Goal: Transaction & Acquisition: Purchase product/service

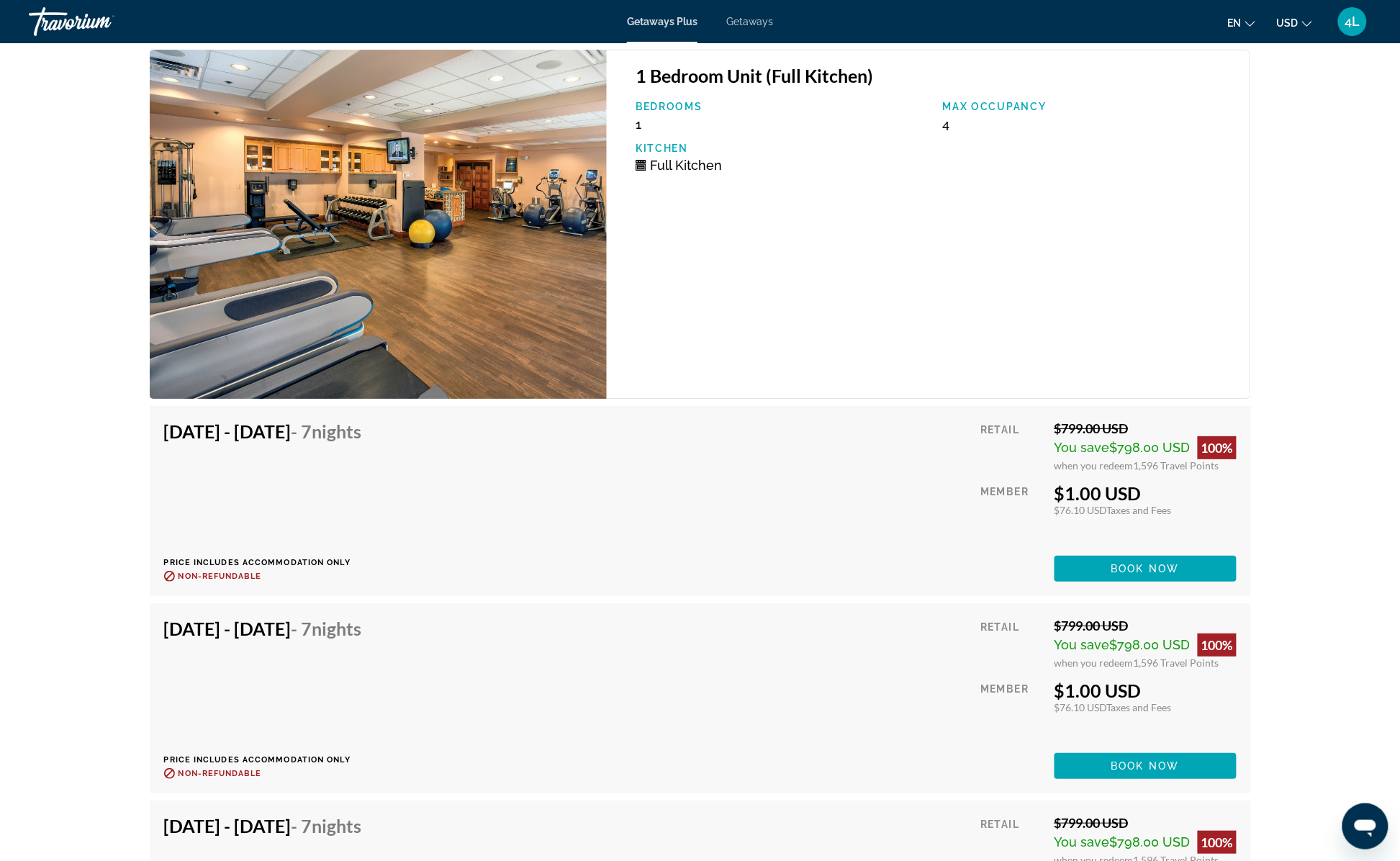
scroll to position [3886, 0]
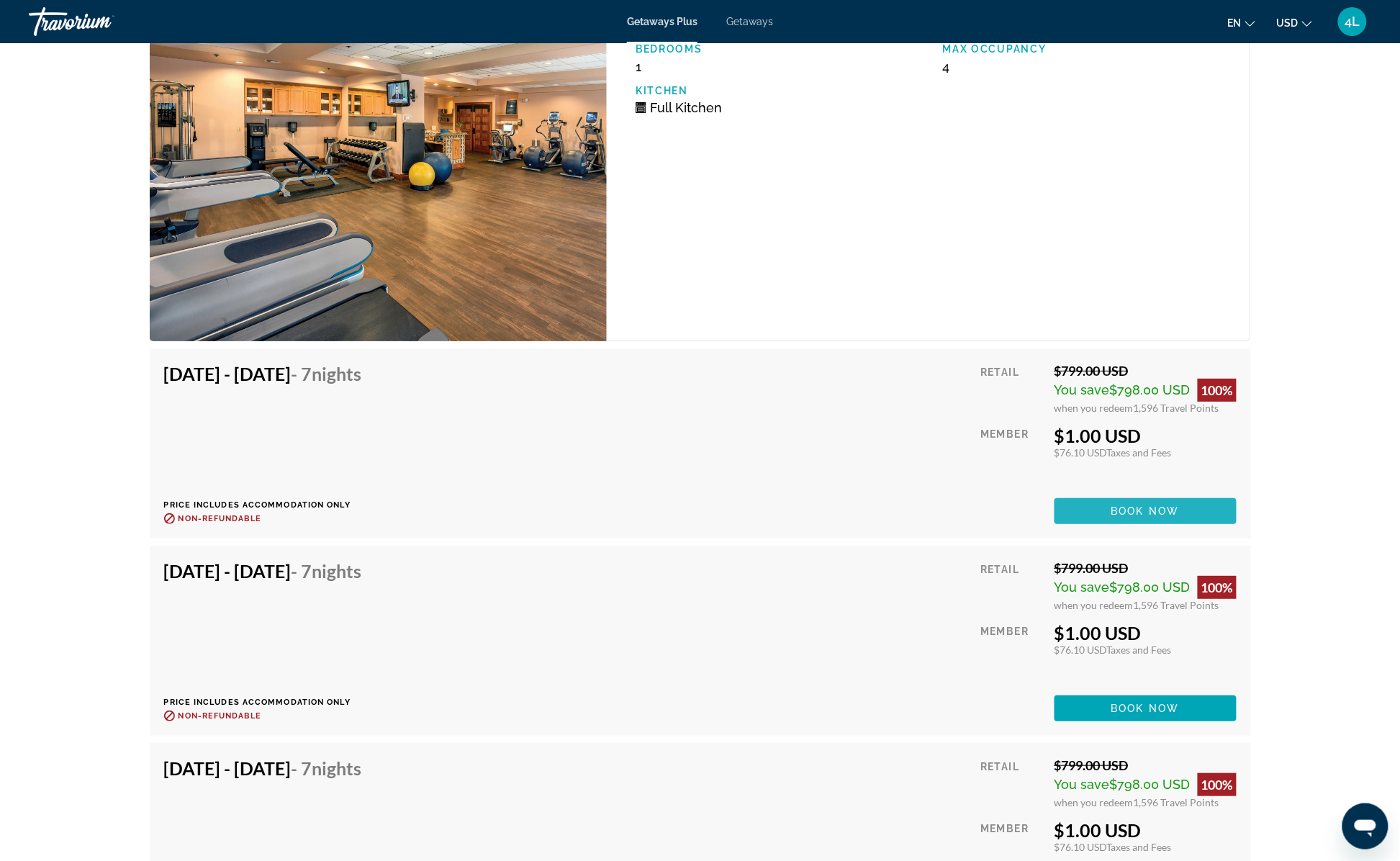
click at [1122, 505] on span "Book now" at bounding box center [1146, 511] width 68 height 12
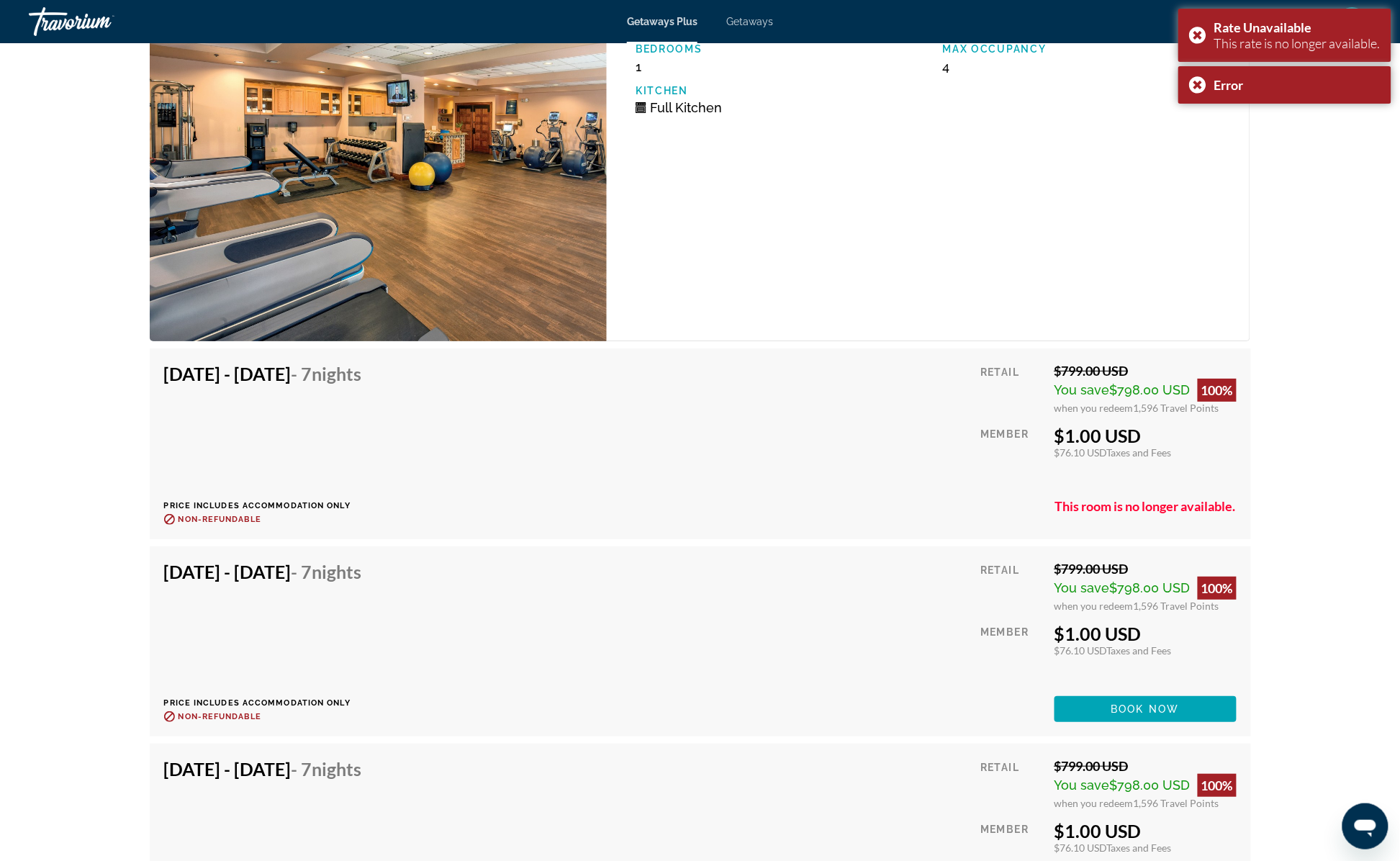
click at [797, 468] on div "Nov 7, 2025 - Nov 14, 2025 - 7 Nights Price includes accommodation only Refunda…" at bounding box center [700, 443] width 1072 height 162
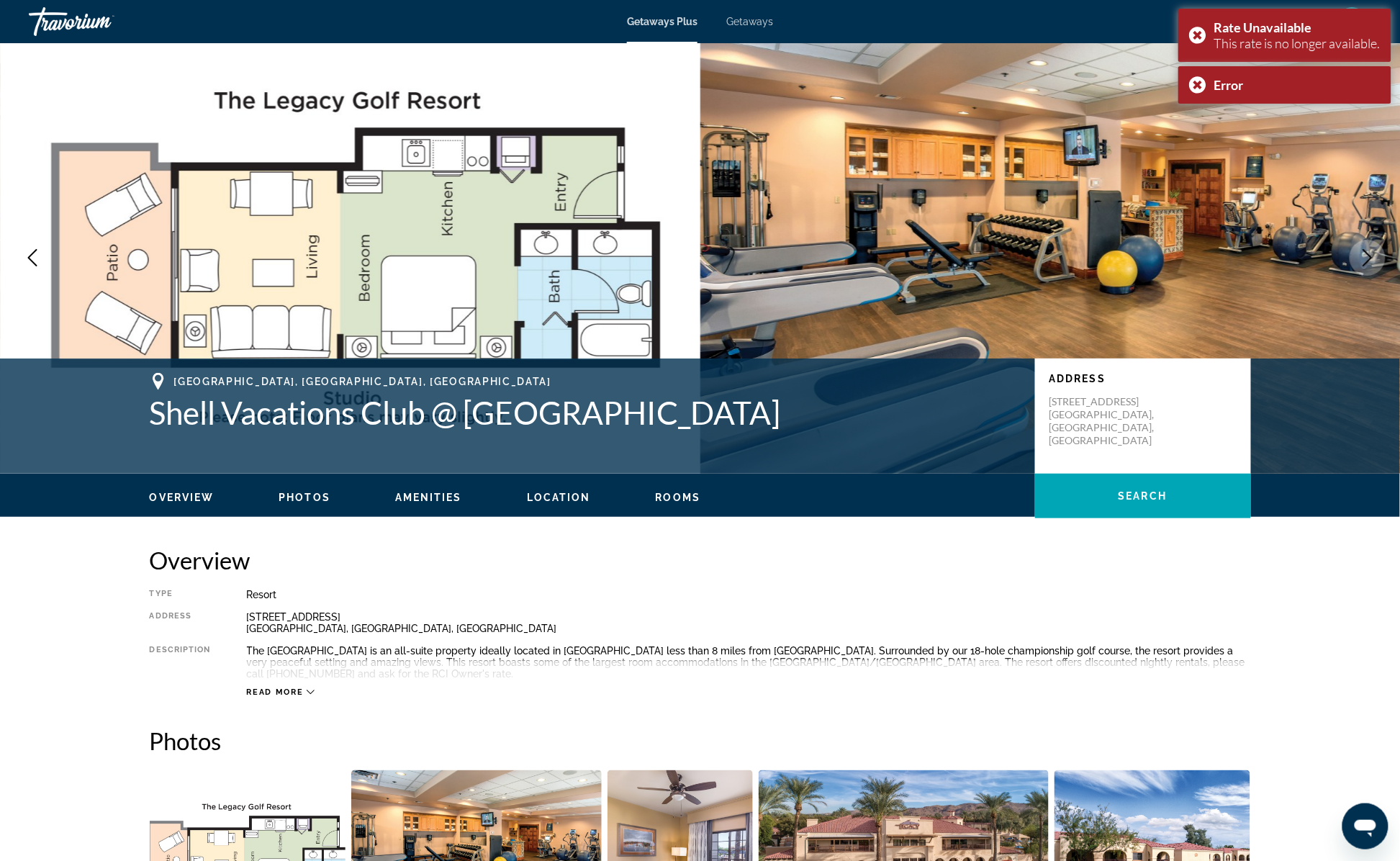
scroll to position [0, 0]
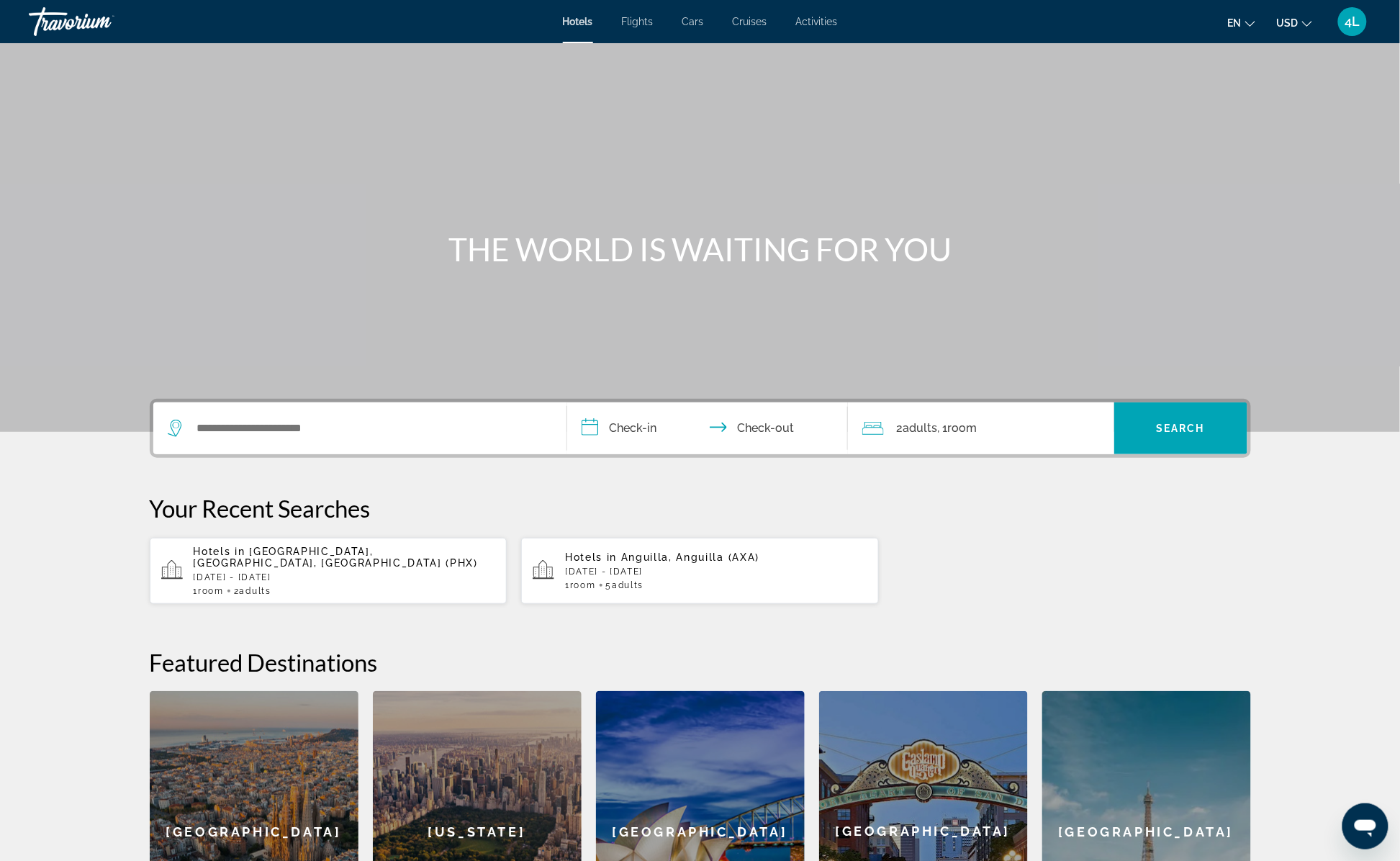
click at [1340, 22] on div "4L" at bounding box center [1352, 21] width 29 height 29
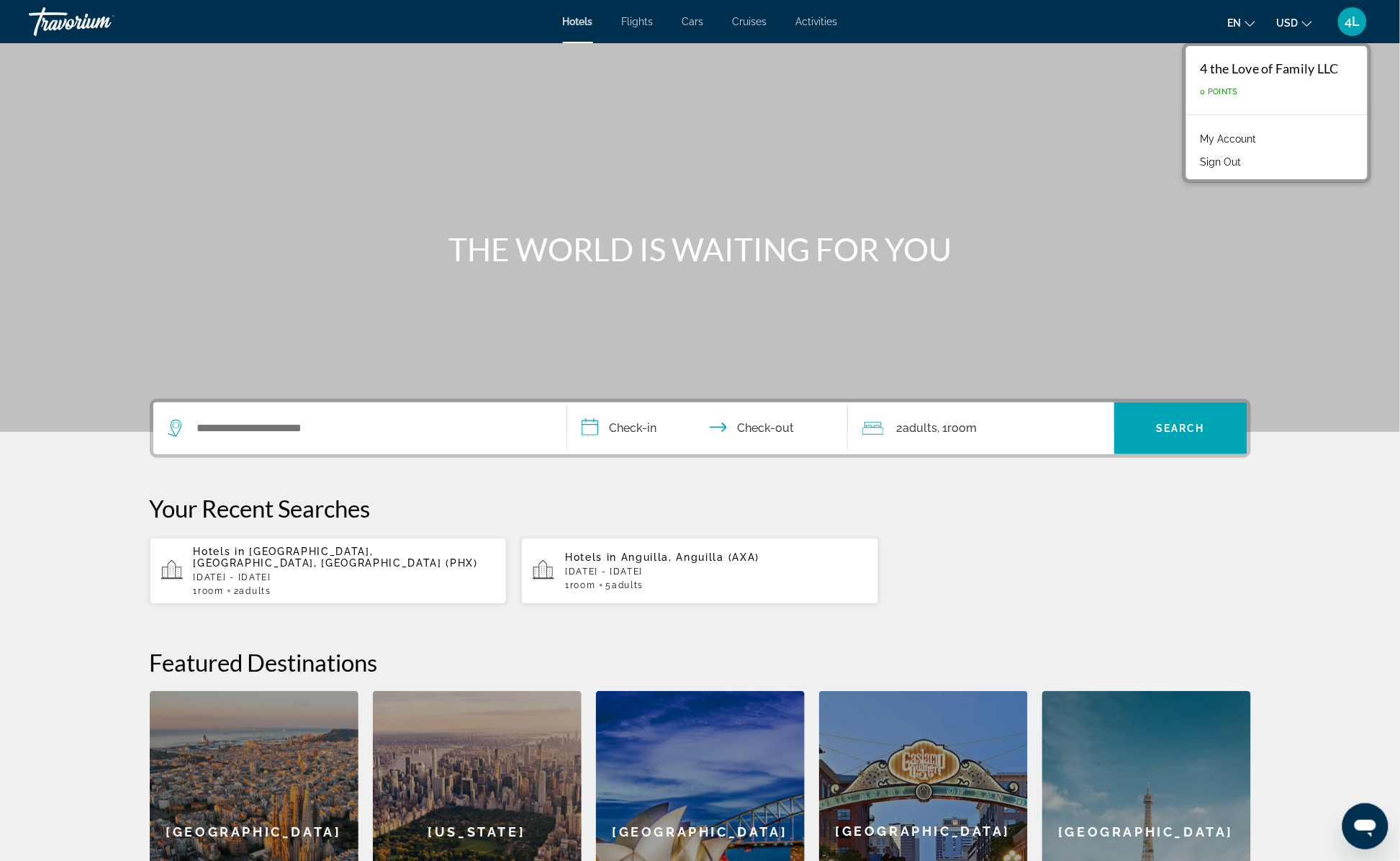
click at [1282, 579] on section "**********" at bounding box center [700, 485] width 1400 height 972
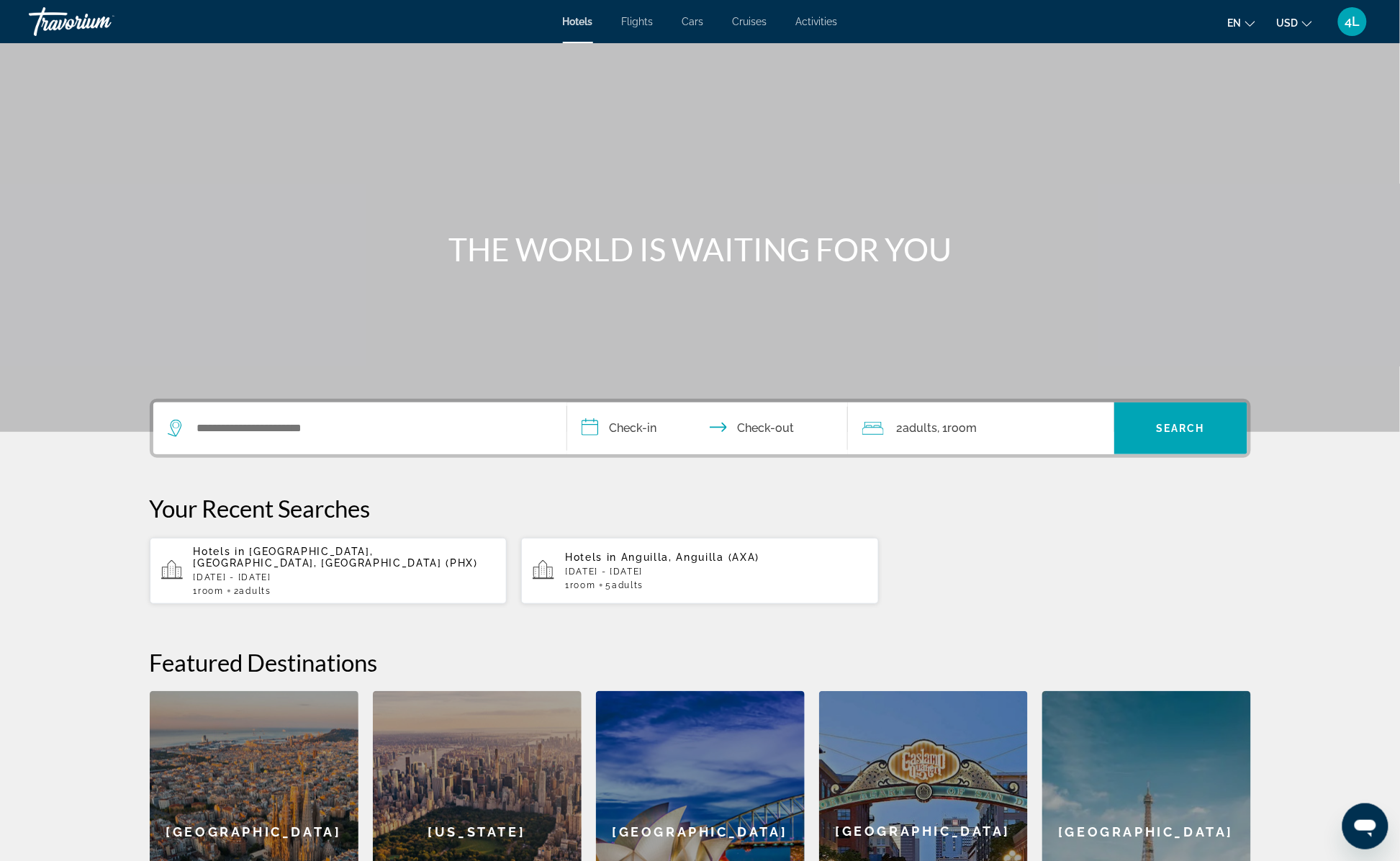
click at [1364, 25] on div "4L" at bounding box center [1352, 21] width 29 height 29
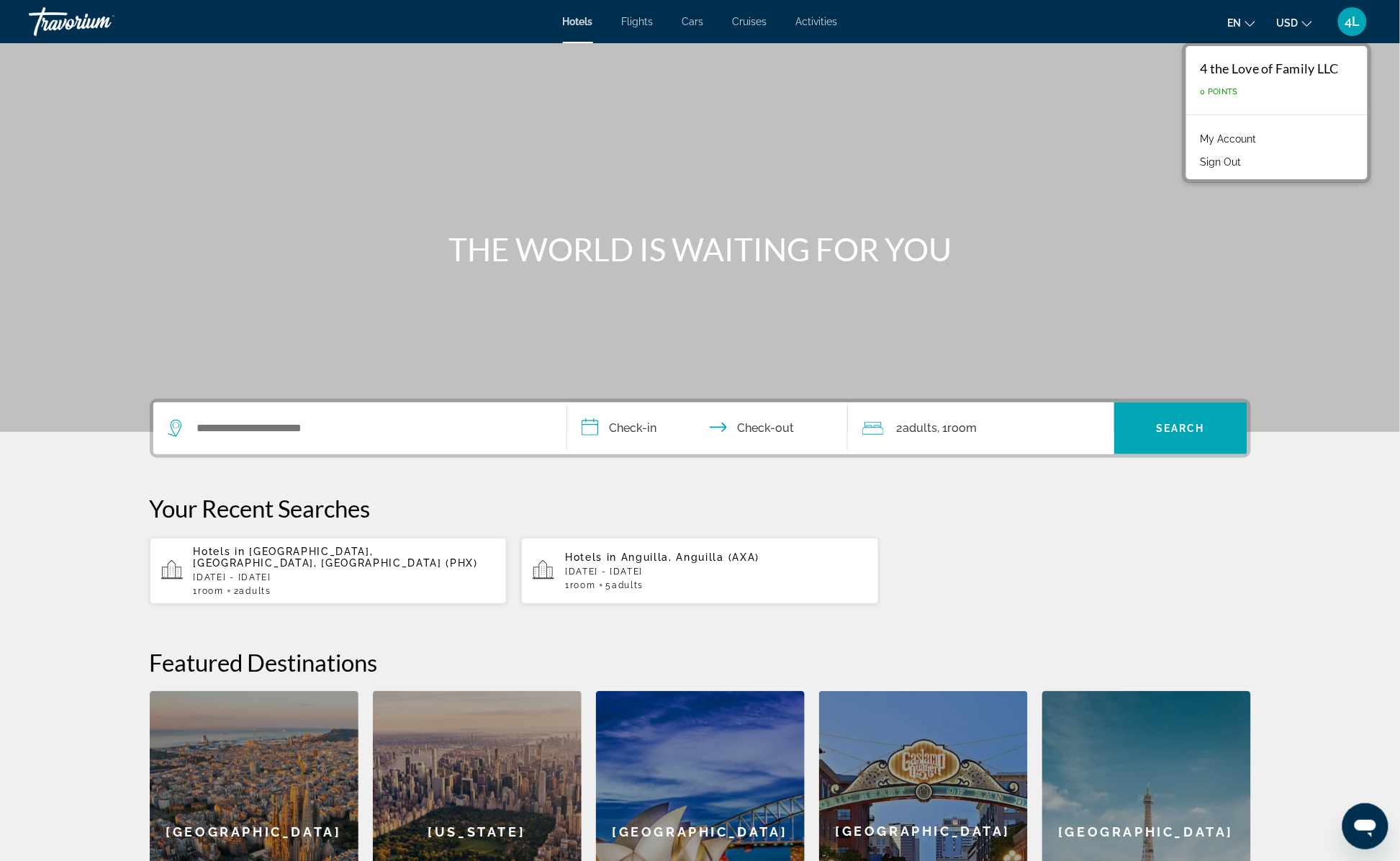
click at [329, 413] on div "Search widget" at bounding box center [359, 427] width 384 height 52
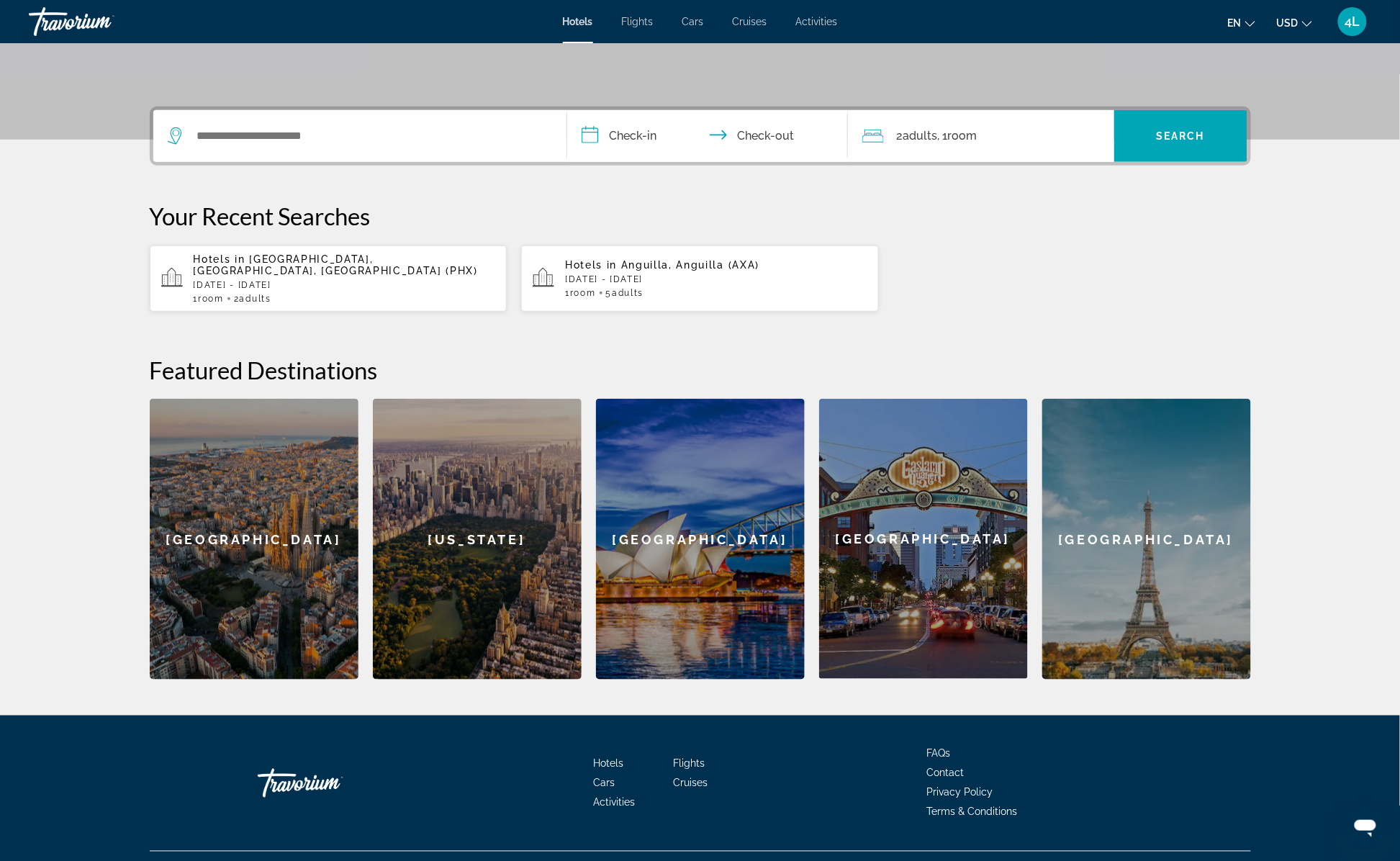
scroll to position [310, 0]
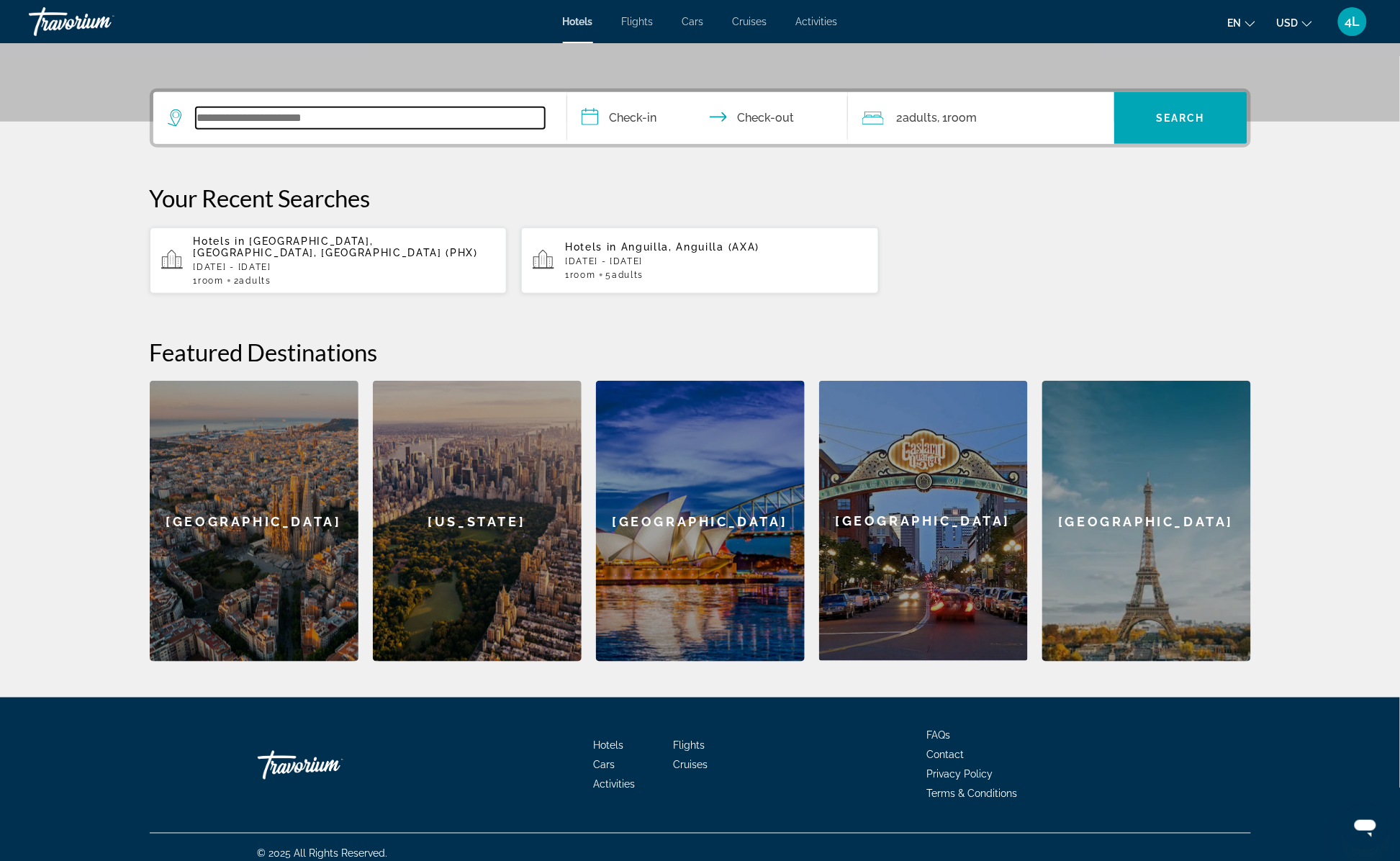
click at [437, 108] on input "Search widget" at bounding box center [370, 118] width 349 height 22
click at [448, 119] on input "Search widget" at bounding box center [370, 118] width 349 height 22
click at [378, 114] on input "Search widget" at bounding box center [370, 118] width 349 height 22
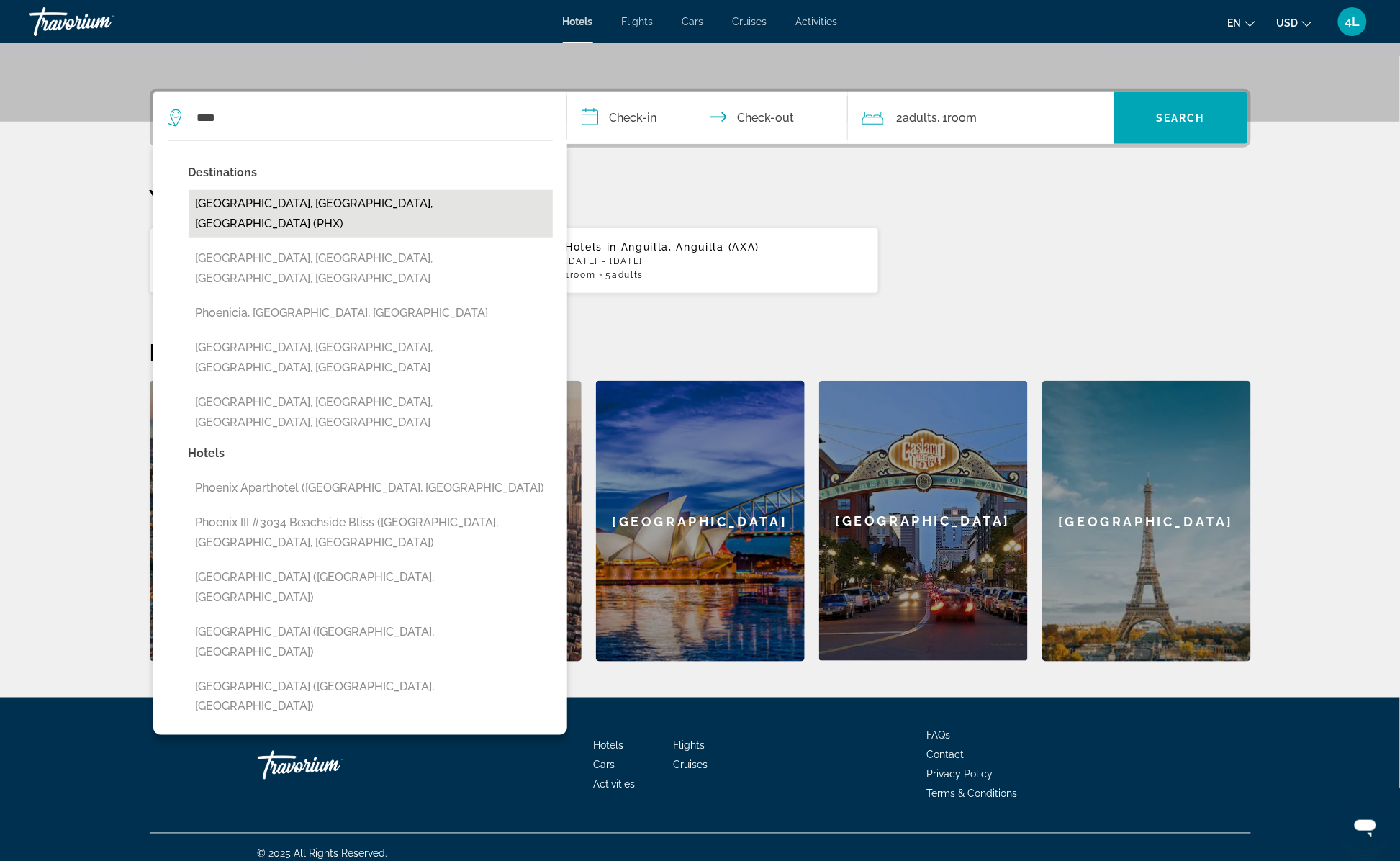
click at [388, 199] on button "Phoenix, AZ, United States (PHX)" at bounding box center [370, 213] width 364 height 47
type input "**********"
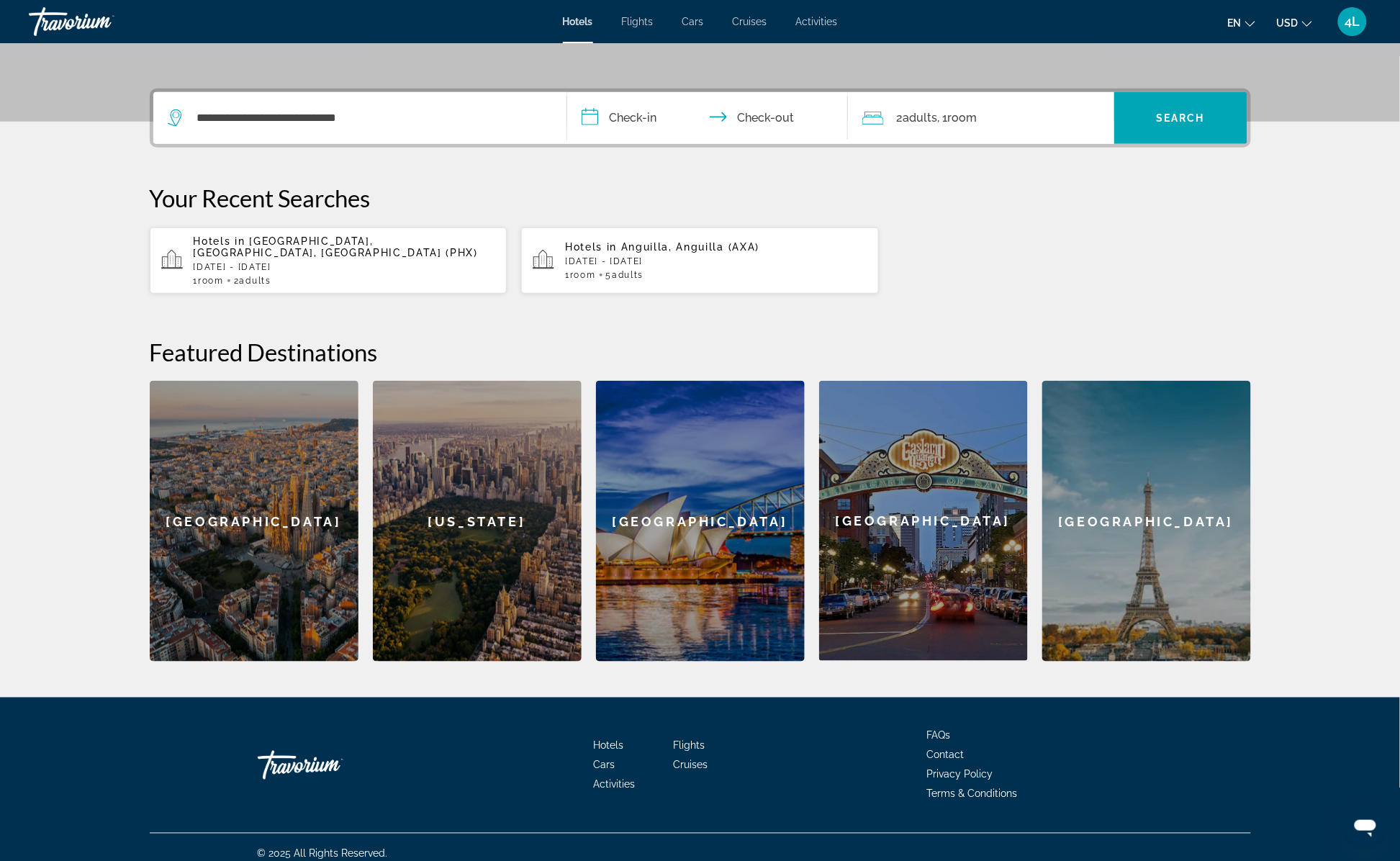
click at [688, 113] on input "**********" at bounding box center [710, 120] width 287 height 56
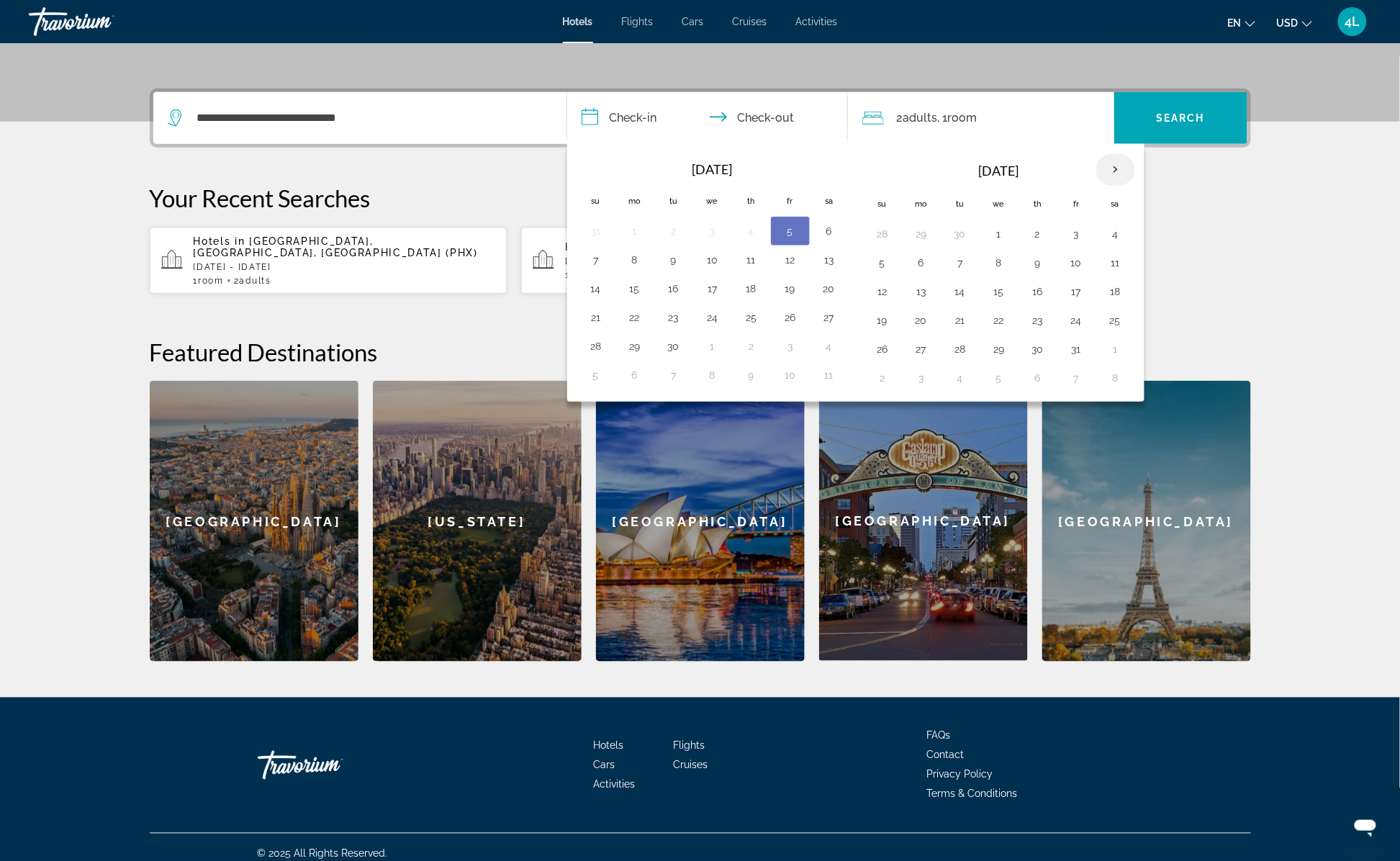
click at [1129, 165] on th "Next month" at bounding box center [1116, 169] width 39 height 32
click at [1049, 264] on button "6" at bounding box center [1038, 263] width 23 height 20
click at [933, 287] on button "10" at bounding box center [921, 291] width 23 height 20
type input "**********"
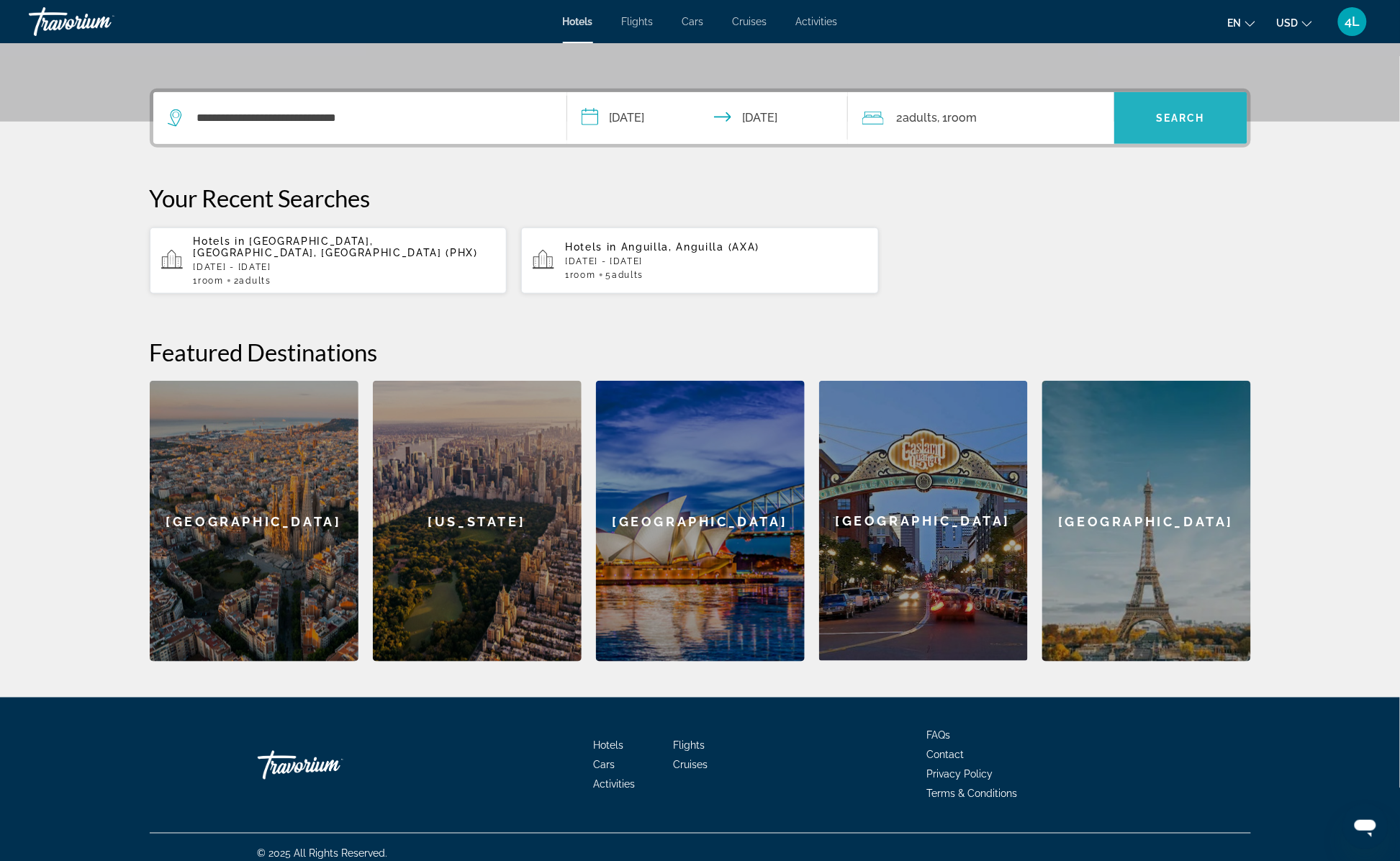
click at [1177, 113] on span "Search" at bounding box center [1180, 117] width 49 height 12
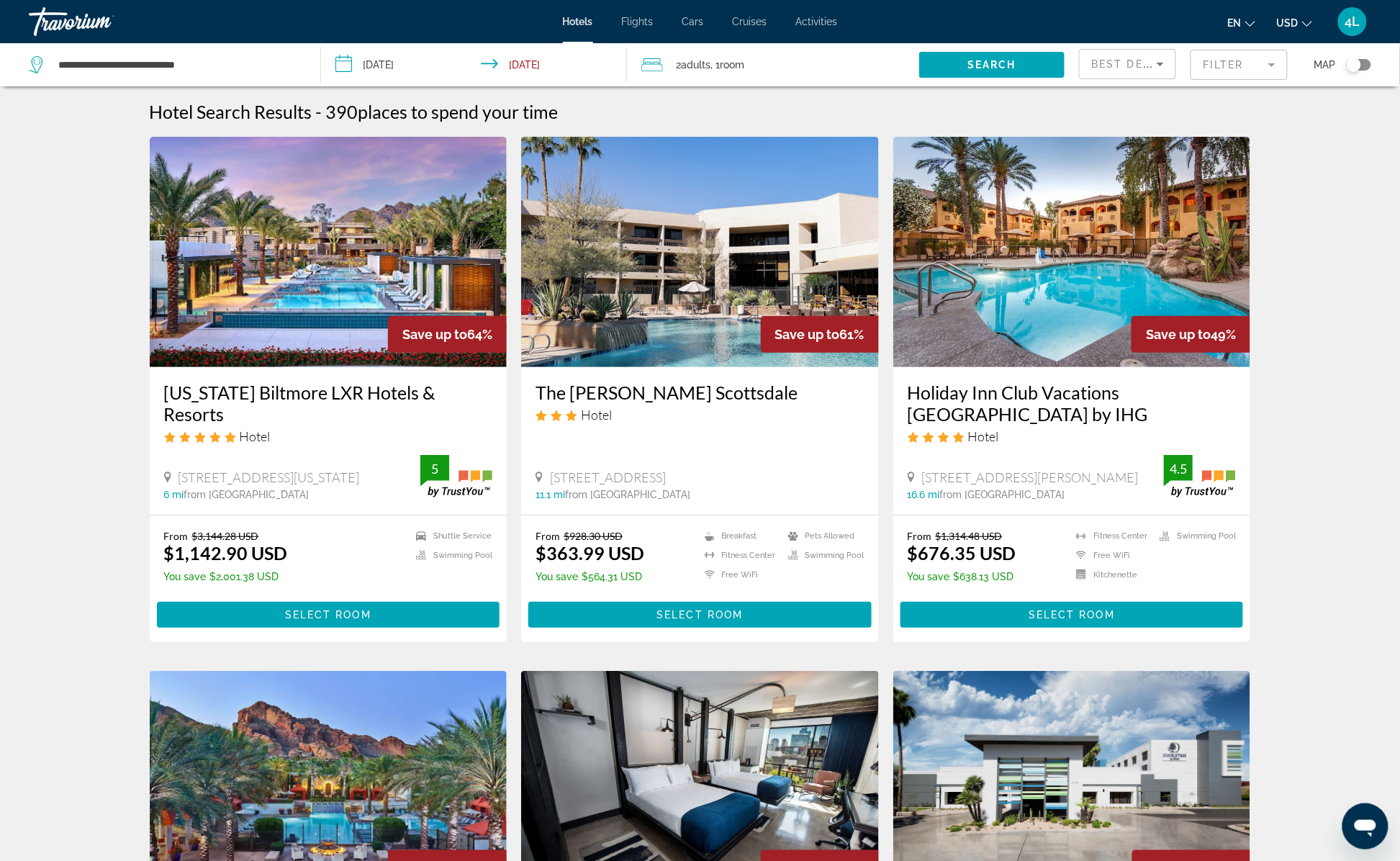
click at [234, 295] on img "Main content" at bounding box center [329, 252] width 358 height 230
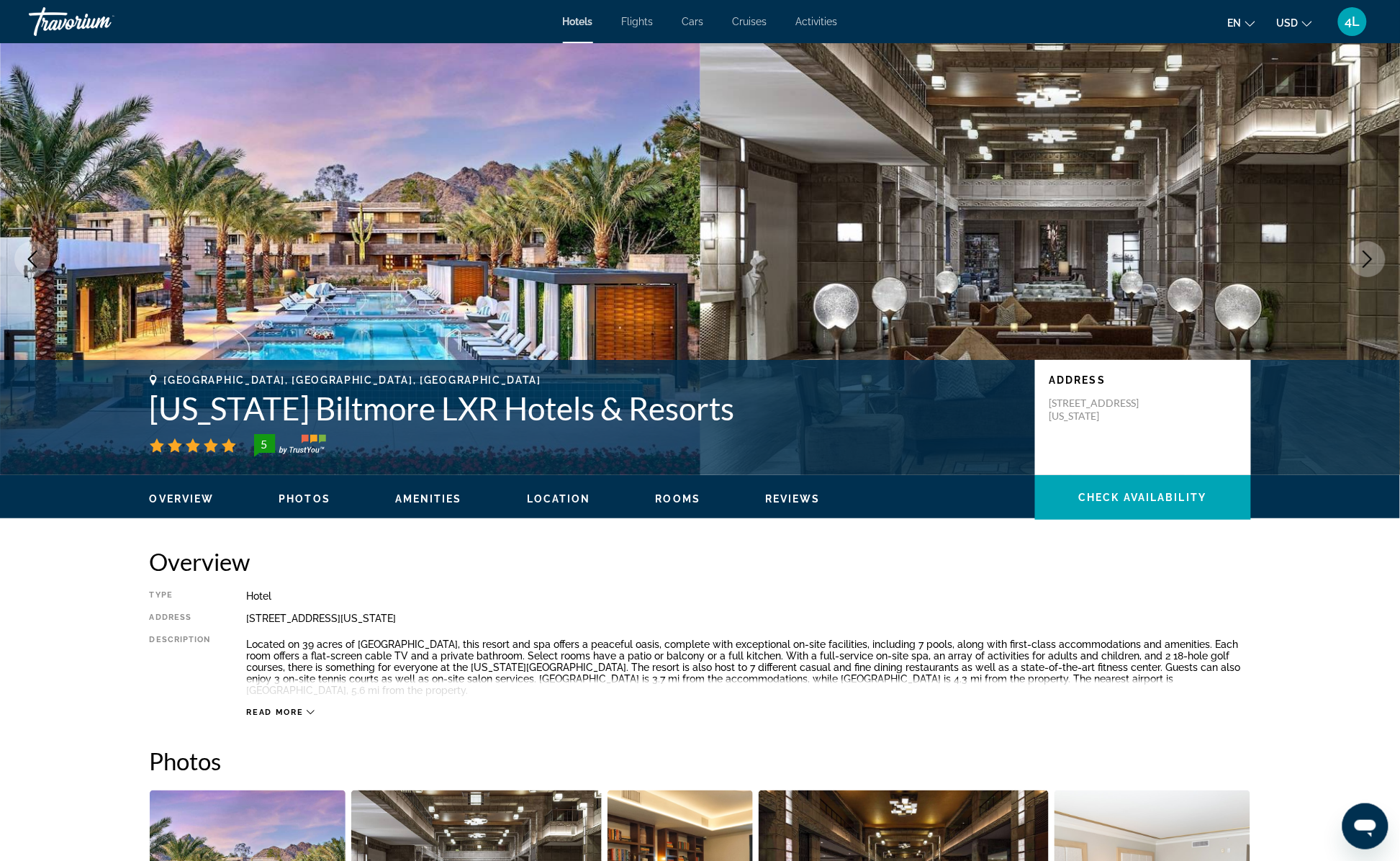
click at [1357, 257] on button "Next image" at bounding box center [1368, 259] width 36 height 36
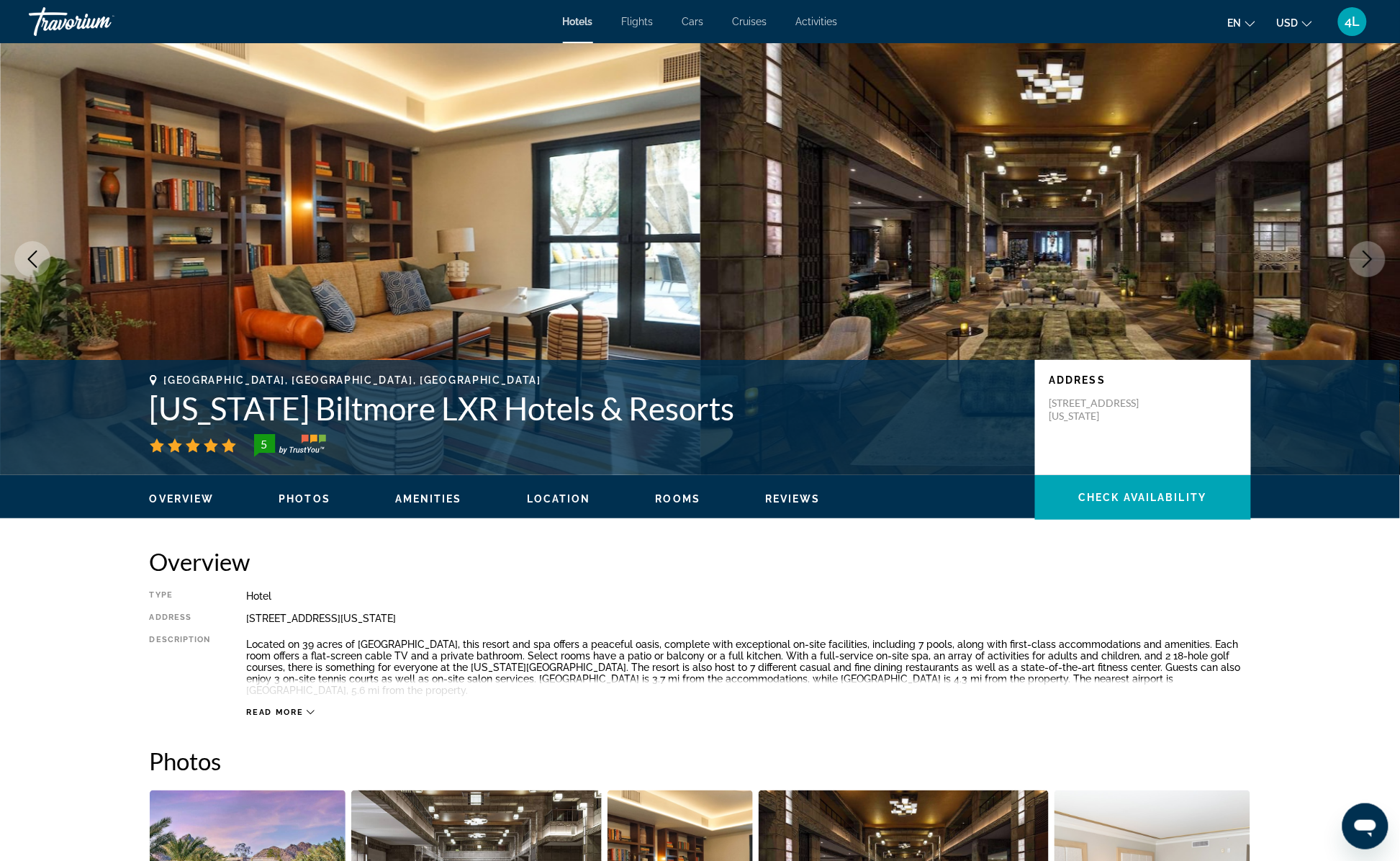
click at [1357, 257] on button "Next image" at bounding box center [1368, 259] width 36 height 36
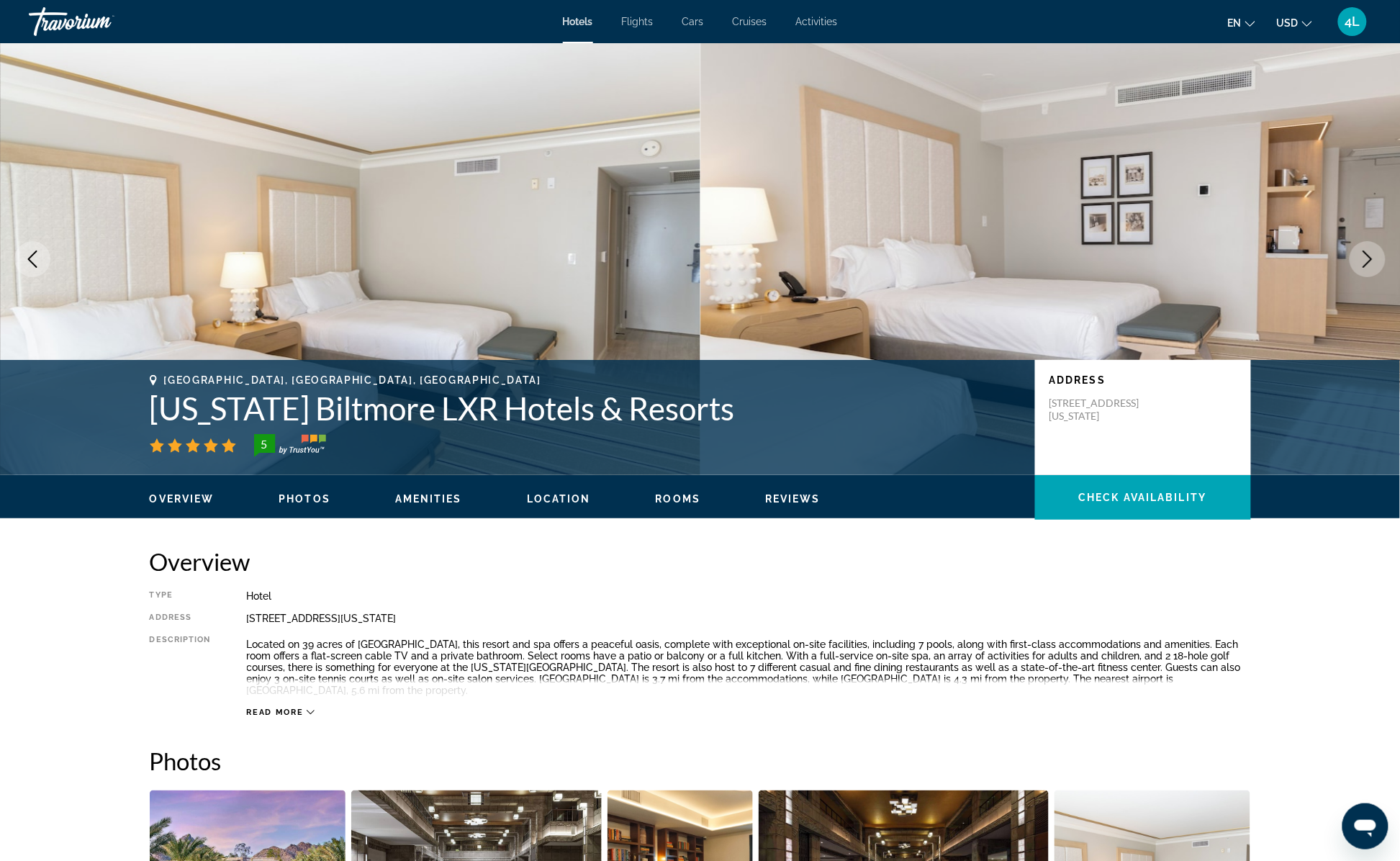
click at [1357, 257] on button "Next image" at bounding box center [1368, 259] width 36 height 36
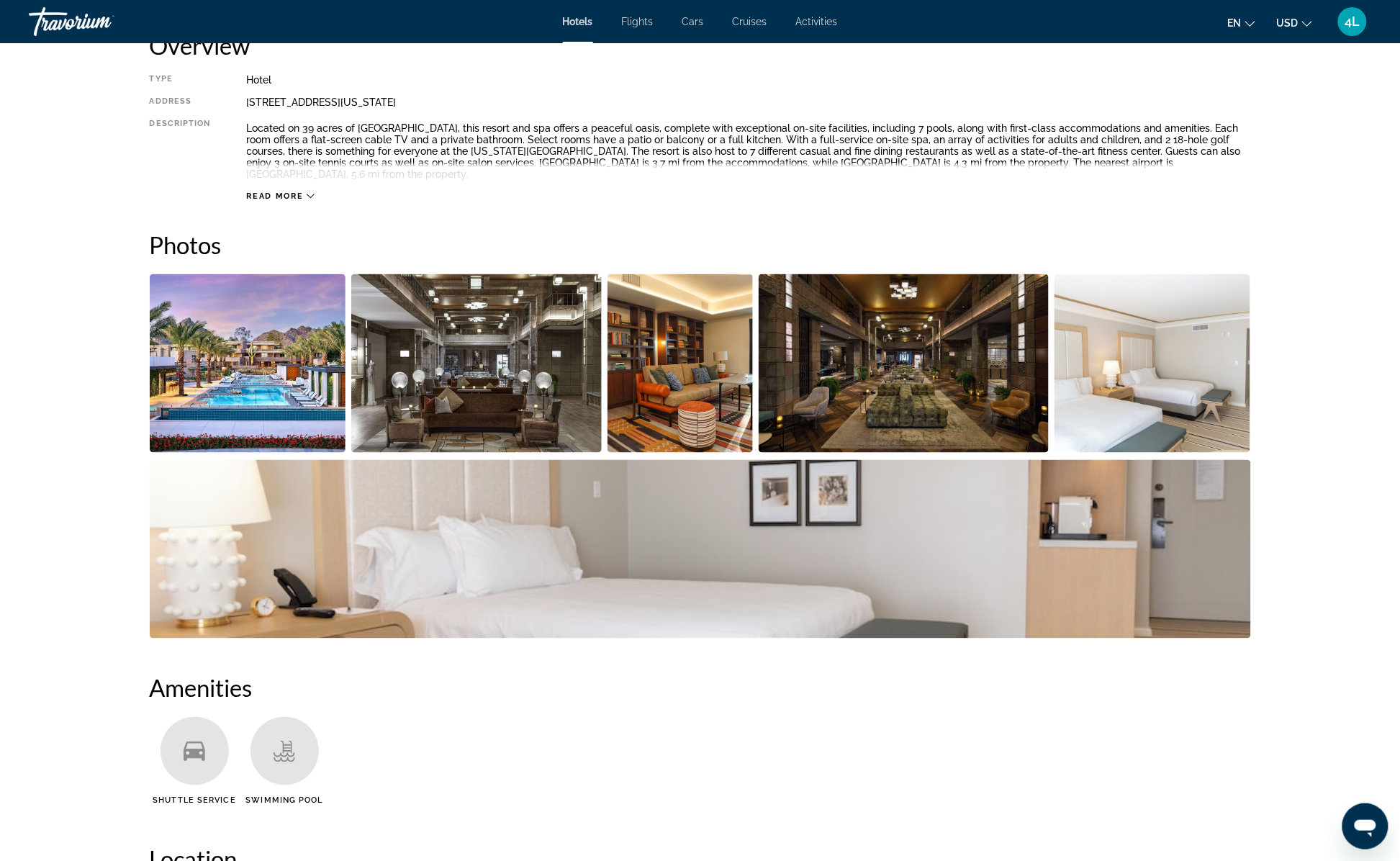
scroll to position [432, 0]
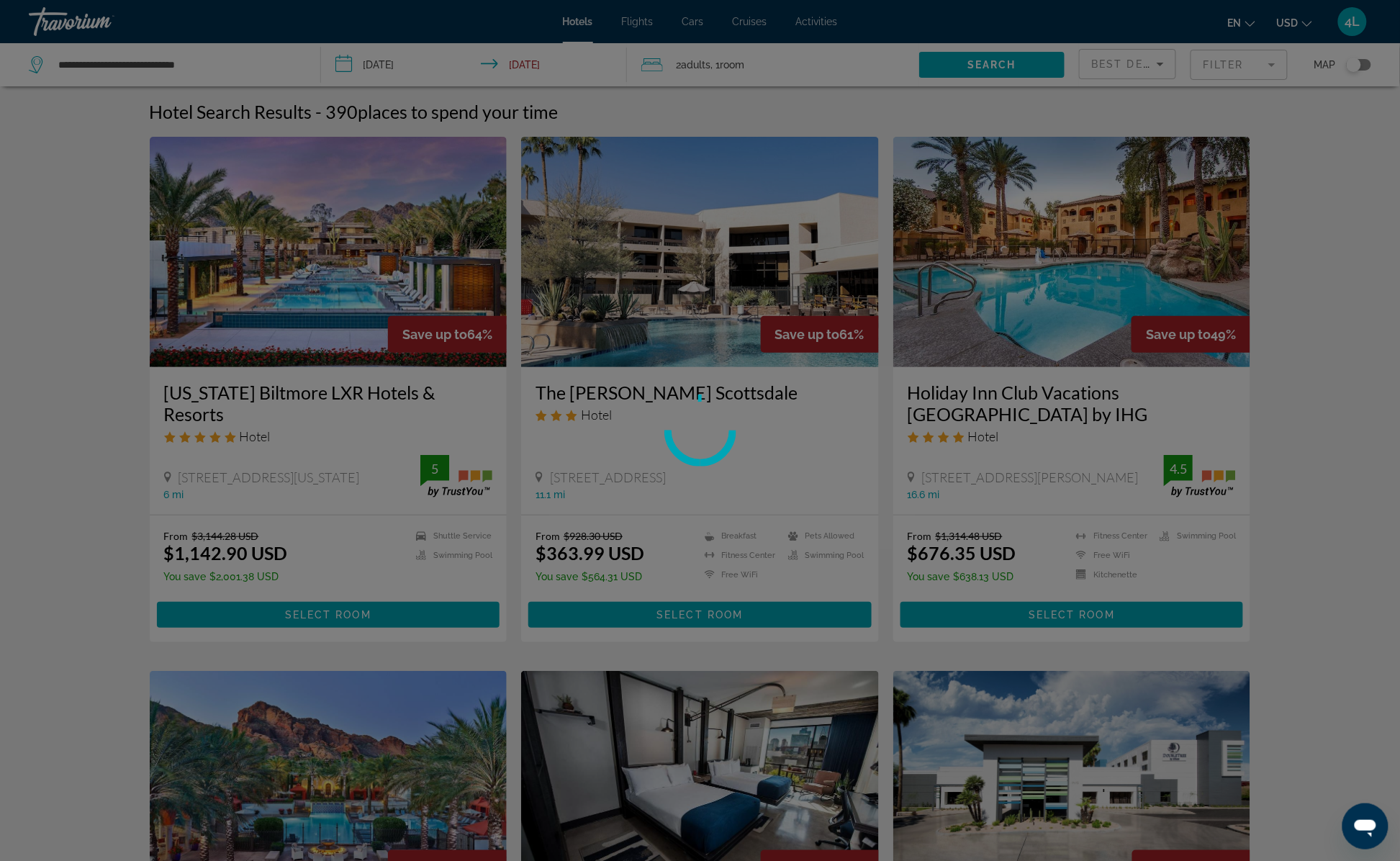
click at [1320, 496] on div at bounding box center [700, 430] width 1400 height 861
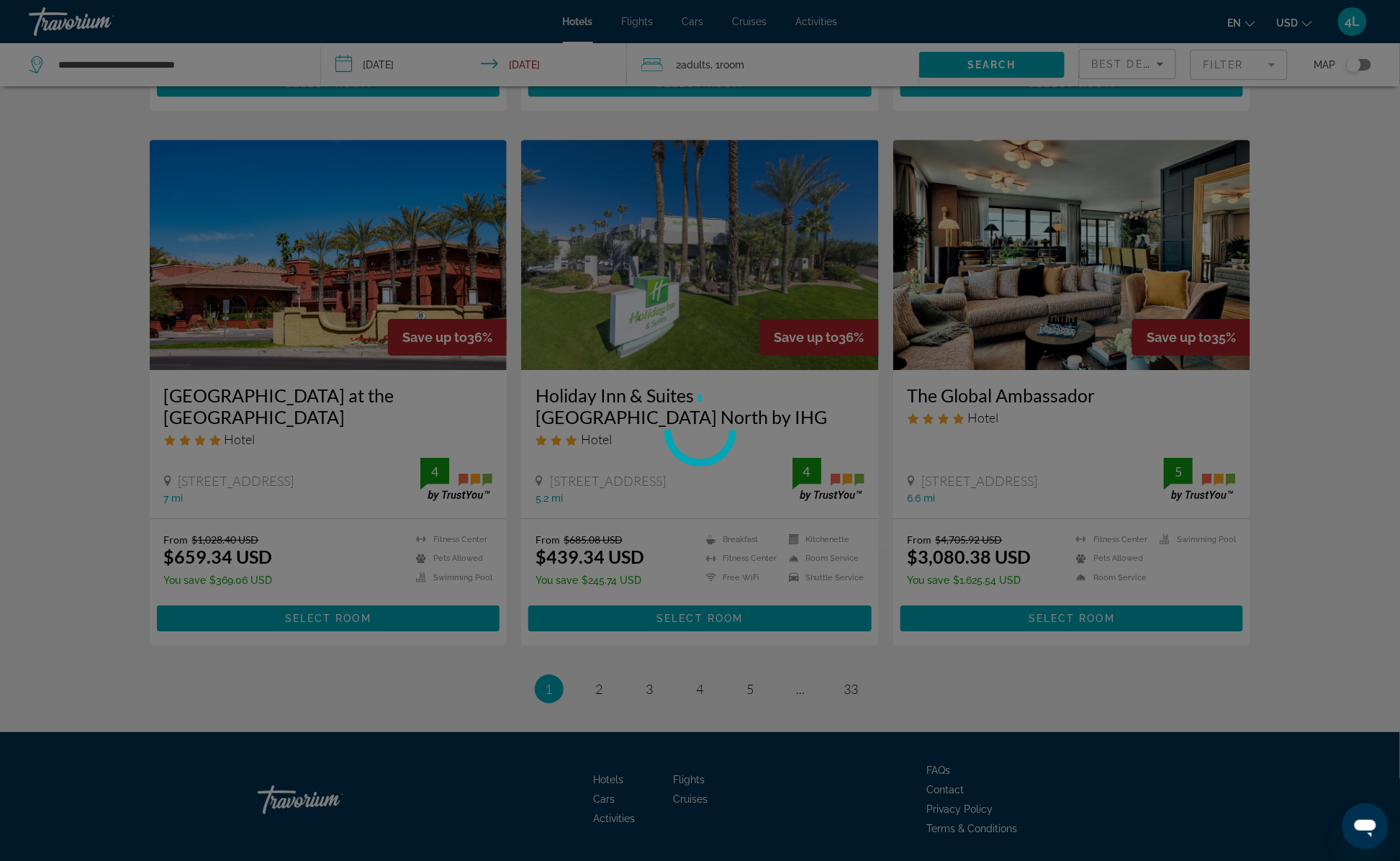
scroll to position [1628, 0]
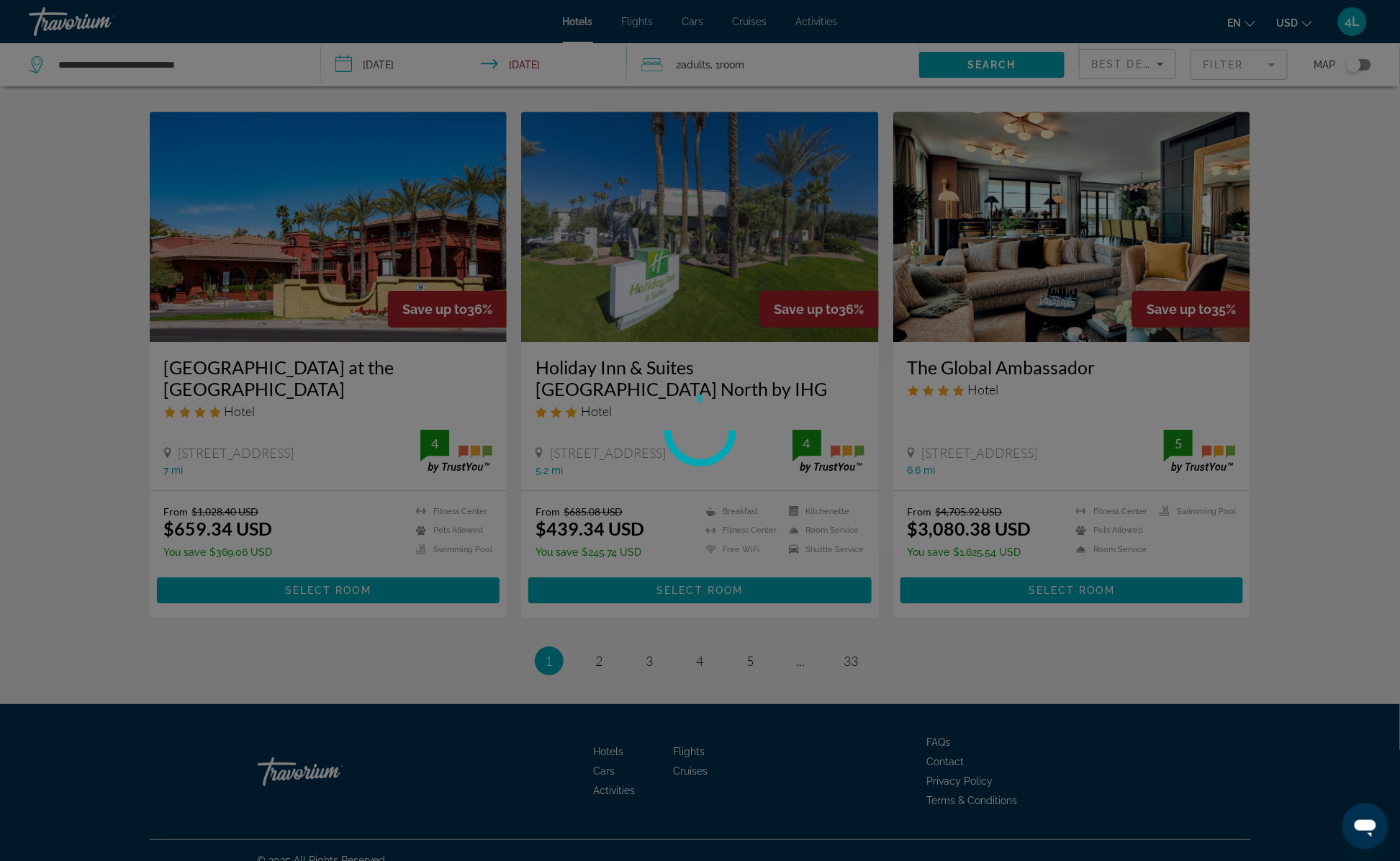
click at [595, 640] on div at bounding box center [700, 430] width 1400 height 861
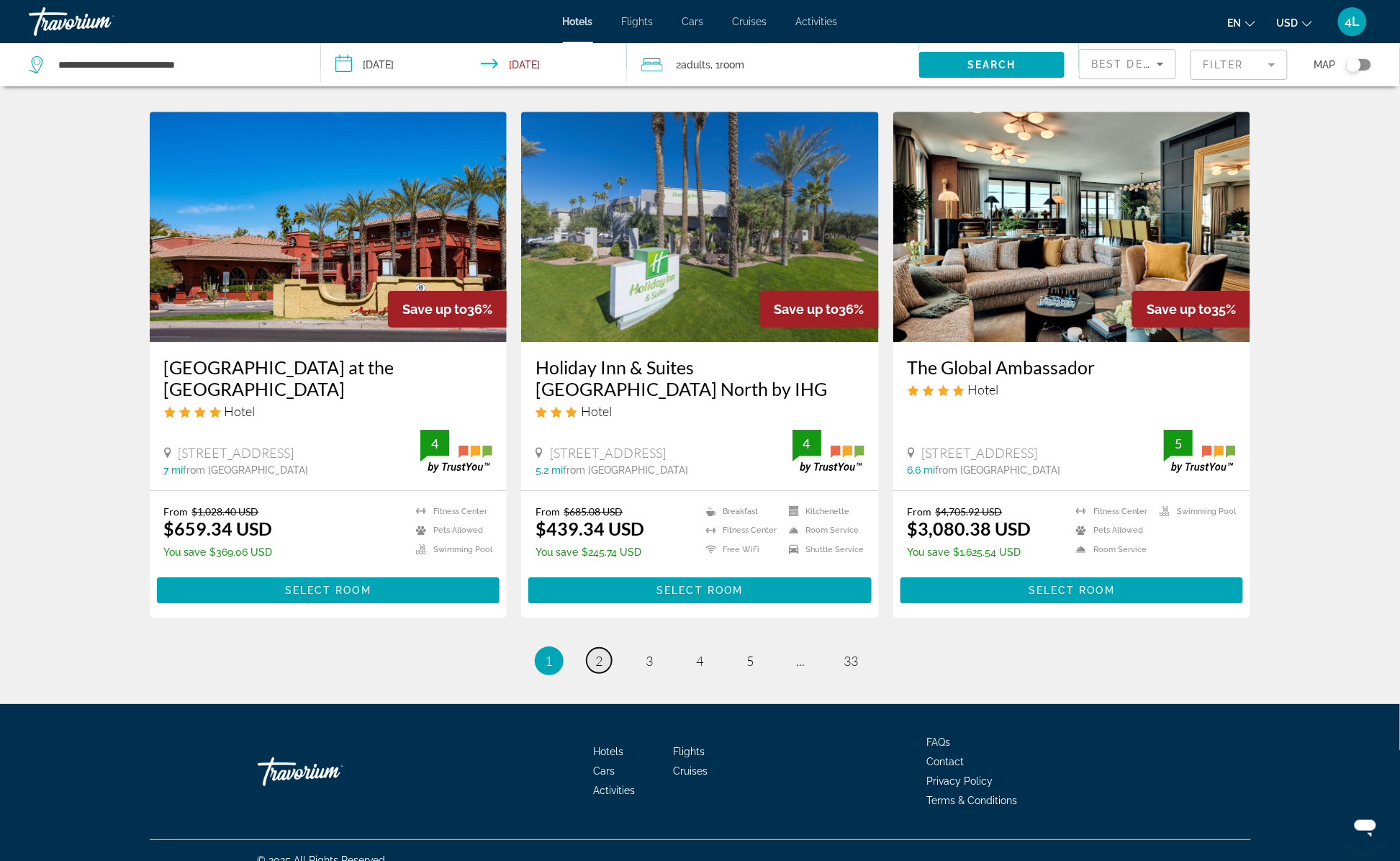
click at [594, 648] on link "page 2" at bounding box center [599, 660] width 26 height 26
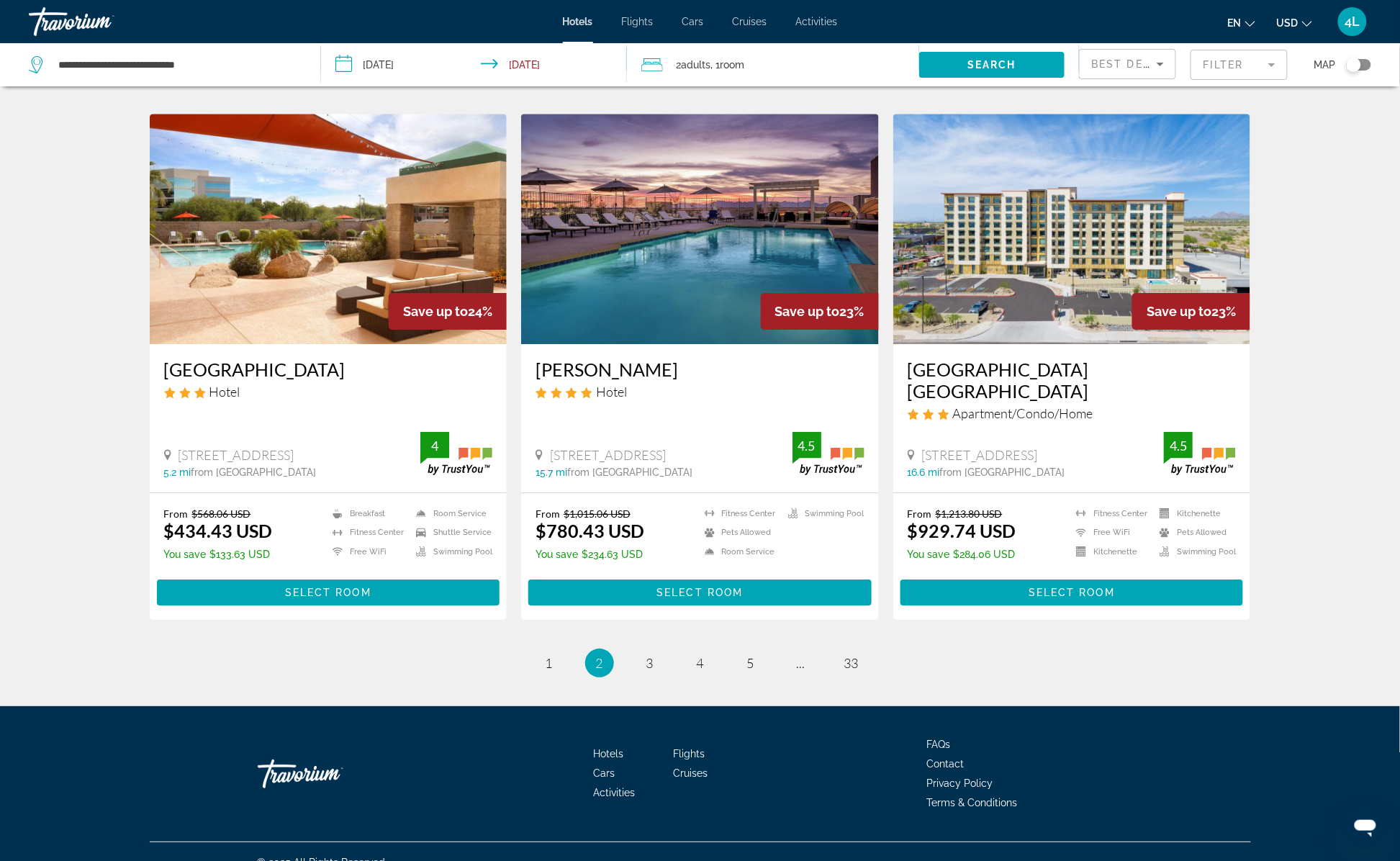
scroll to position [1628, 0]
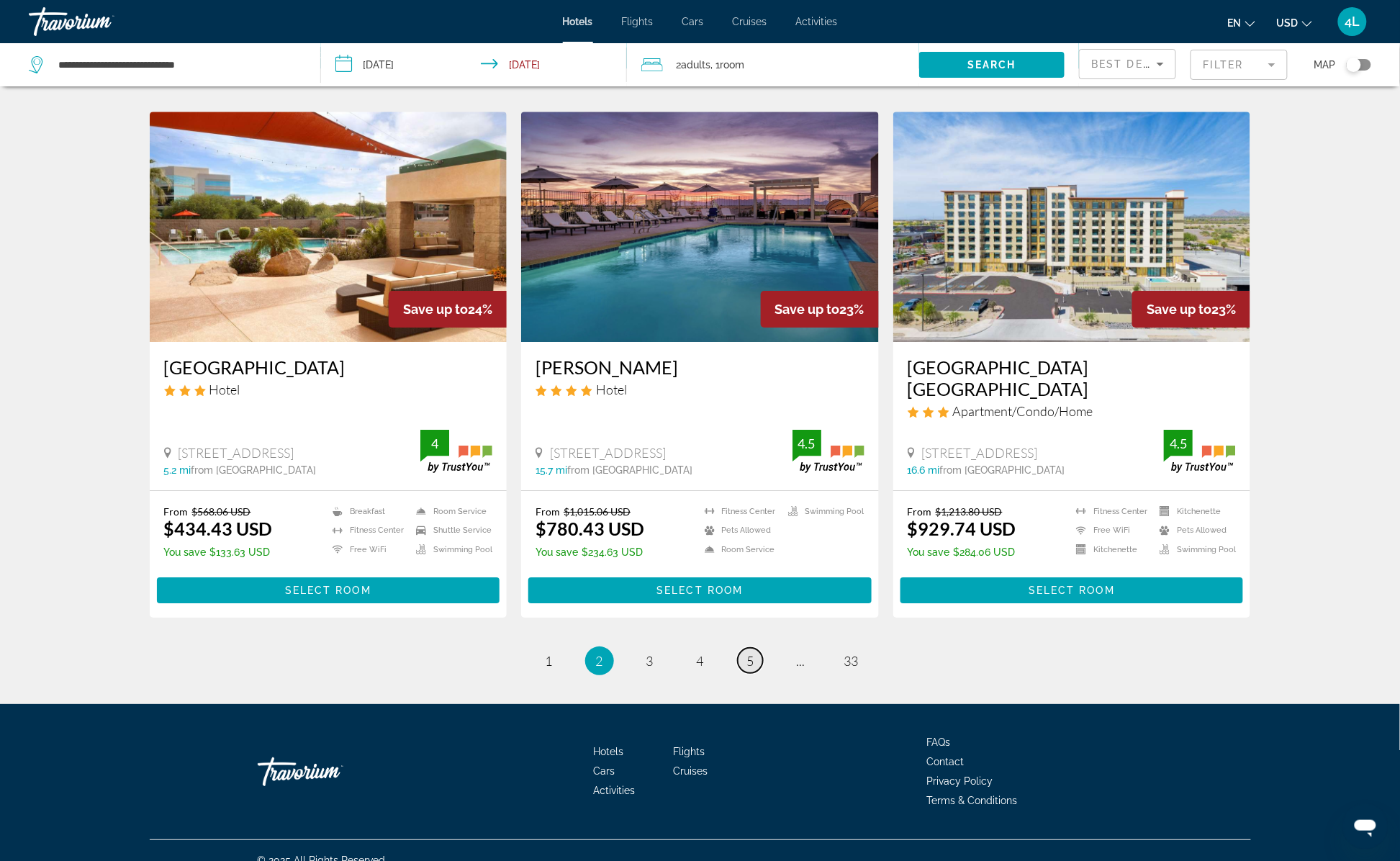
click at [751, 652] on span "5" at bounding box center [750, 660] width 7 height 15
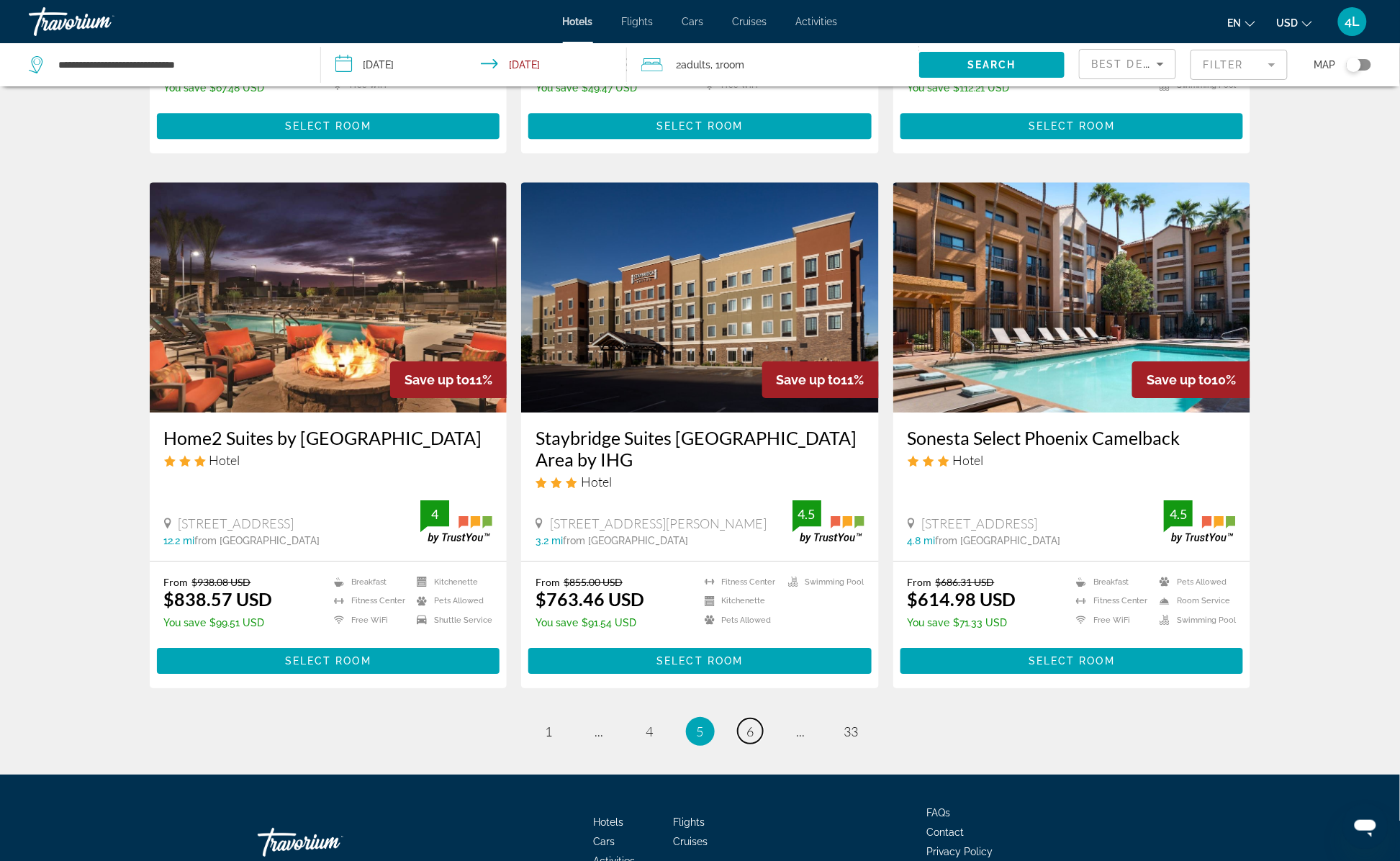
scroll to position [1649, 0]
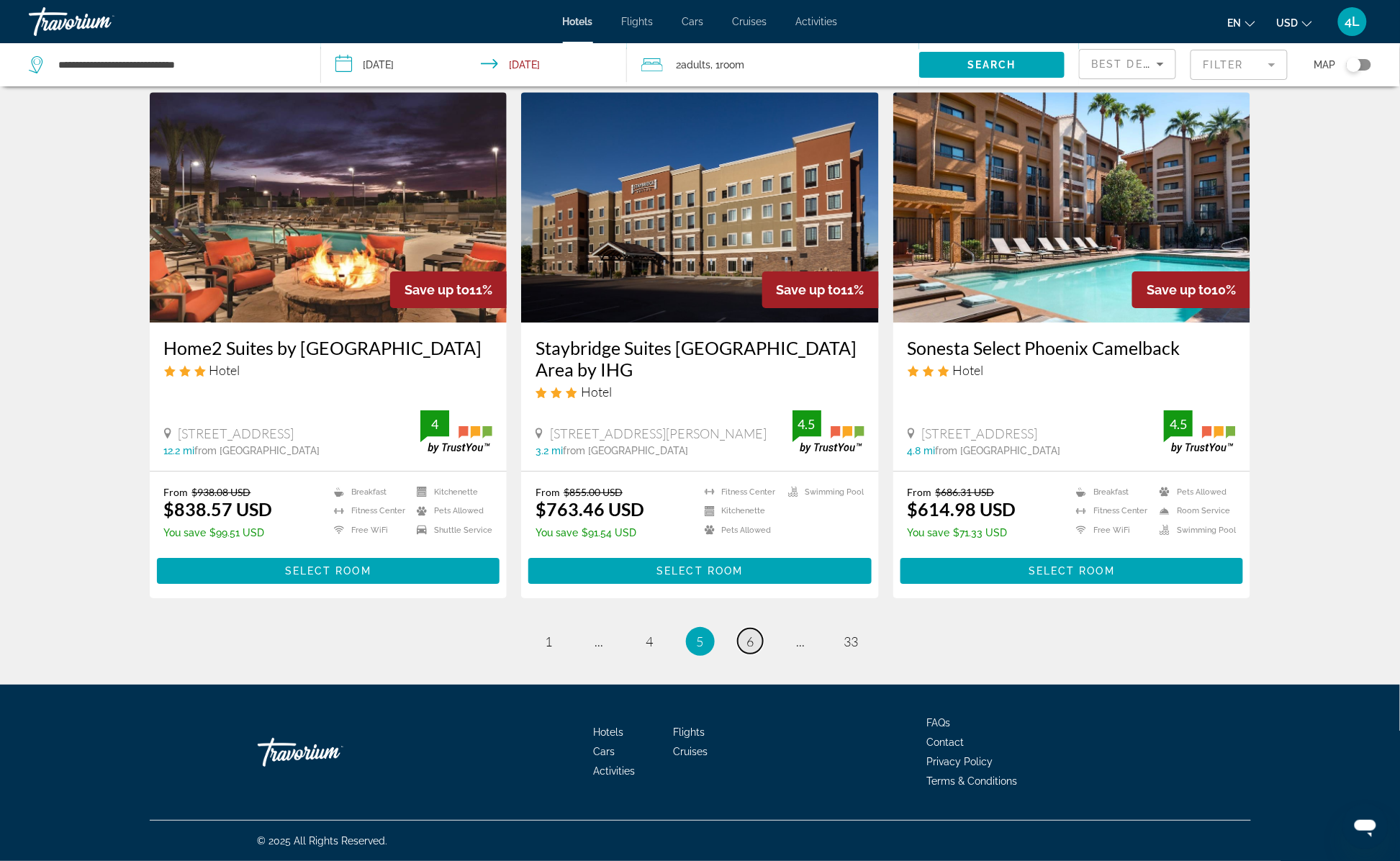
click at [751, 645] on span "6" at bounding box center [750, 641] width 7 height 15
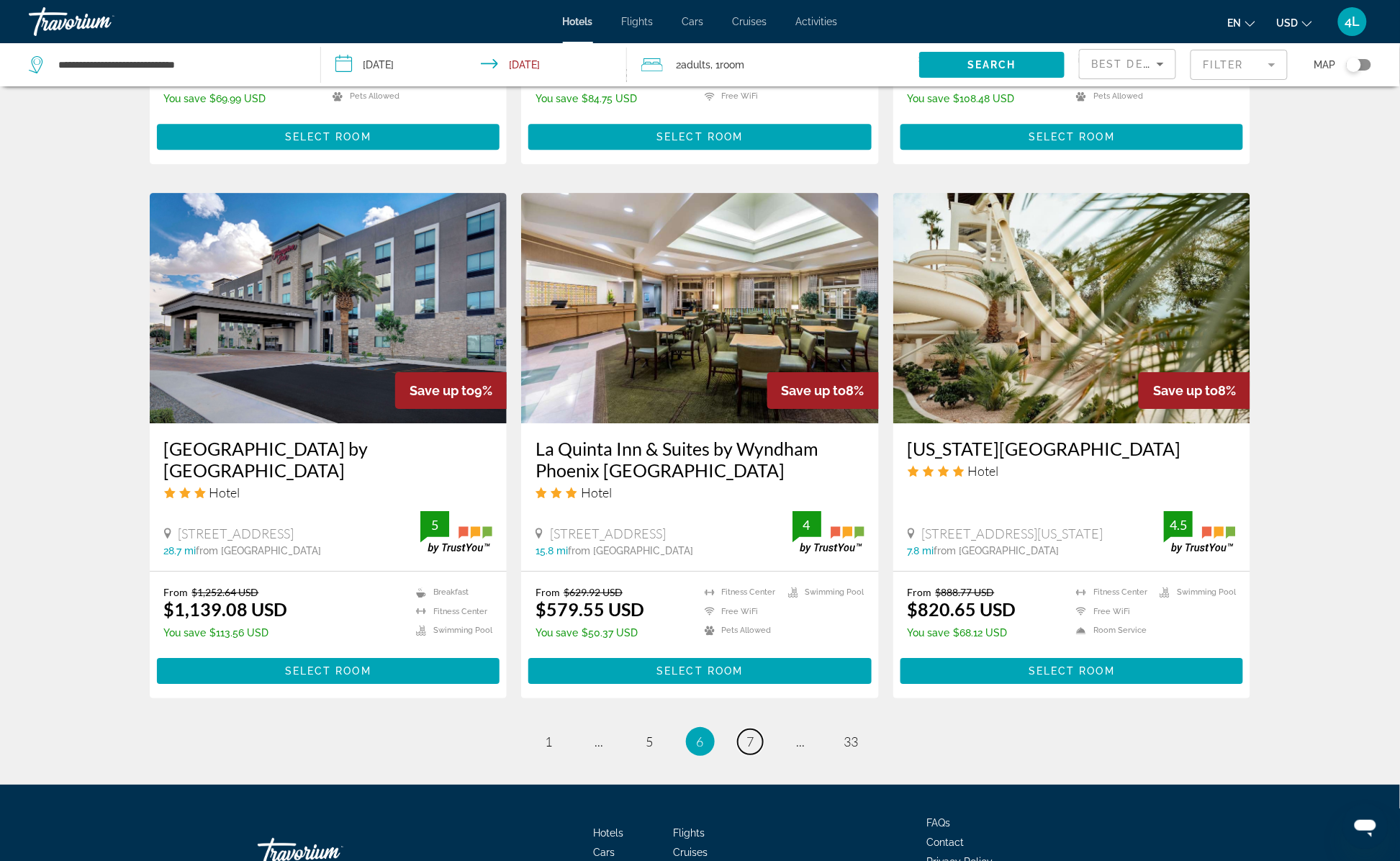
scroll to position [1583, 0]
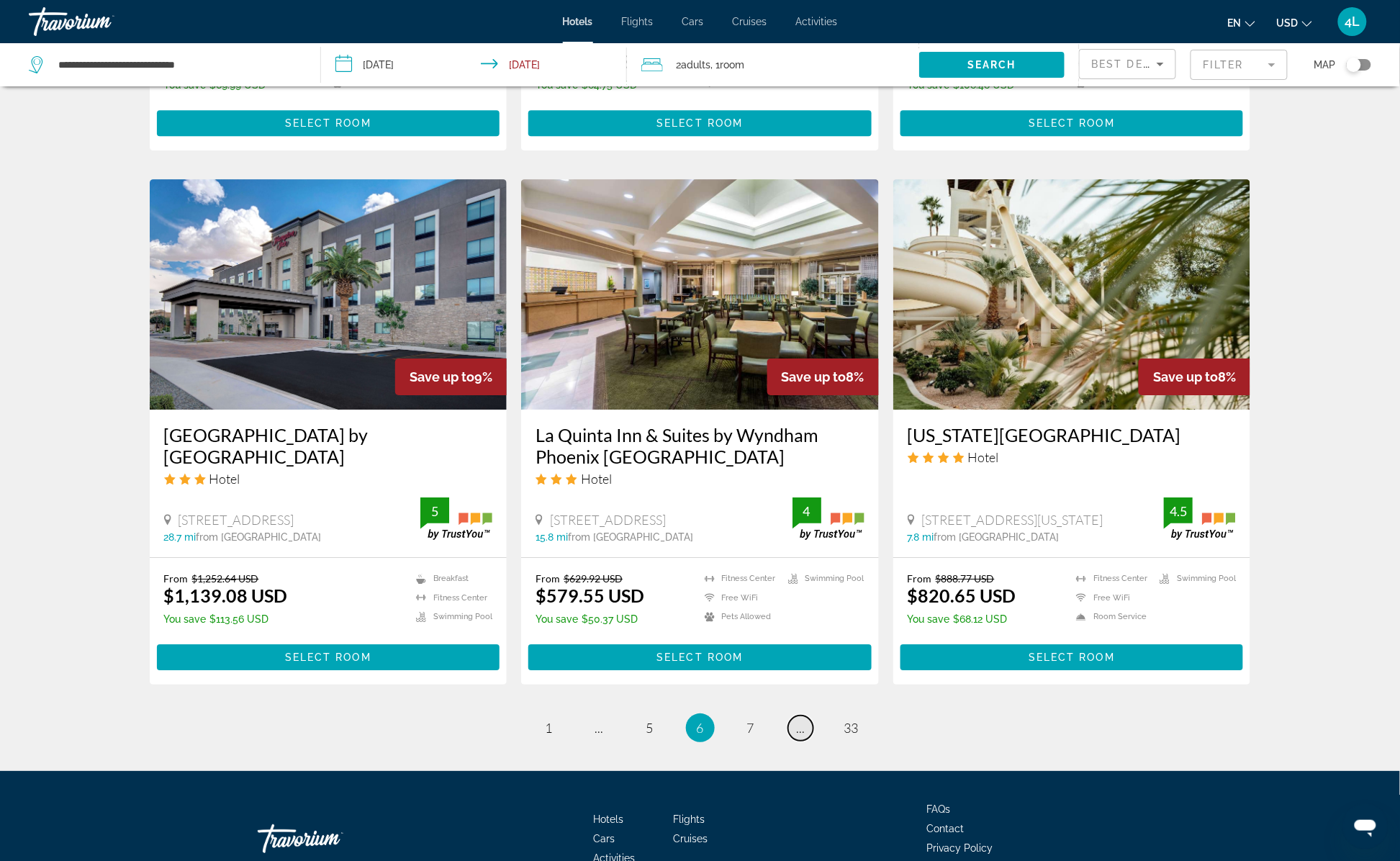
click at [806, 715] on link "page ..." at bounding box center [801, 727] width 26 height 26
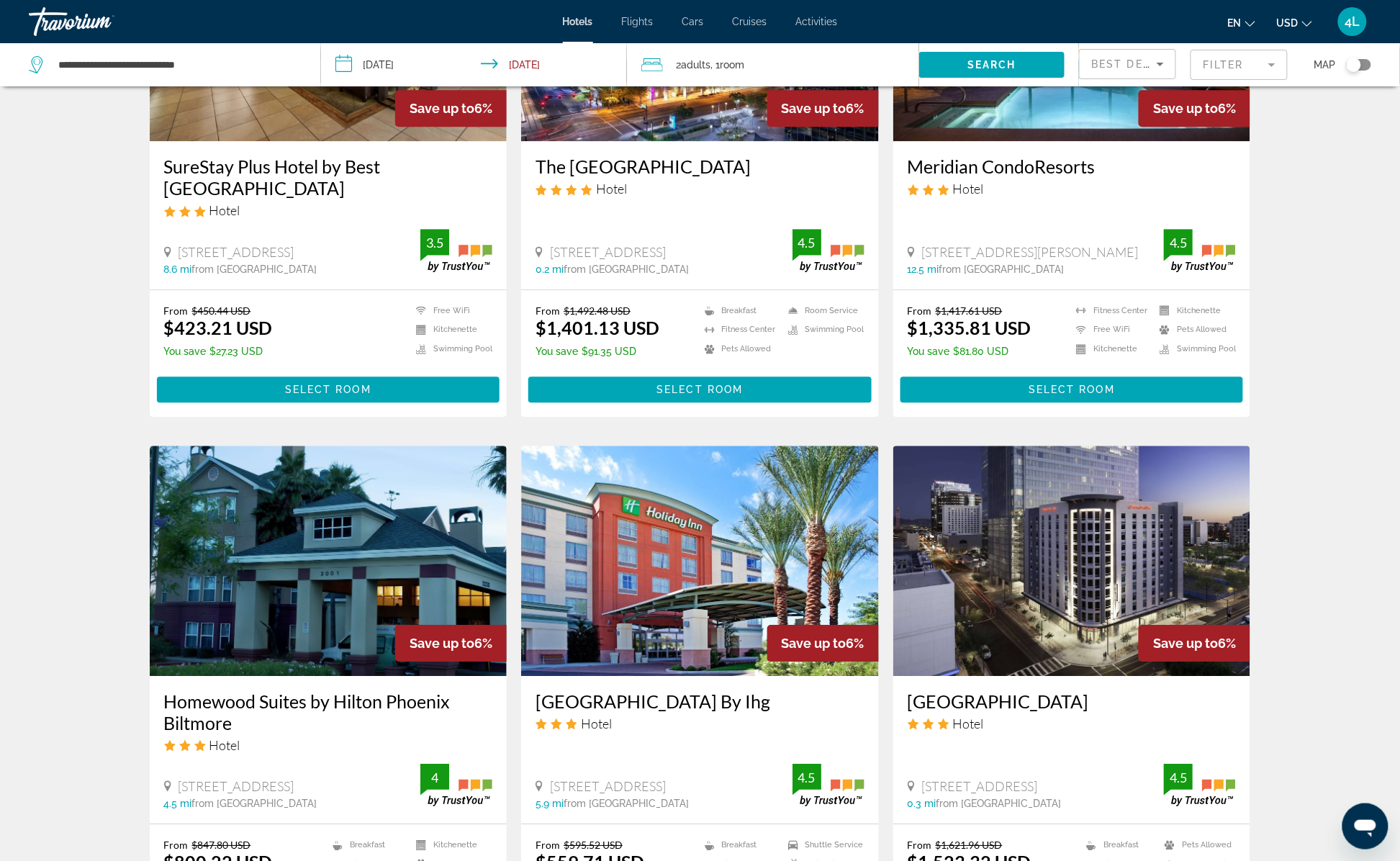
scroll to position [1651, 0]
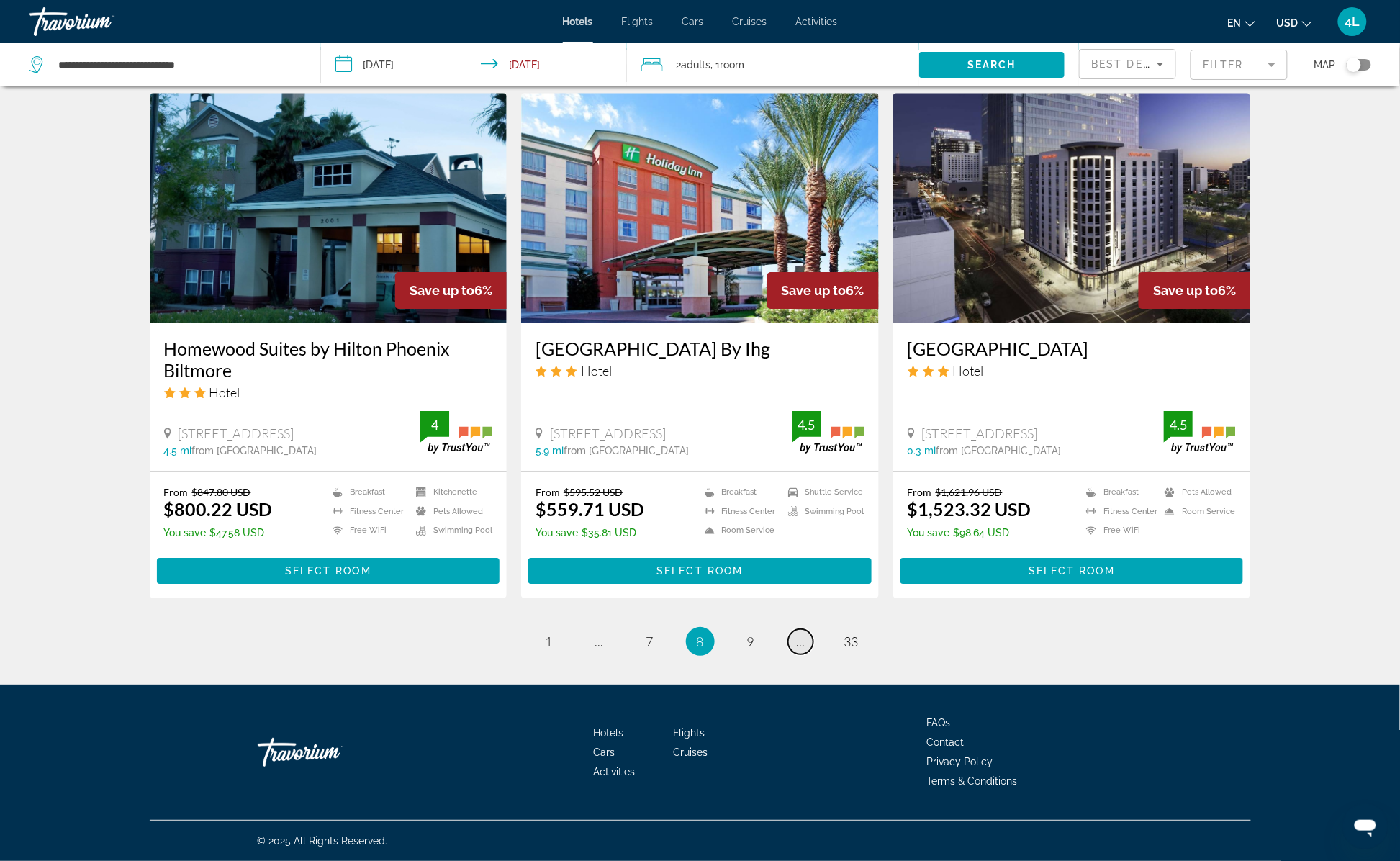
click at [803, 642] on span "..." at bounding box center [801, 641] width 9 height 15
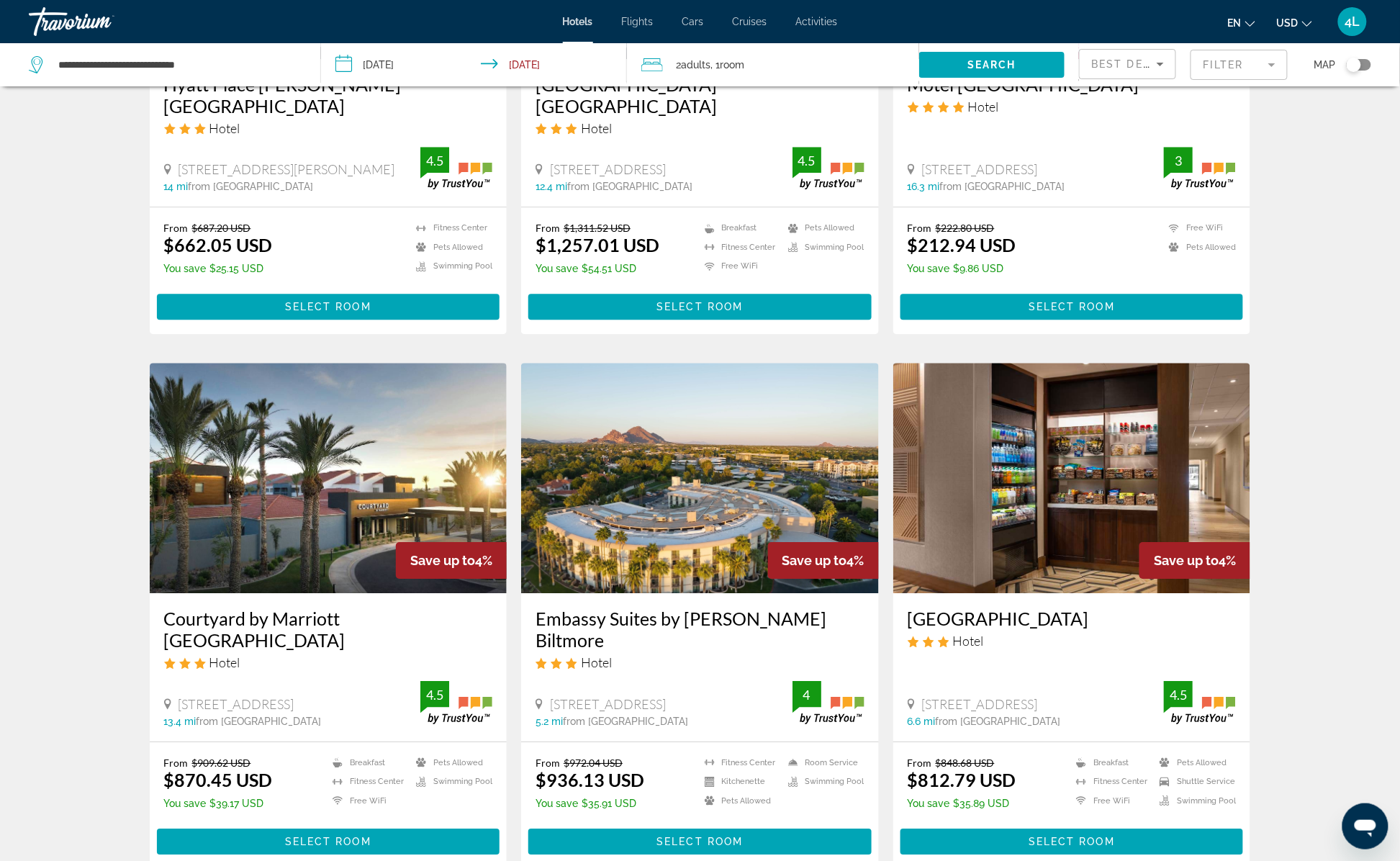
scroll to position [1628, 0]
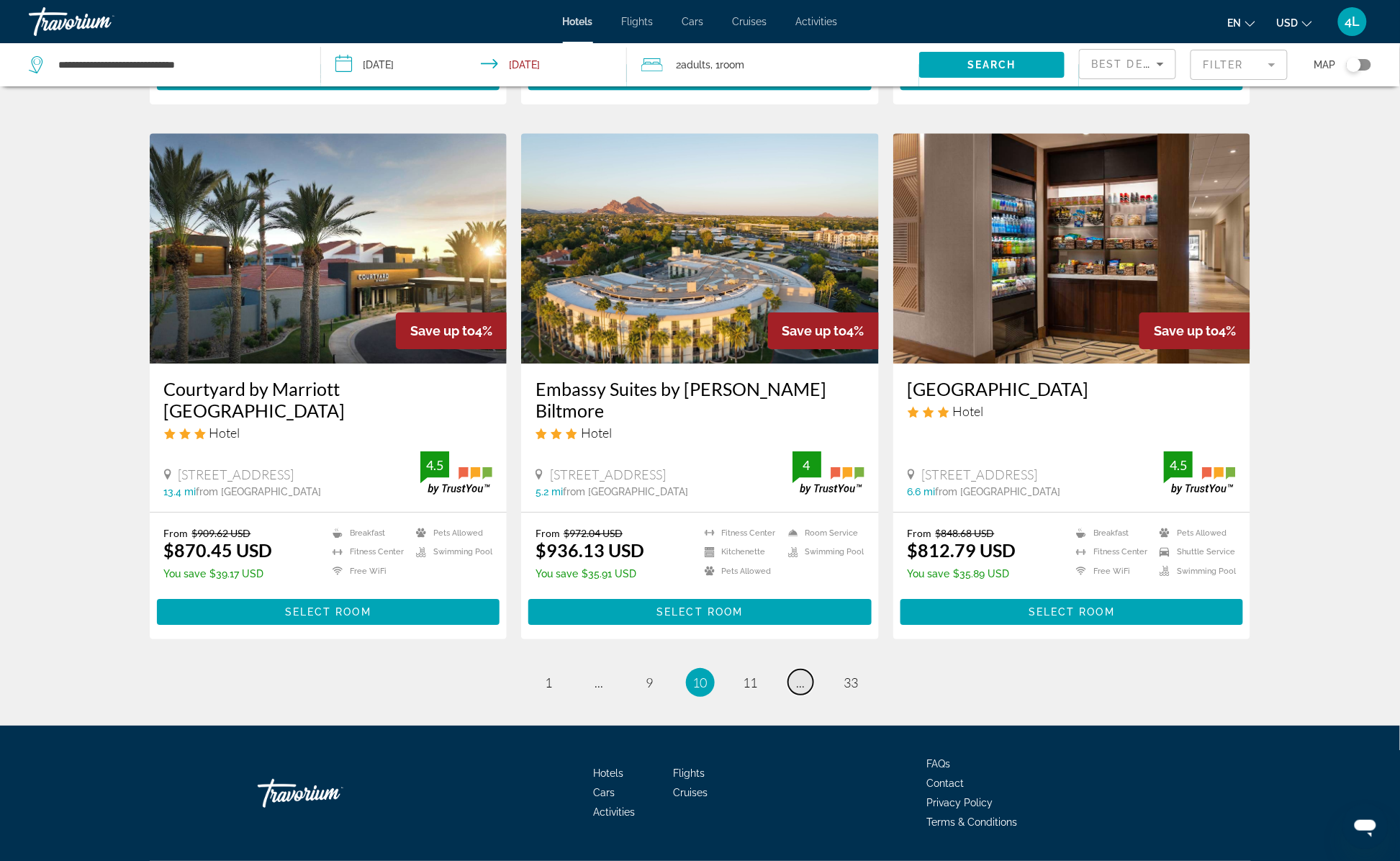
click at [797, 669] on link "page ..." at bounding box center [801, 682] width 26 height 26
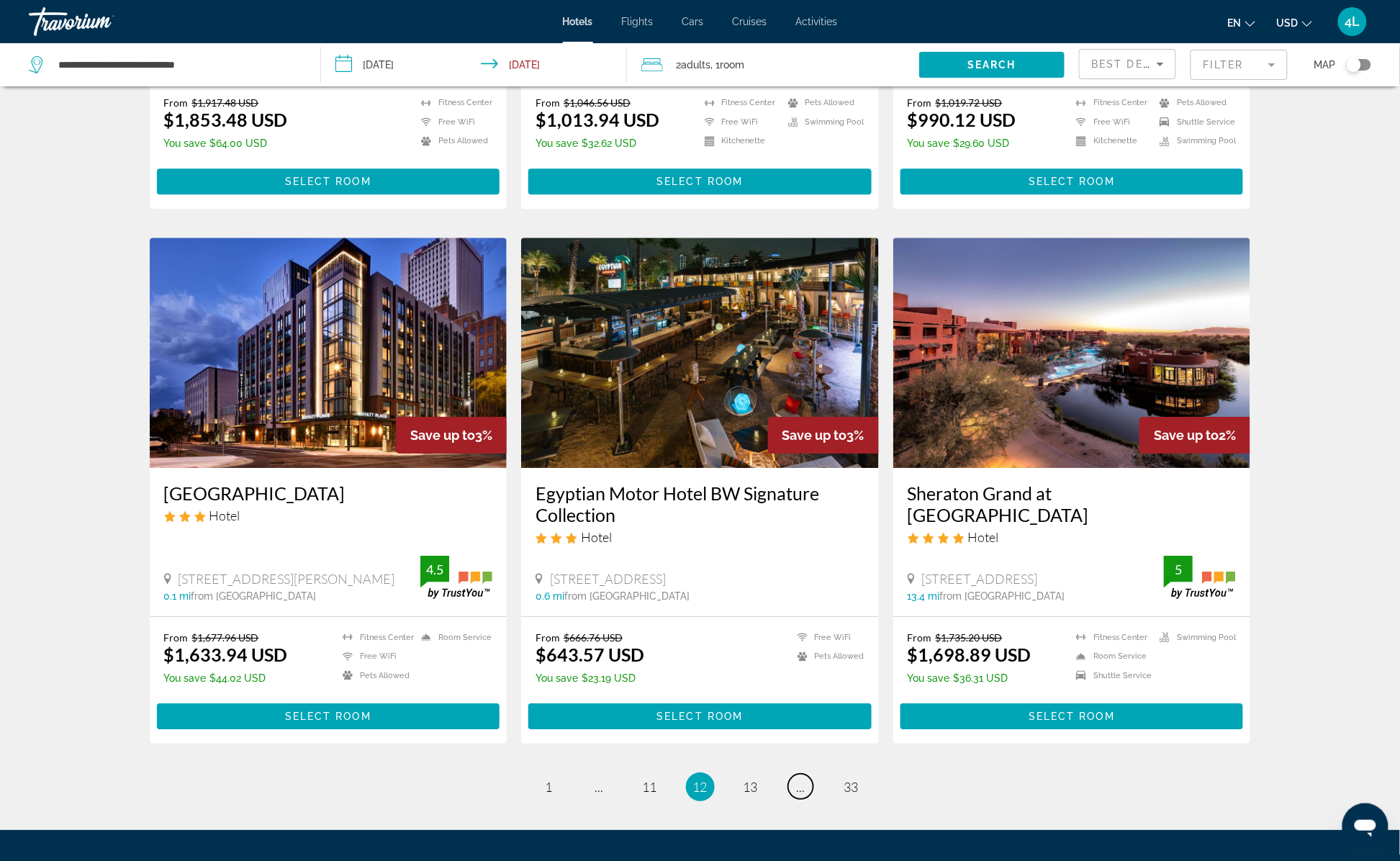
scroll to position [1583, 0]
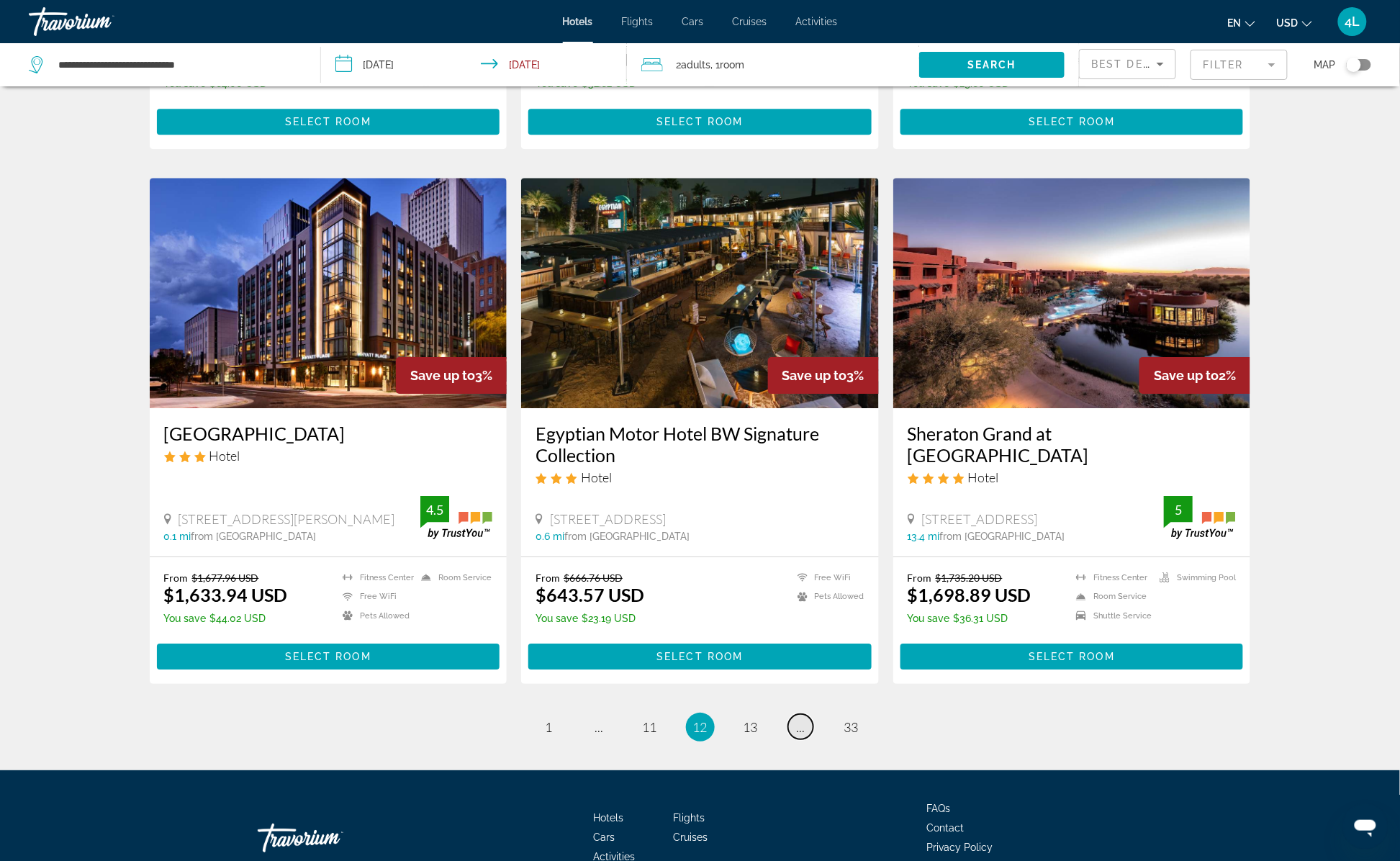
click at [804, 719] on span "..." at bounding box center [801, 727] width 9 height 15
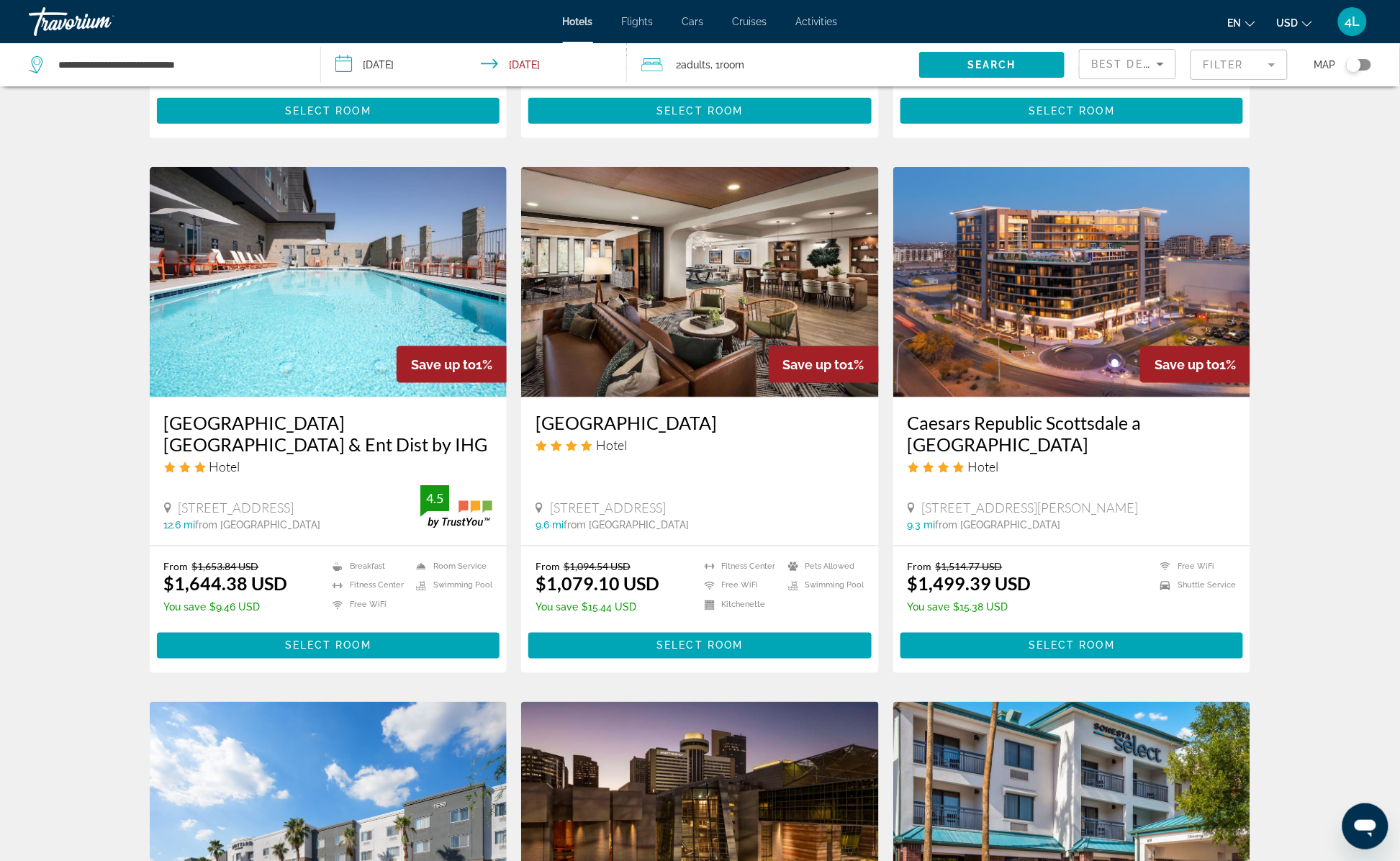
scroll to position [576, 0]
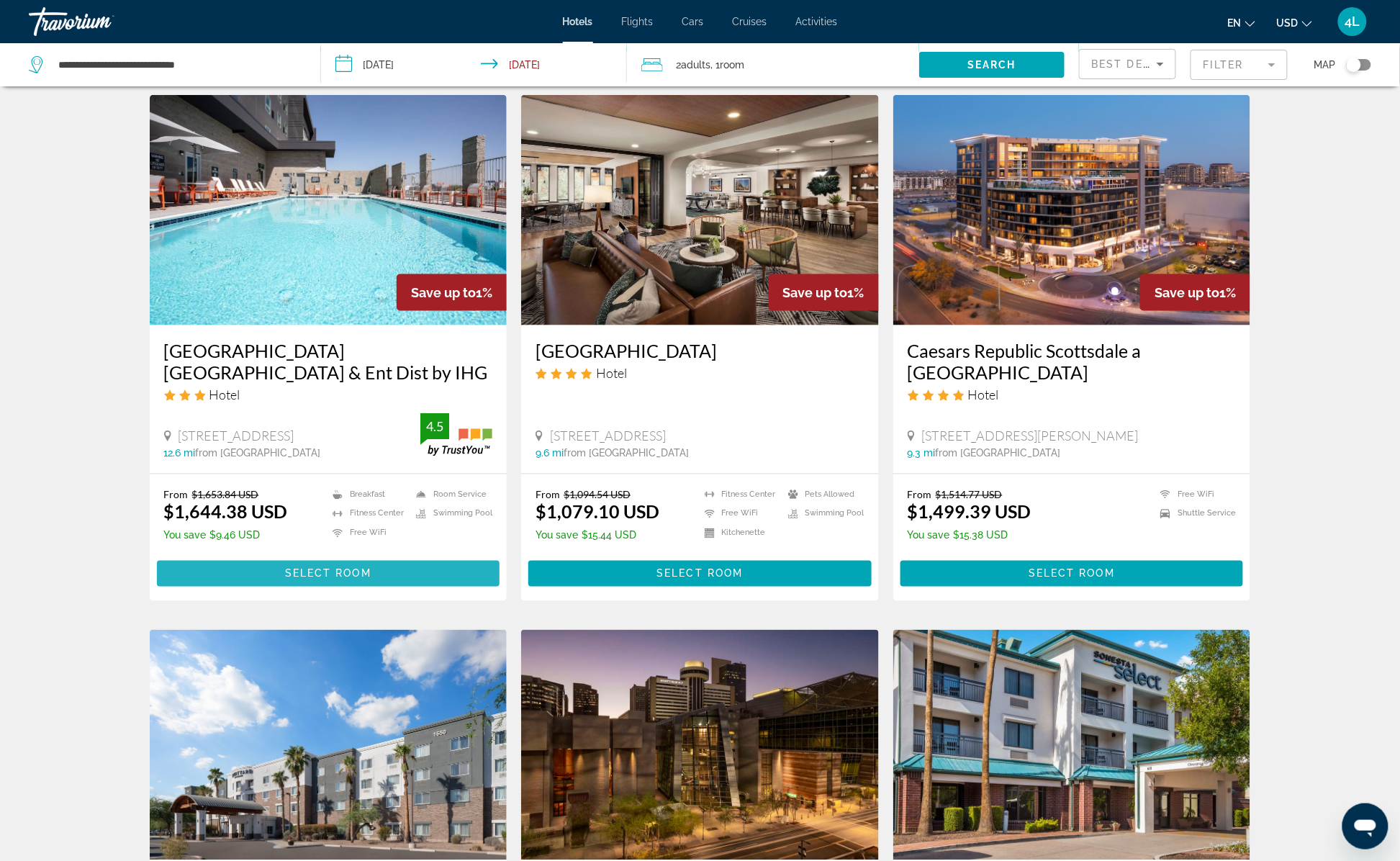
click at [358, 571] on span "Select Room" at bounding box center [329, 573] width 87 height 12
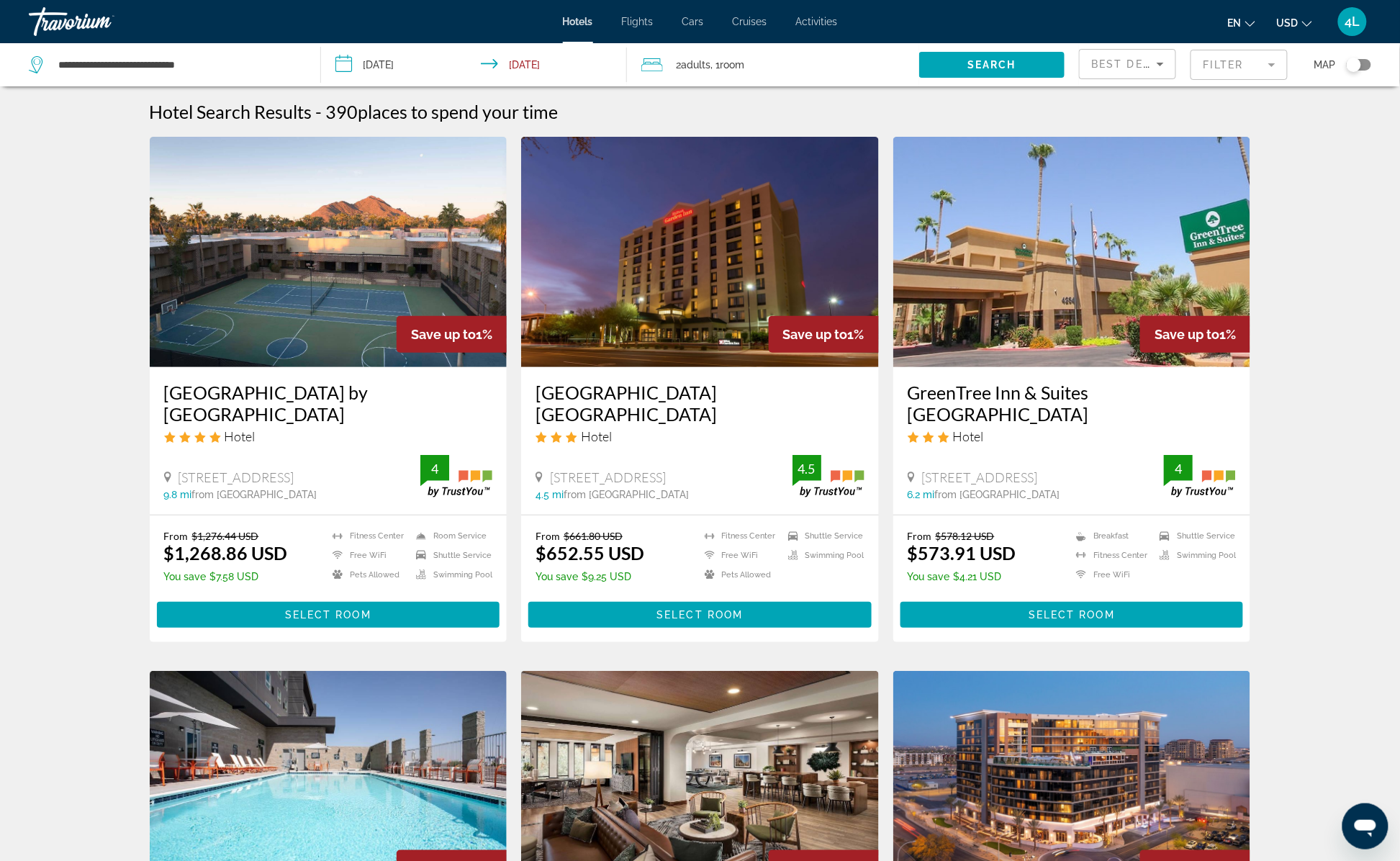
click at [1244, 67] on mat-form-field "Filter" at bounding box center [1239, 64] width 97 height 30
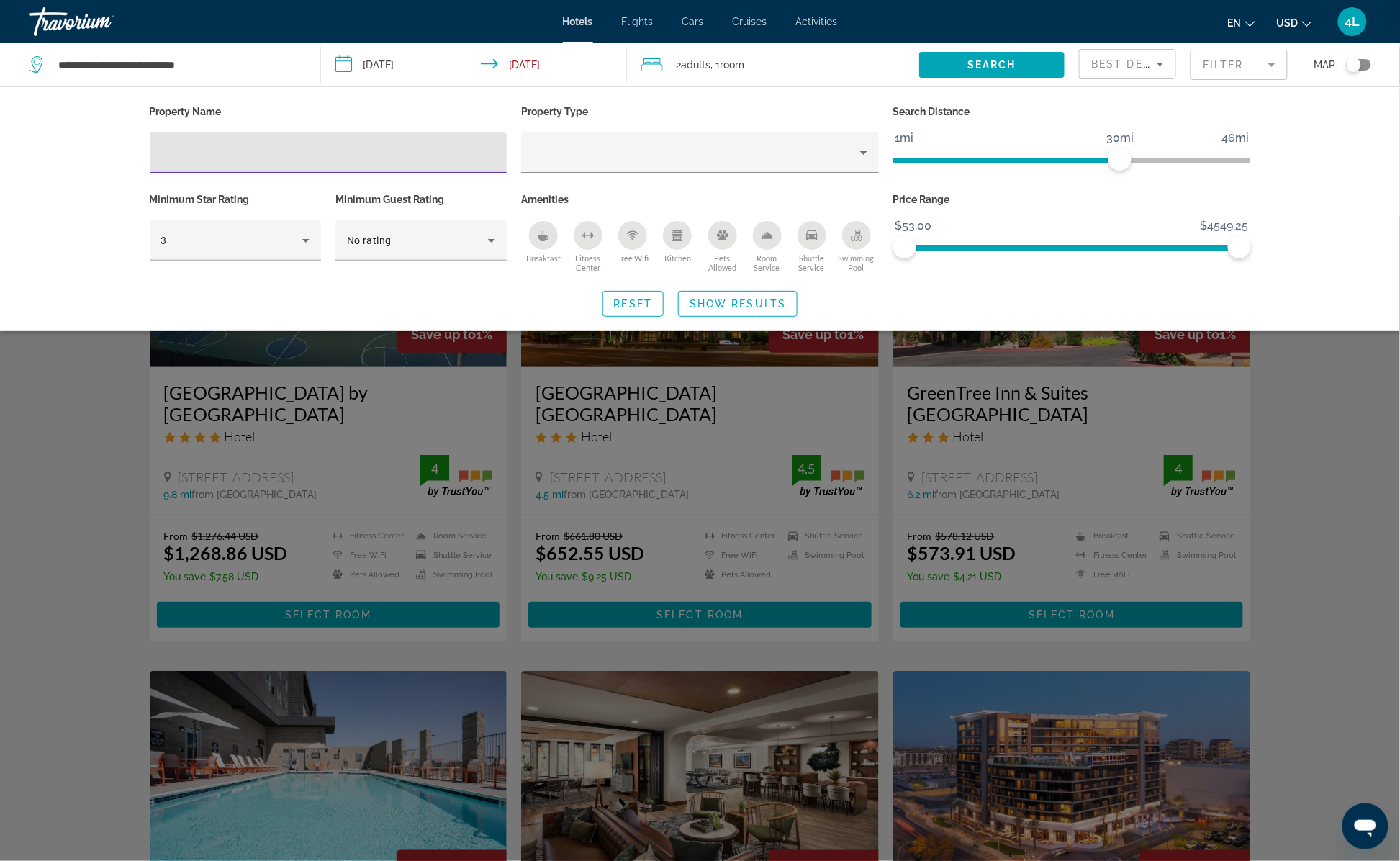
click at [286, 157] on input "Hotel Filters" at bounding box center [329, 153] width 335 height 17
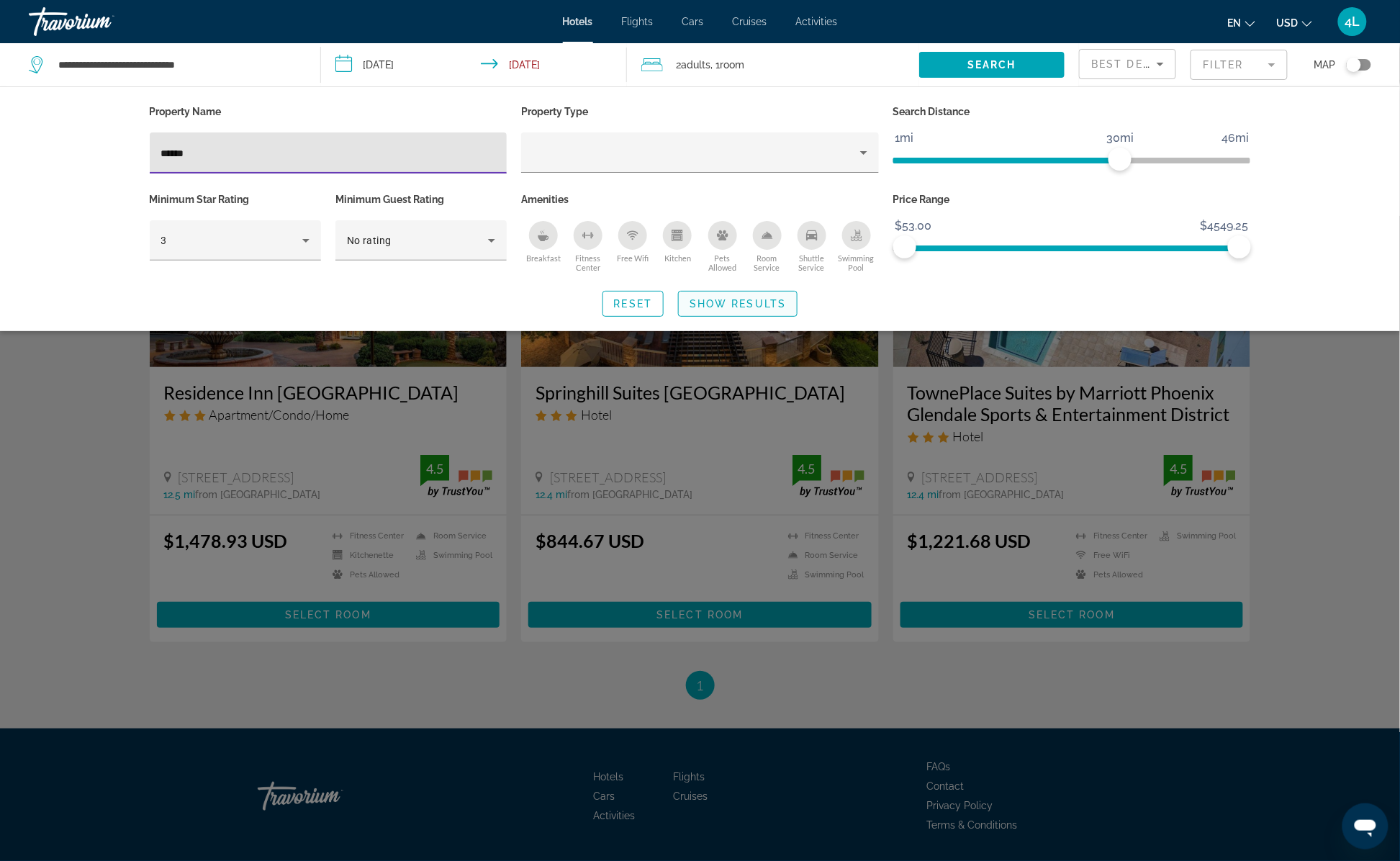
type input "******"
click at [738, 311] on span "Search widget" at bounding box center [737, 304] width 118 height 35
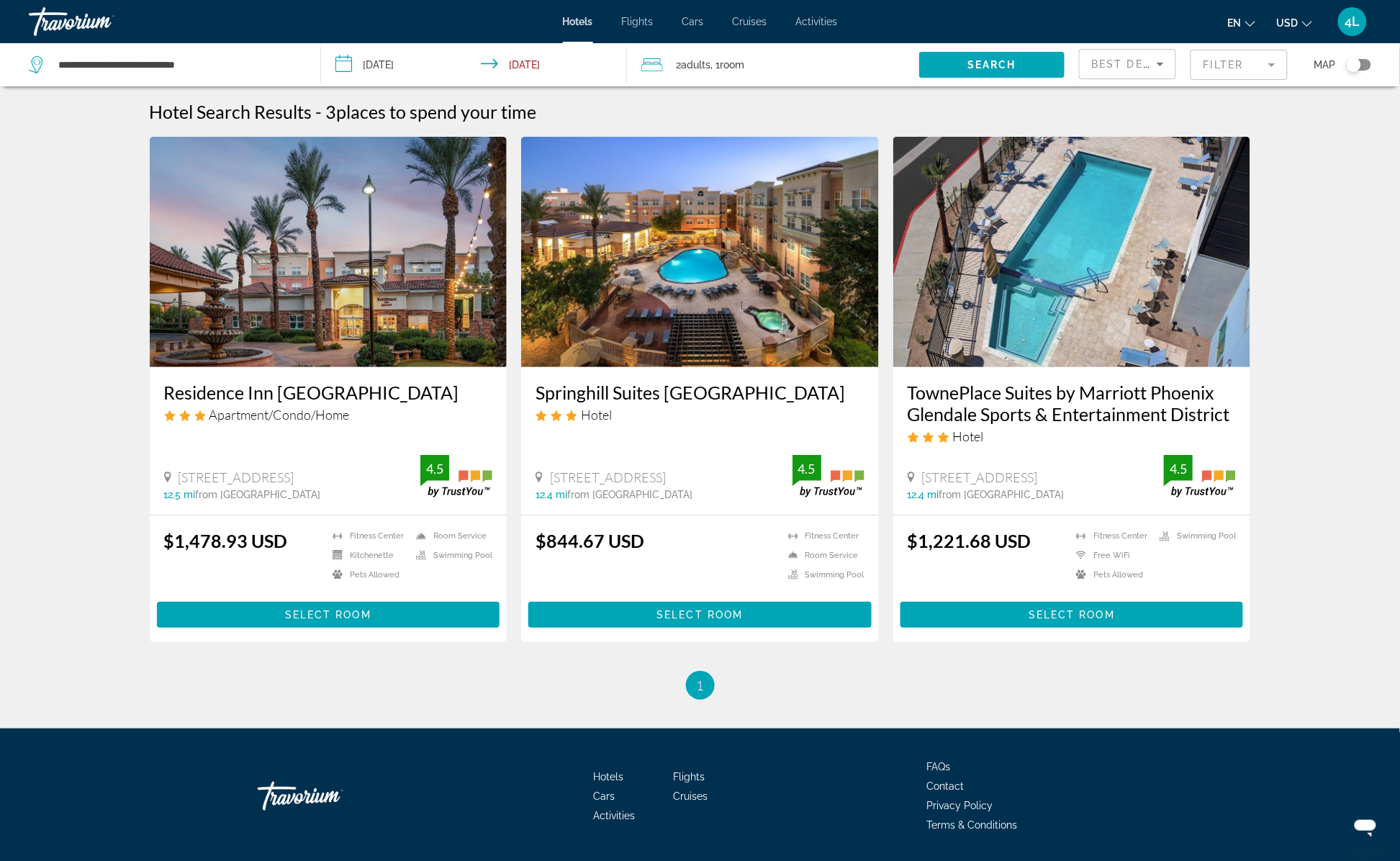
click at [815, 314] on img "Main content" at bounding box center [700, 252] width 358 height 230
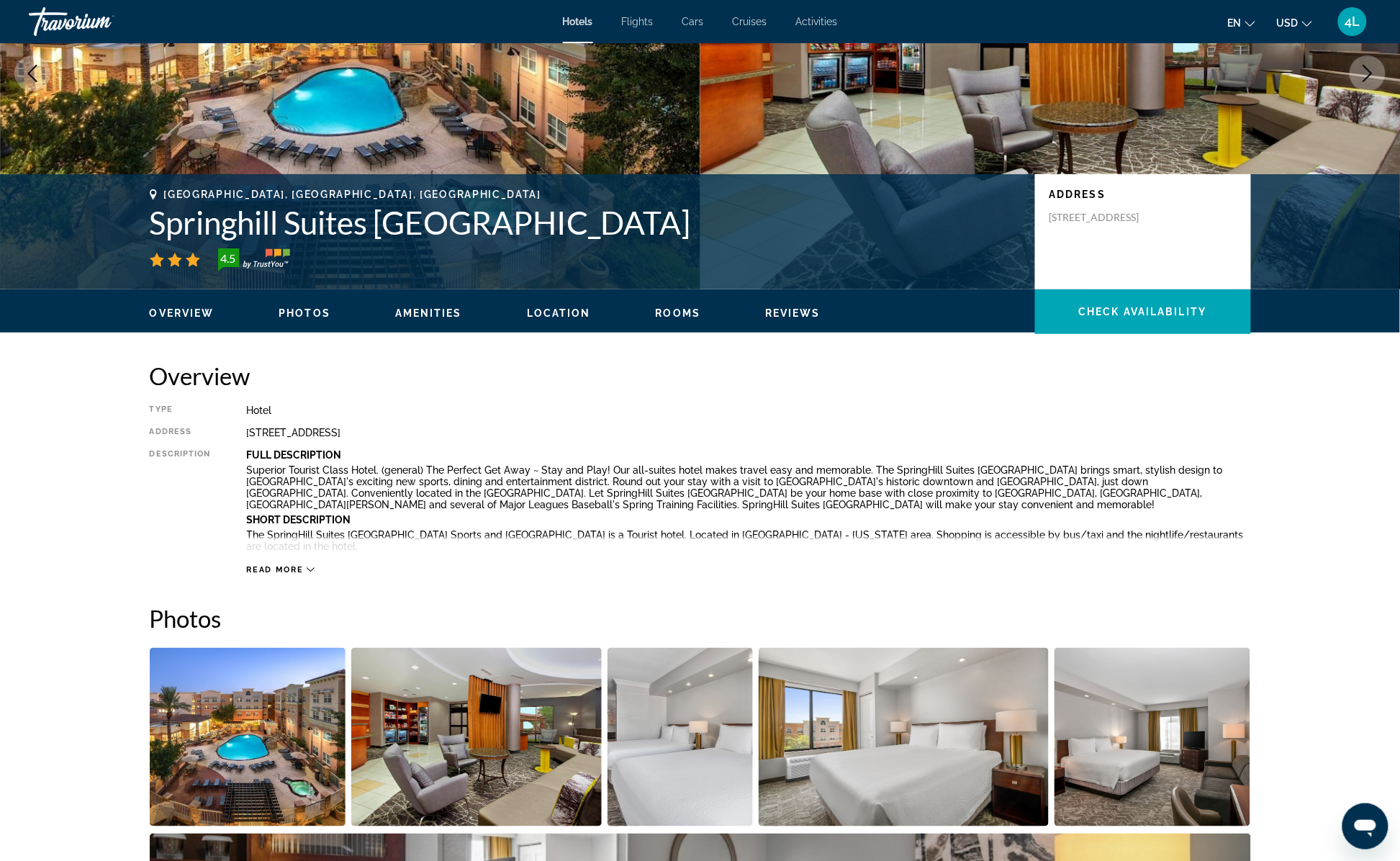
scroll to position [141, 0]
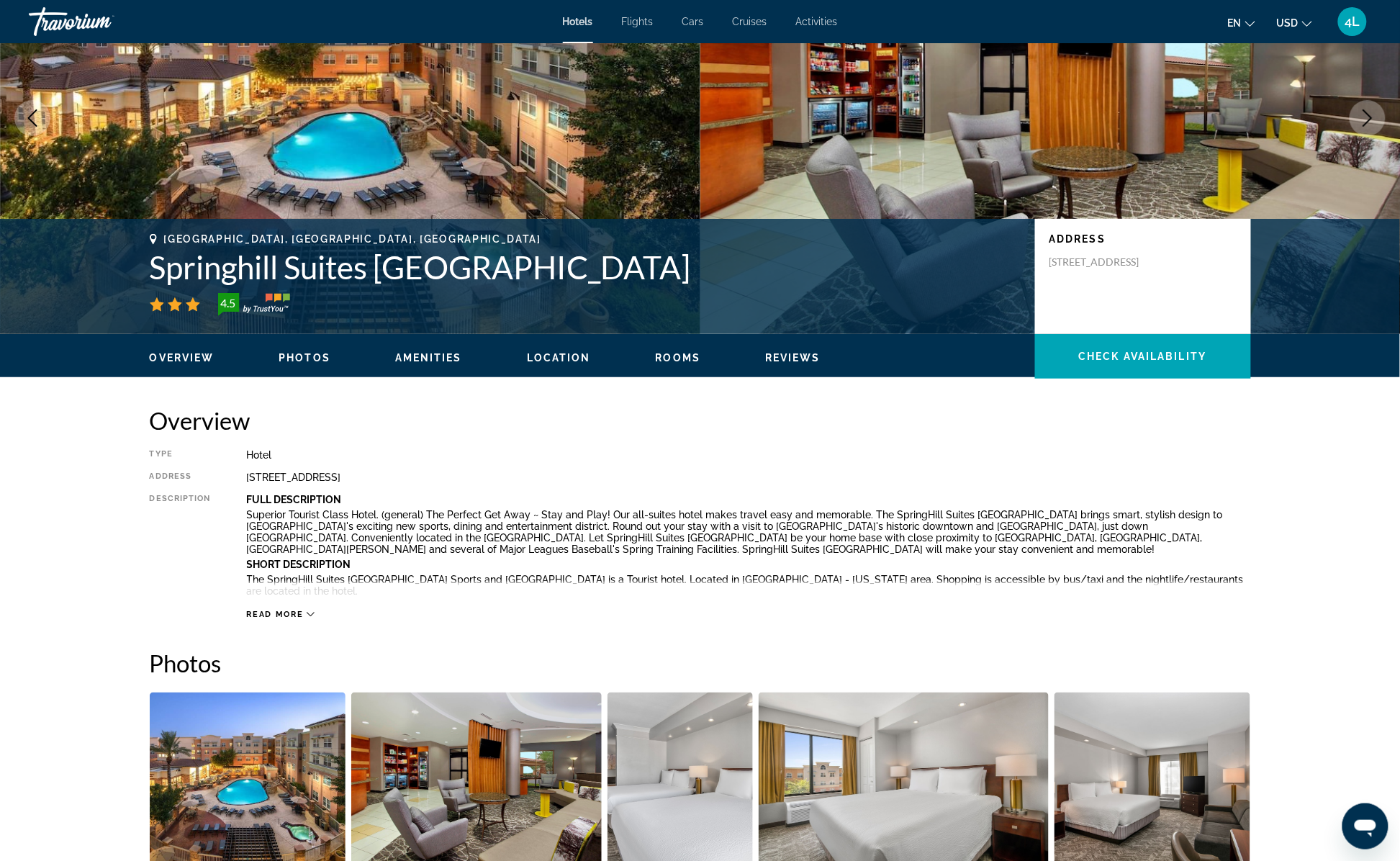
click at [259, 612] on span "Read more" at bounding box center [275, 614] width 57 height 9
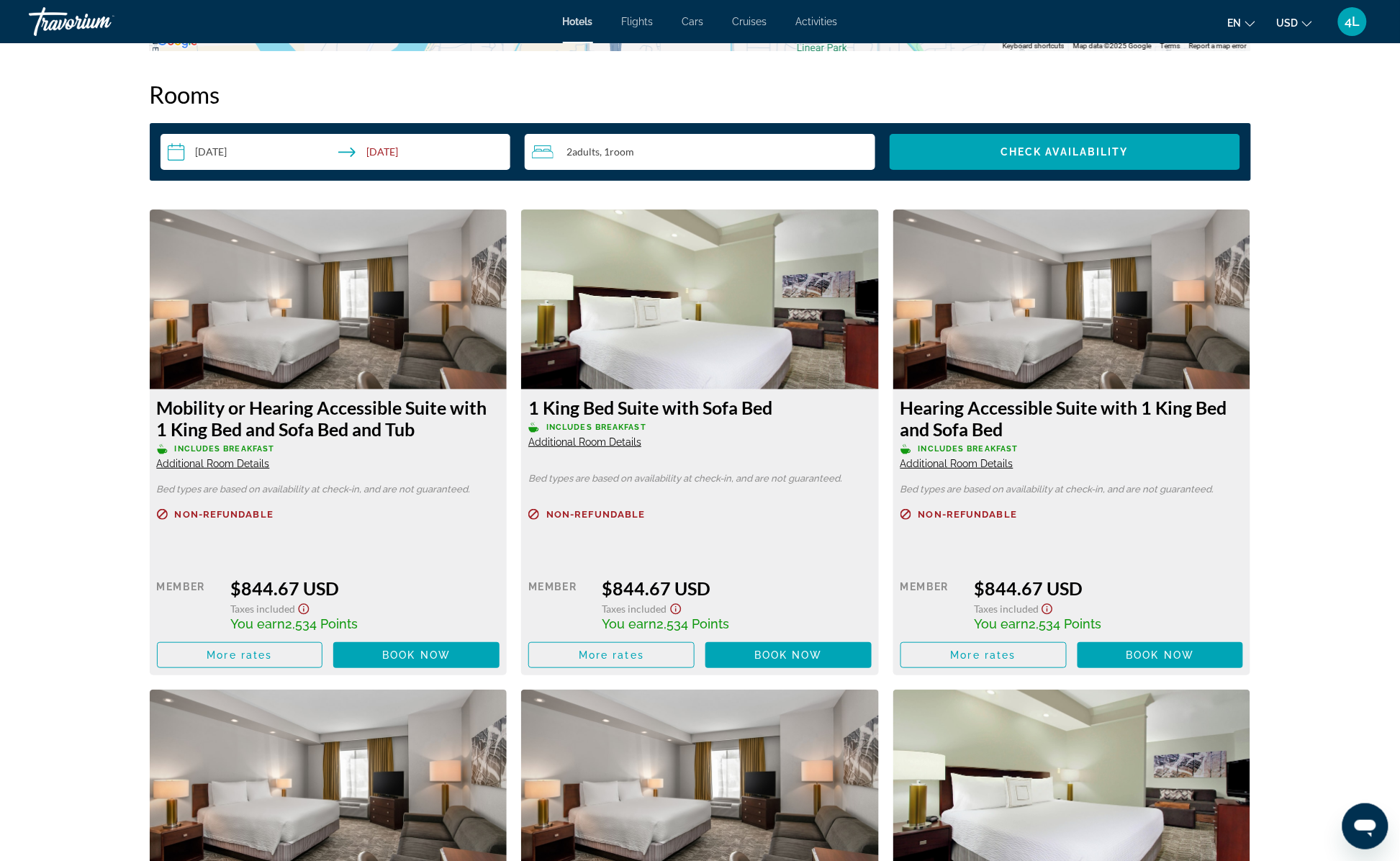
scroll to position [2156, 0]
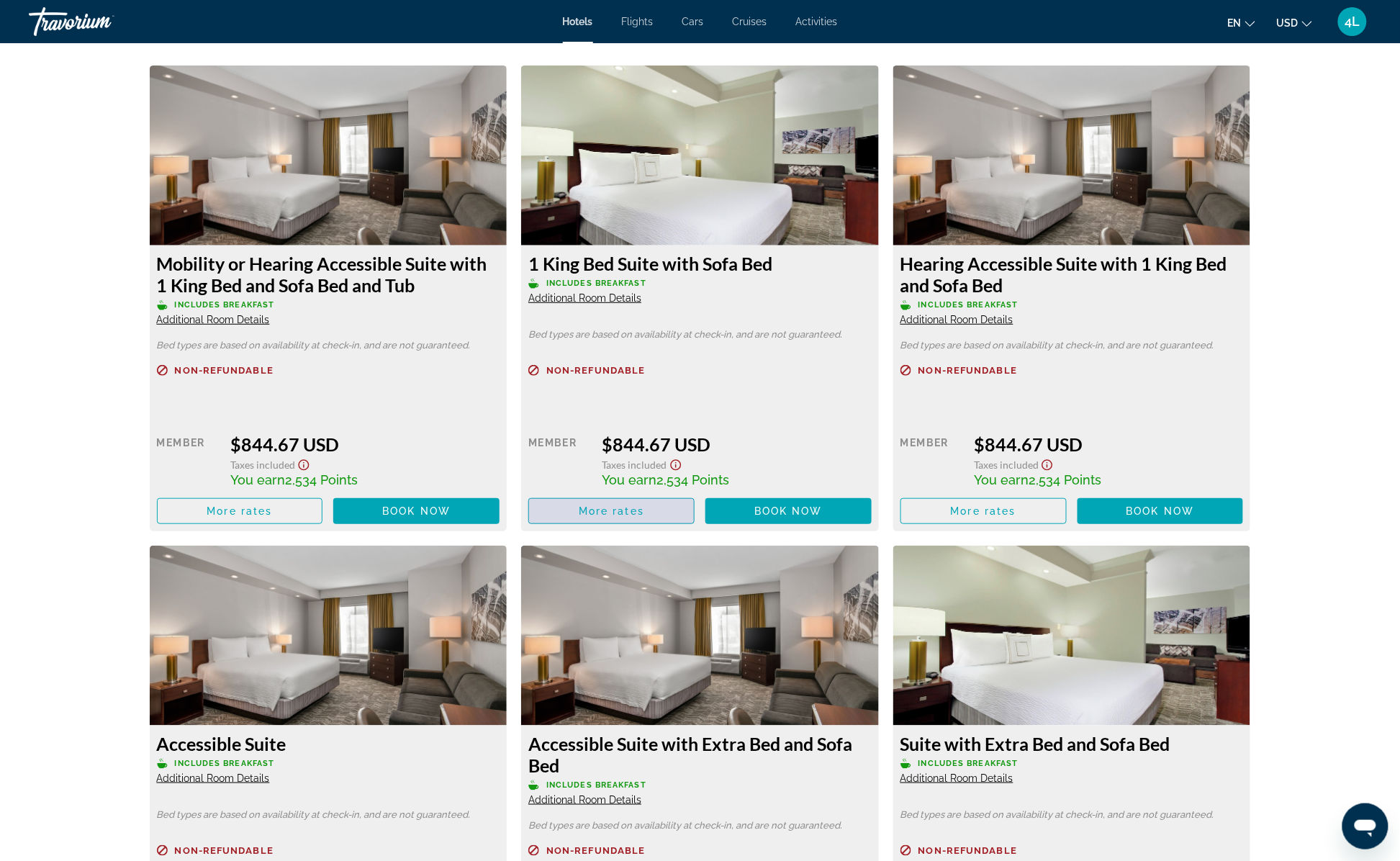
click at [618, 528] on span "Main content" at bounding box center [611, 511] width 165 height 35
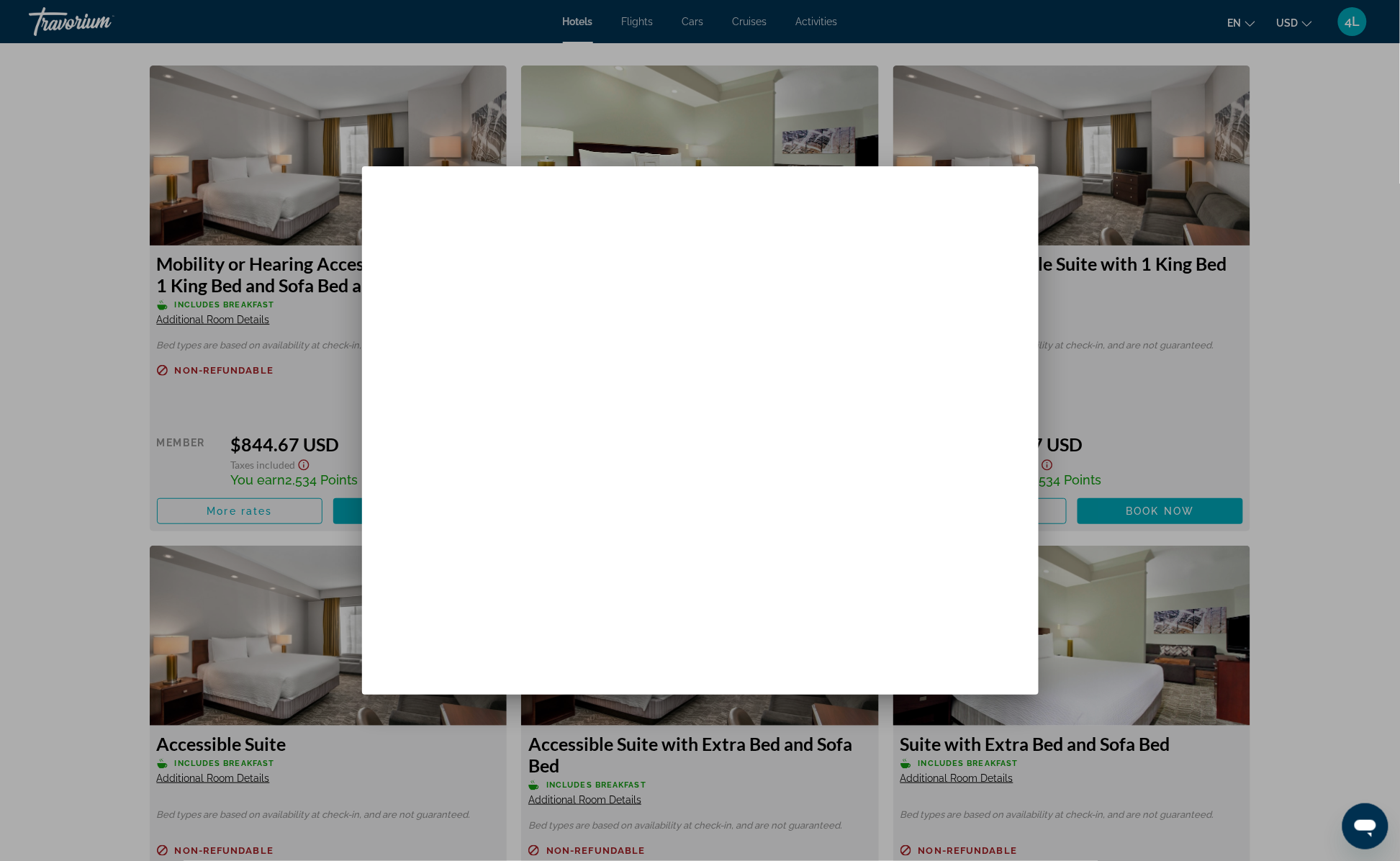
scroll to position [0, 0]
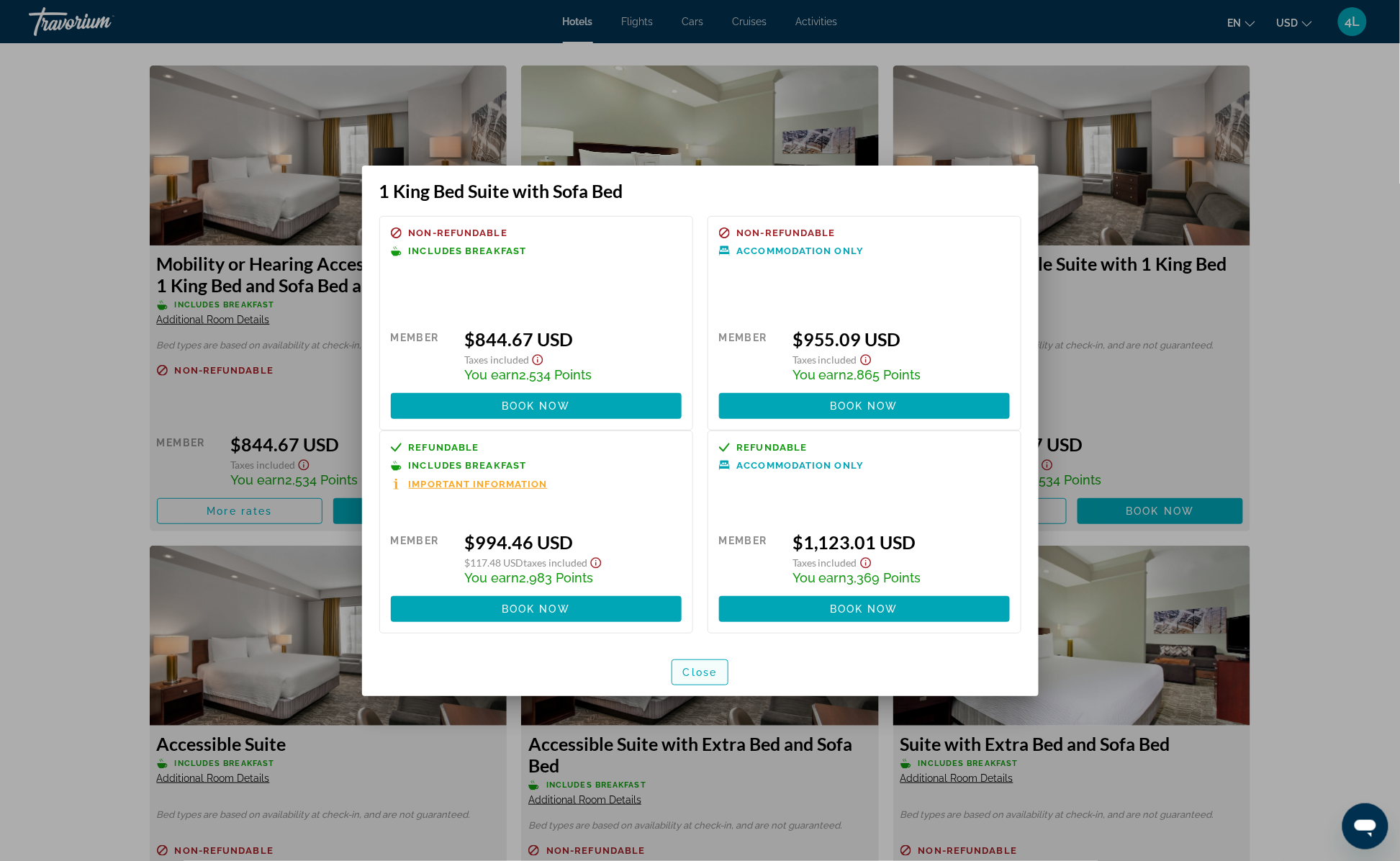
click at [709, 671] on span "Close" at bounding box center [700, 672] width 35 height 12
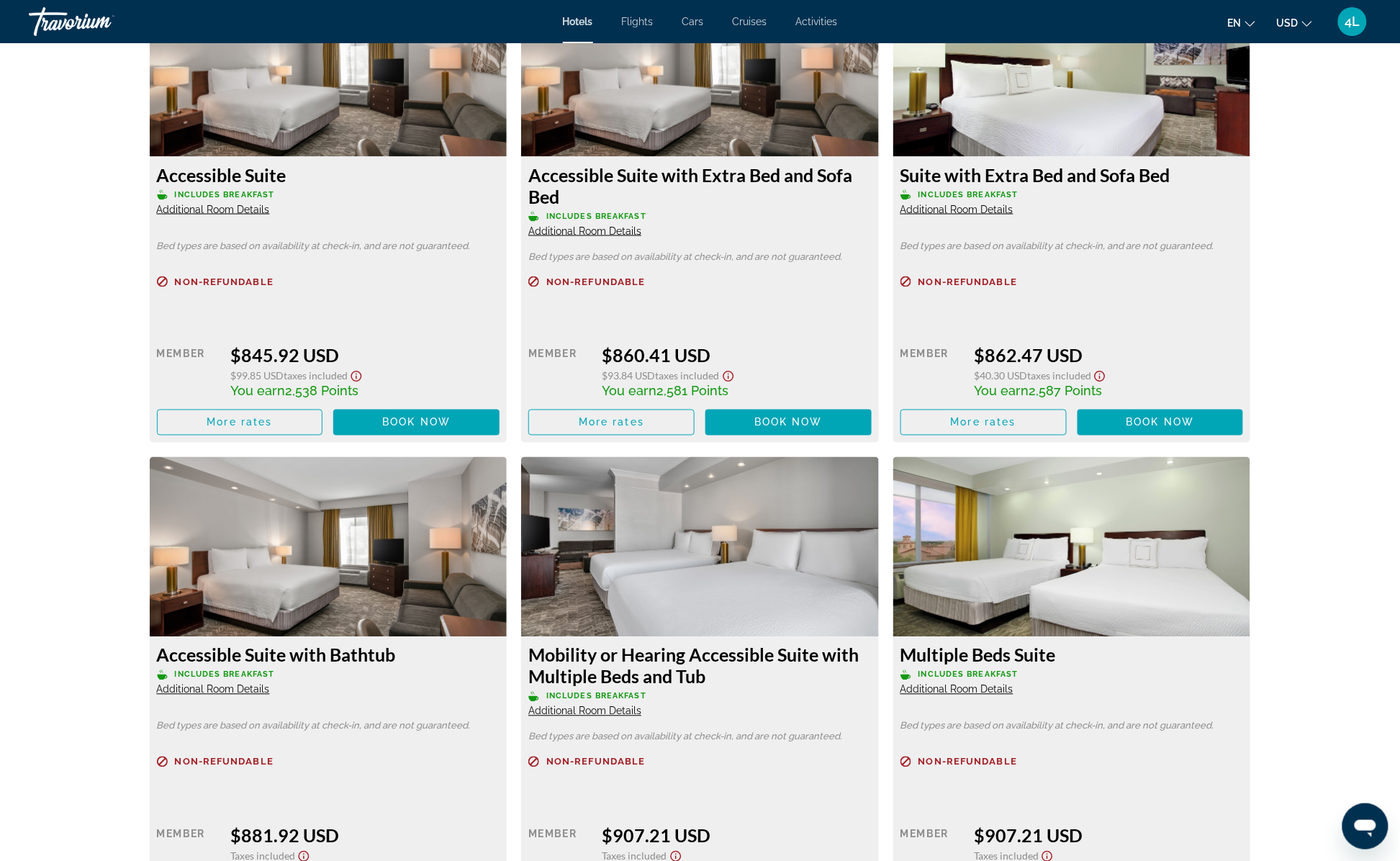
scroll to position [2731, 0]
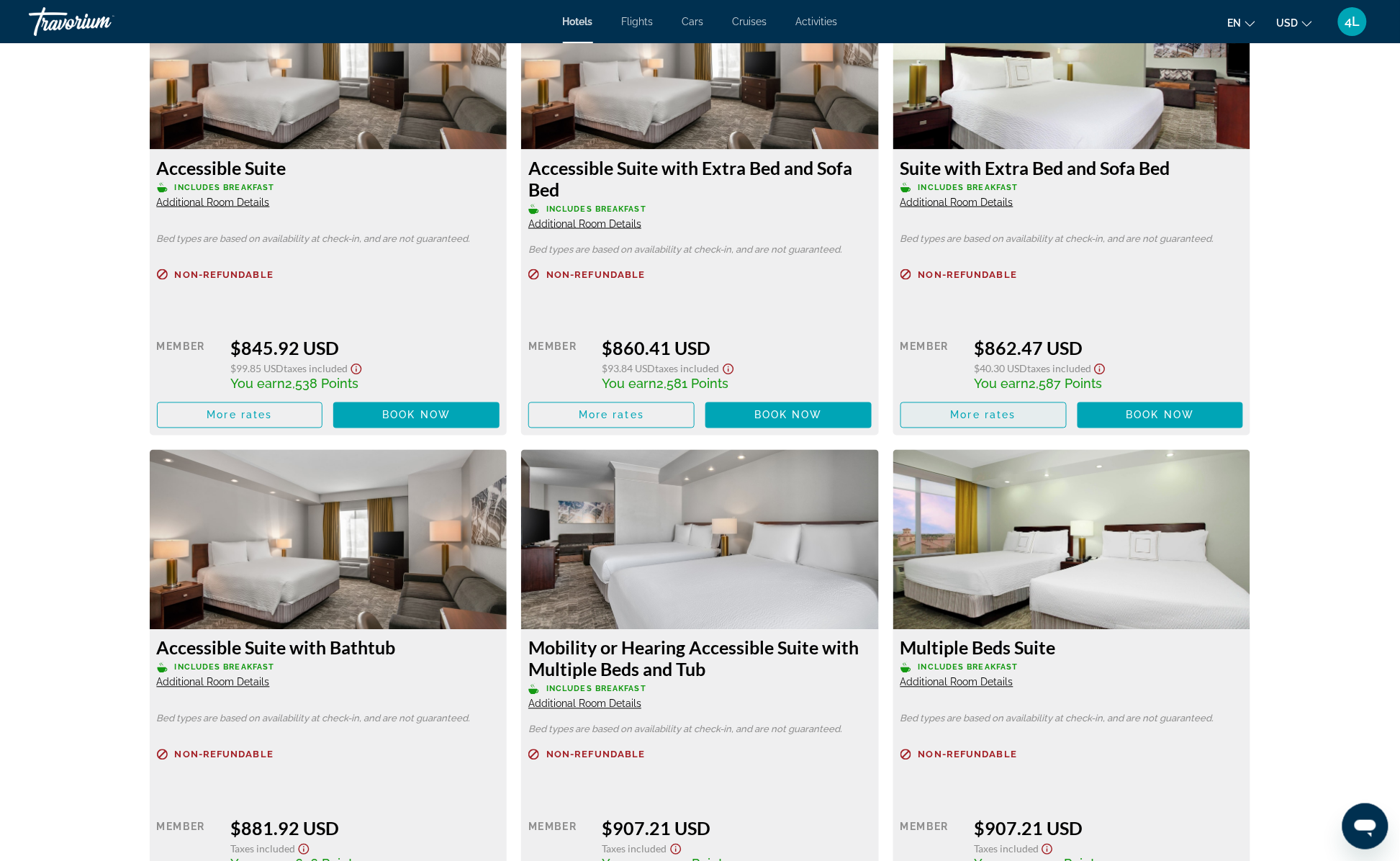
click at [1053, 433] on span "Main content" at bounding box center [983, 415] width 165 height 35
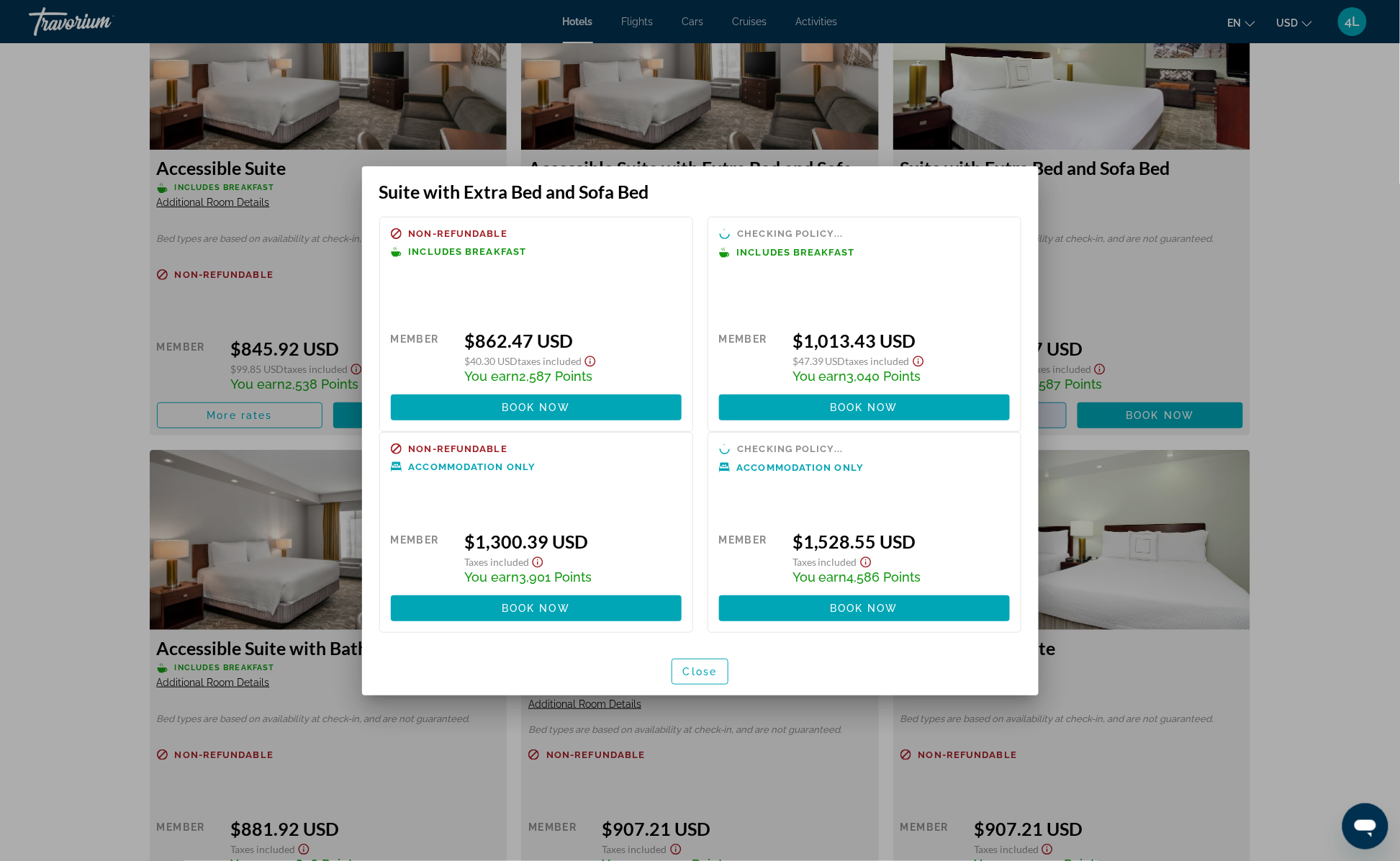
scroll to position [0, 0]
click at [698, 675] on span "Close" at bounding box center [700, 671] width 35 height 12
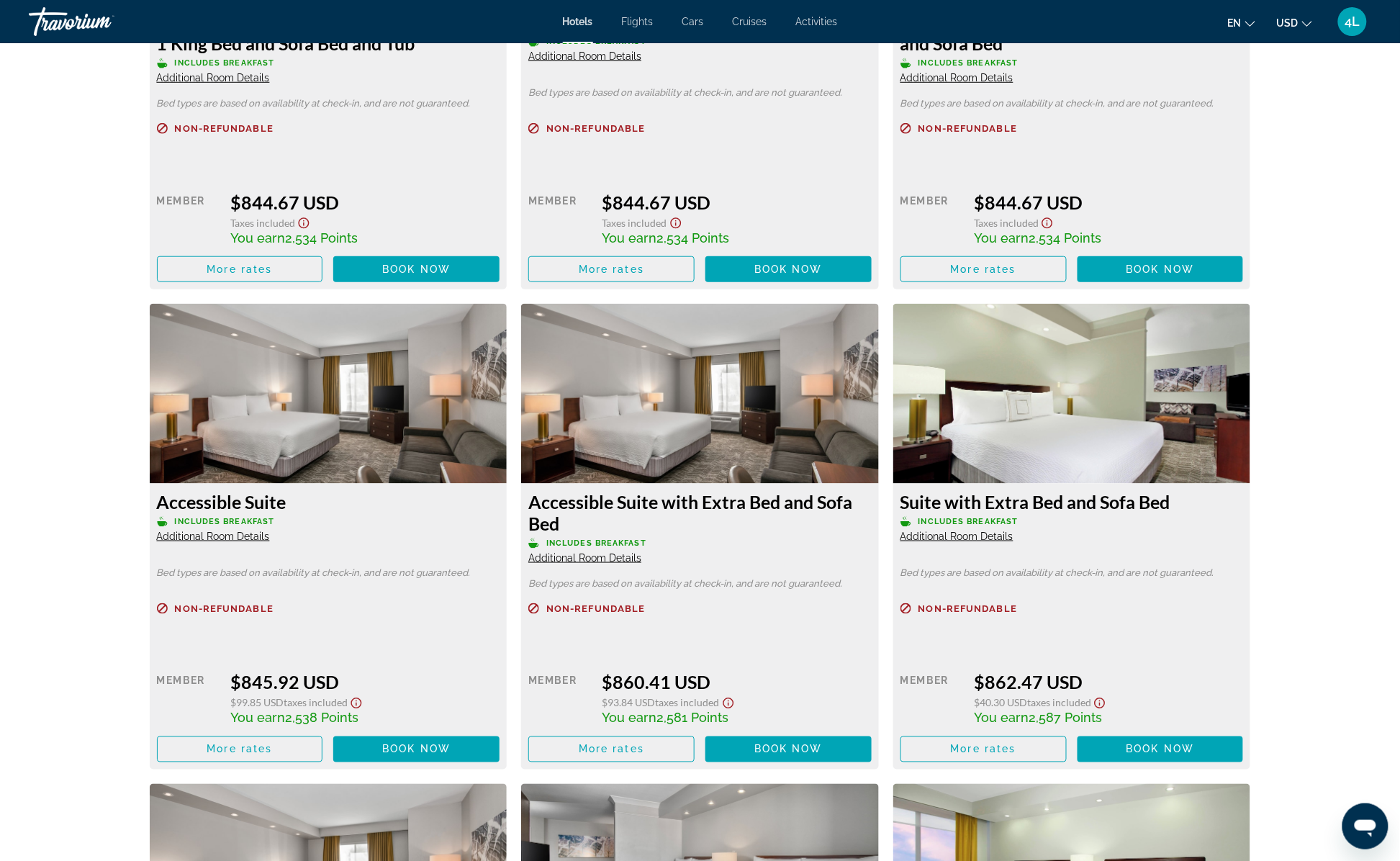
scroll to position [2444, 0]
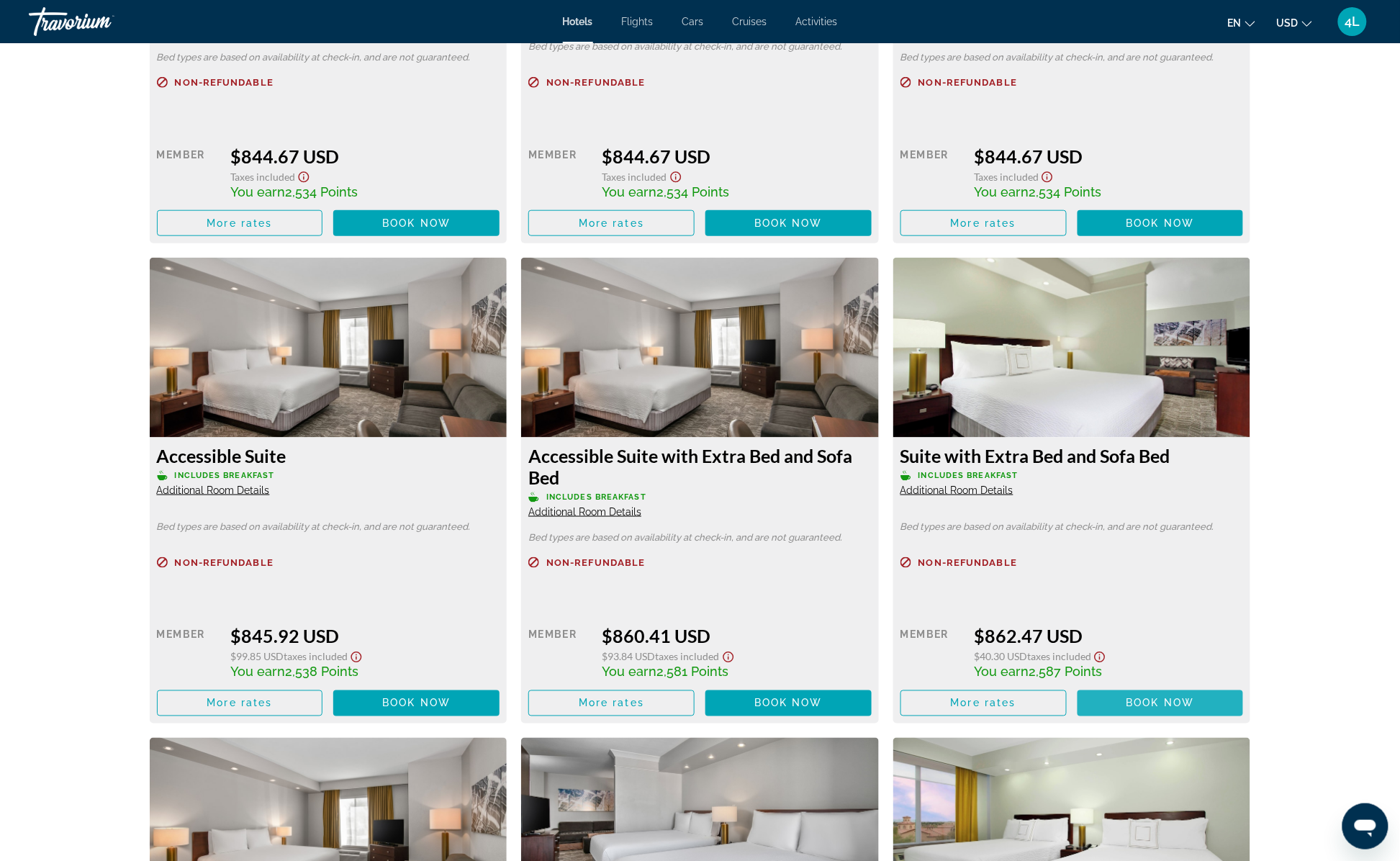
click at [1187, 709] on span "Book now" at bounding box center [1160, 703] width 68 height 12
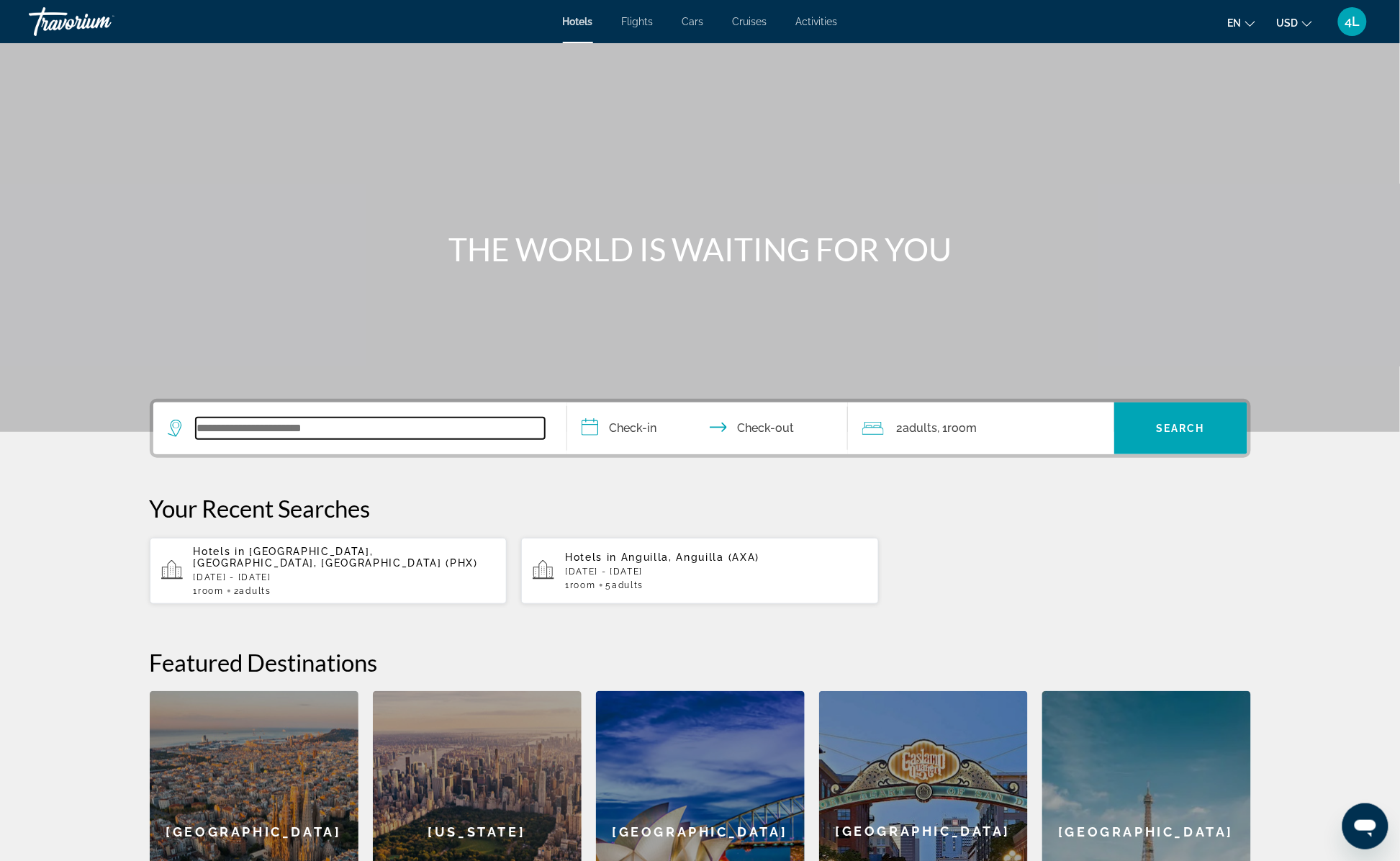
click at [419, 429] on input "Search widget" at bounding box center [370, 428] width 349 height 22
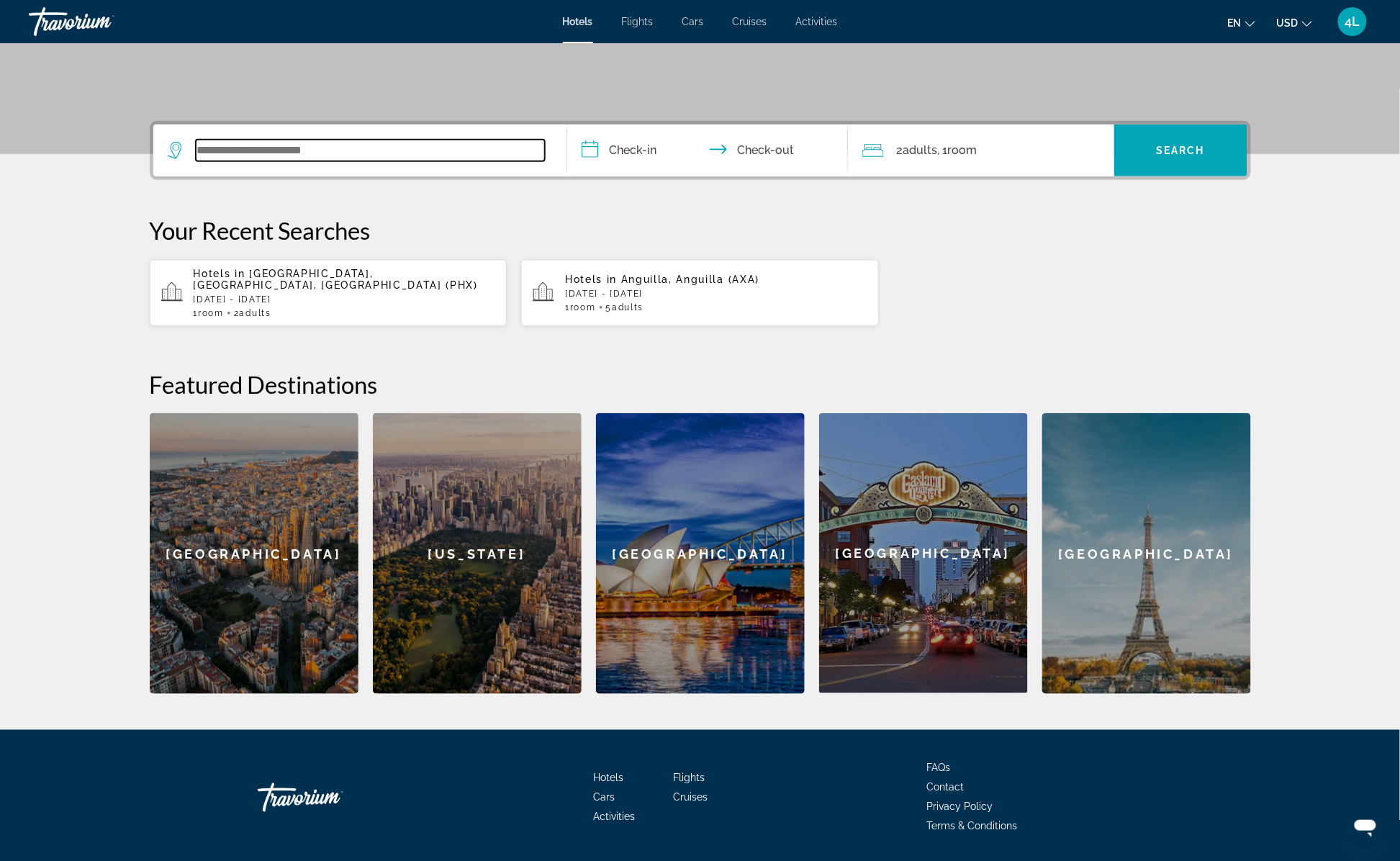
scroll to position [310, 0]
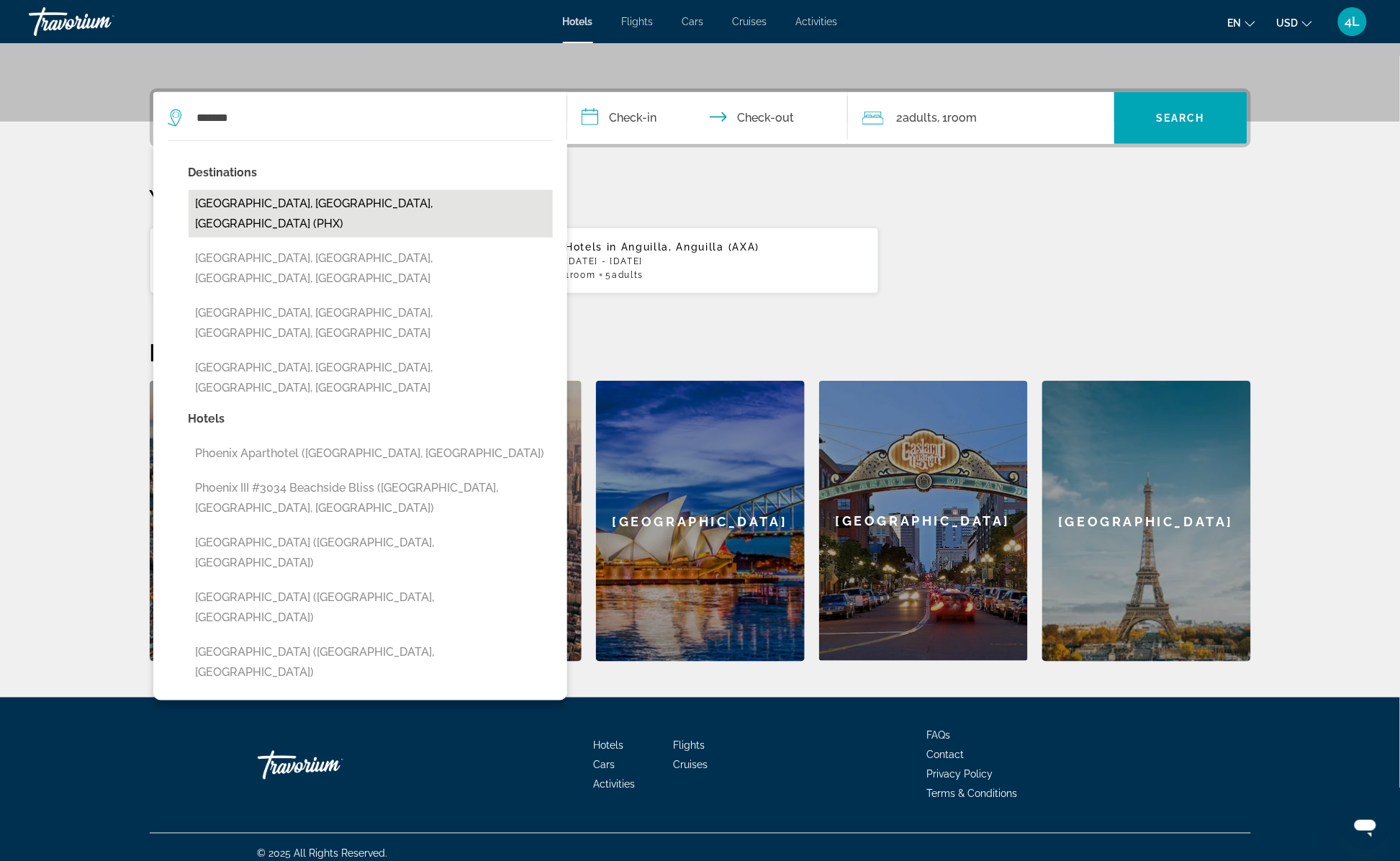
click at [298, 207] on button "Phoenix, AZ, United States (PHX)" at bounding box center [370, 213] width 364 height 47
type input "**********"
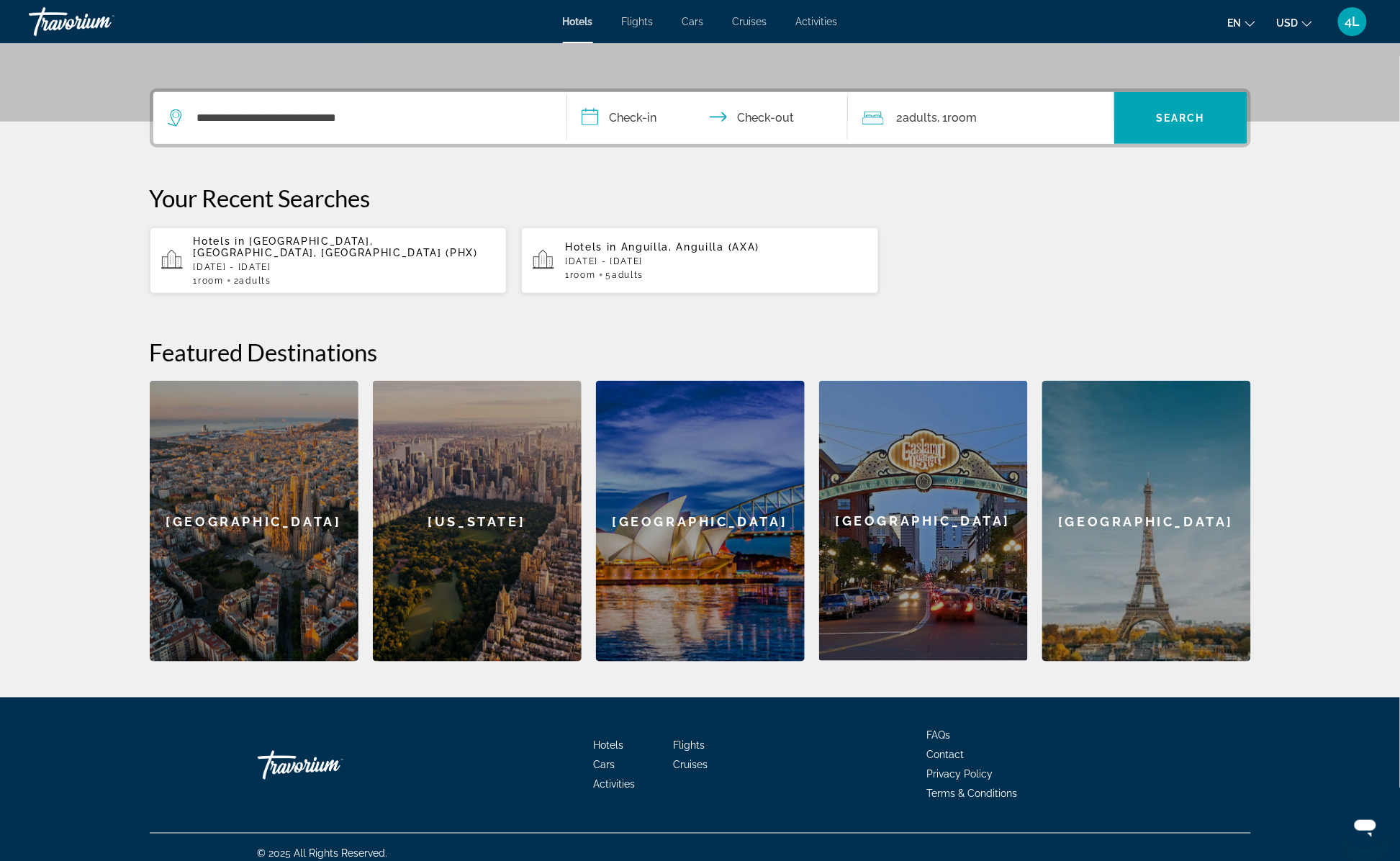
click at [666, 125] on input "**********" at bounding box center [710, 120] width 287 height 56
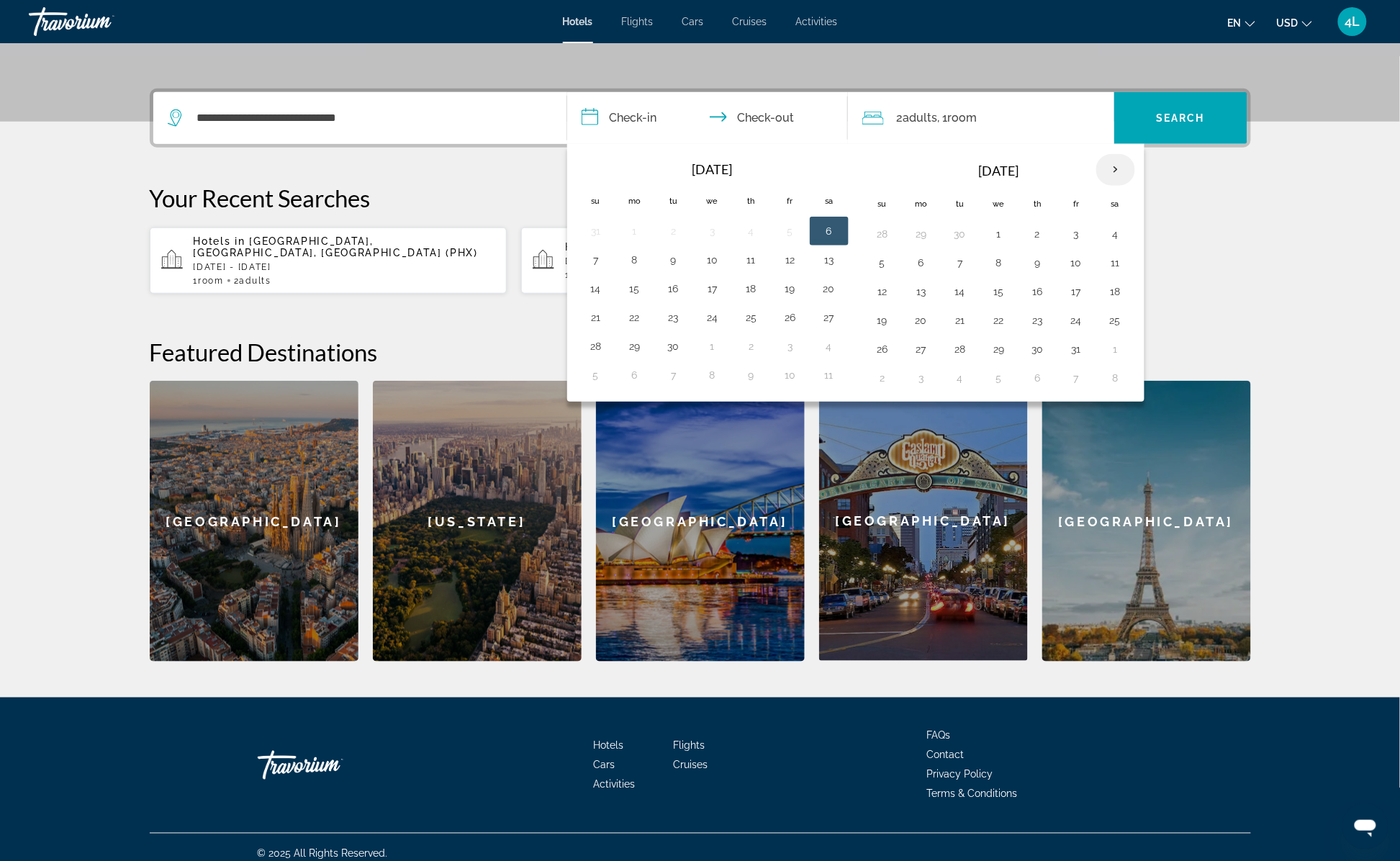
click at [1118, 175] on th "Next month" at bounding box center [1116, 169] width 39 height 32
click at [1044, 257] on button "6" at bounding box center [1038, 263] width 23 height 20
click at [972, 284] on button "11" at bounding box center [960, 291] width 23 height 20
type input "**********"
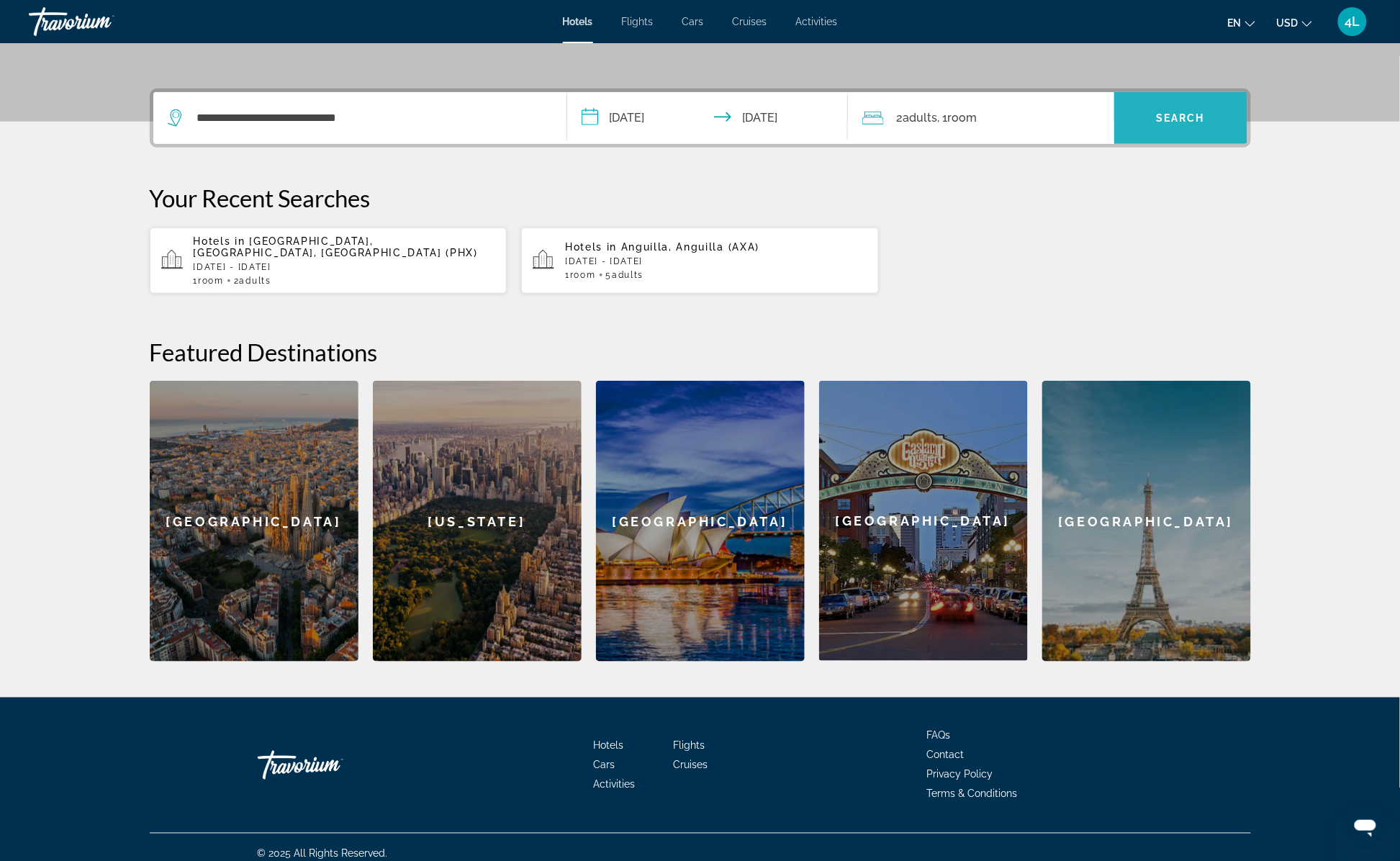
click at [1179, 113] on span "Search" at bounding box center [1180, 117] width 49 height 12
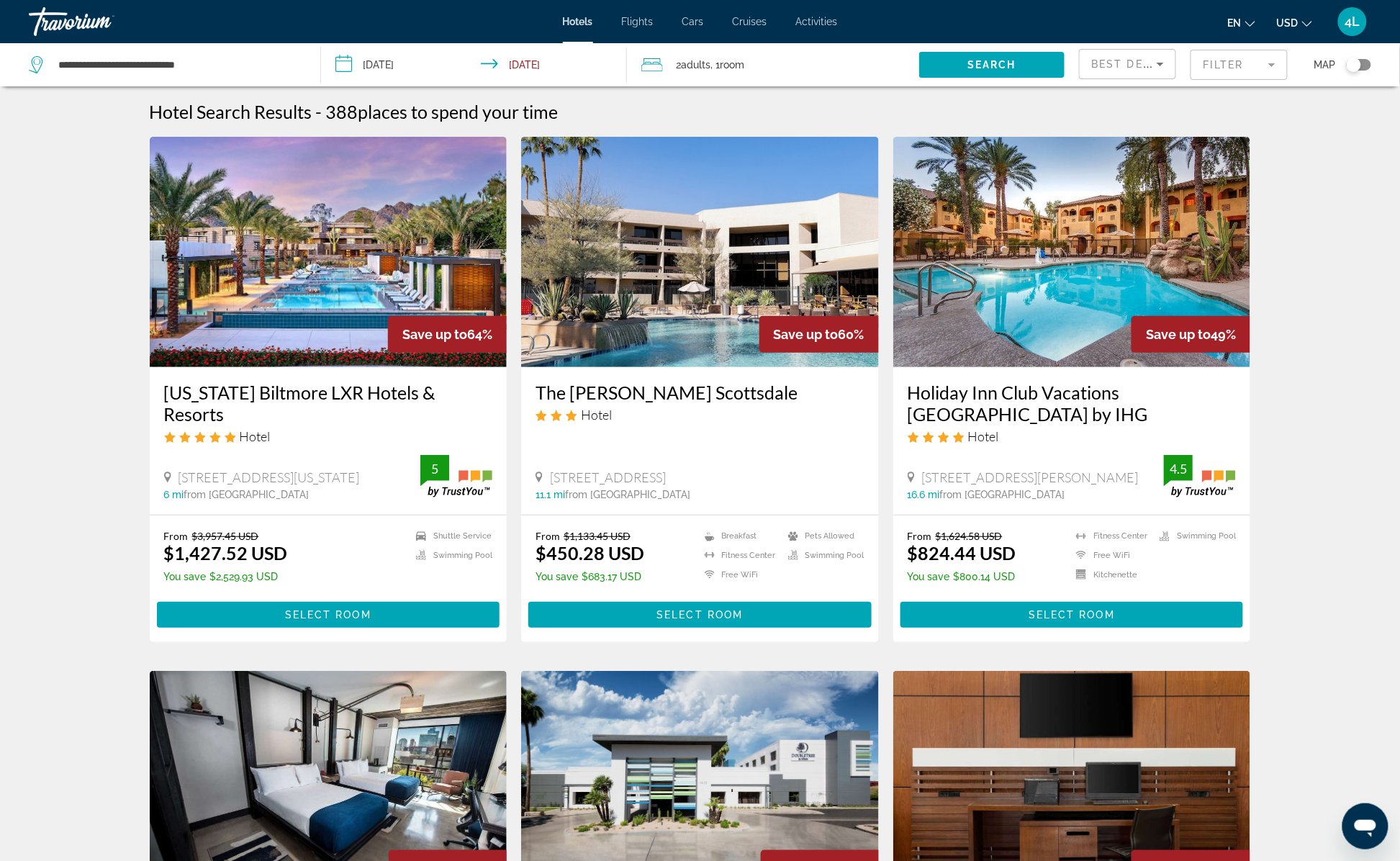
click at [1165, 60] on icon "Sort by" at bounding box center [1160, 64] width 17 height 17
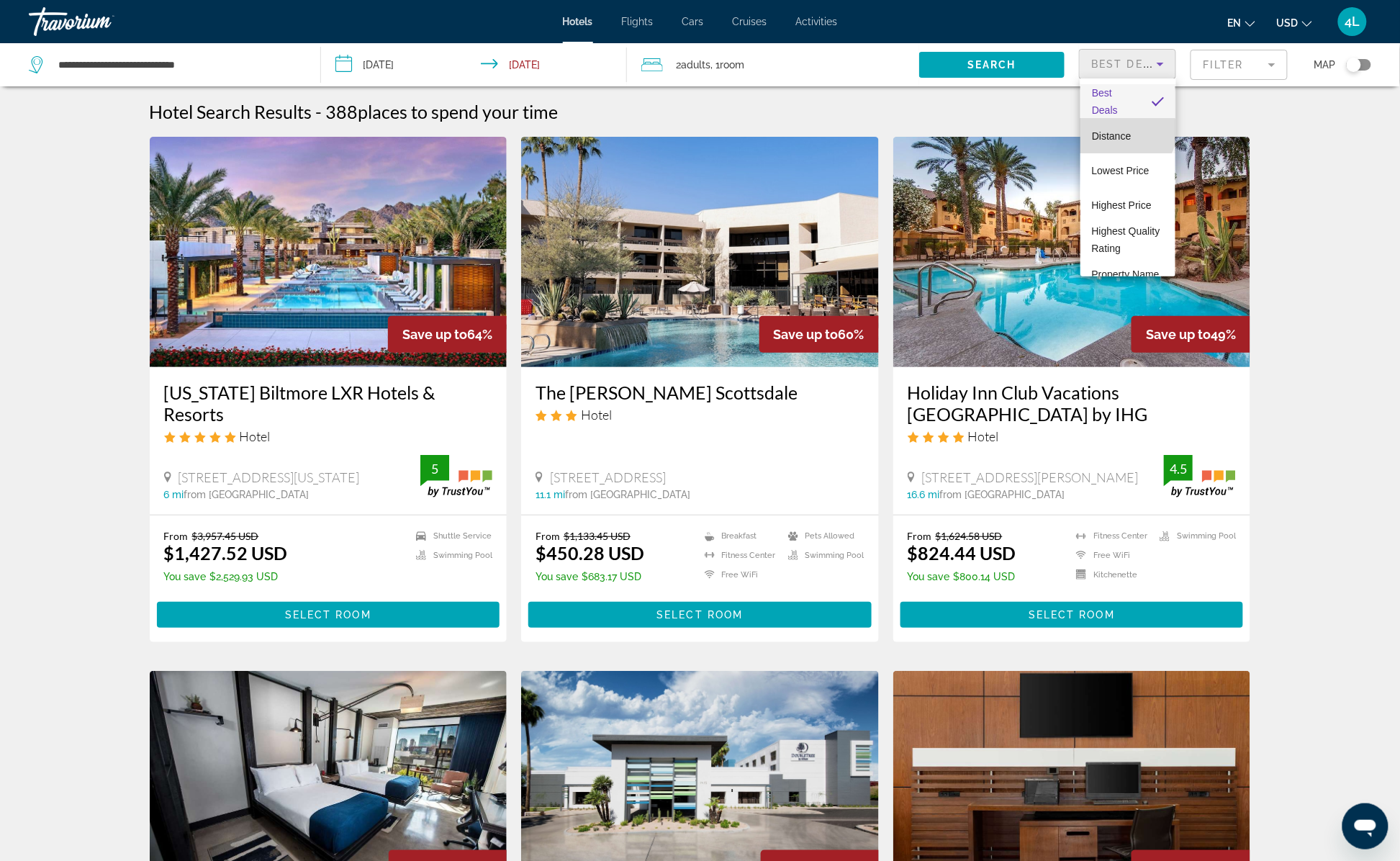
click at [1126, 131] on span "Distance" at bounding box center [1111, 136] width 39 height 12
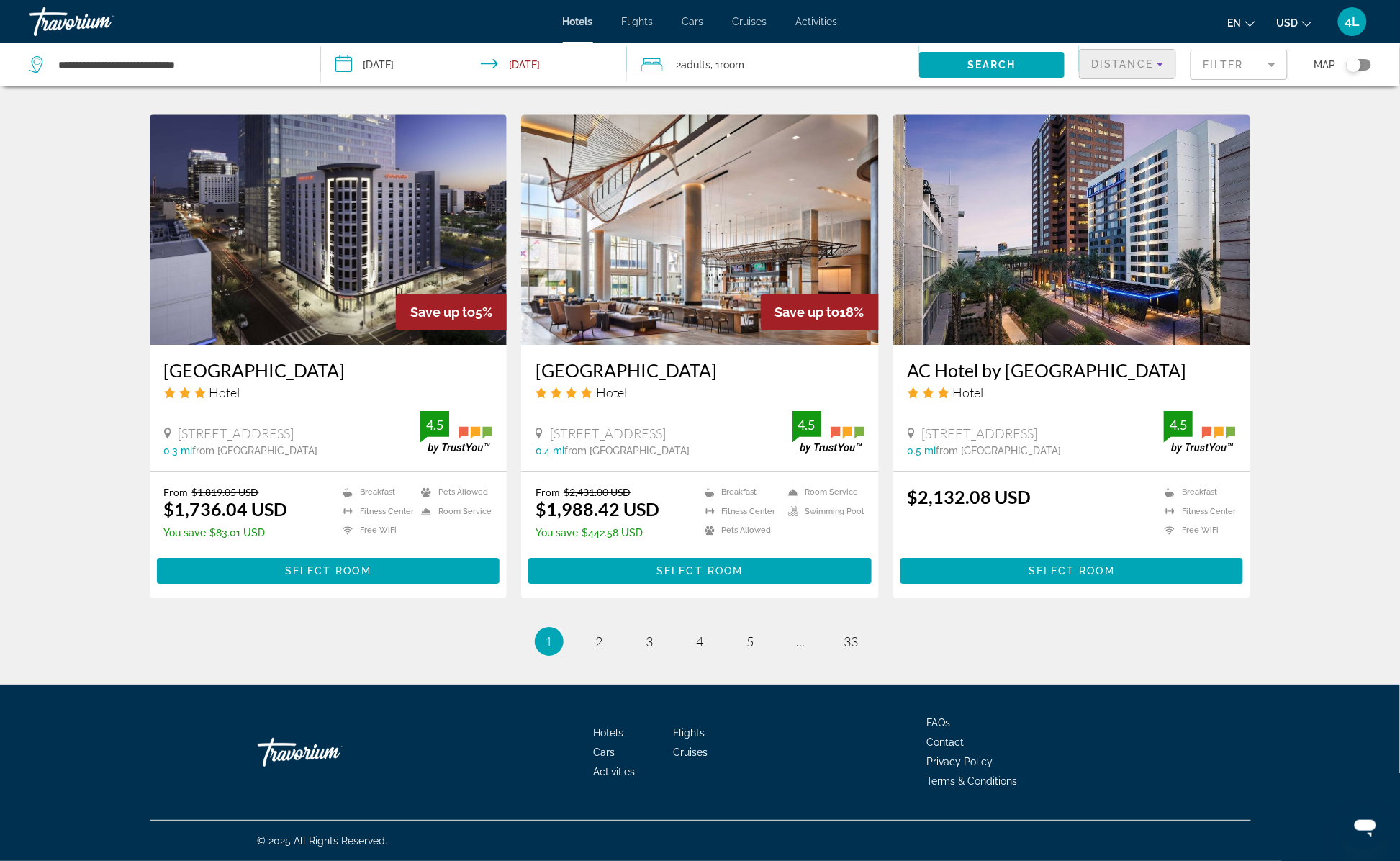
scroll to position [1628, 0]
click at [607, 648] on li "page 2" at bounding box center [599, 641] width 29 height 29
click at [605, 646] on link "page 2" at bounding box center [599, 641] width 26 height 26
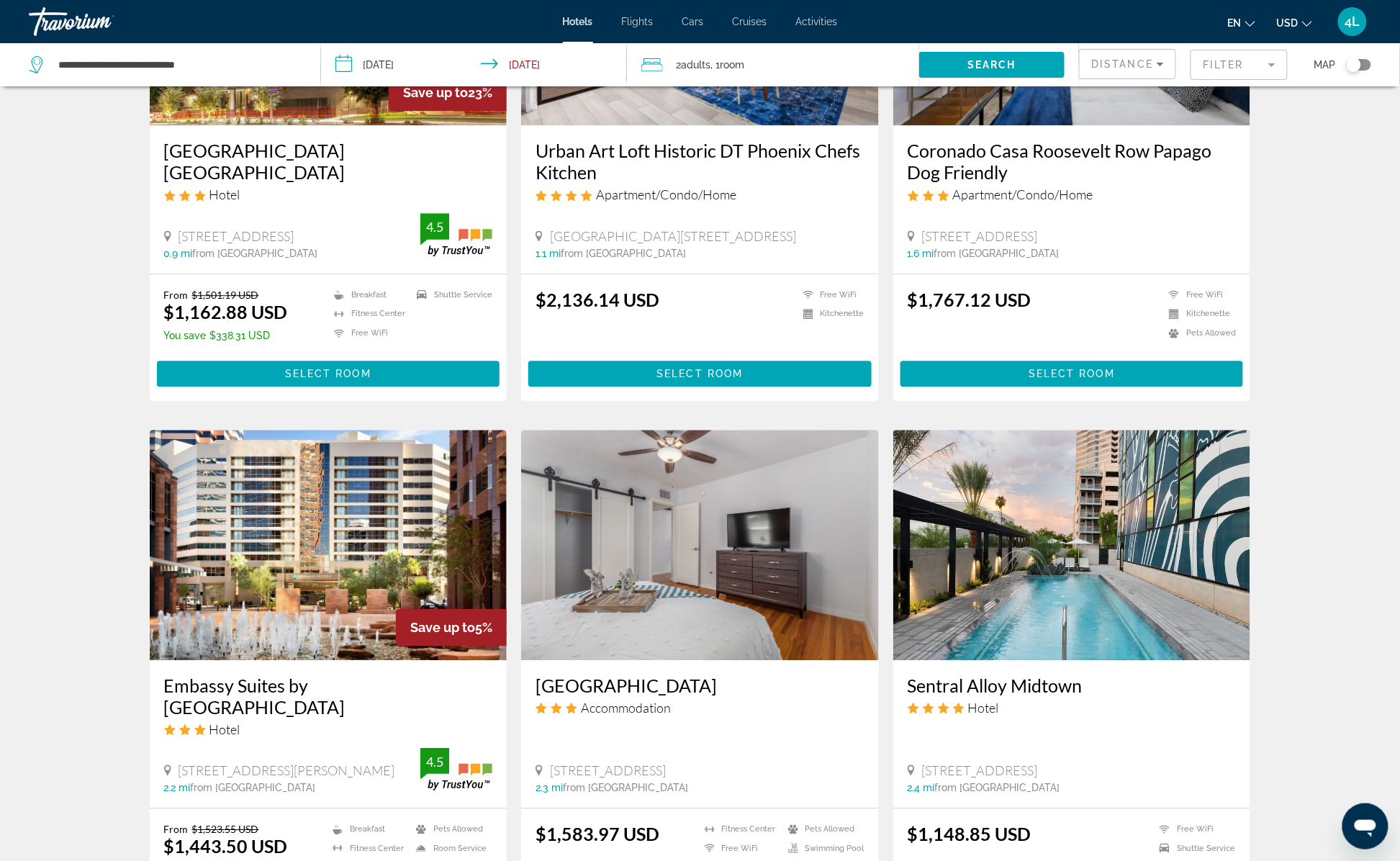
scroll to position [1439, 0]
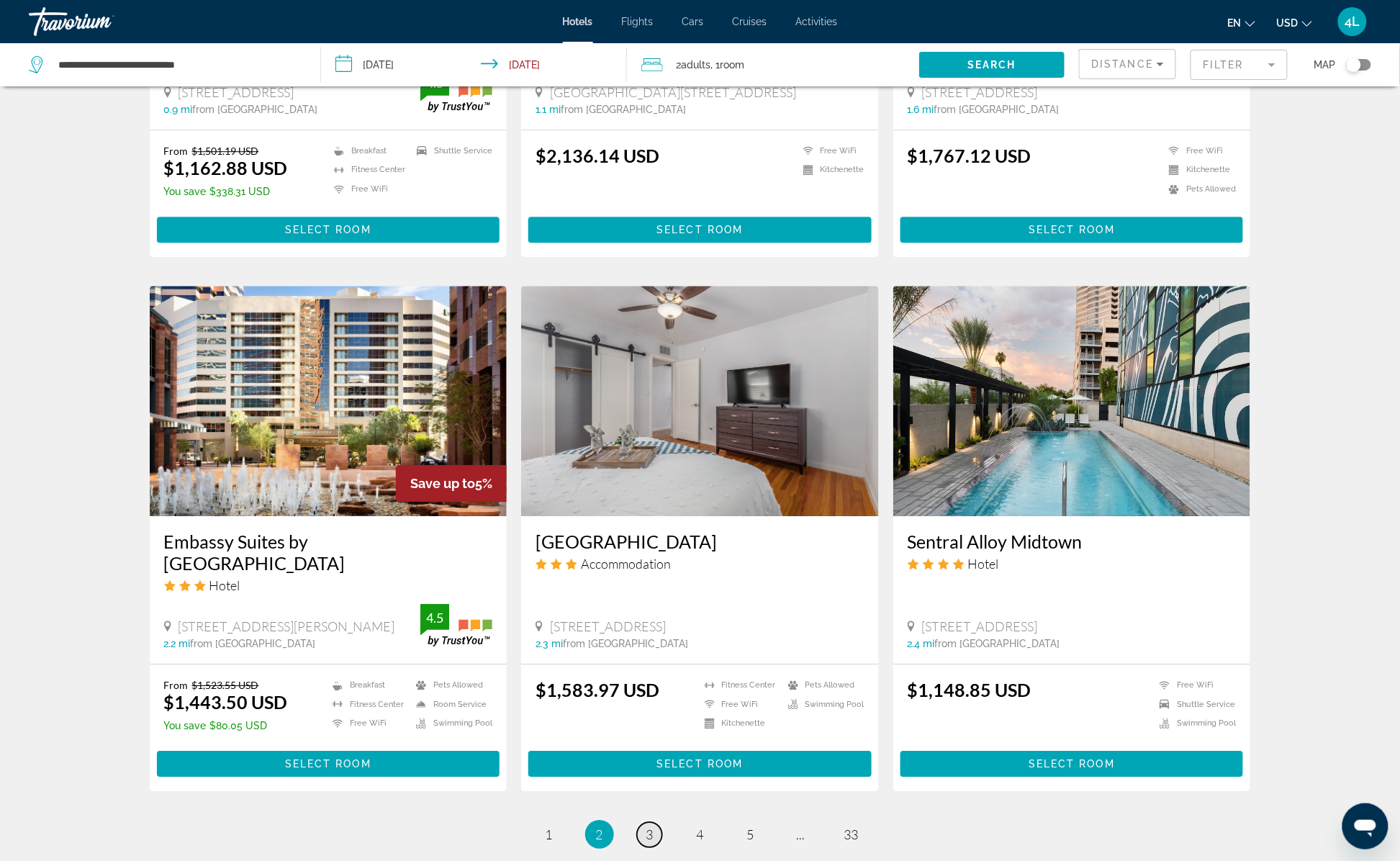
click at [644, 832] on link "page 3" at bounding box center [649, 834] width 26 height 26
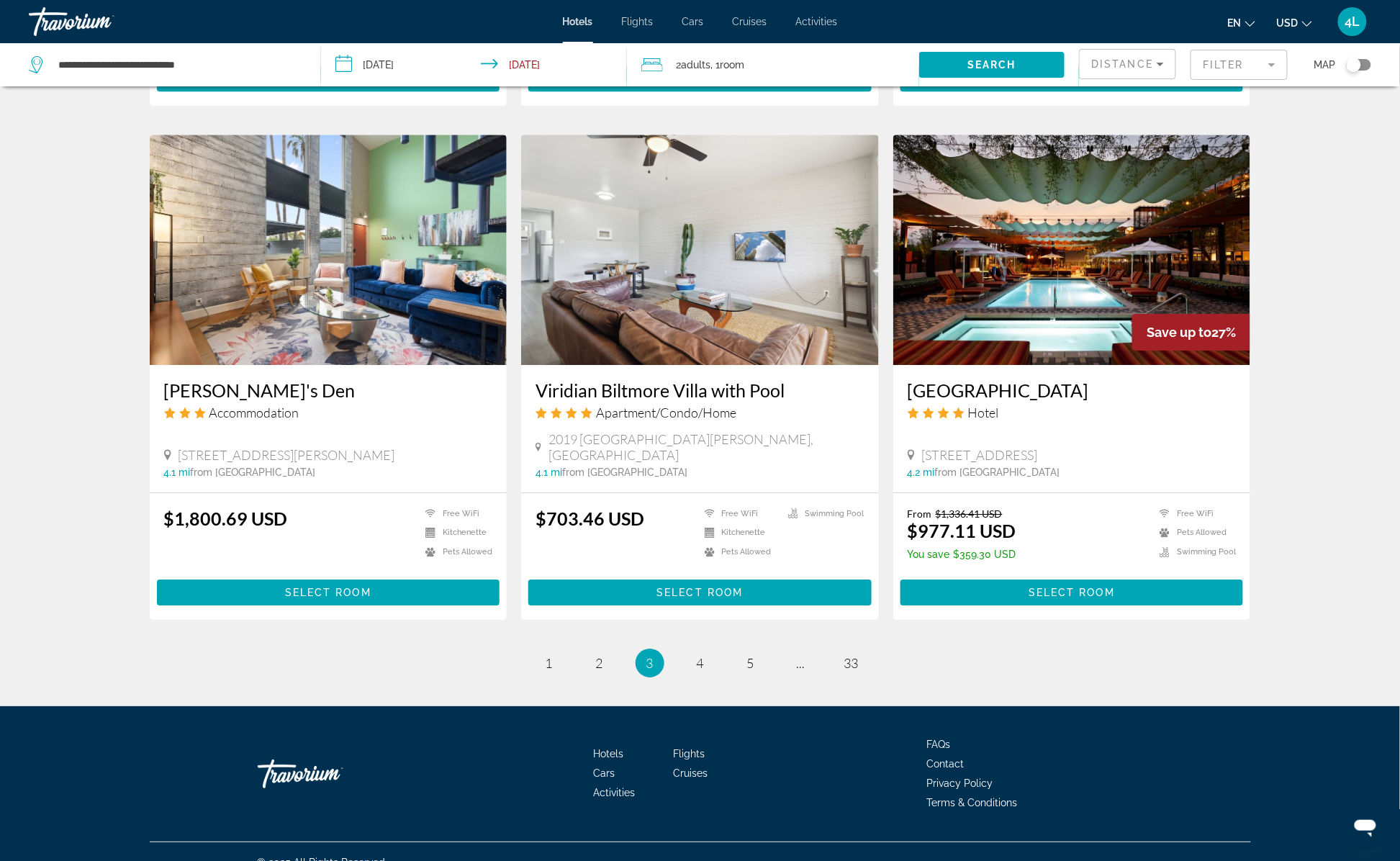
scroll to position [1576, 0]
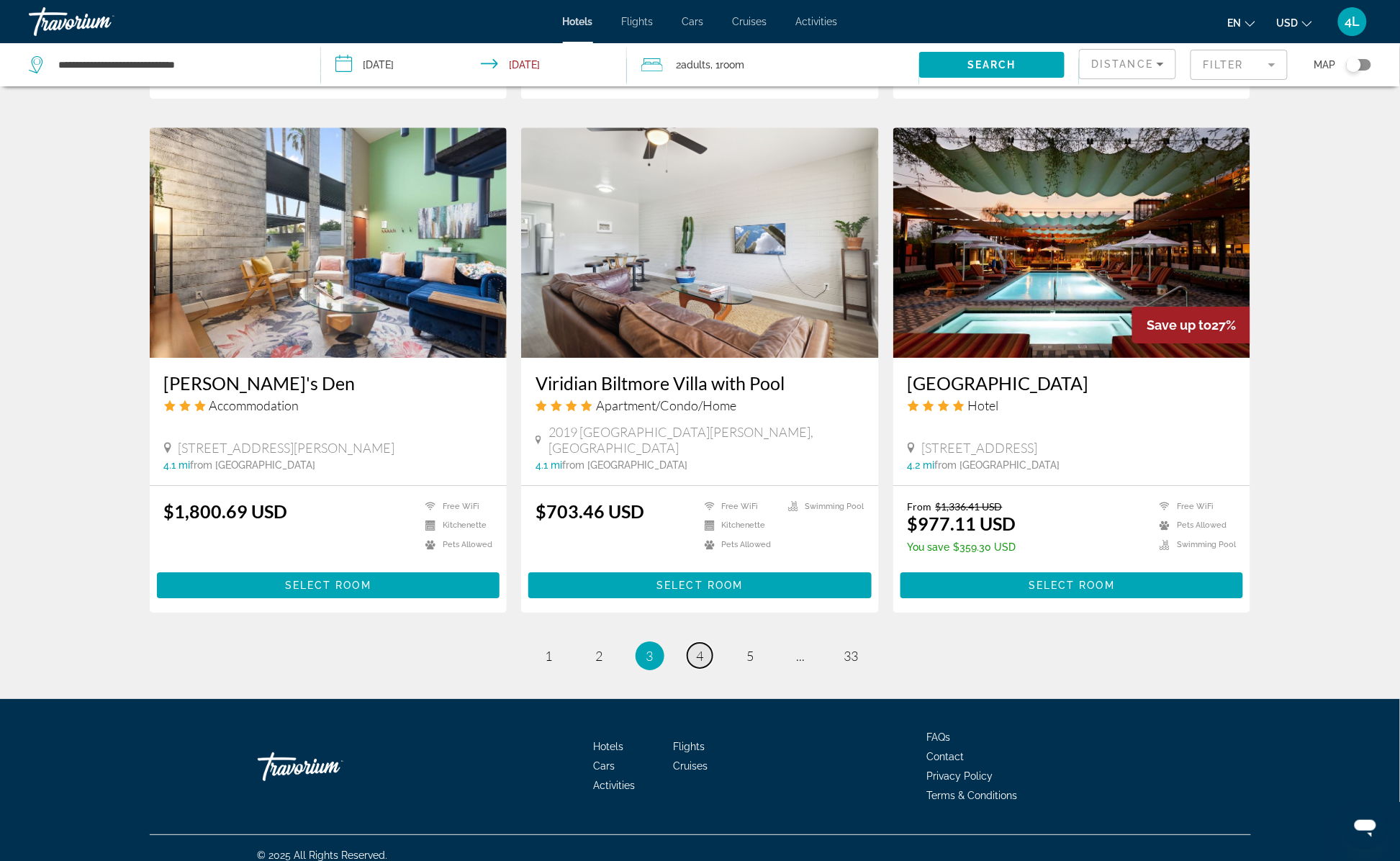
click at [708, 642] on link "page 4" at bounding box center [700, 655] width 26 height 26
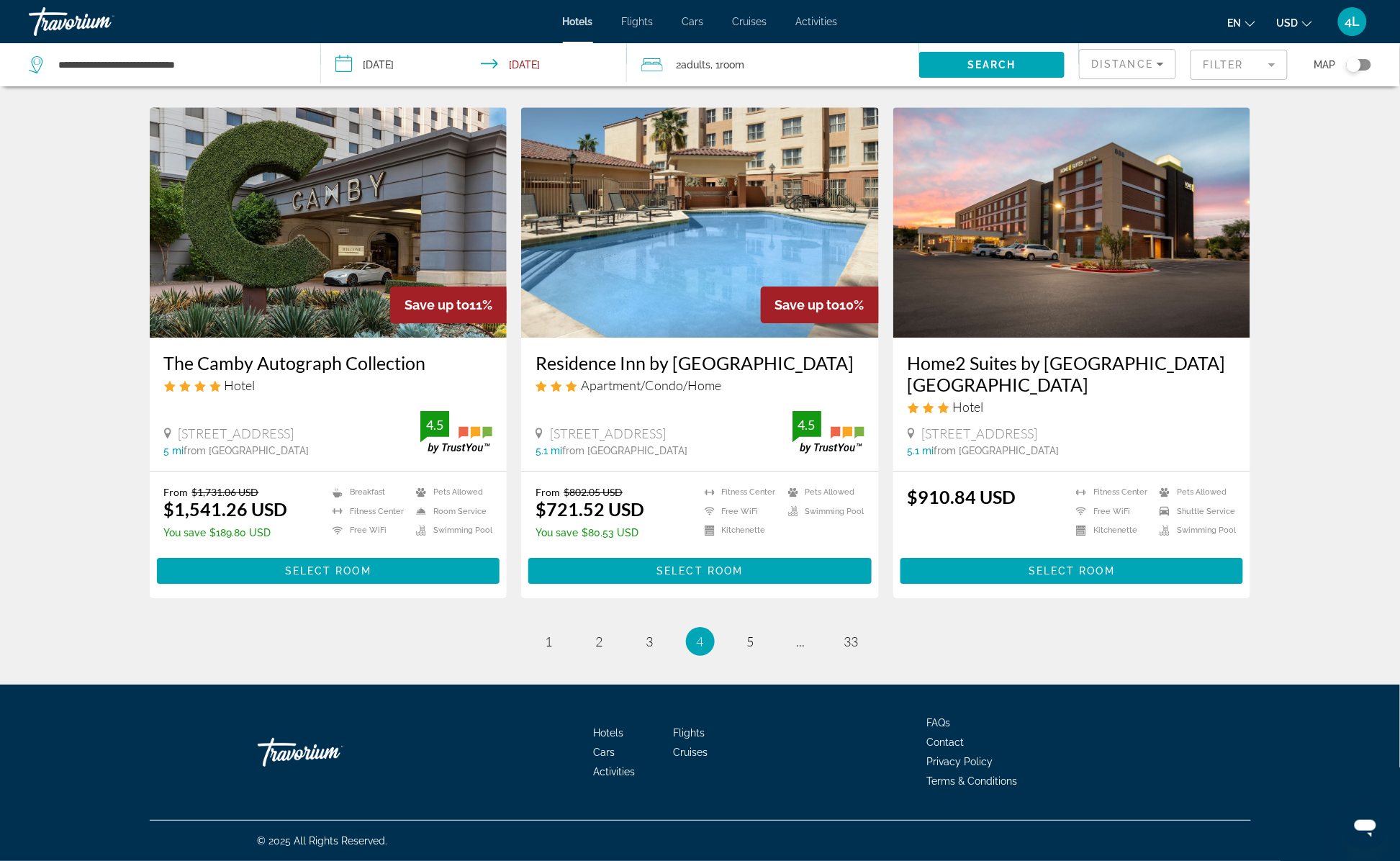
scroll to position [1628, 0]
click at [761, 641] on link "page 5" at bounding box center [750, 641] width 26 height 26
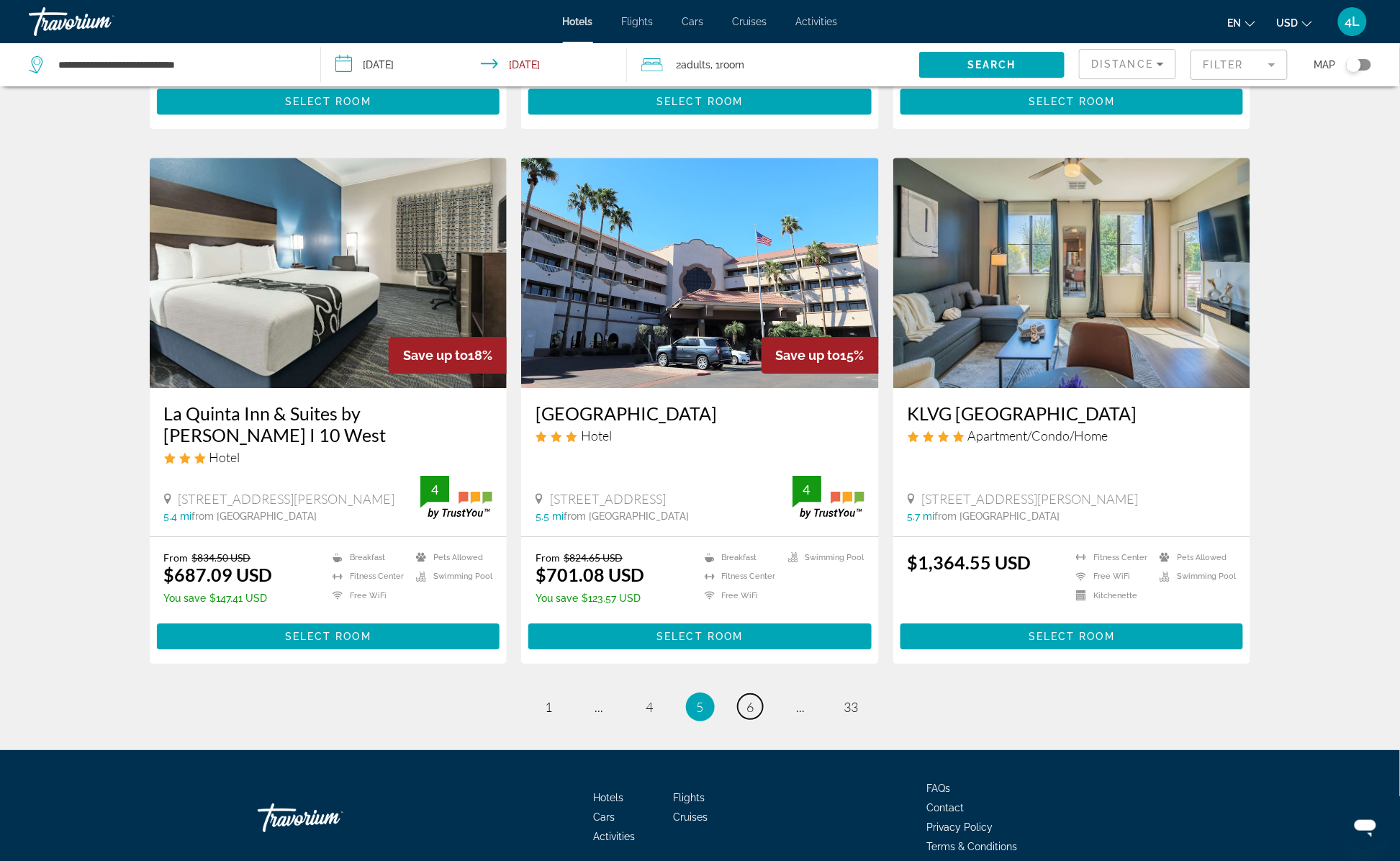
scroll to position [1583, 0]
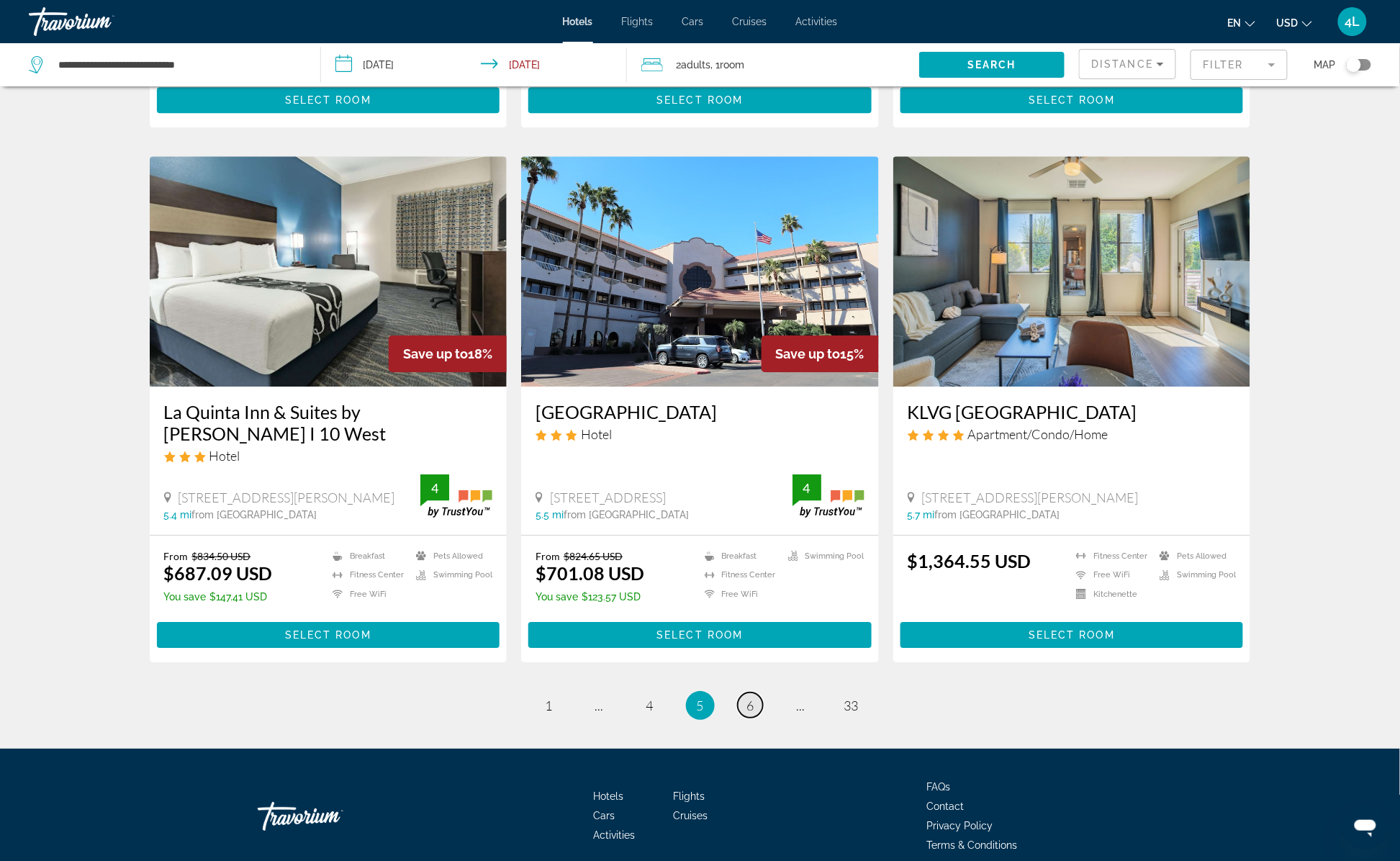
click at [749, 707] on span "6" at bounding box center [750, 705] width 7 height 15
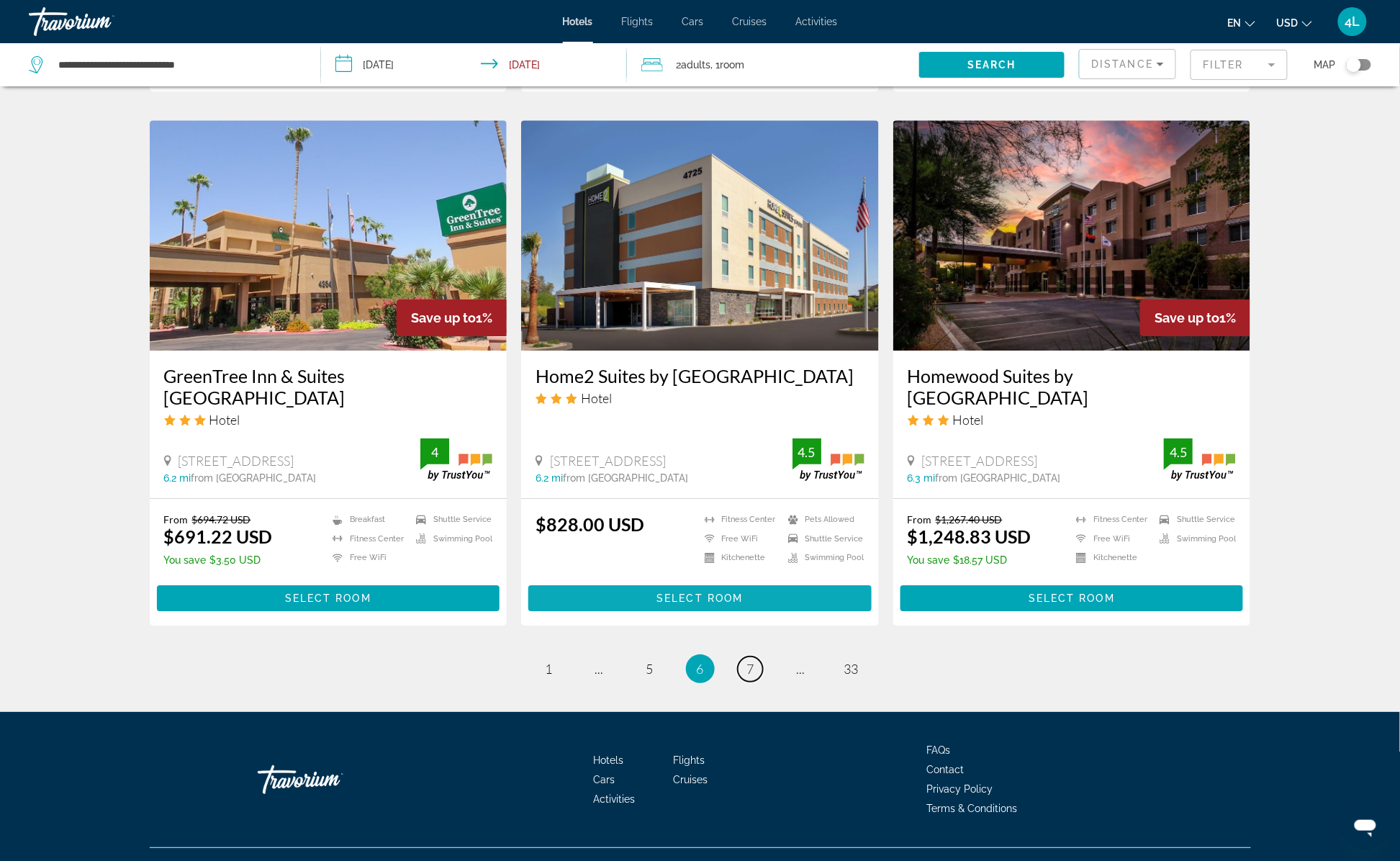
scroll to position [1634, 0]
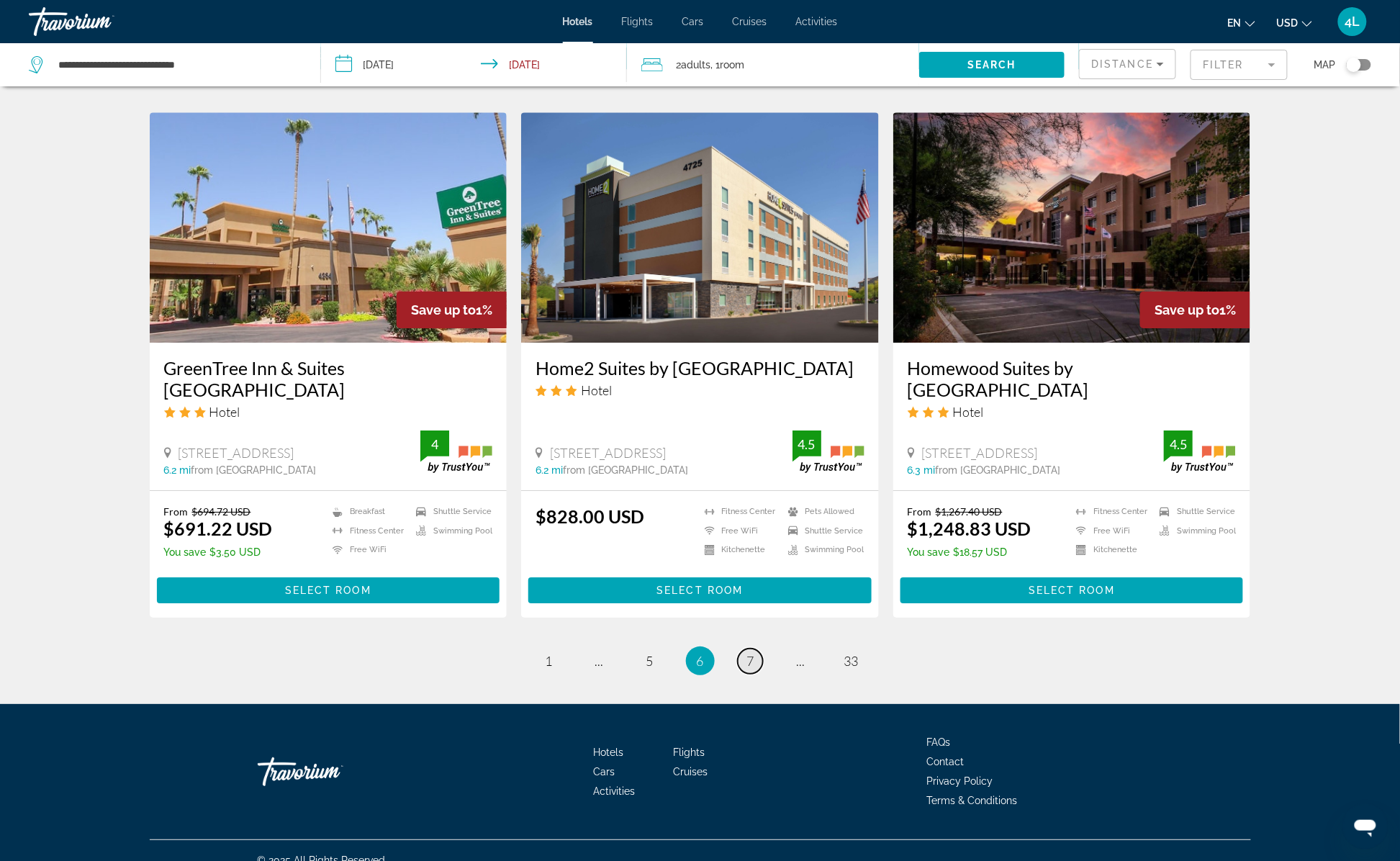
click at [757, 648] on link "page 7" at bounding box center [750, 661] width 26 height 26
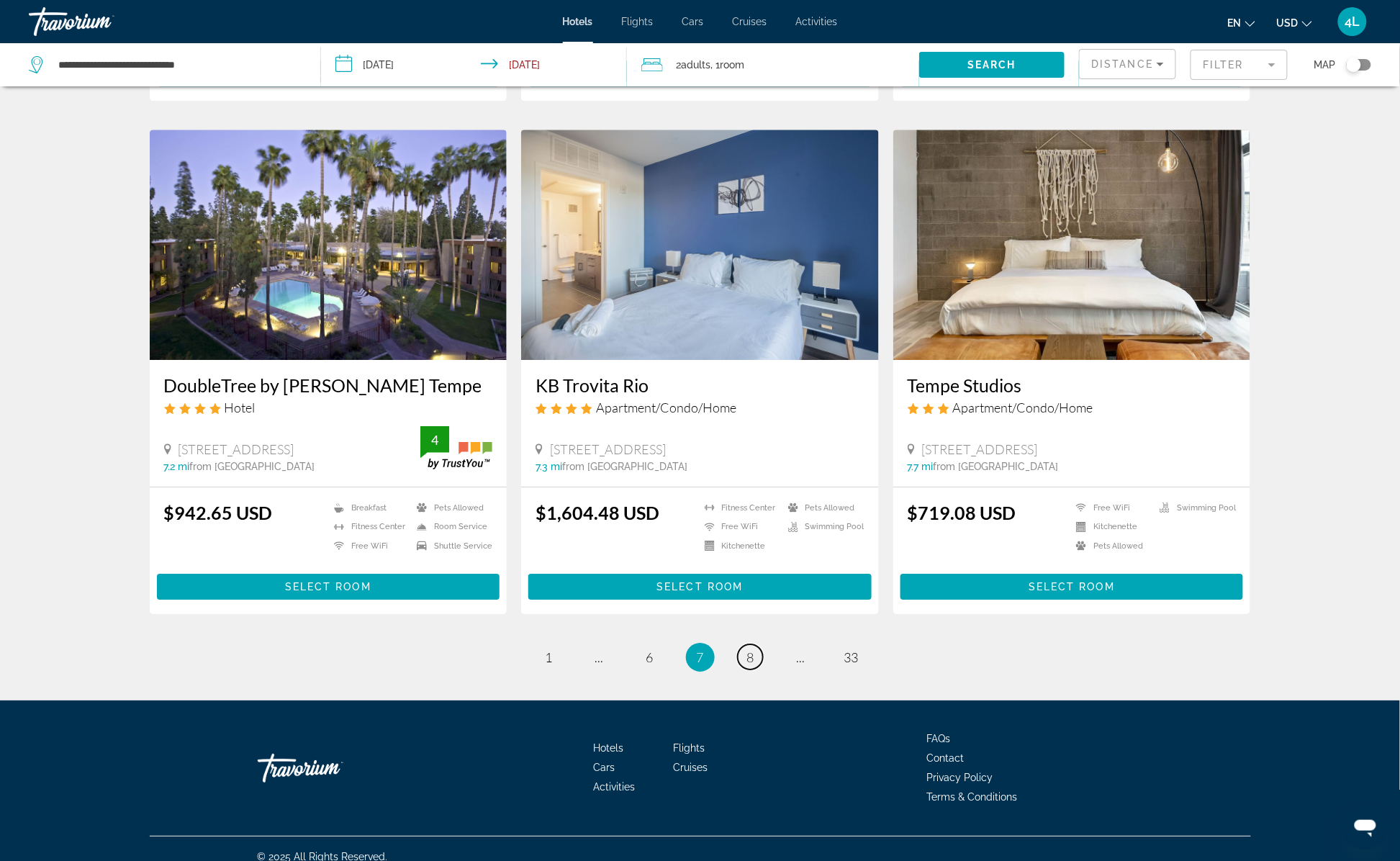
scroll to position [1591, 0]
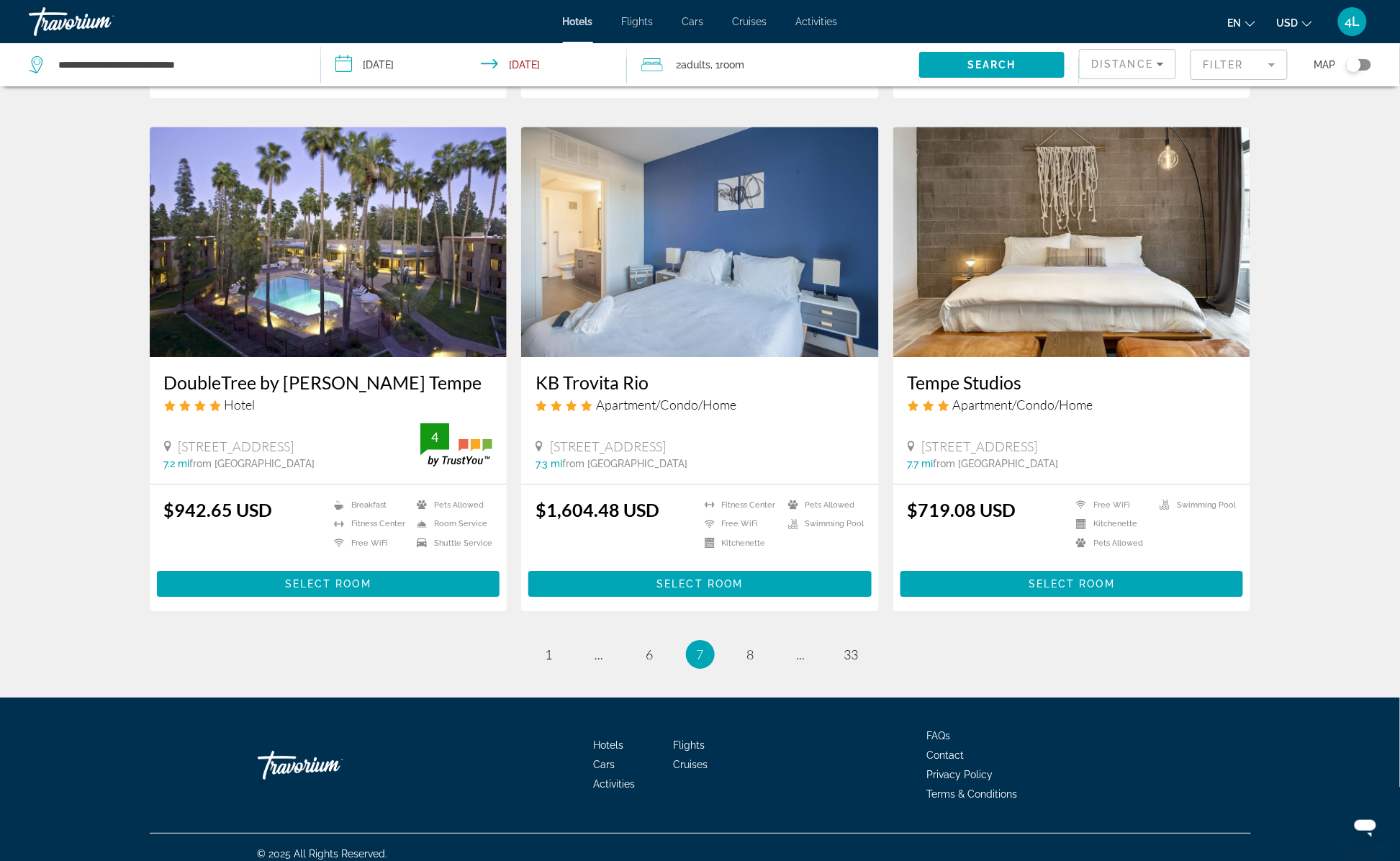
click at [762, 640] on li "page 8" at bounding box center [750, 654] width 29 height 29
click at [754, 646] on span "8" at bounding box center [750, 654] width 7 height 15
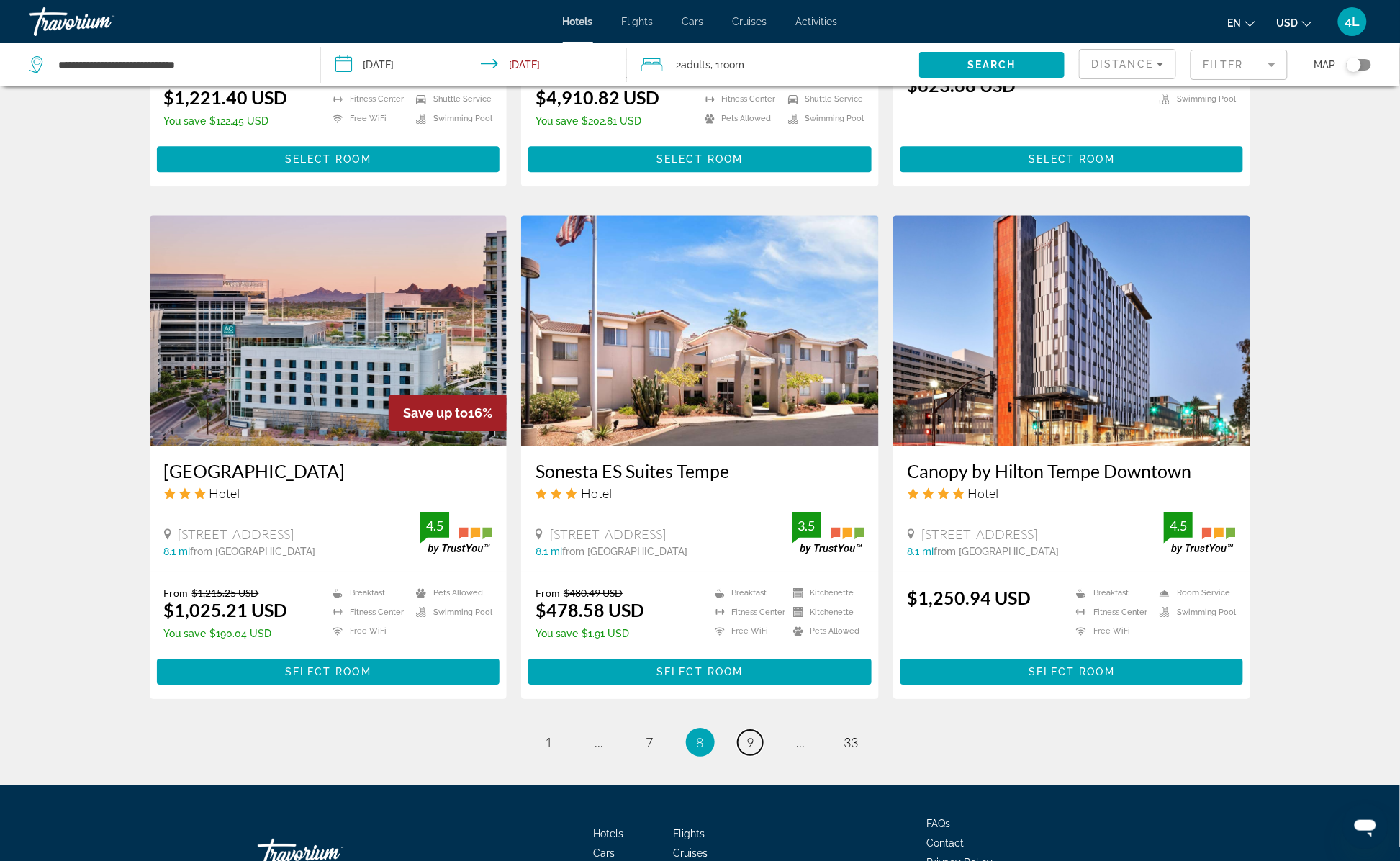
scroll to position [1613, 0]
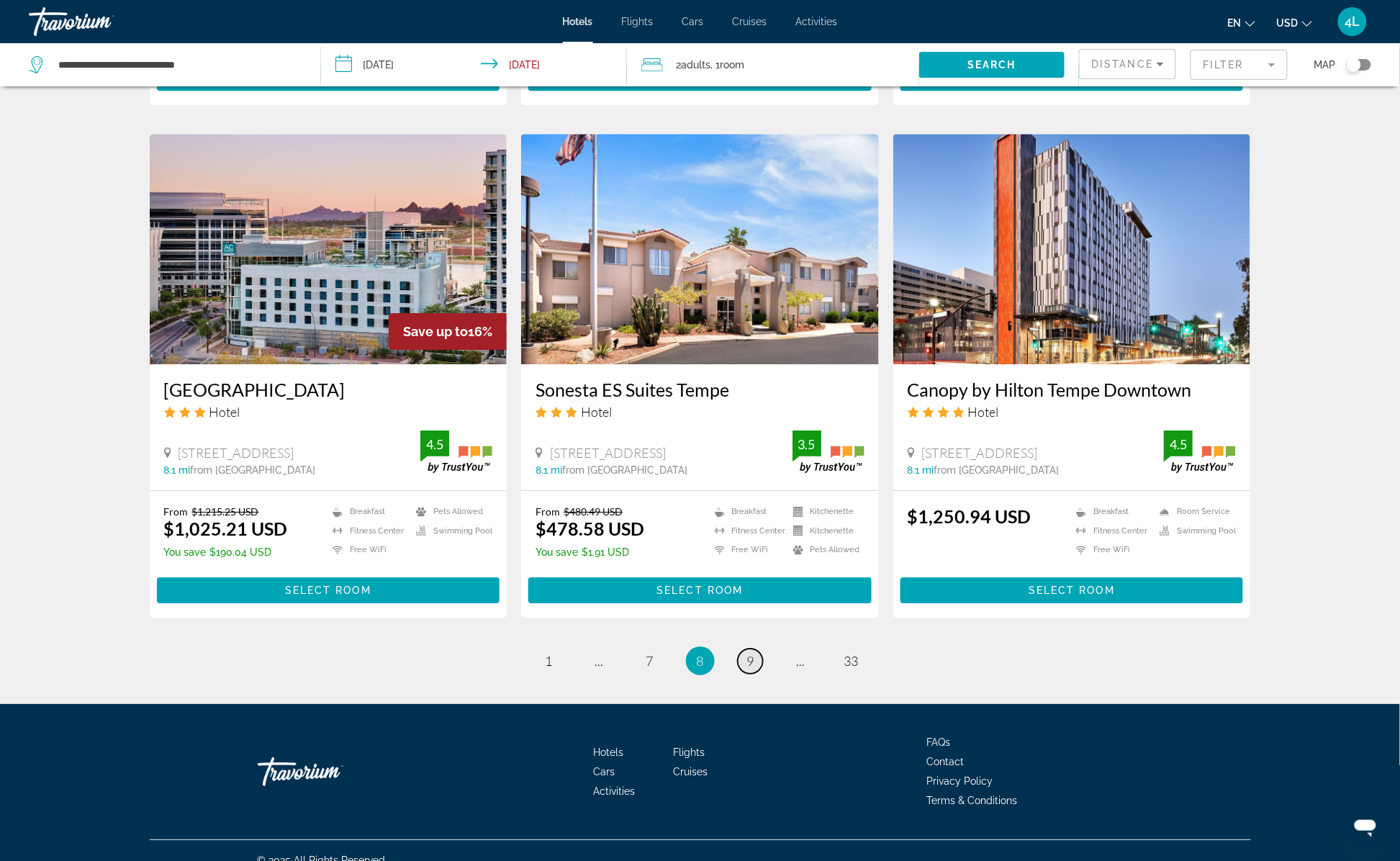
click at [745, 648] on link "page 9" at bounding box center [750, 661] width 26 height 26
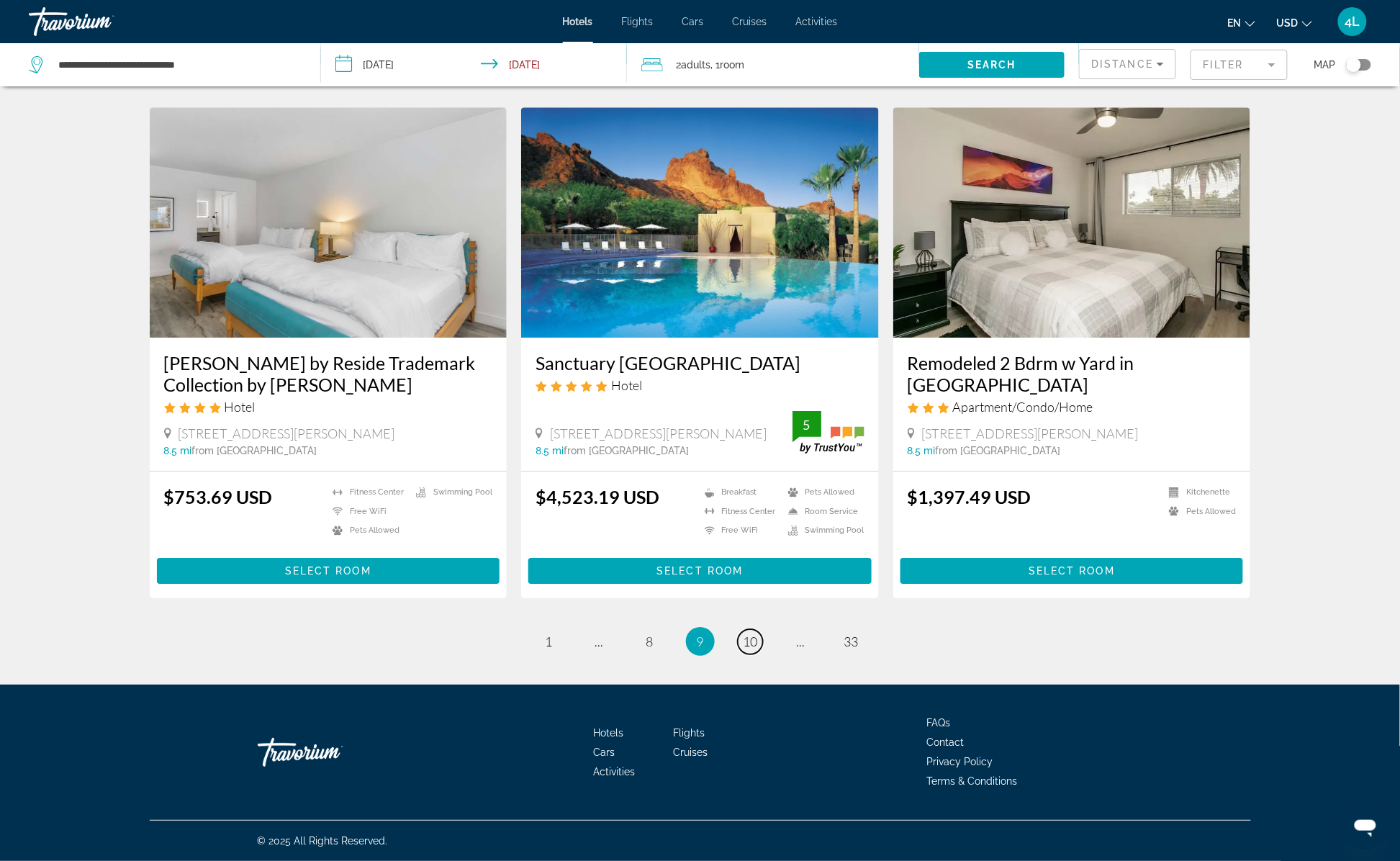
scroll to position [1649, 0]
click at [749, 634] on span "10" at bounding box center [751, 641] width 15 height 15
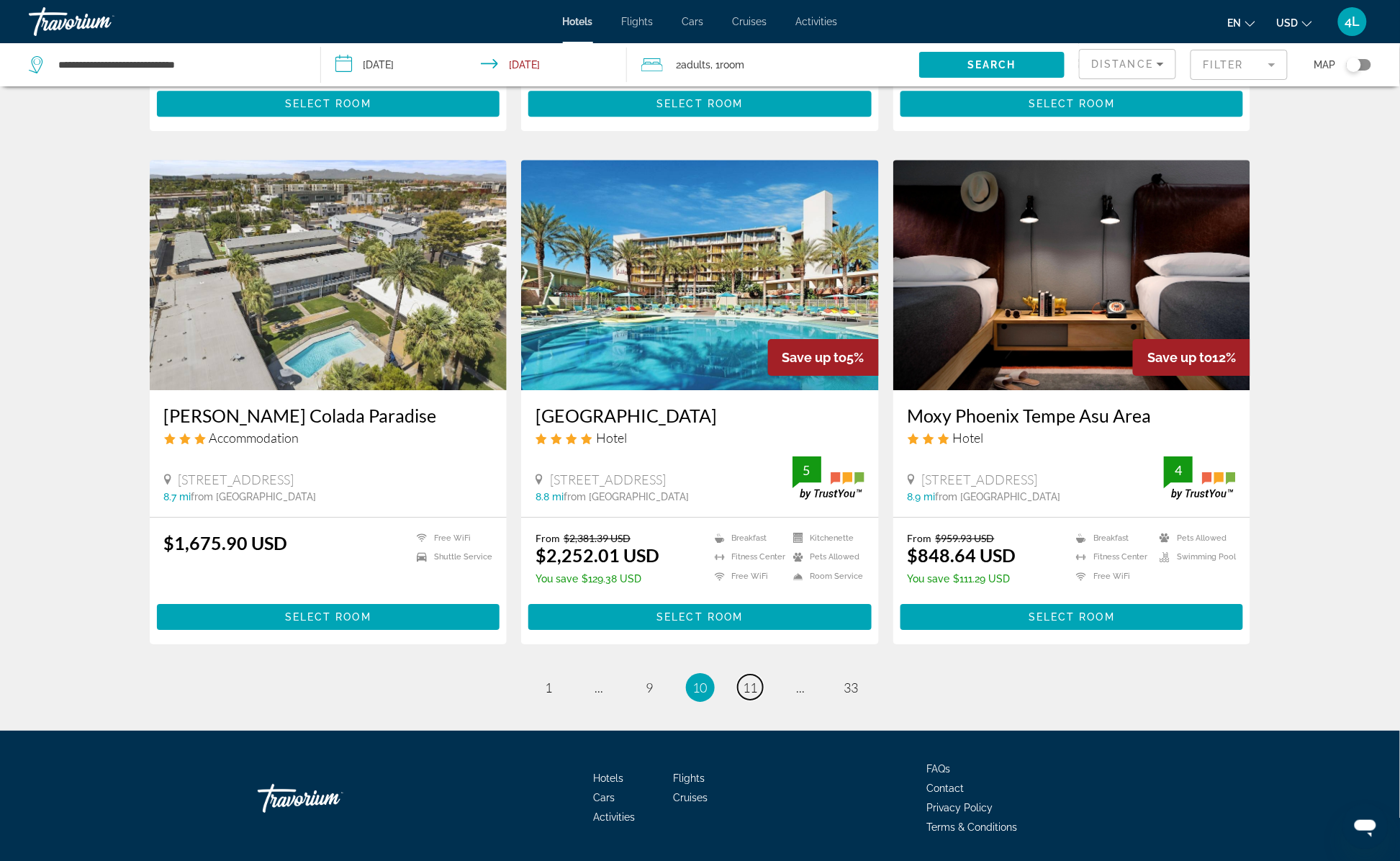
scroll to position [1607, 0]
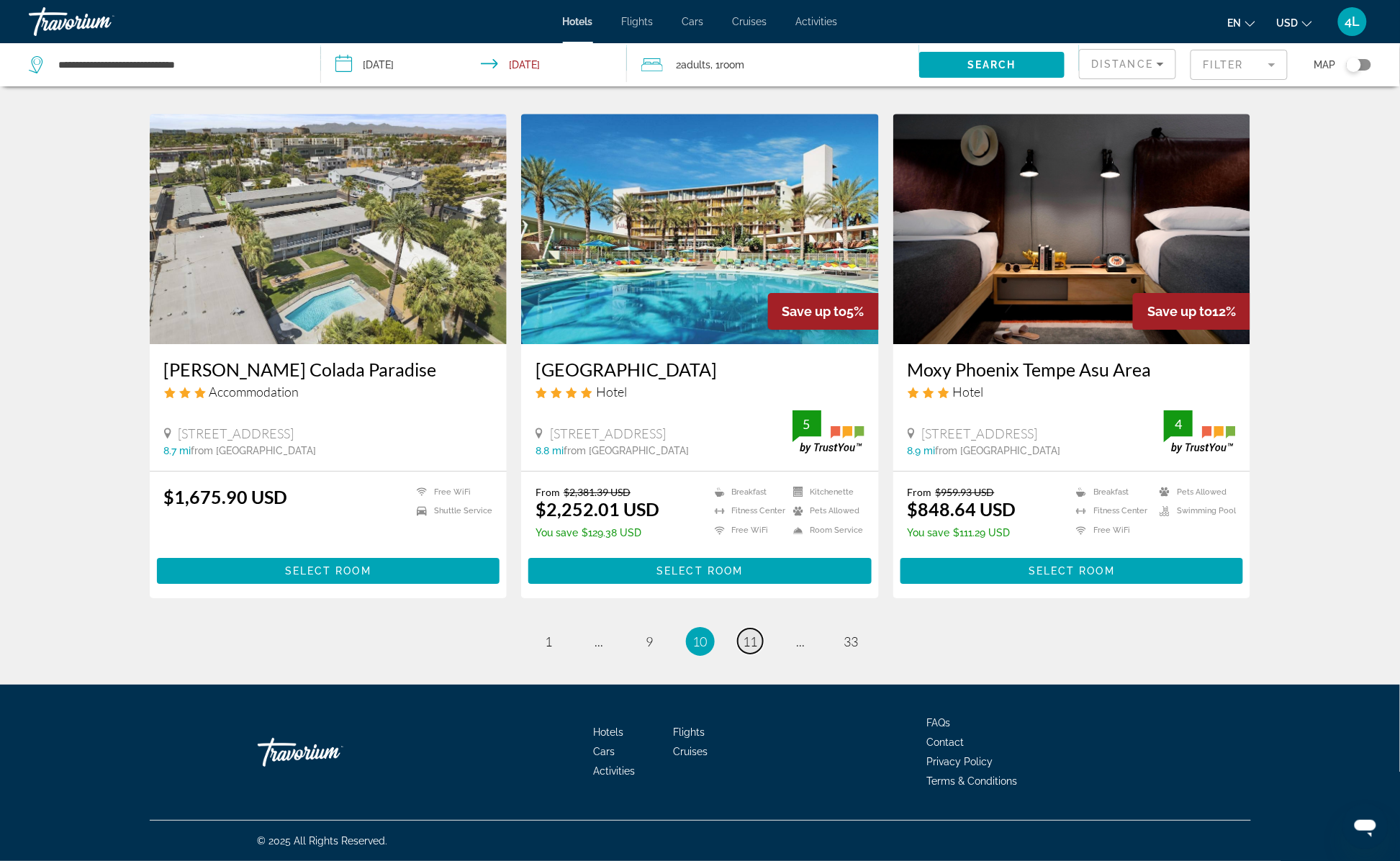
click at [758, 642] on link "page 11" at bounding box center [750, 641] width 26 height 26
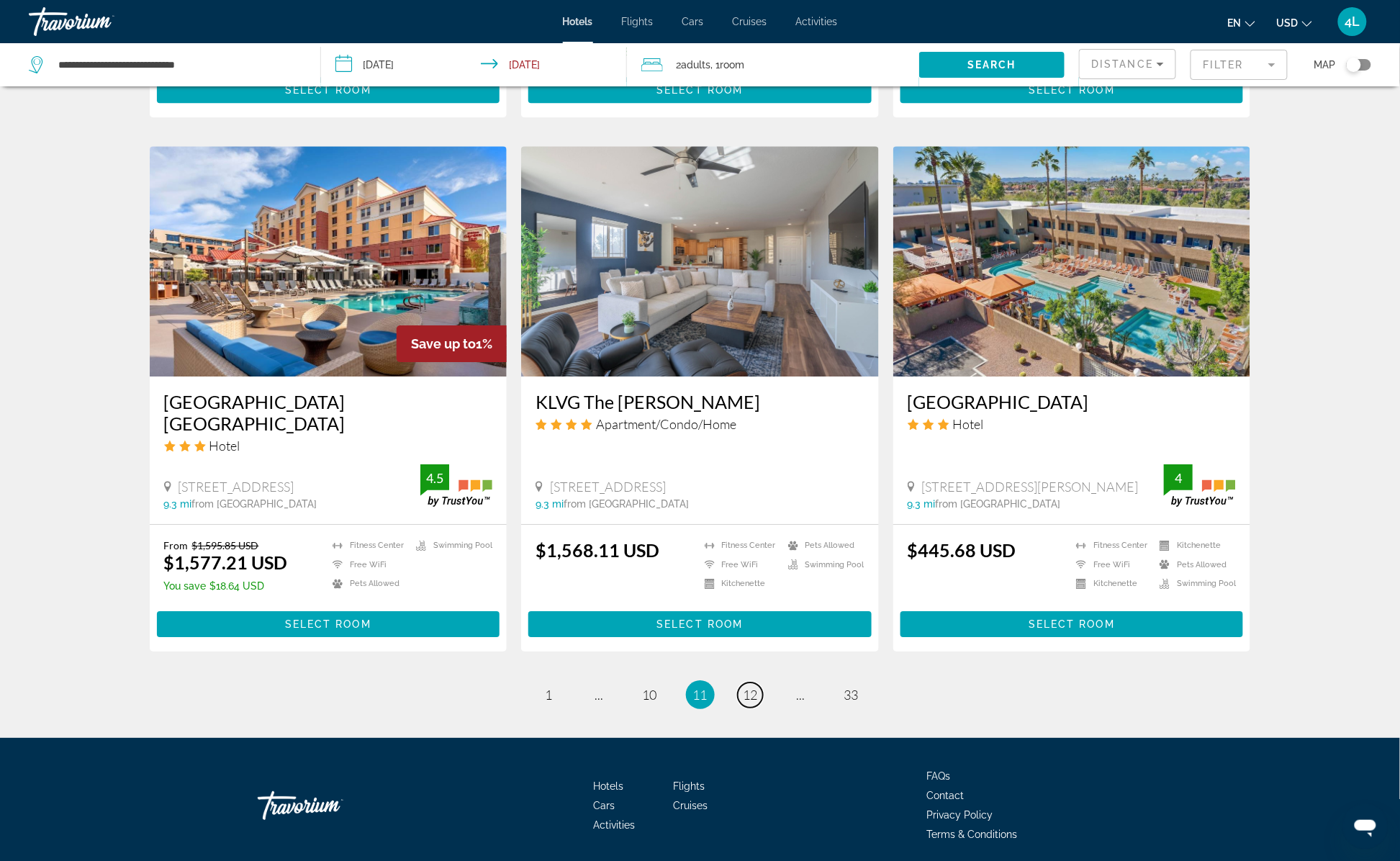
scroll to position [1583, 0]
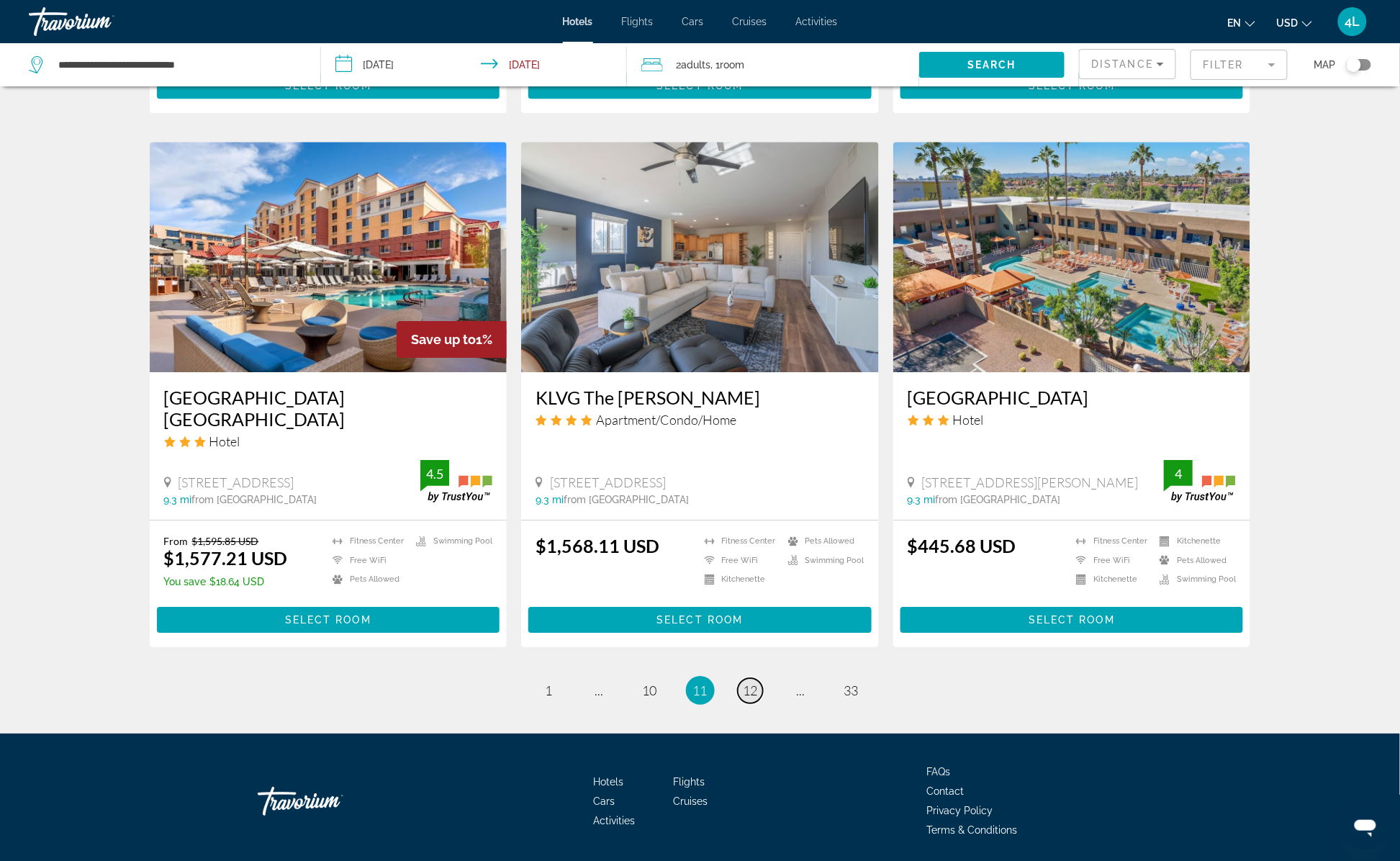
click at [760, 678] on link "page 12" at bounding box center [750, 690] width 26 height 26
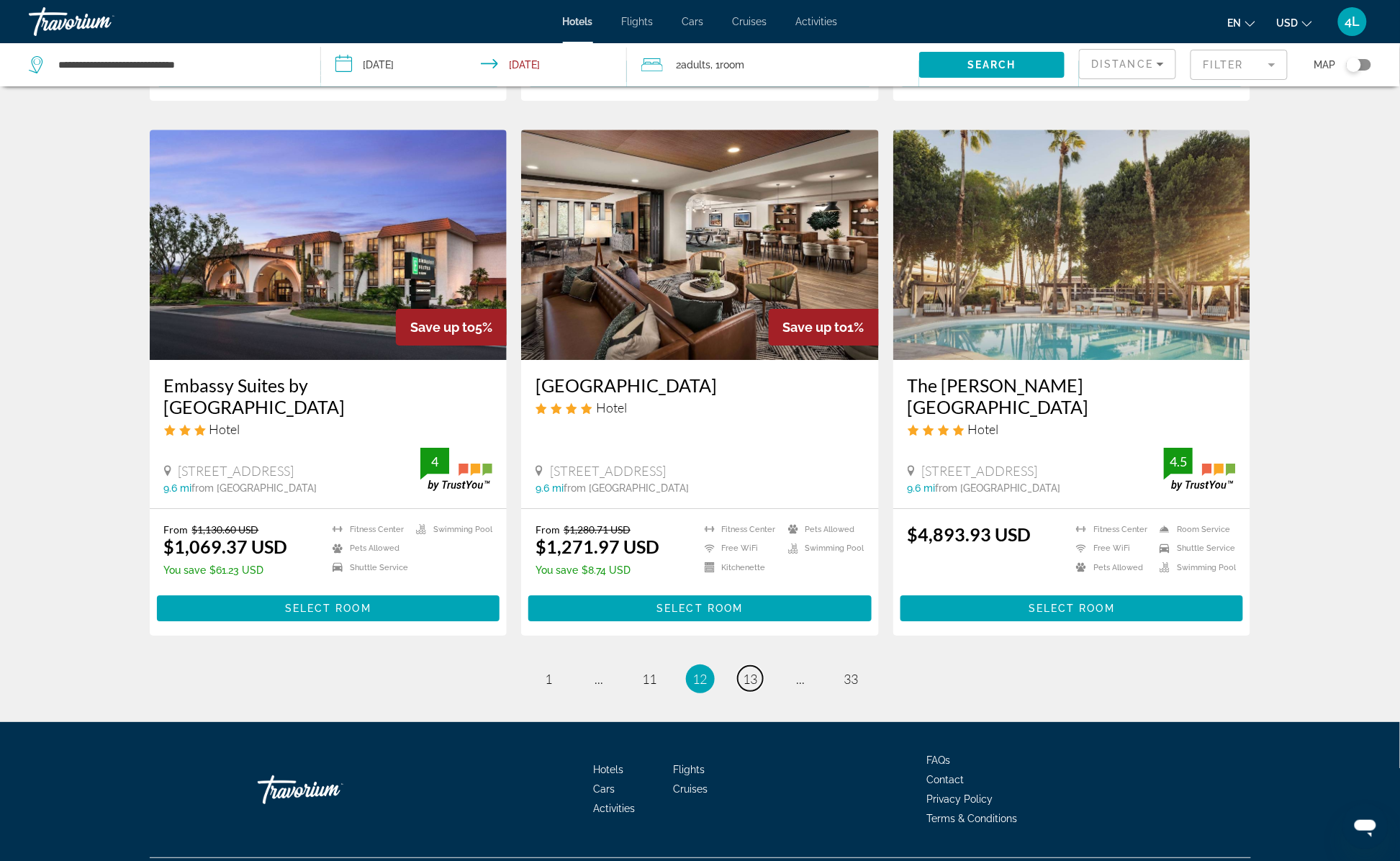
scroll to position [1613, 0]
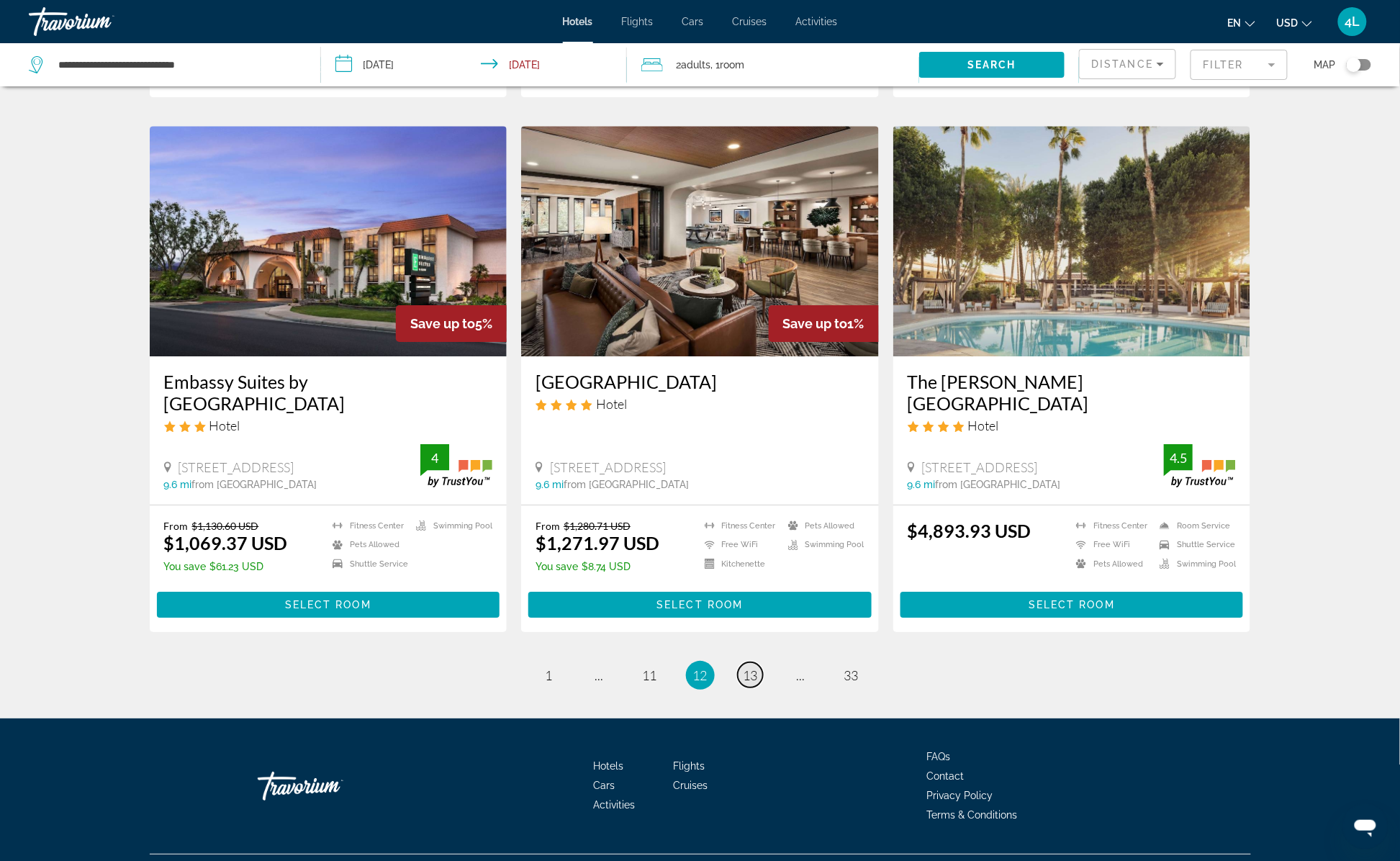
click at [744, 667] on span "13" at bounding box center [751, 675] width 15 height 15
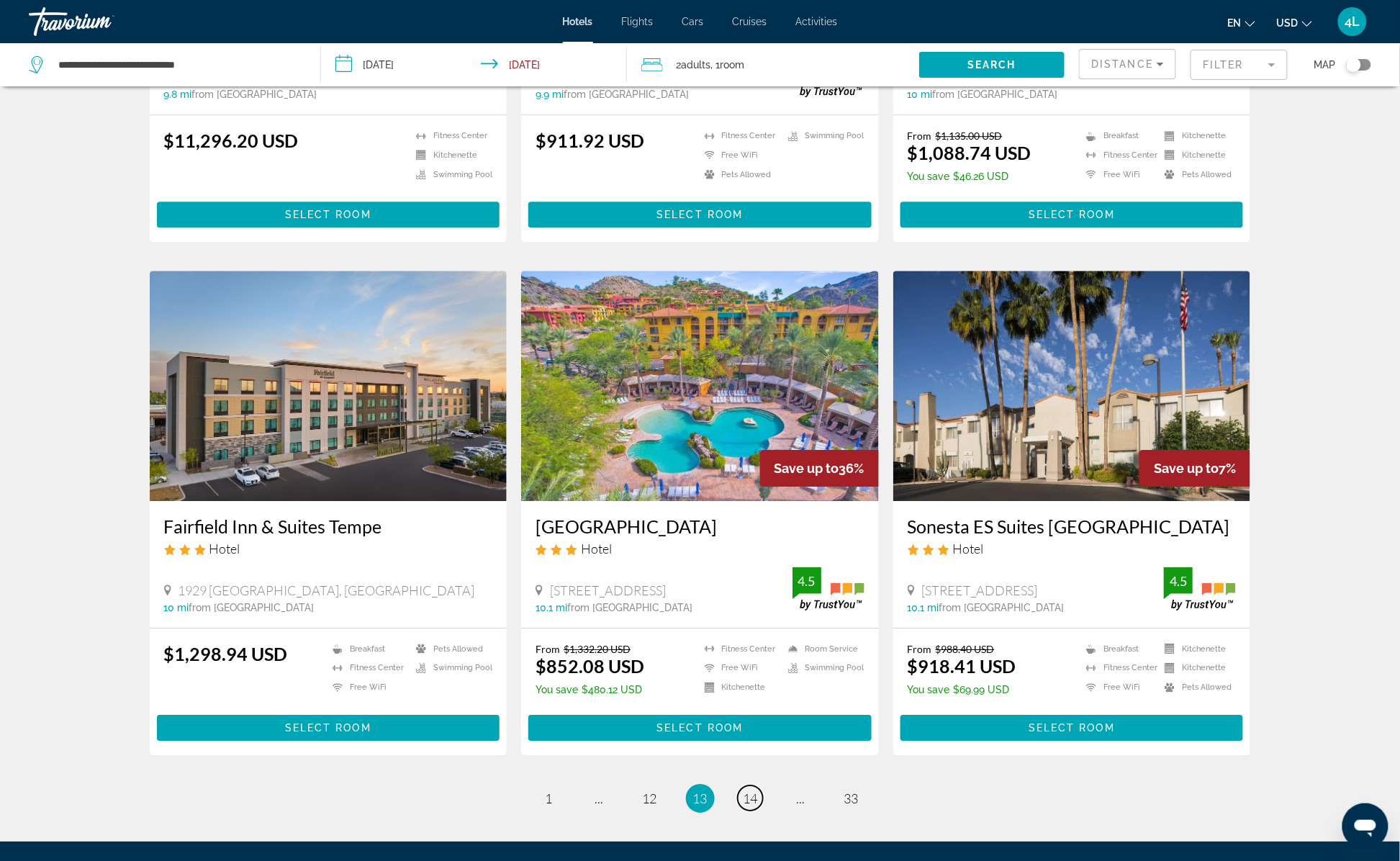
scroll to position [1583, 0]
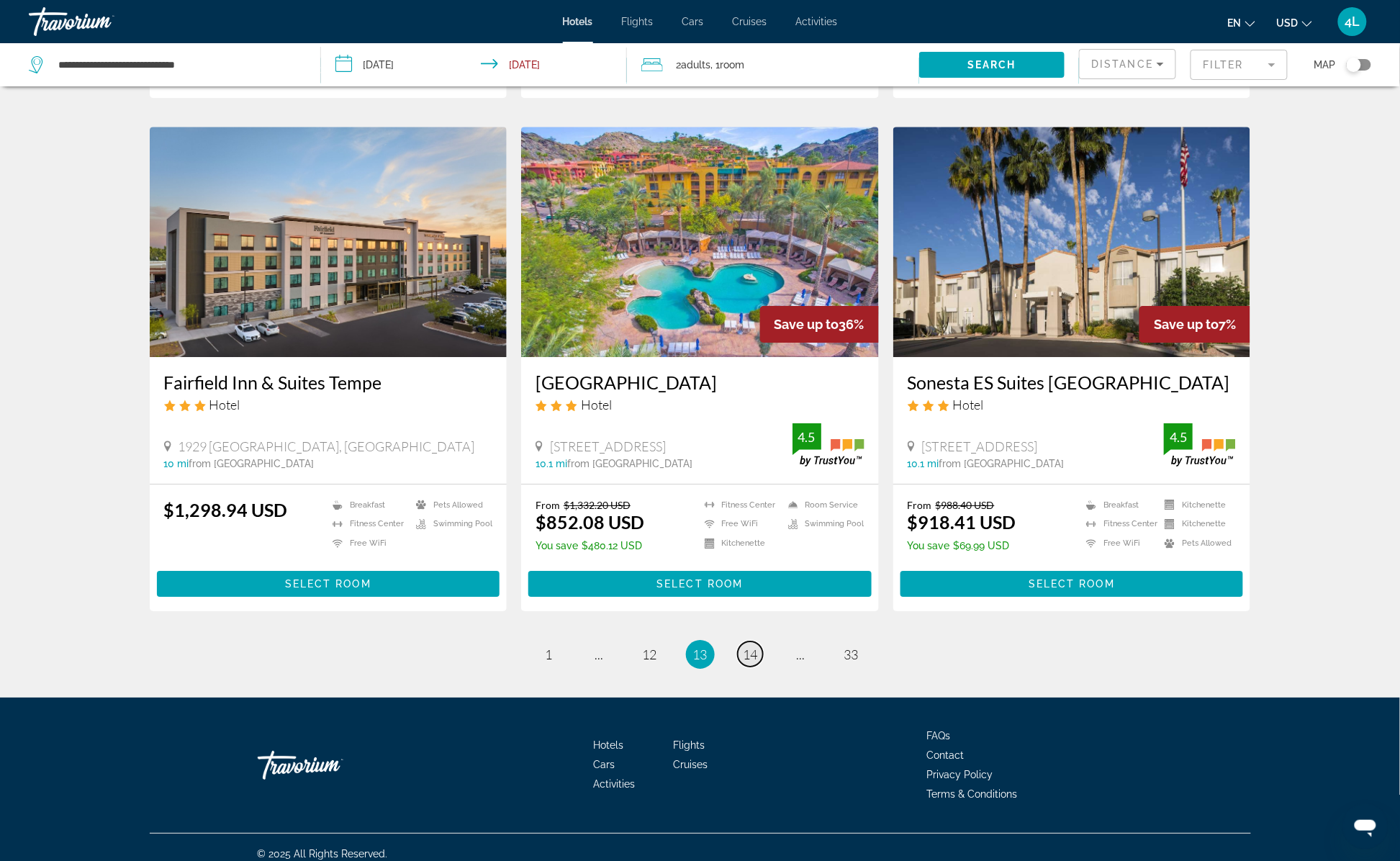
click at [757, 662] on span "14" at bounding box center [751, 654] width 15 height 15
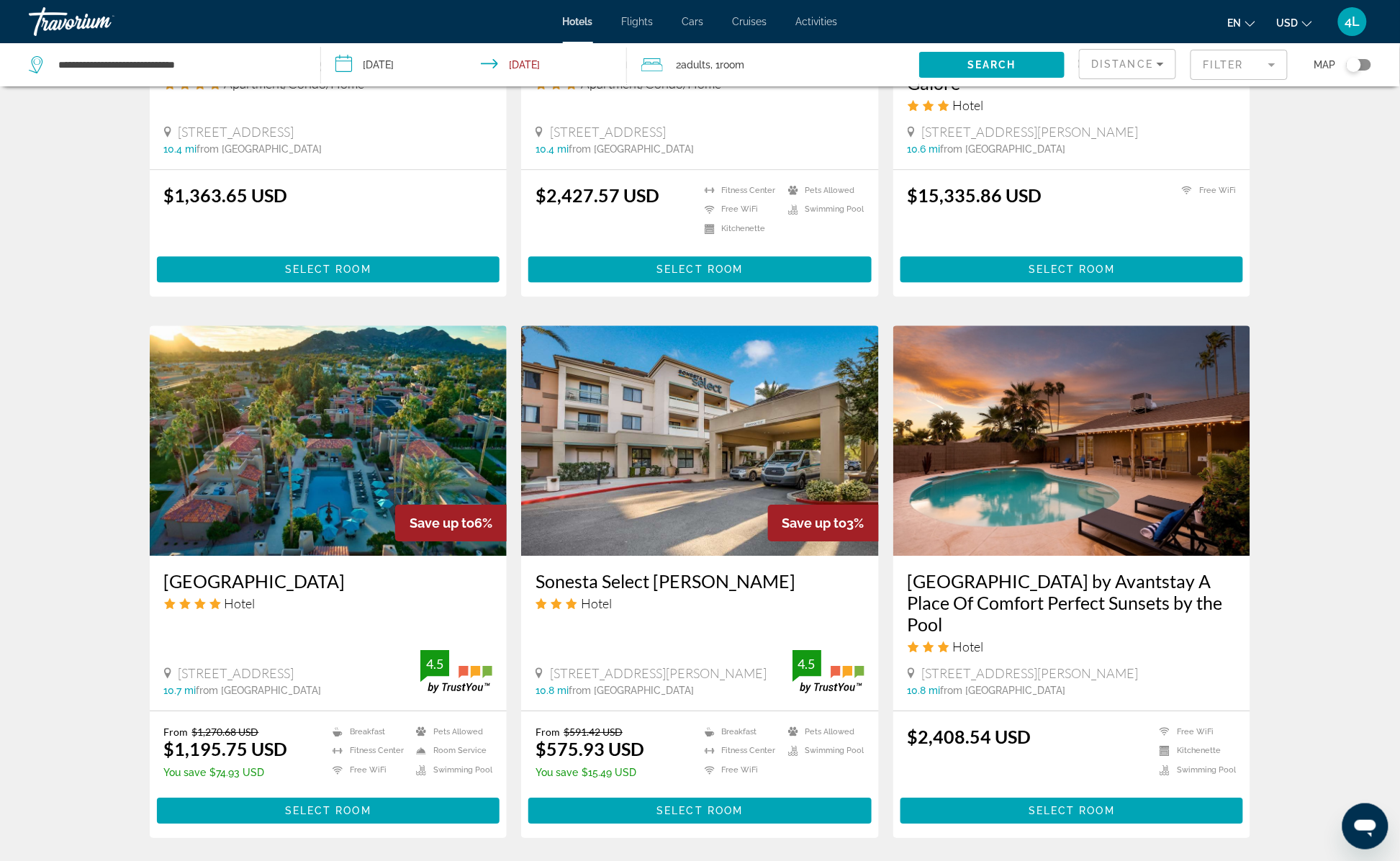
scroll to position [1439, 0]
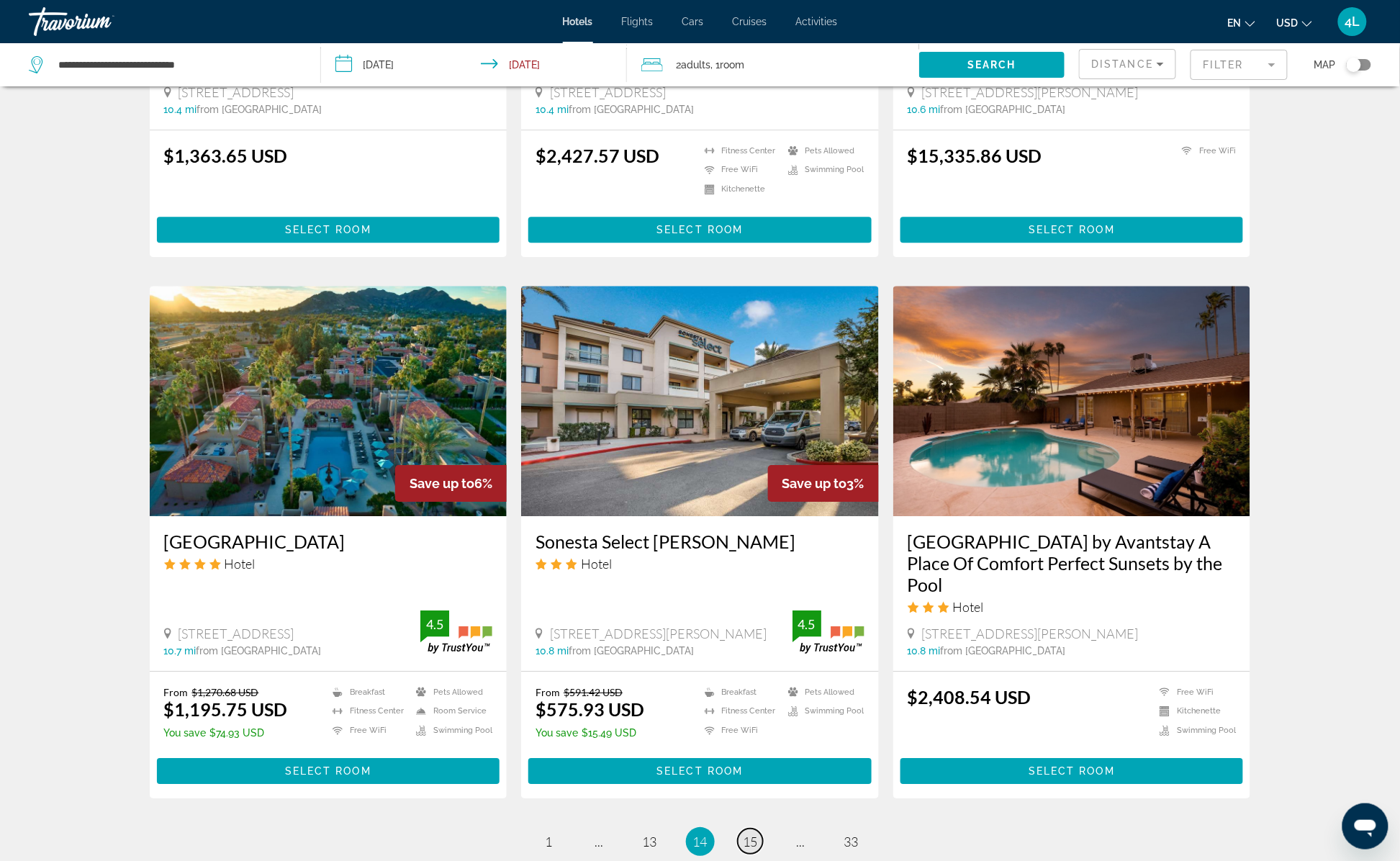
click at [760, 829] on link "page 15" at bounding box center [750, 841] width 26 height 26
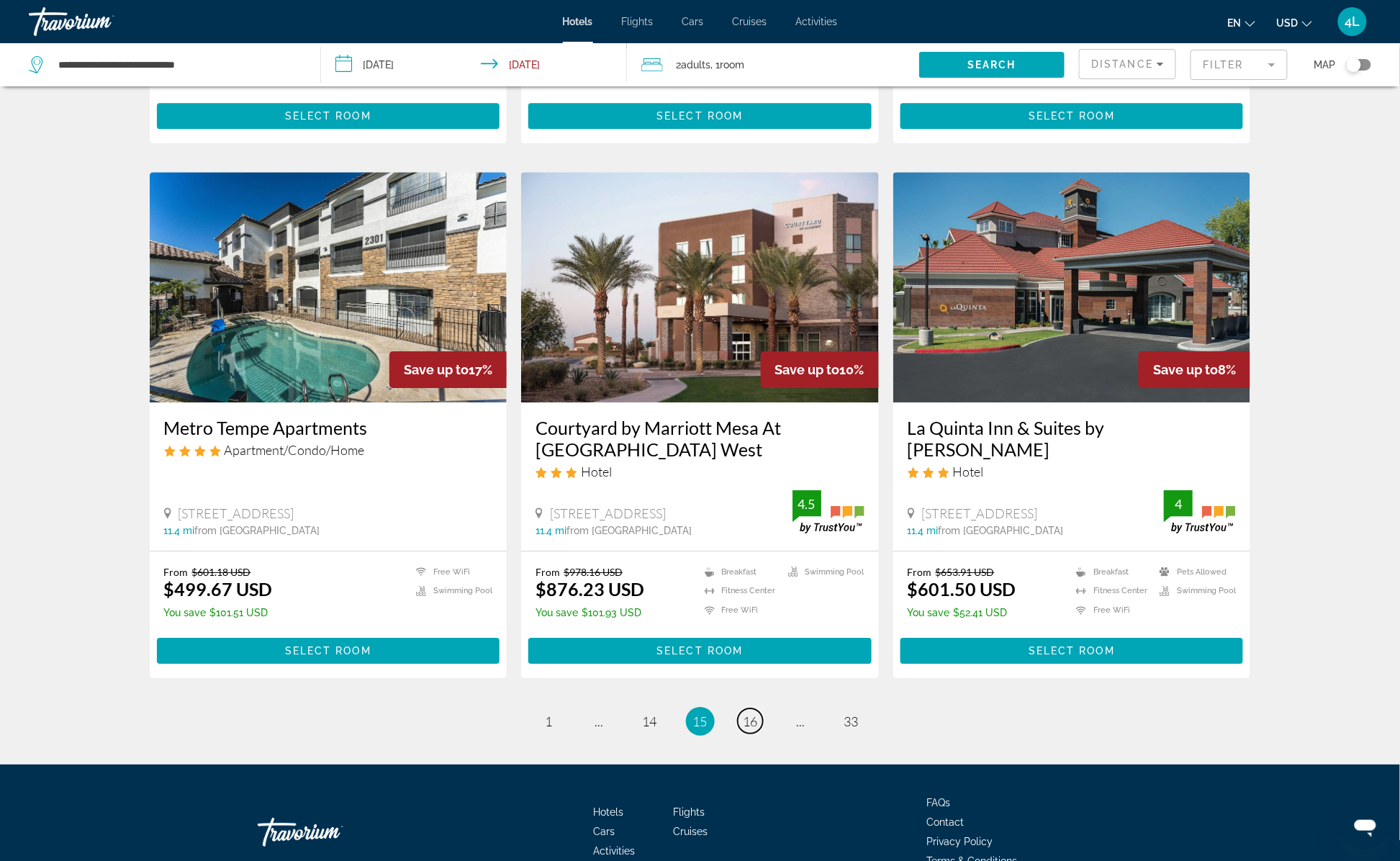
scroll to position [1583, 0]
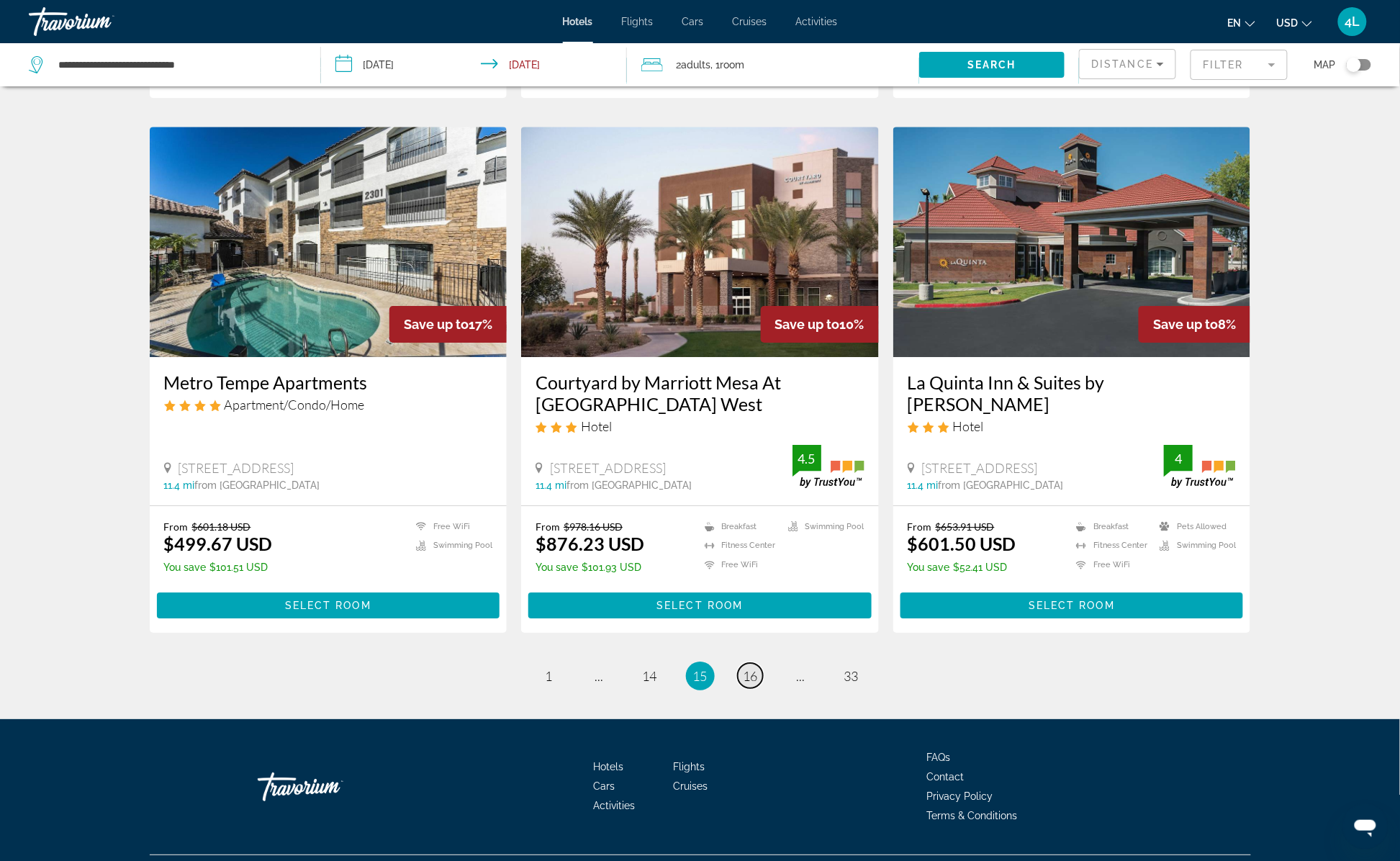
click at [750, 668] on span "16" at bounding box center [751, 676] width 15 height 15
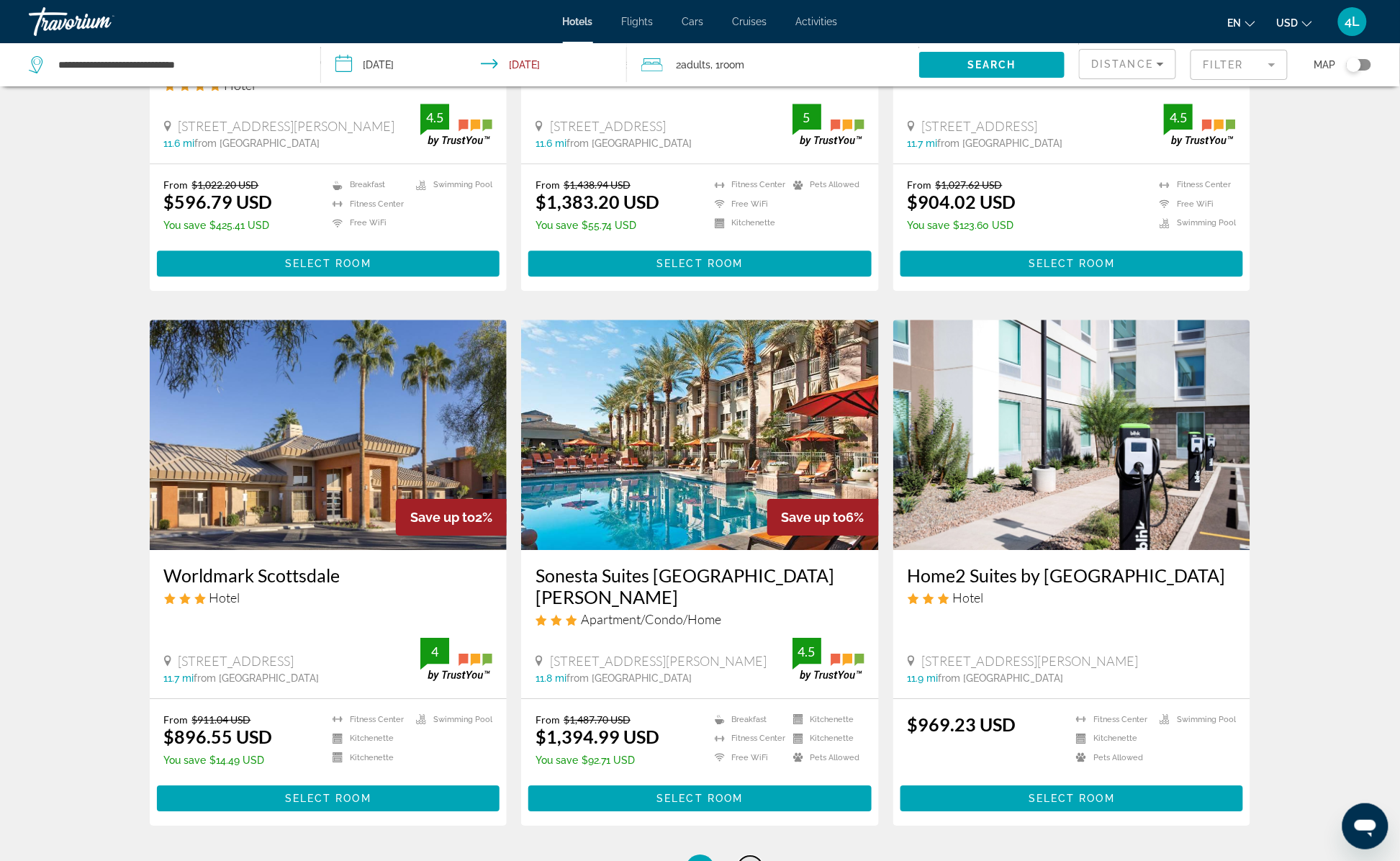
scroll to position [1439, 0]
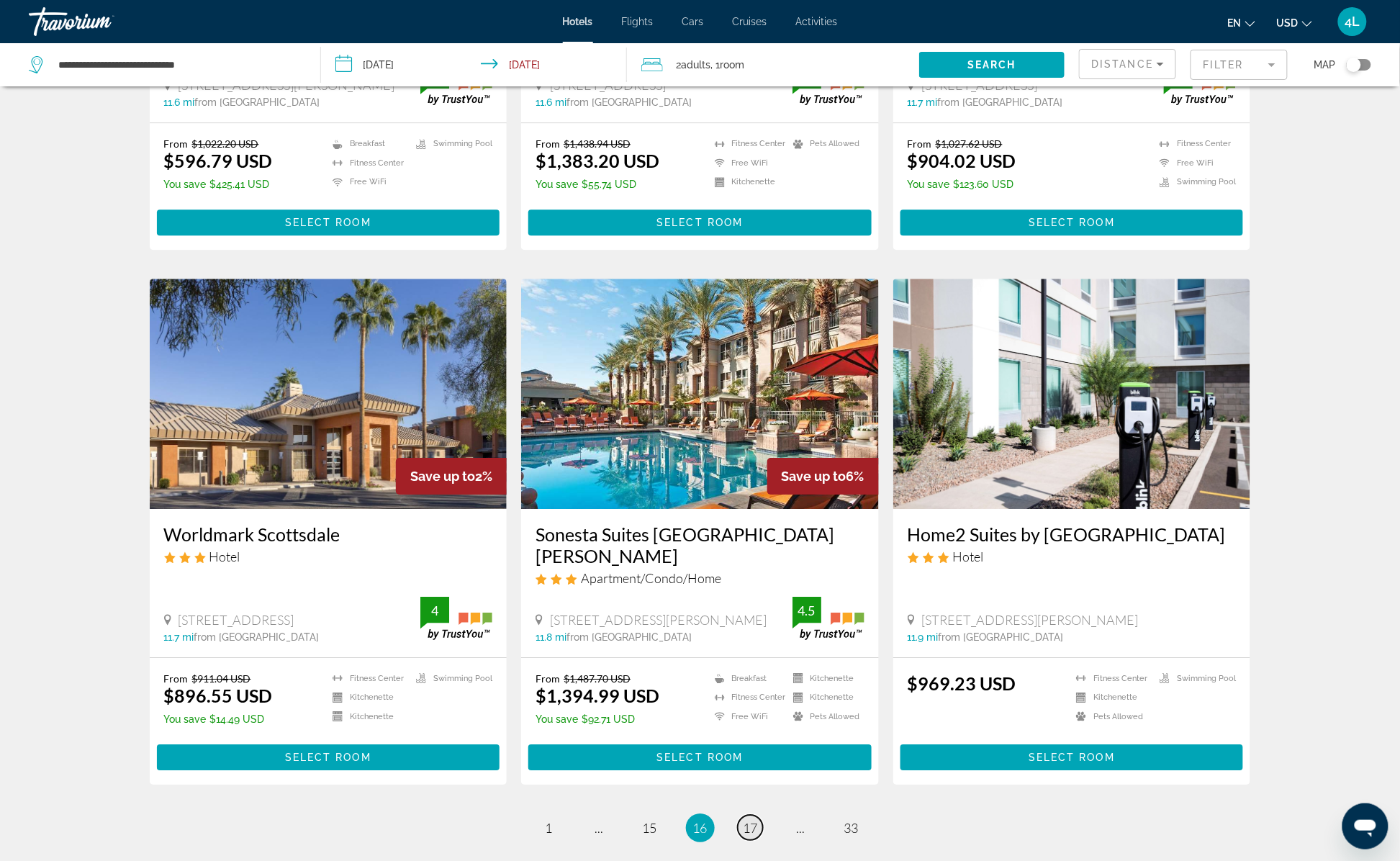
click at [750, 819] on span "17" at bounding box center [751, 827] width 15 height 15
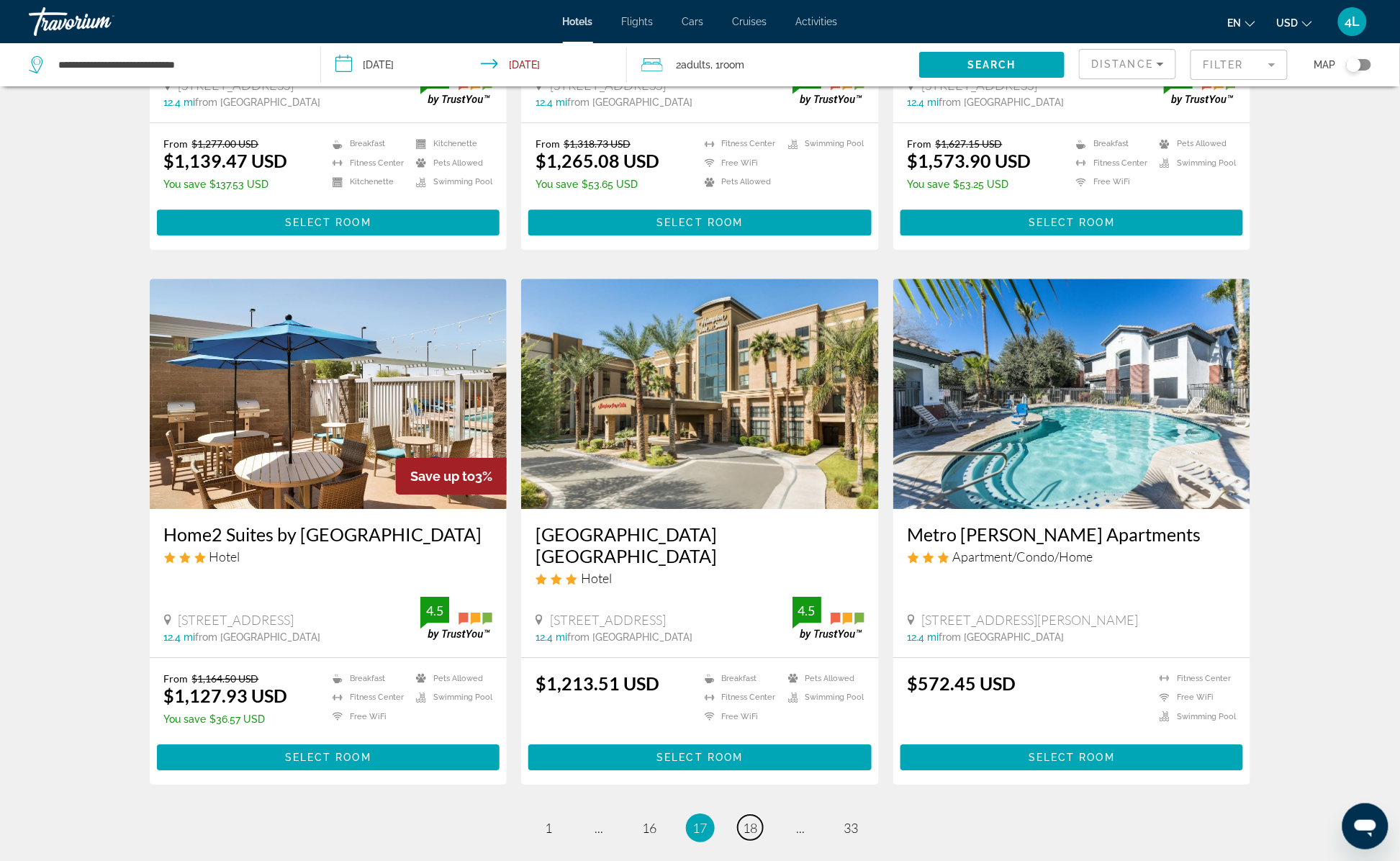
scroll to position [1651, 0]
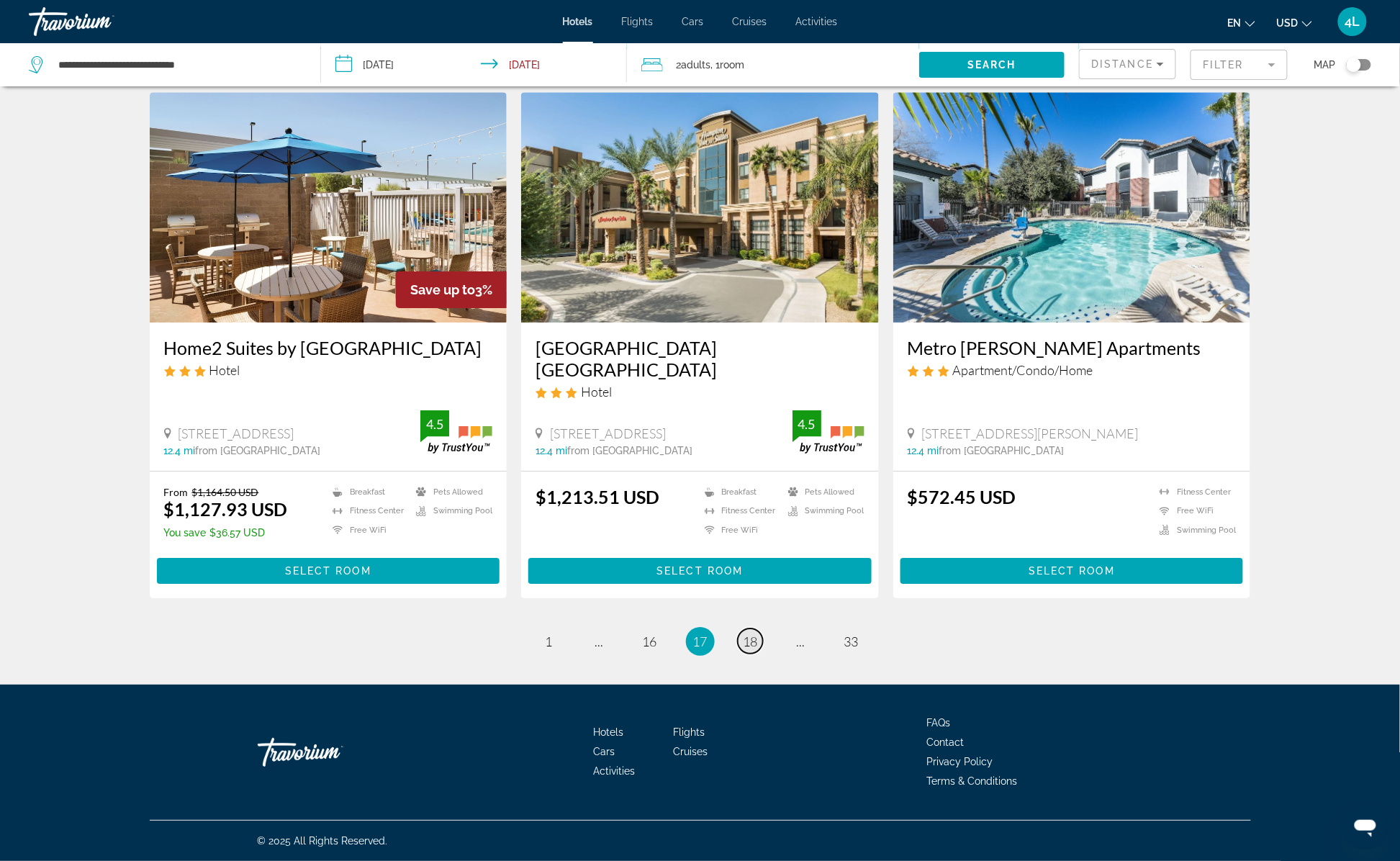
click at [750, 635] on span "18" at bounding box center [751, 641] width 15 height 15
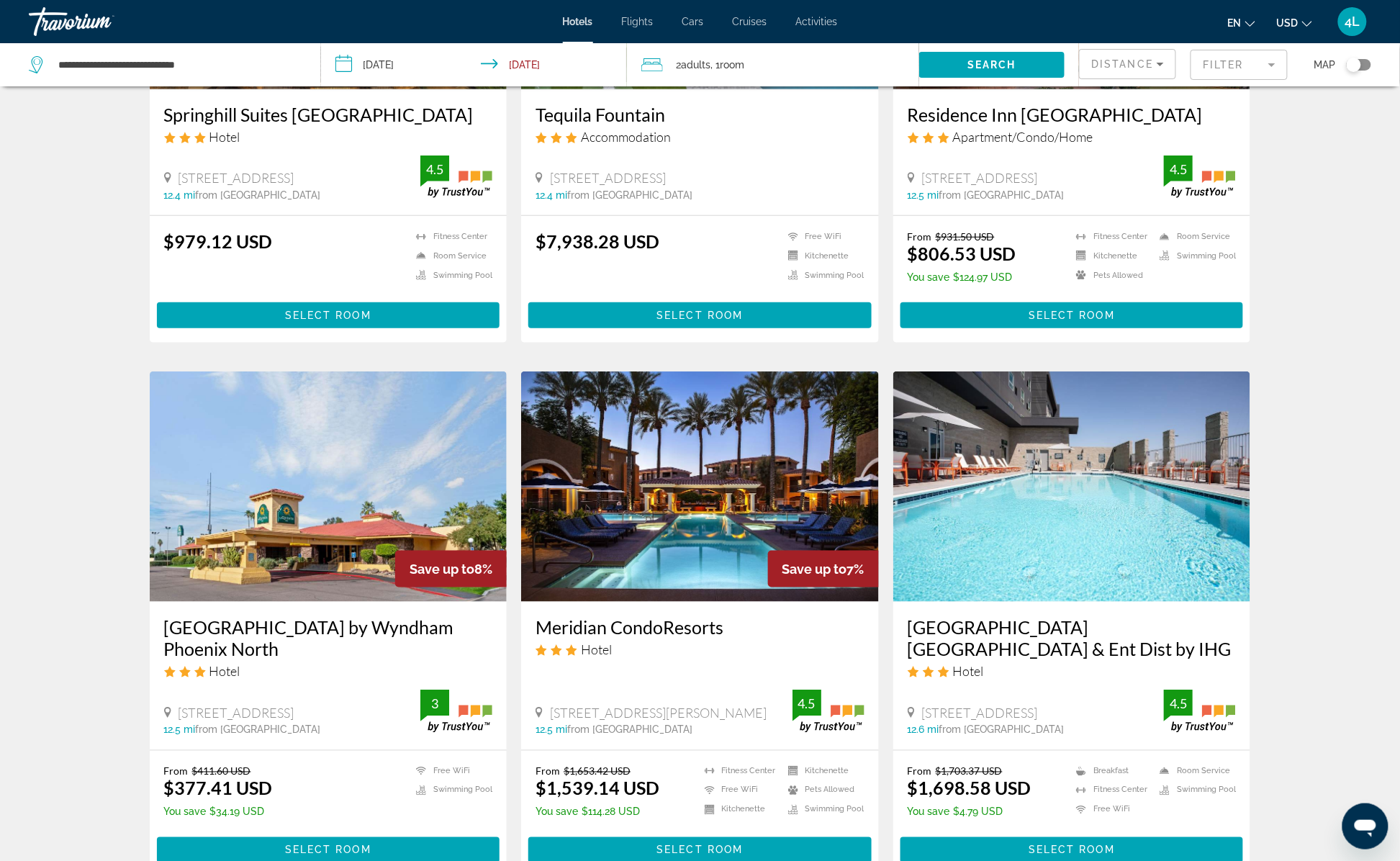
scroll to position [288, 0]
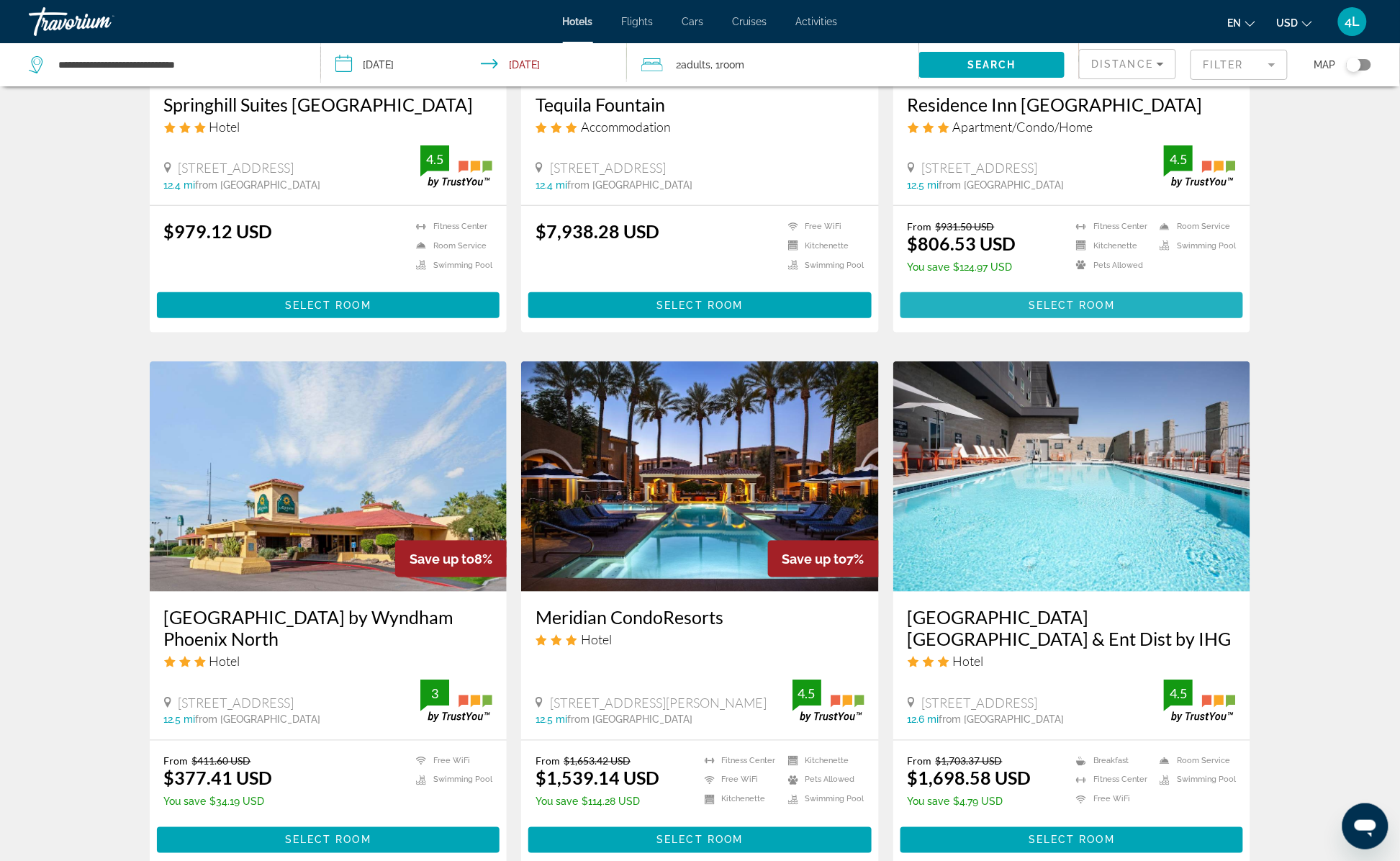
click at [1153, 317] on span "Main content" at bounding box center [1072, 305] width 343 height 35
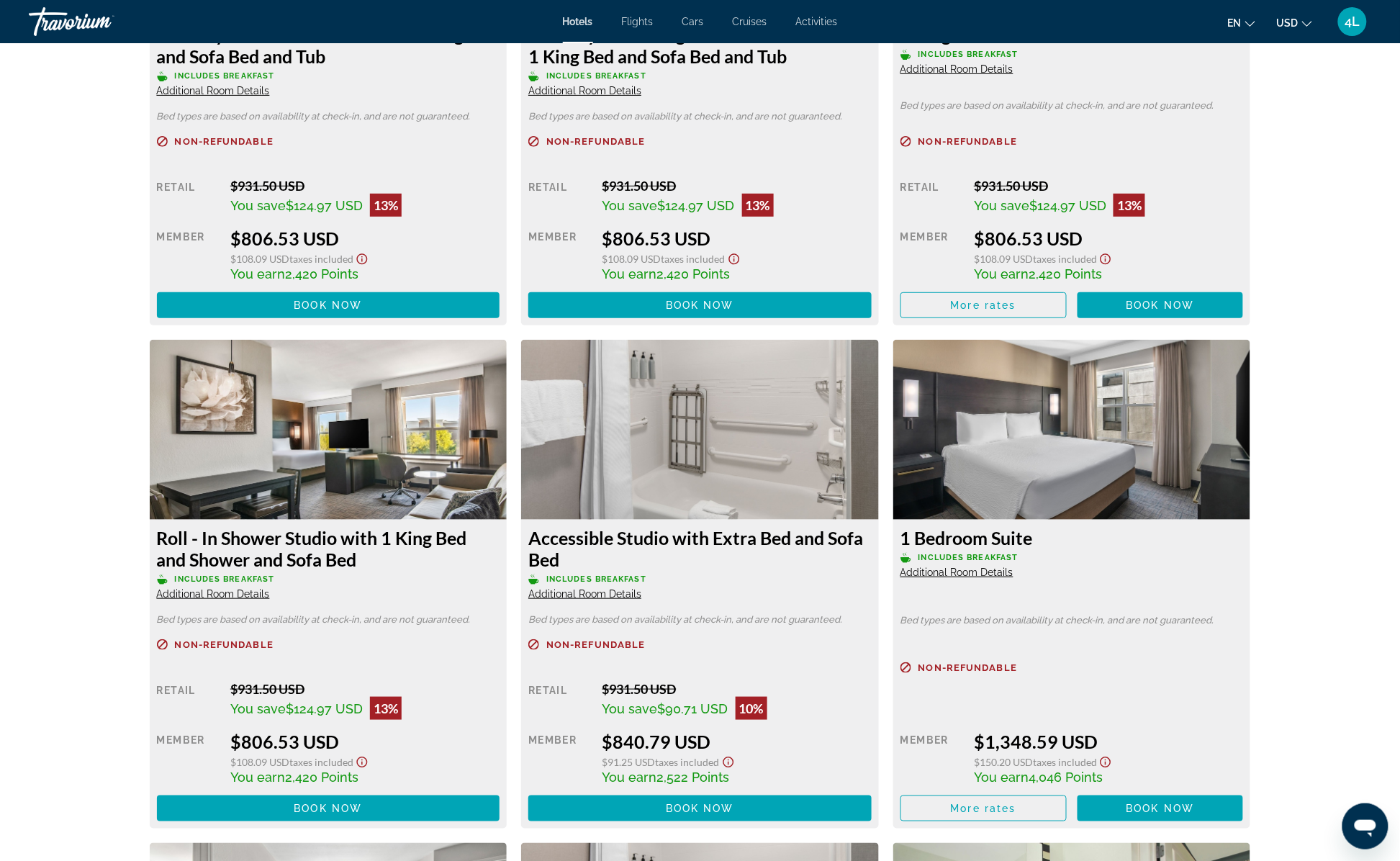
scroll to position [2159, 0]
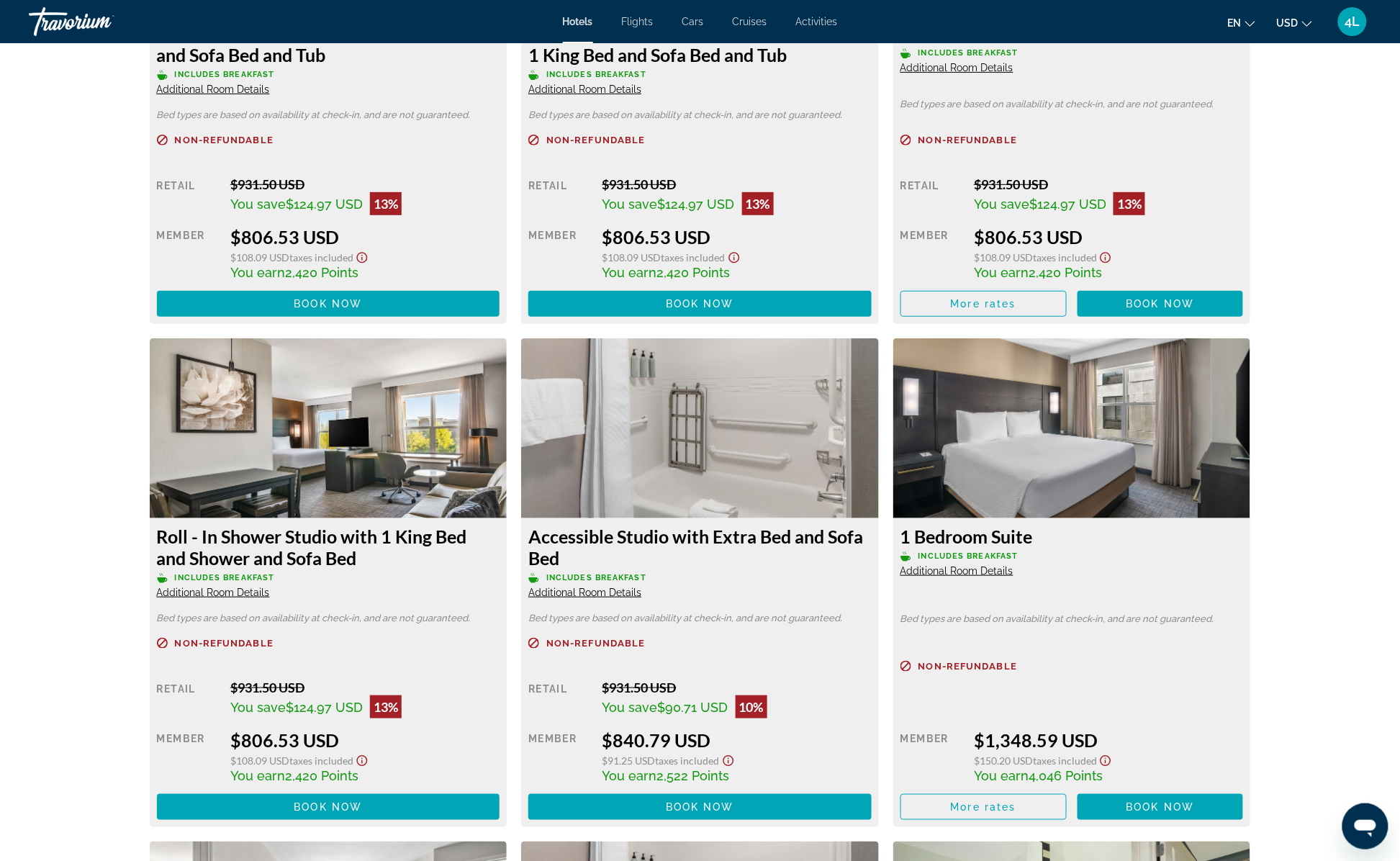
click at [1002, 565] on span "Additional Room Details" at bounding box center [957, 570] width 113 height 12
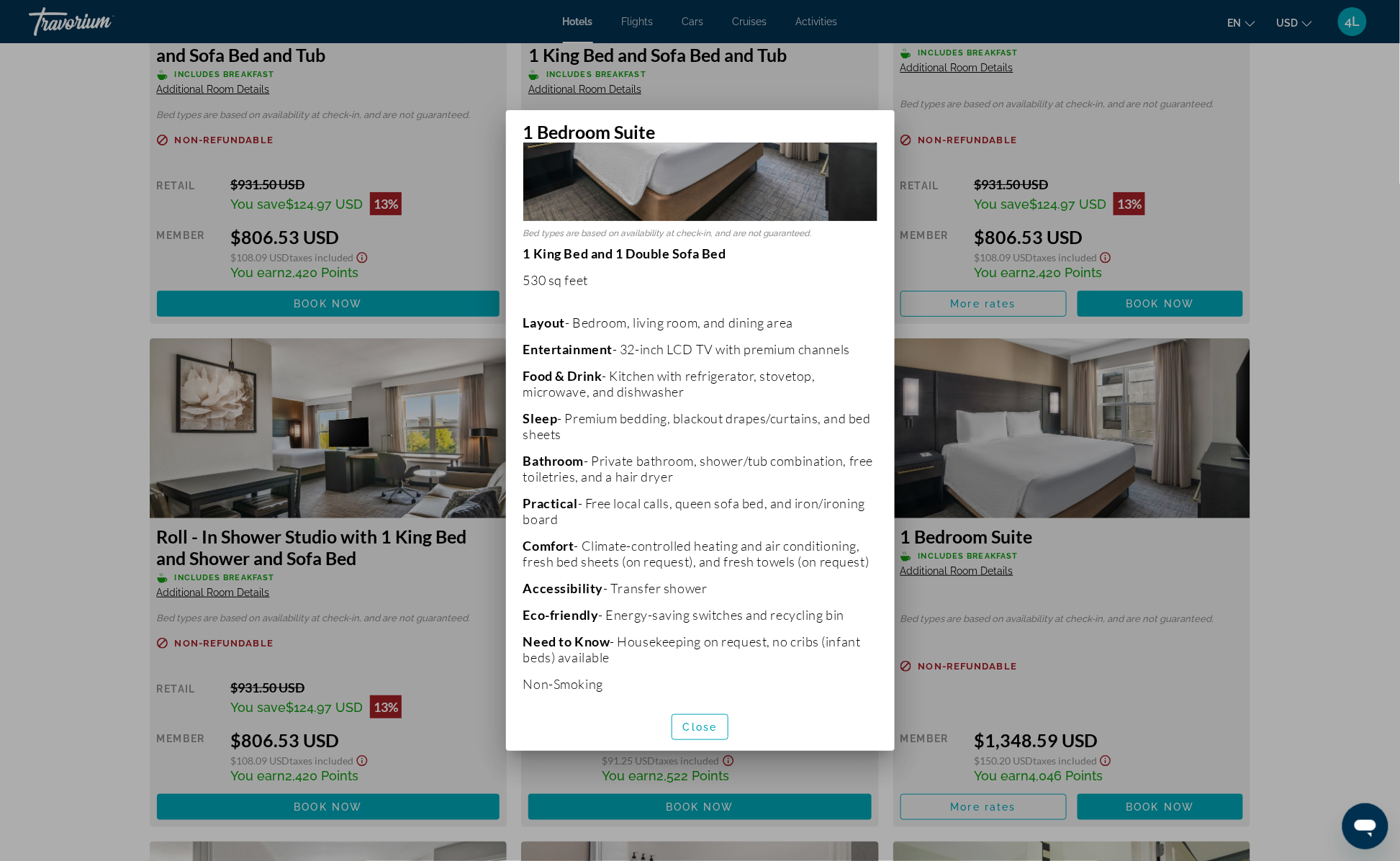
scroll to position [194, 0]
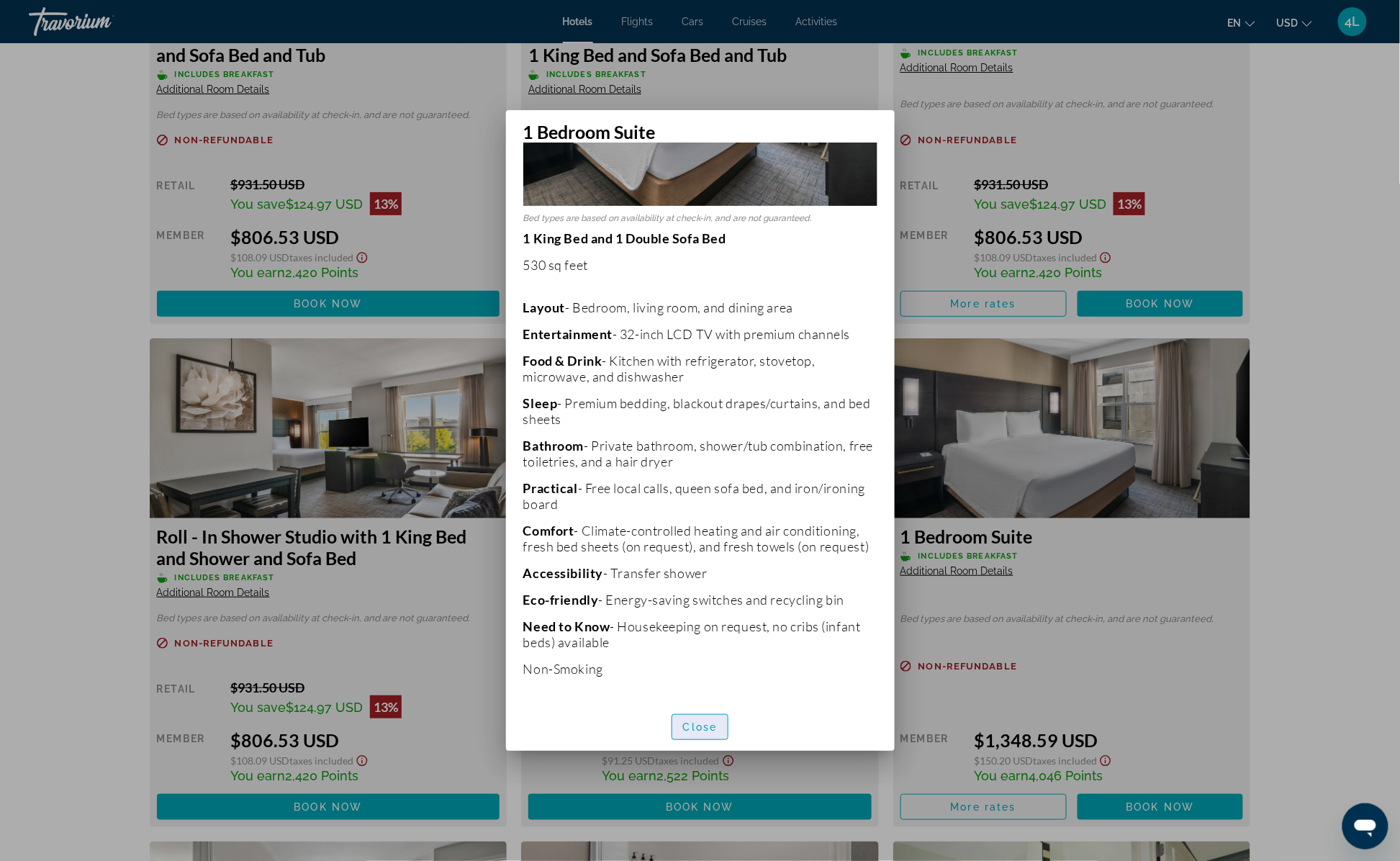
click at [701, 727] on span "Close" at bounding box center [700, 727] width 35 height 12
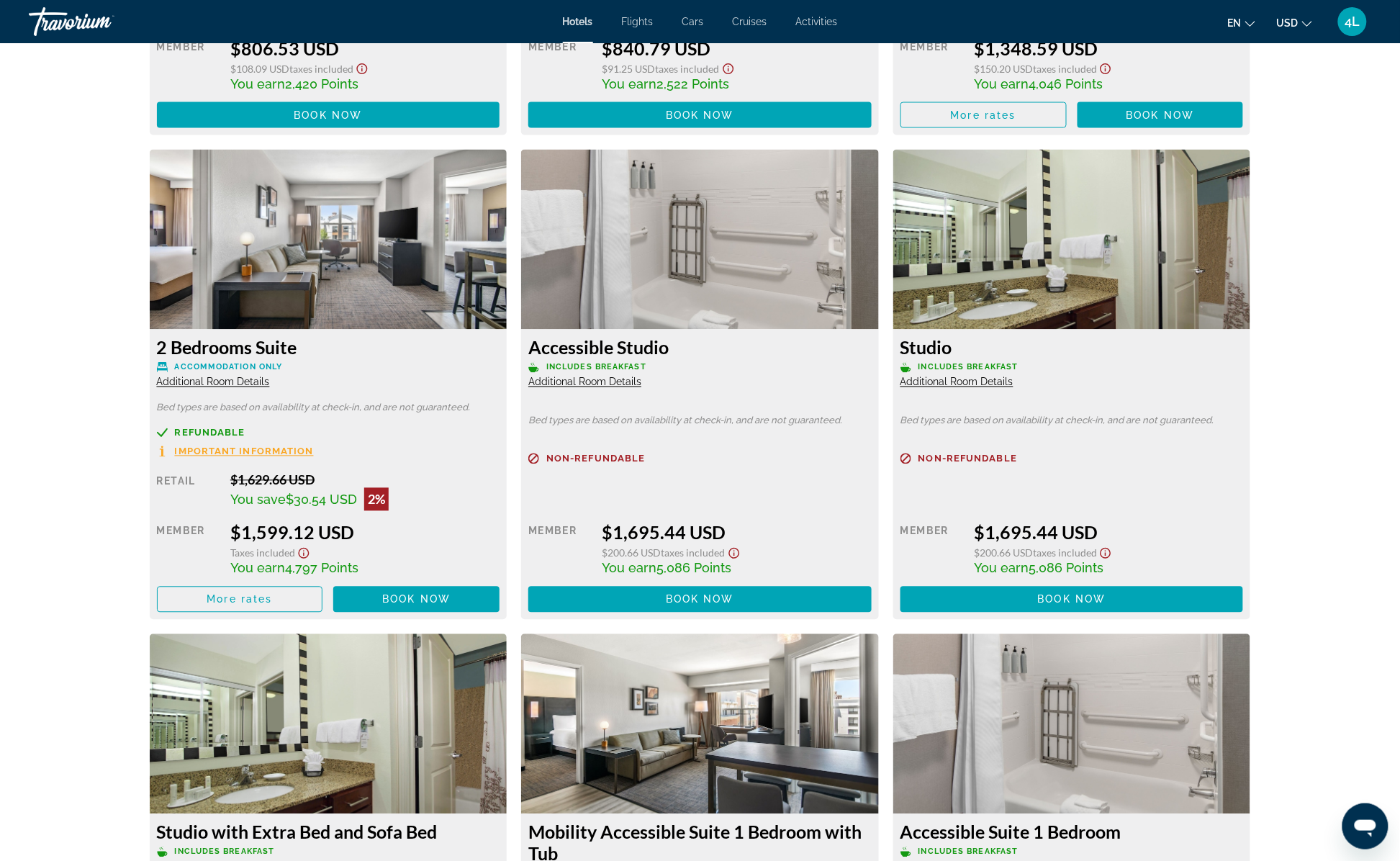
scroll to position [2878, 0]
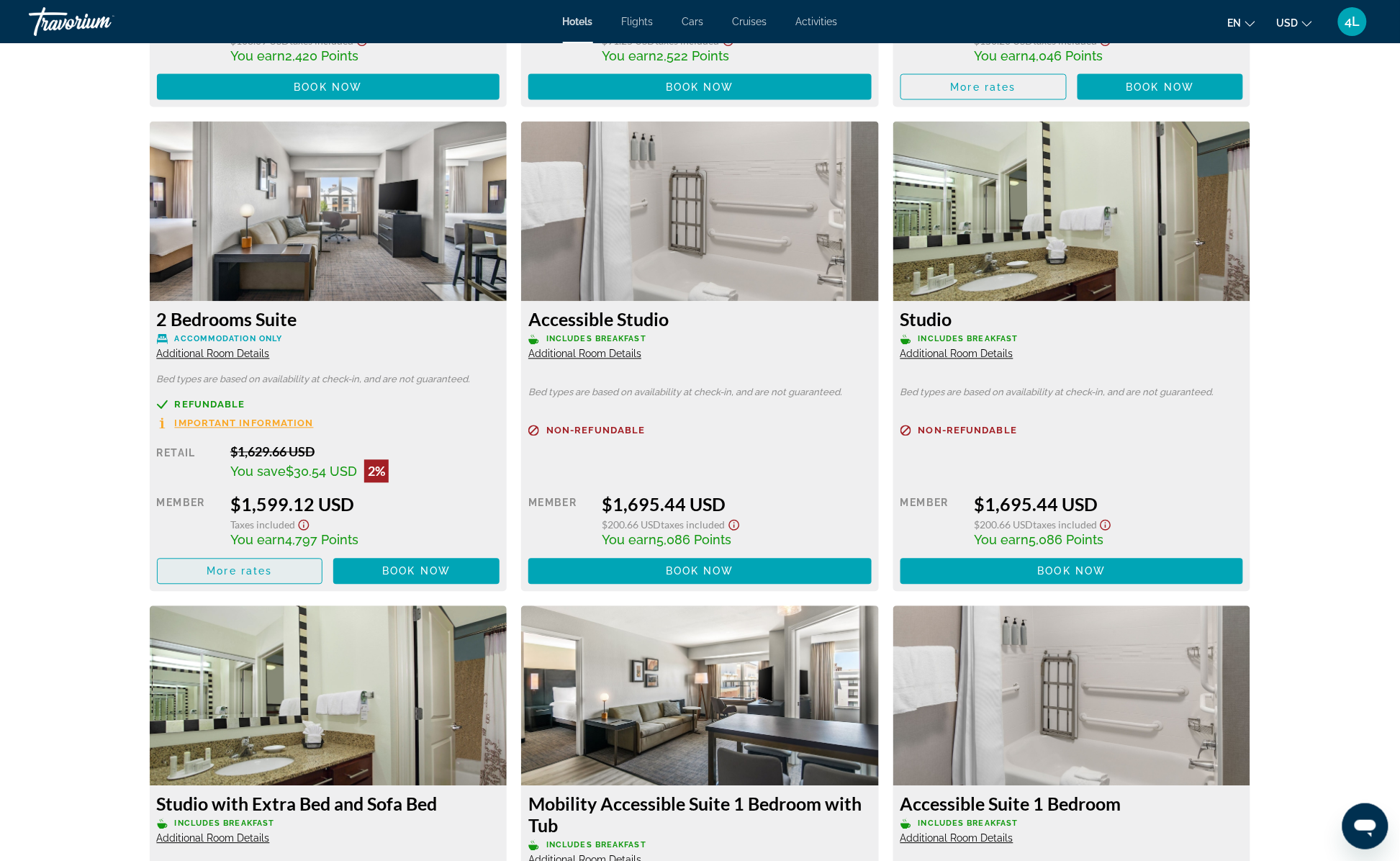
click at [284, 575] on span "Main content" at bounding box center [240, 571] width 165 height 35
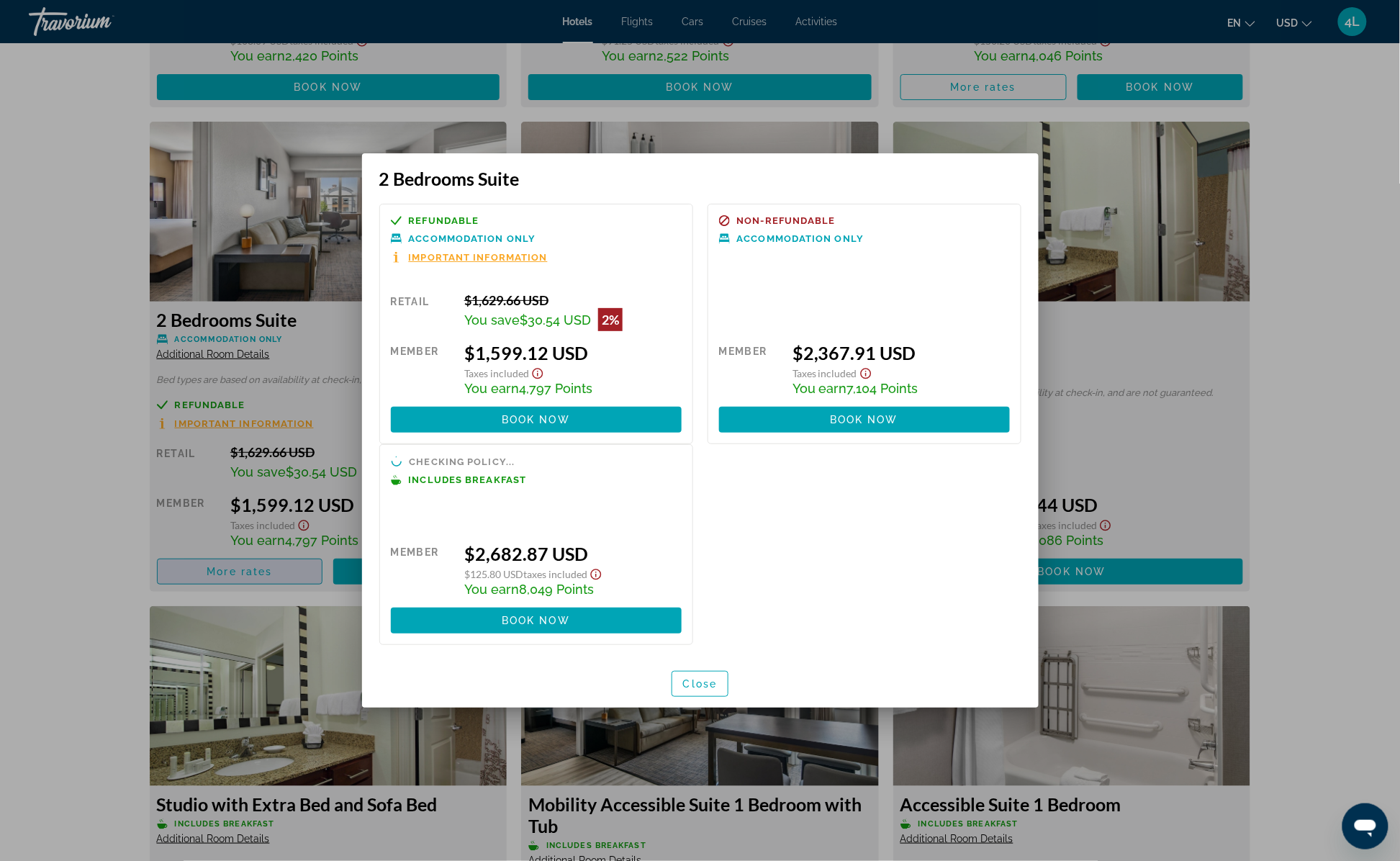
scroll to position [0, 0]
click at [510, 257] on span "Important Information" at bounding box center [479, 258] width 139 height 9
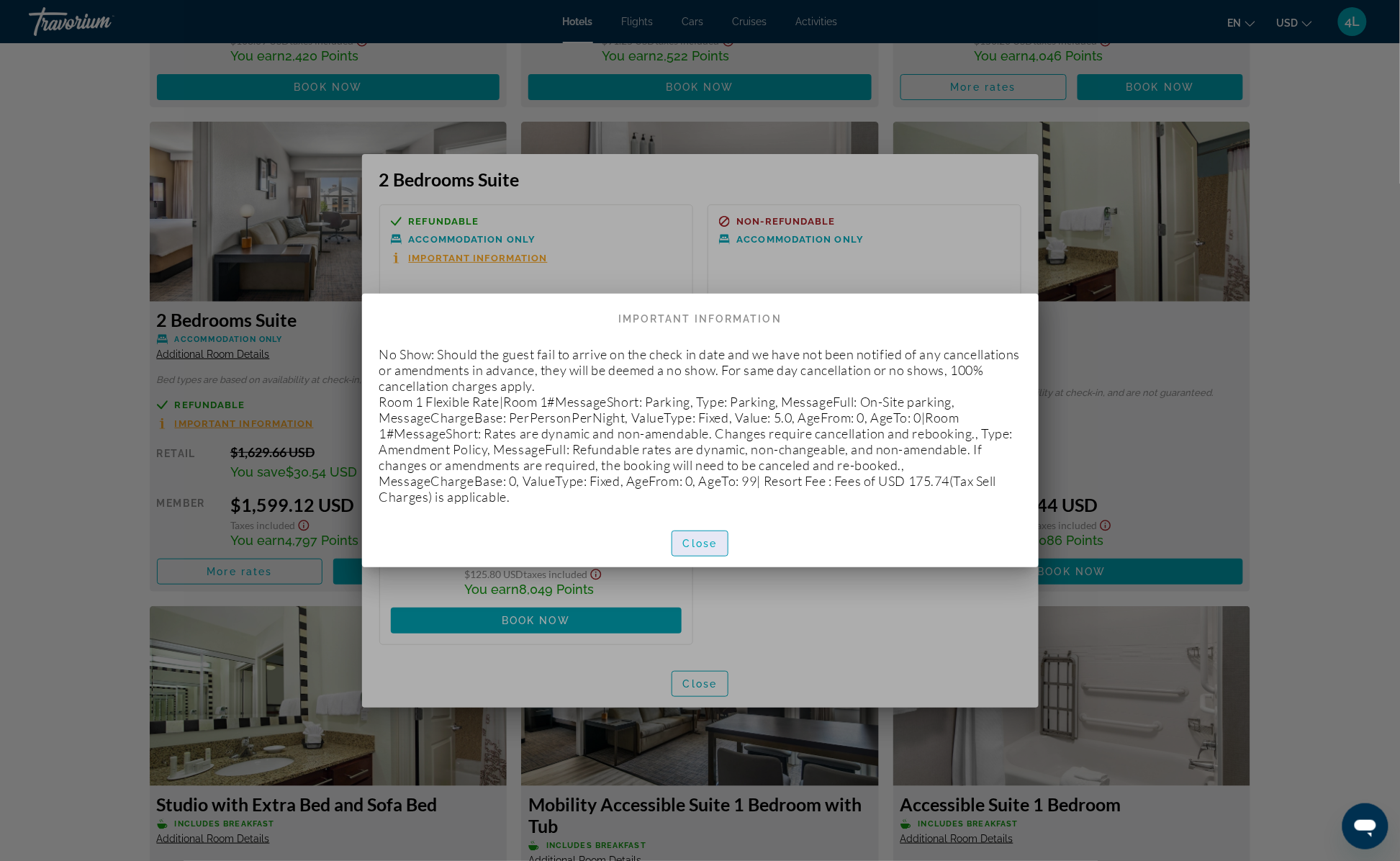
click at [711, 546] on span "Close" at bounding box center [700, 543] width 35 height 12
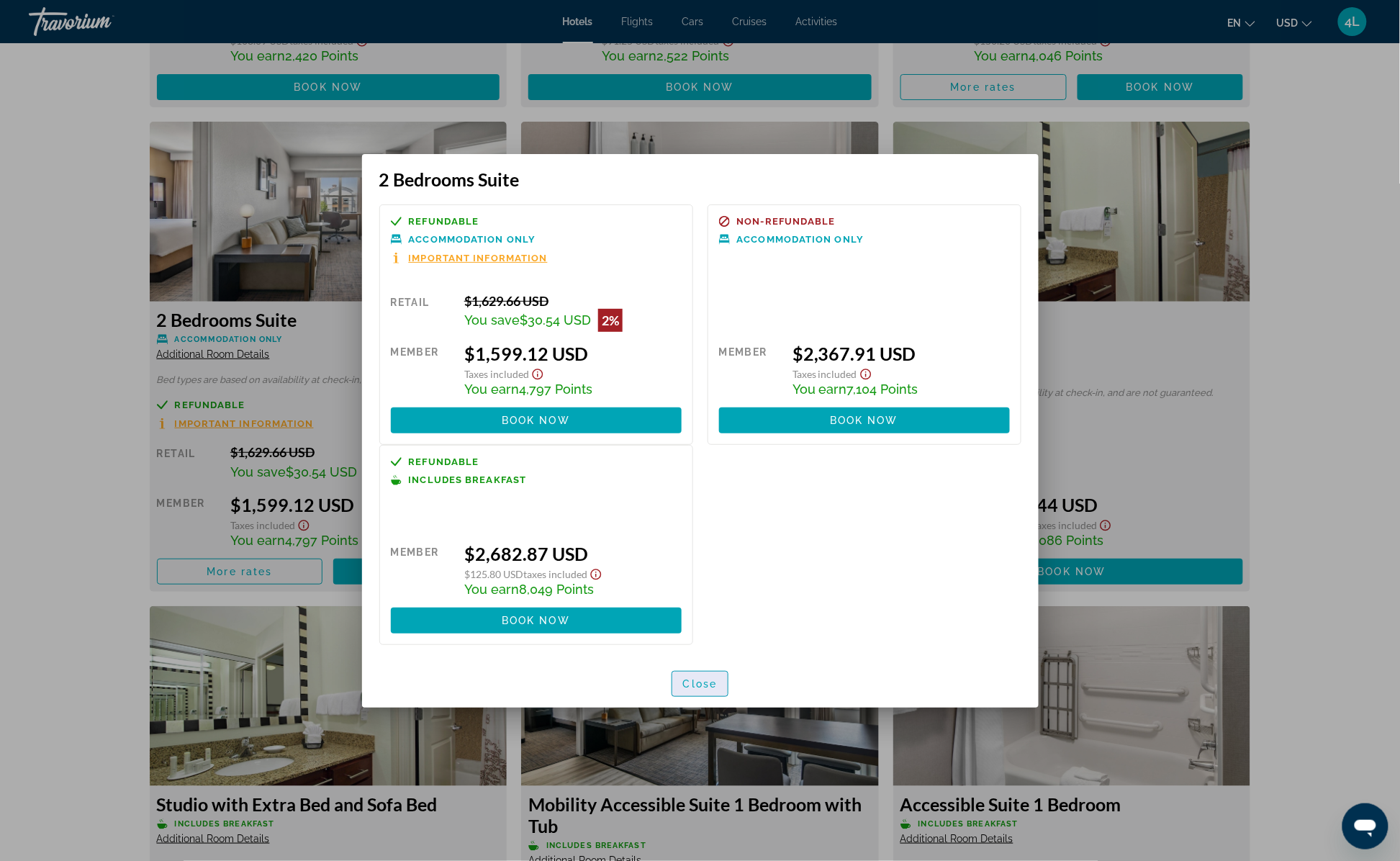
click at [724, 689] on span "button" at bounding box center [700, 683] width 56 height 35
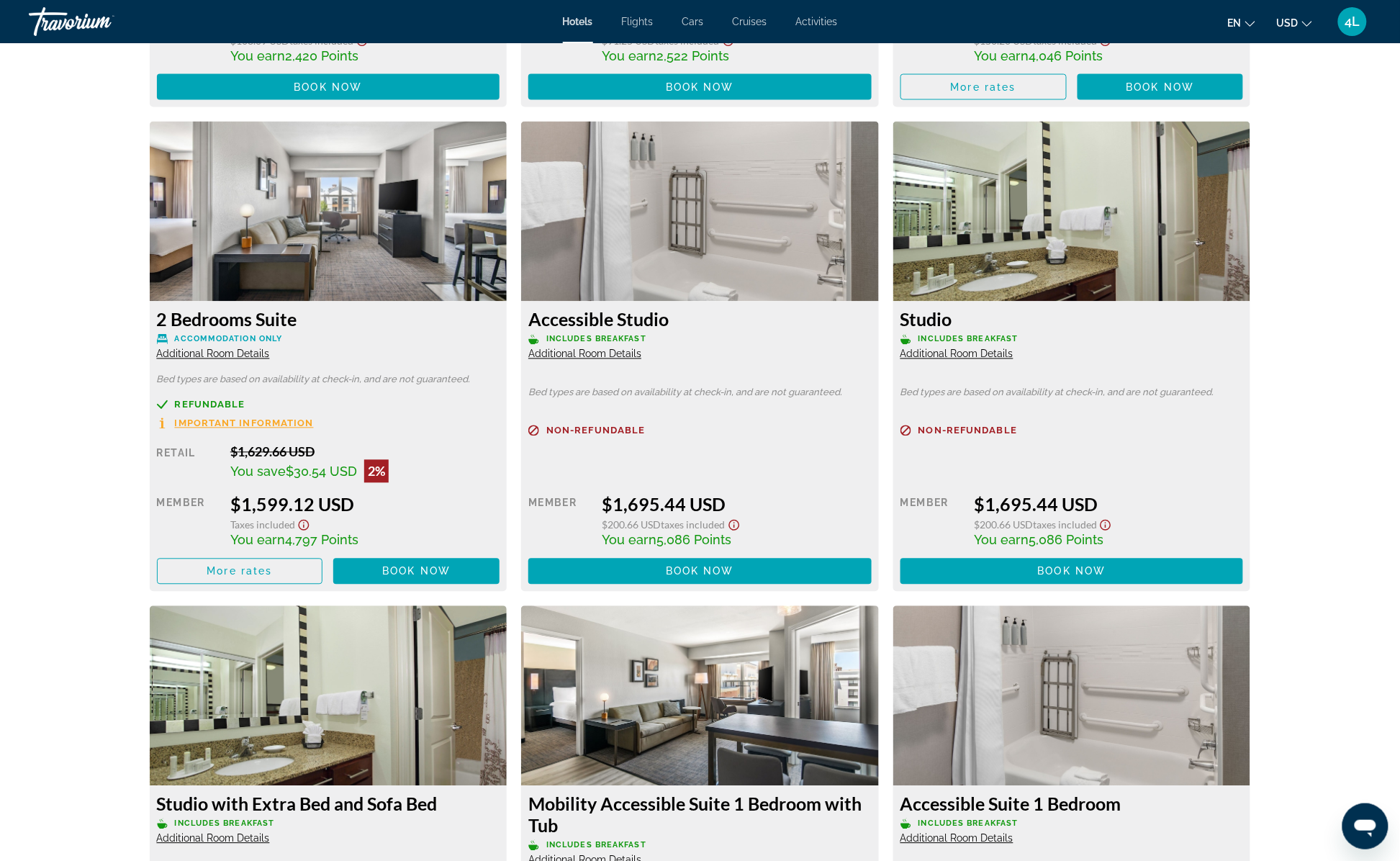
click at [178, 352] on span "Additional Room Details" at bounding box center [213, 354] width 113 height 12
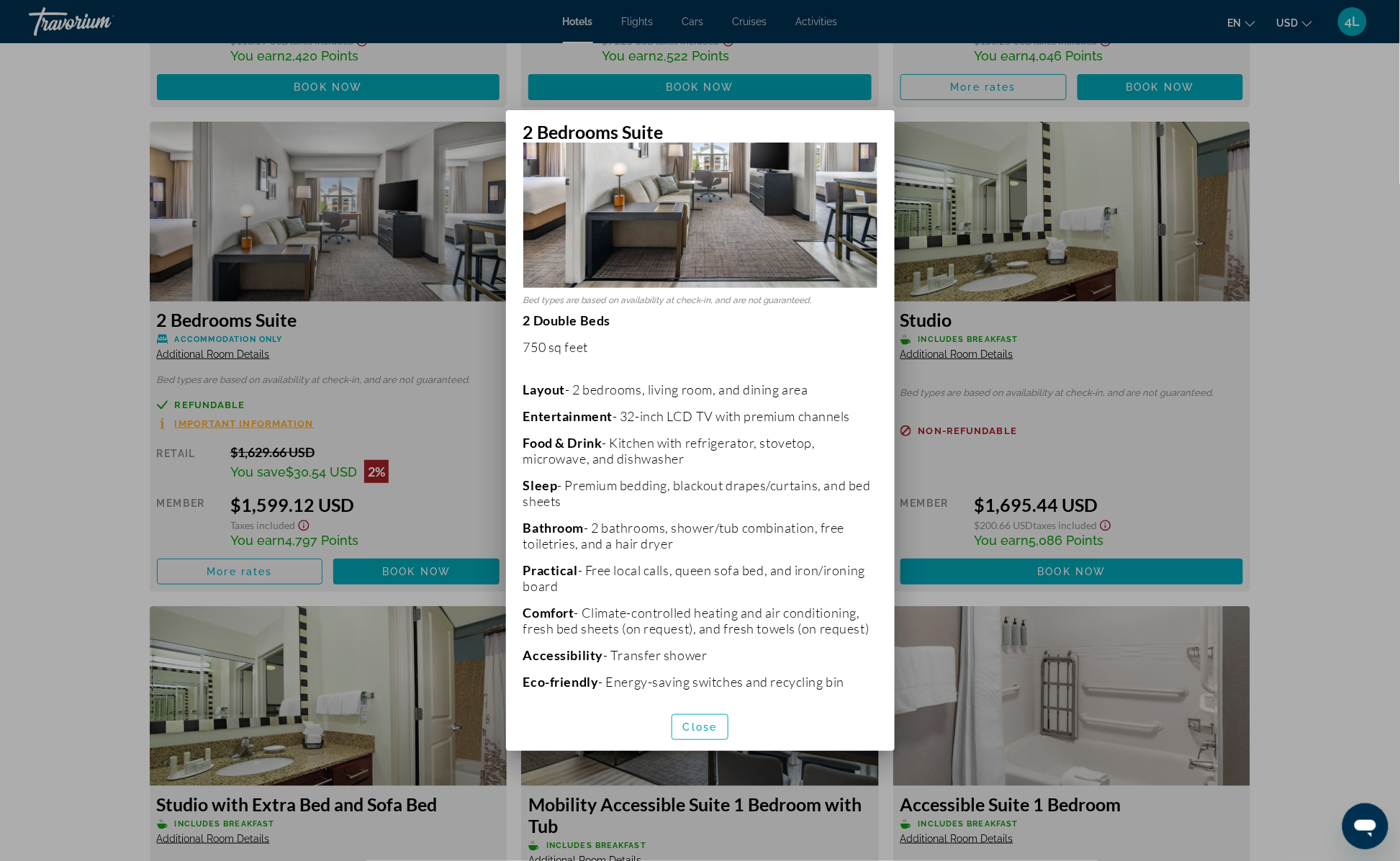
scroll to position [194, 0]
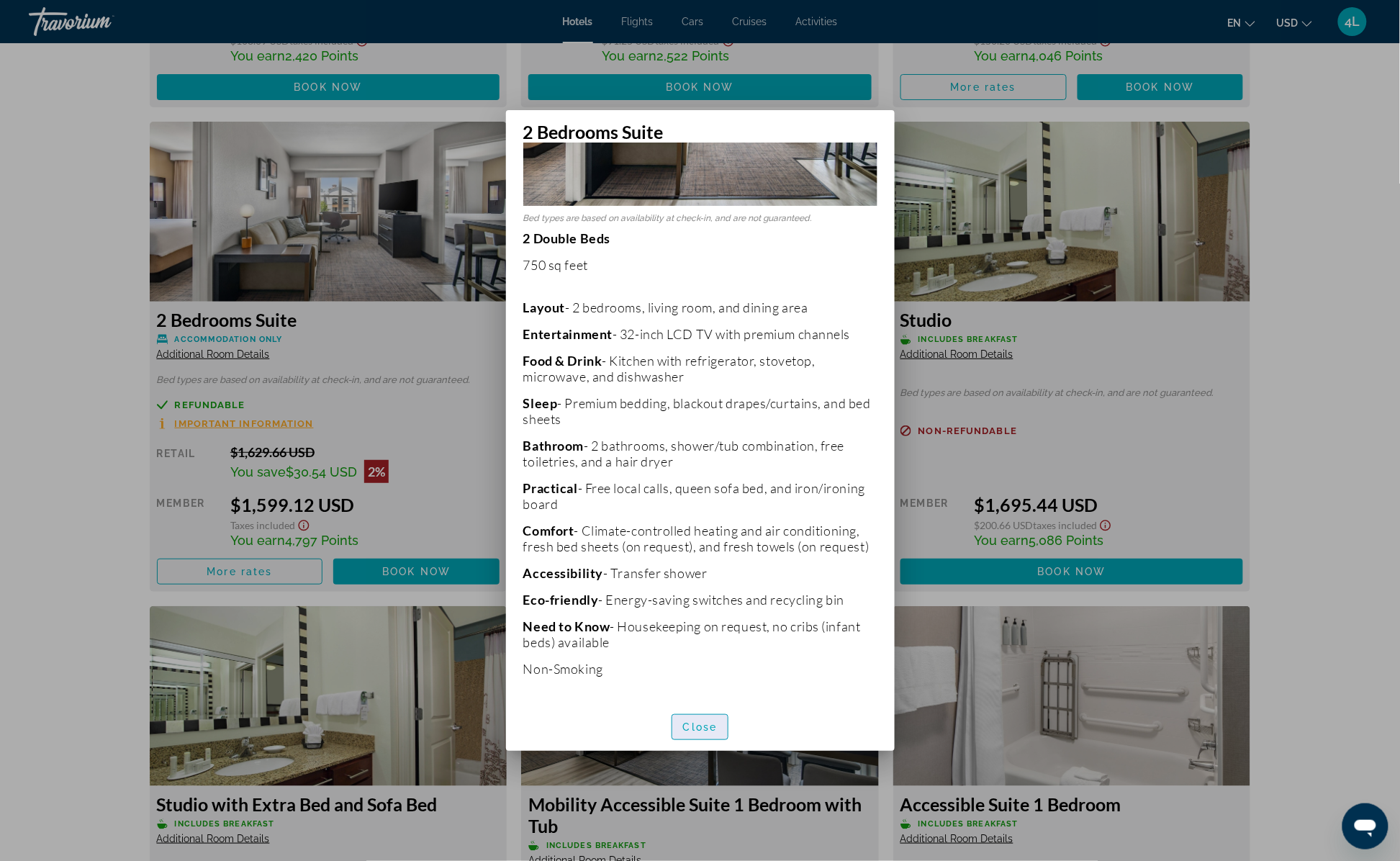
click at [714, 728] on span "Close" at bounding box center [700, 727] width 35 height 12
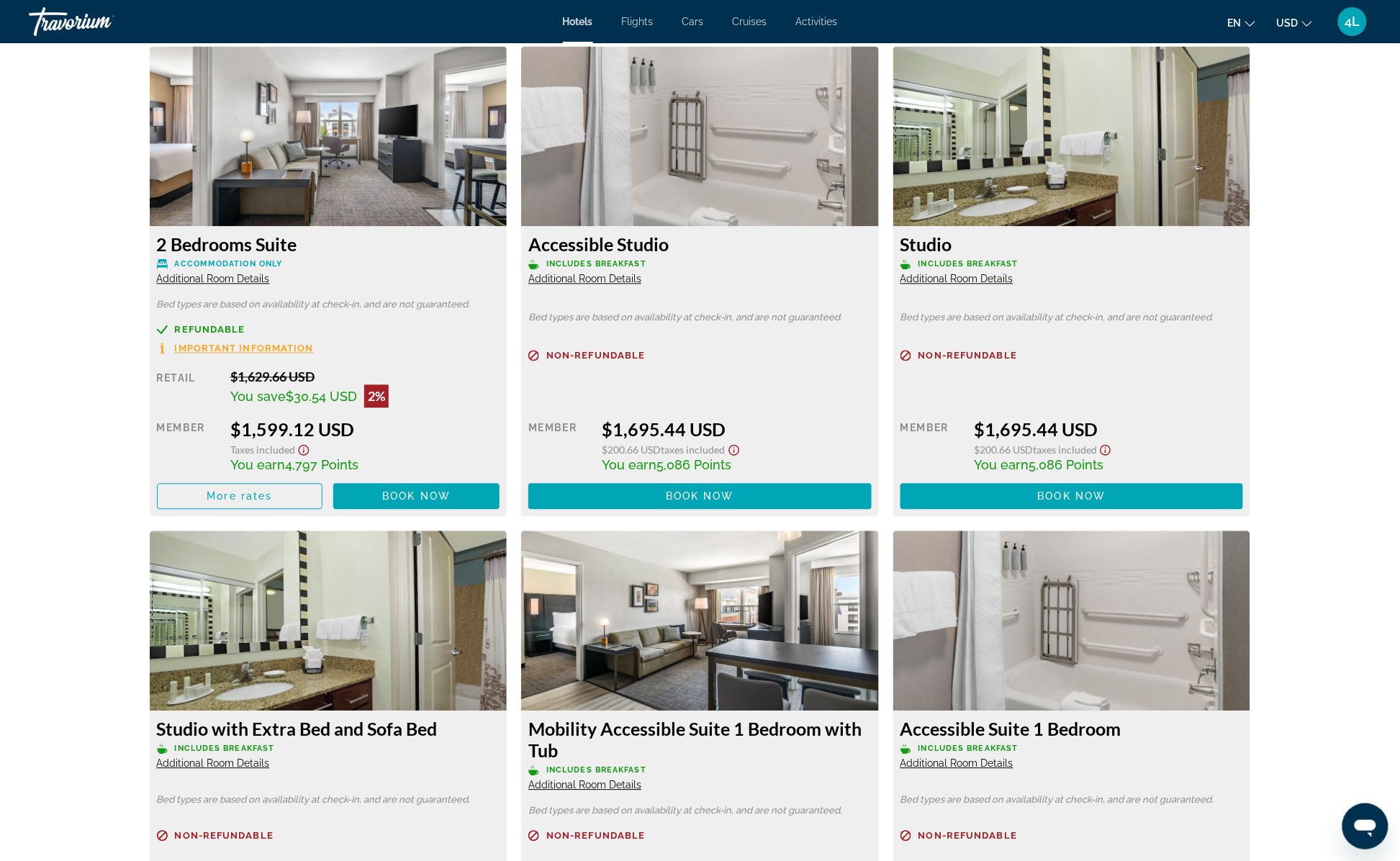
scroll to position [2878, 0]
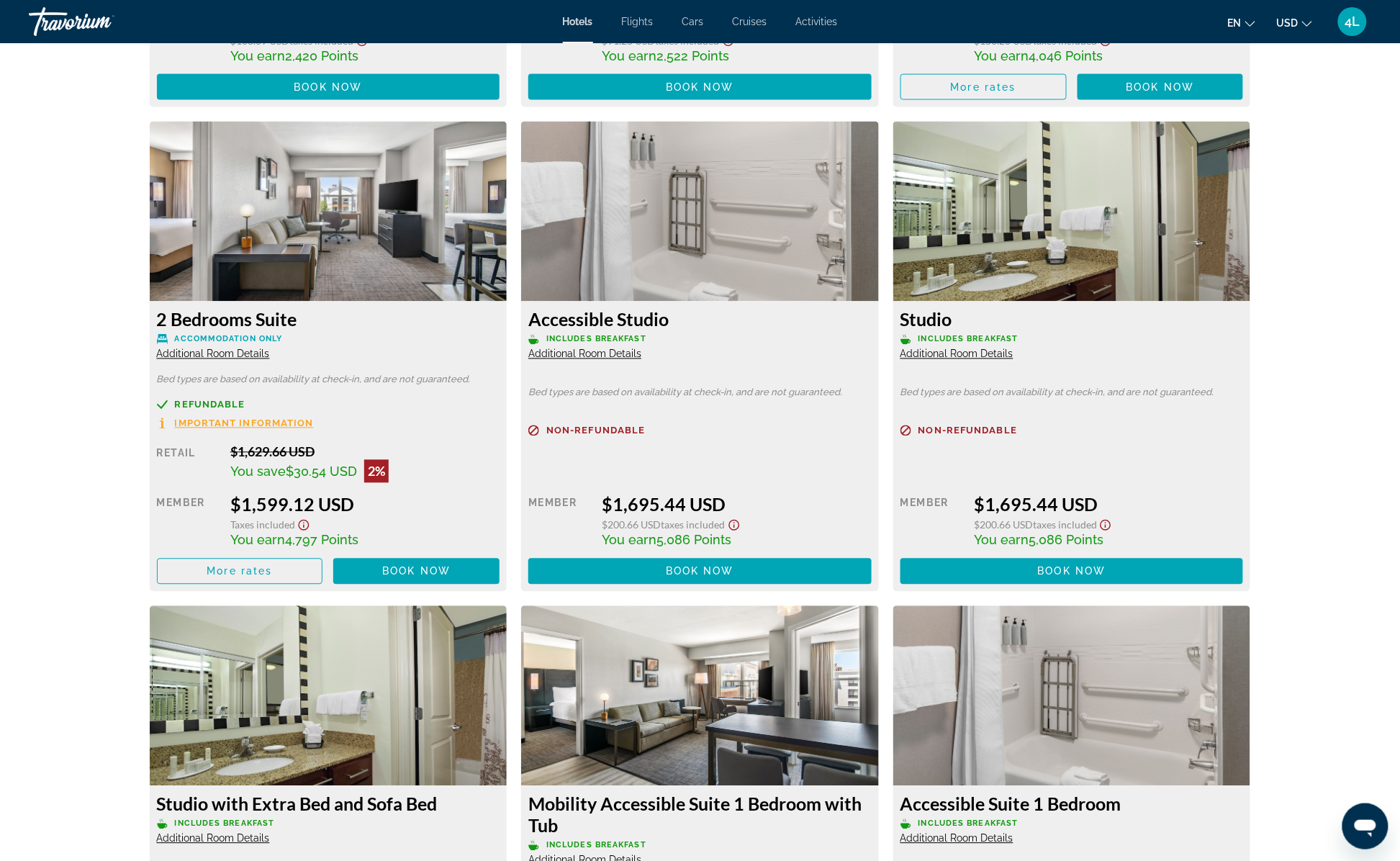
click at [245, 354] on span "Additional Room Details" at bounding box center [213, 354] width 113 height 12
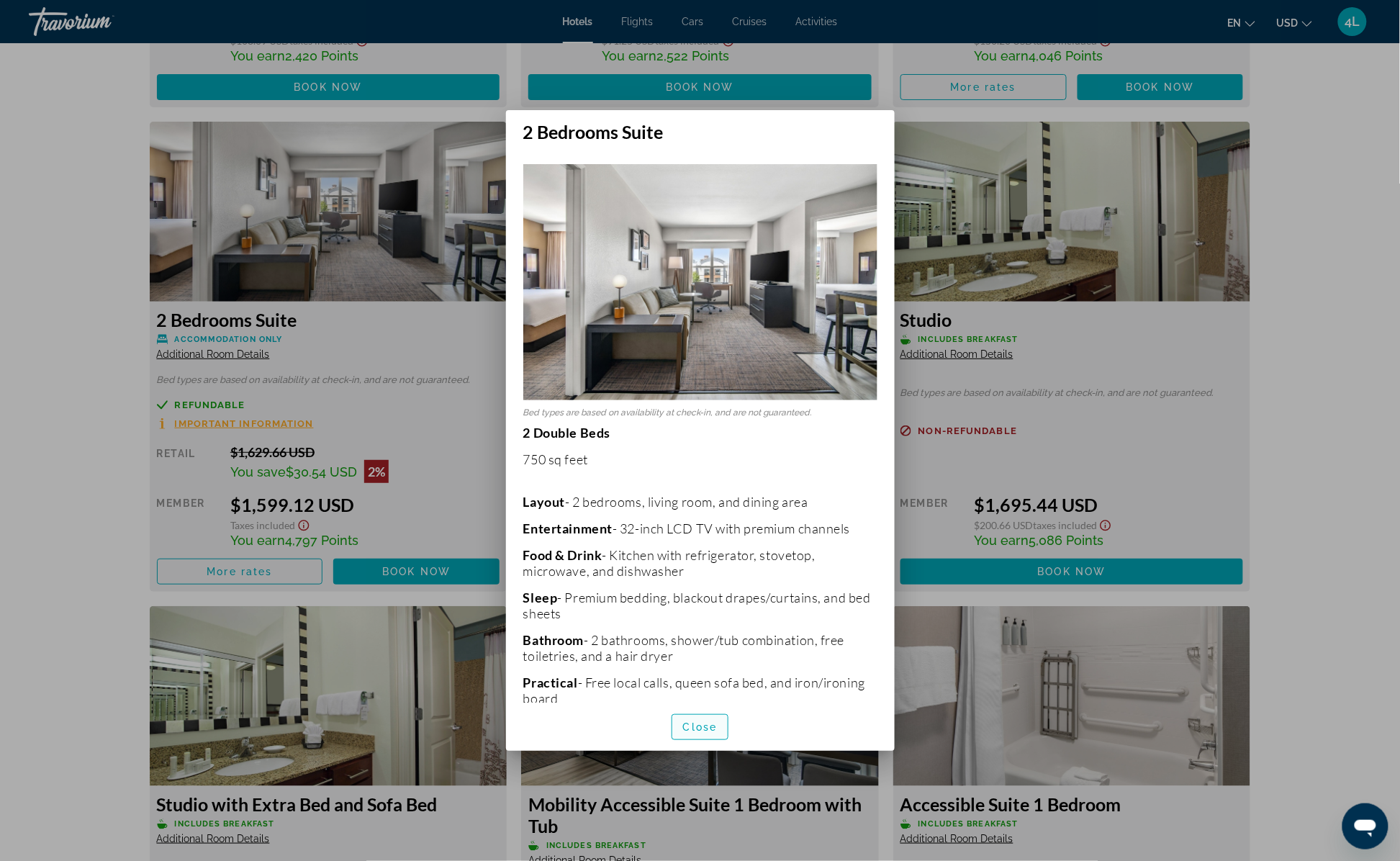
click at [709, 723] on span "Close" at bounding box center [700, 727] width 35 height 12
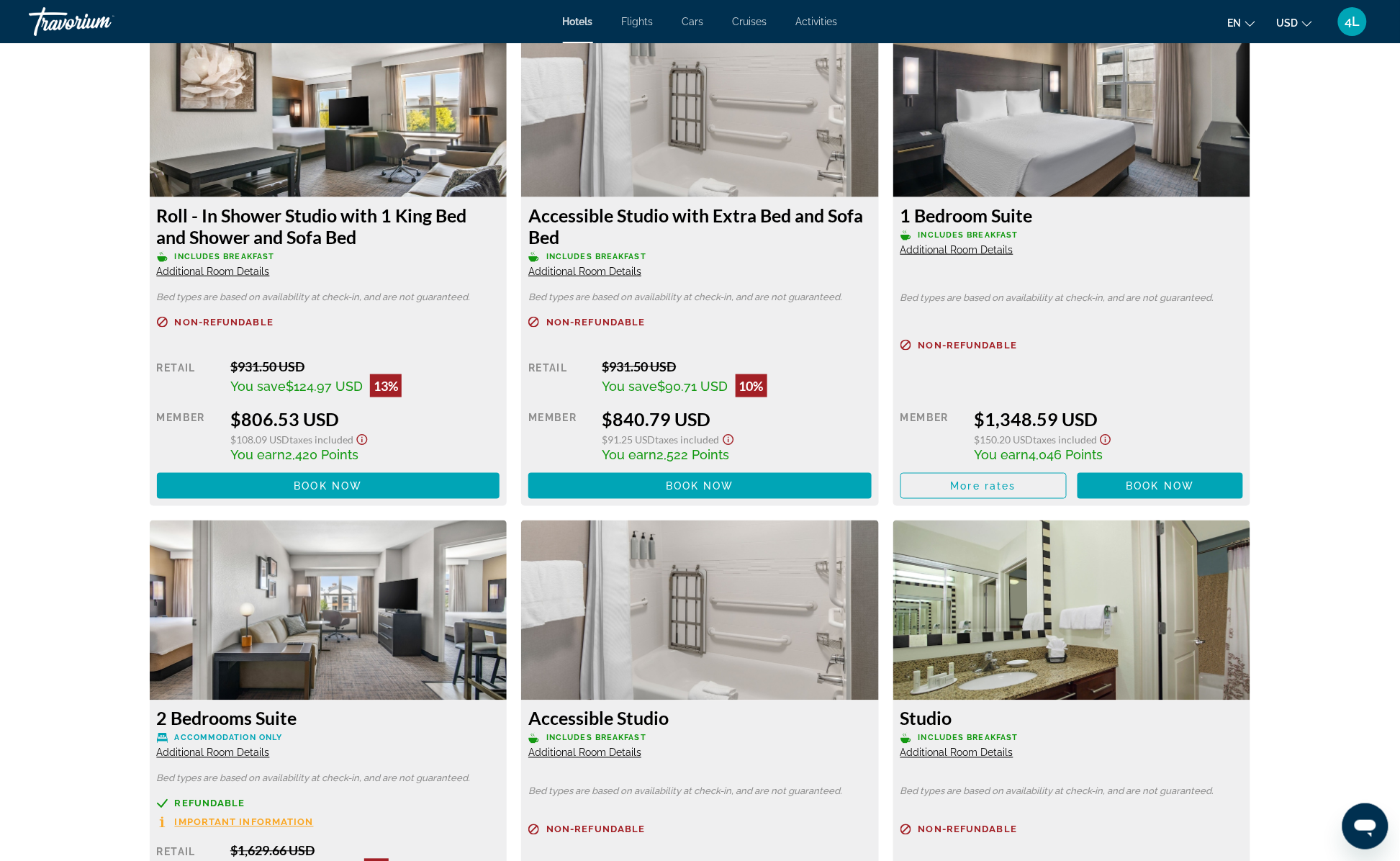
scroll to position [2159, 0]
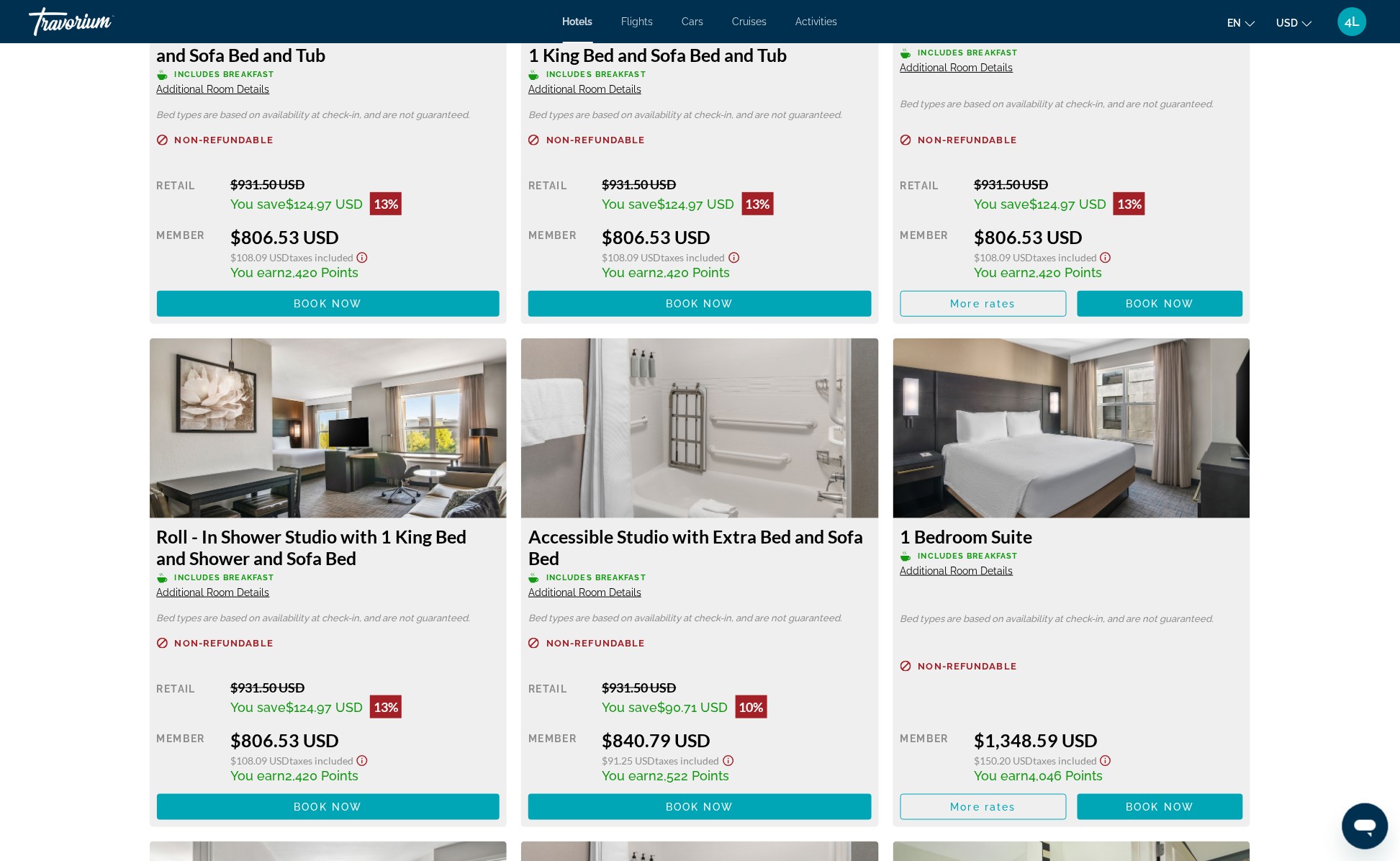
click at [942, 567] on span "Additional Room Details" at bounding box center [957, 570] width 113 height 12
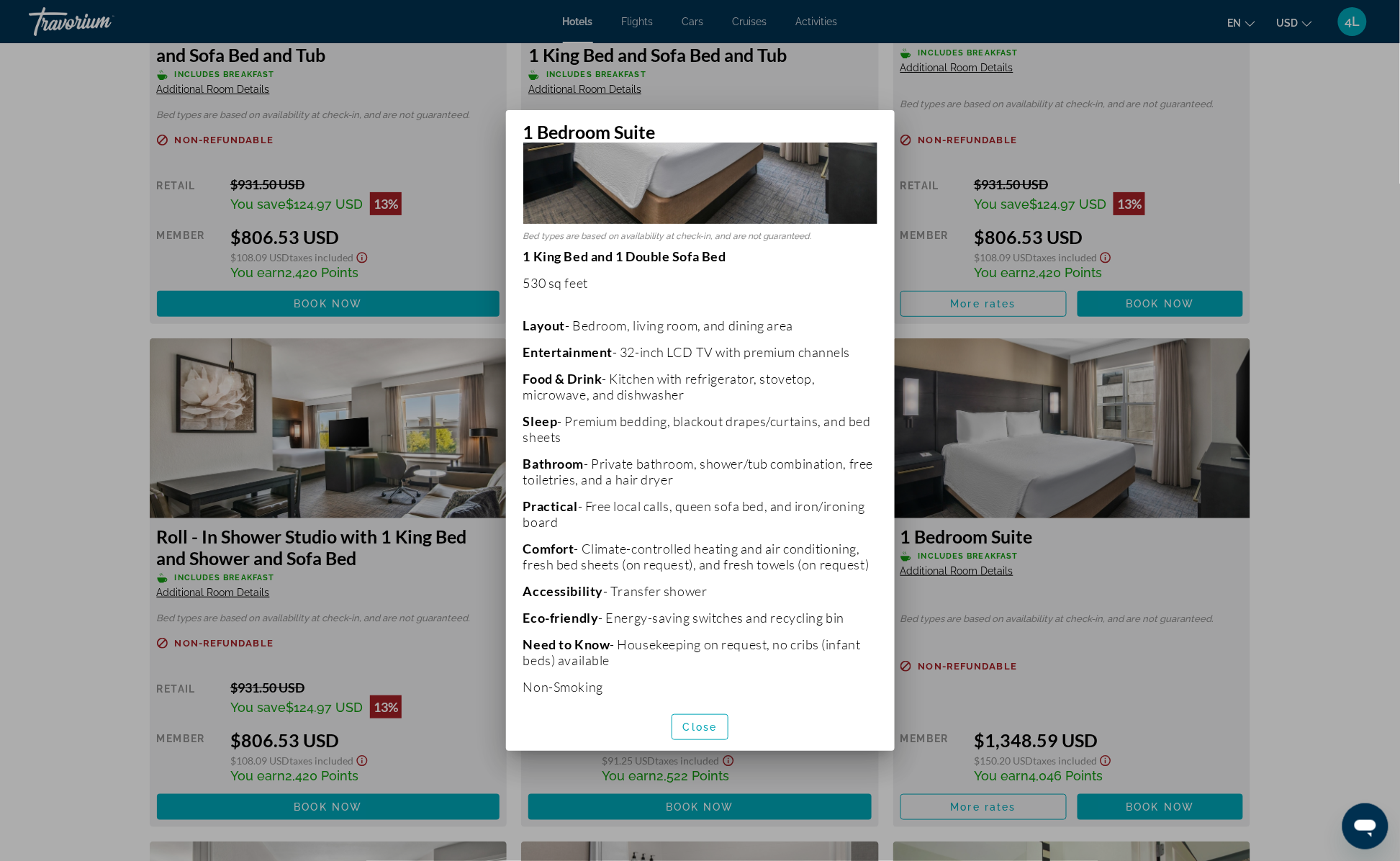
scroll to position [194, 0]
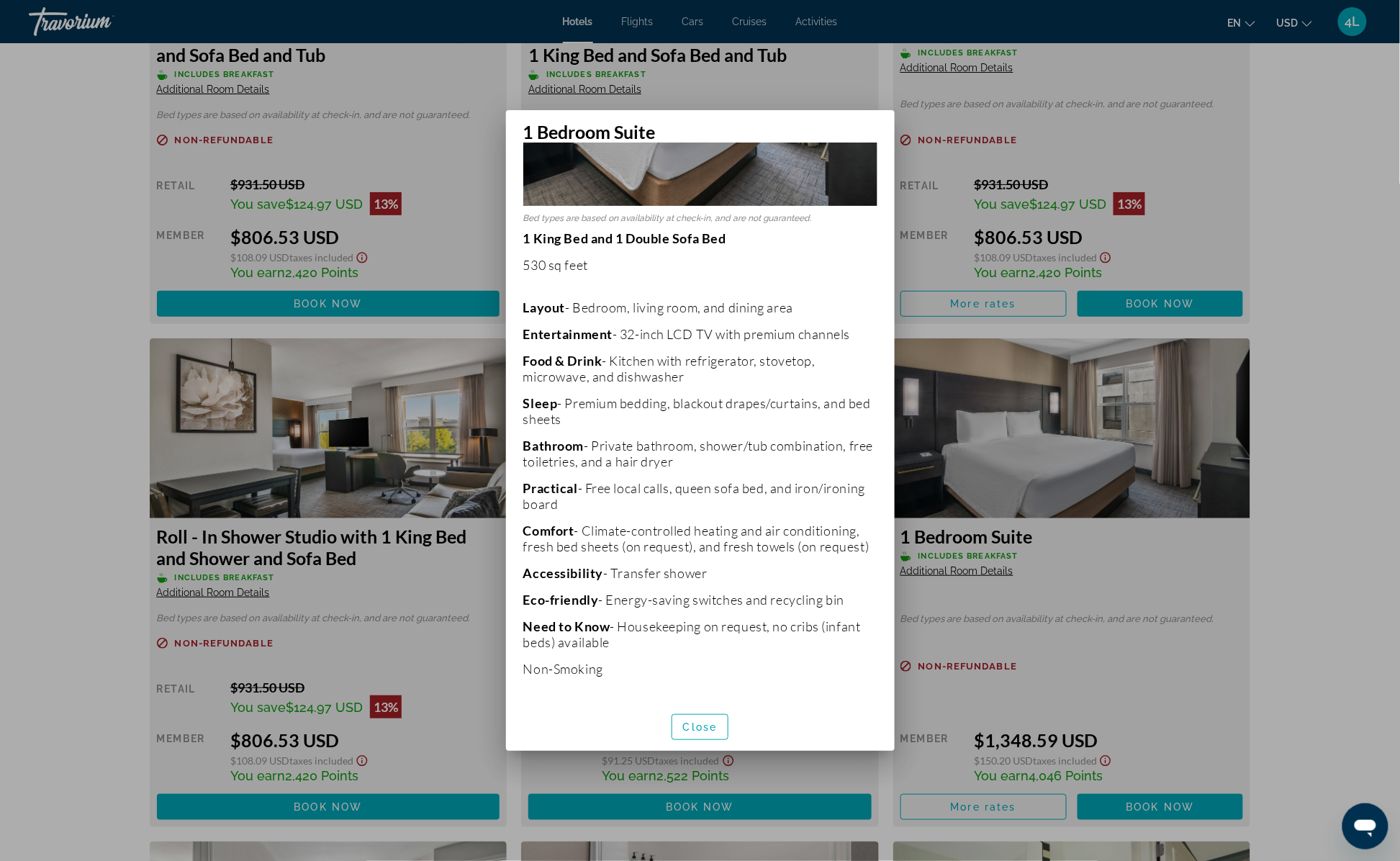
click at [713, 747] on div "Close" at bounding box center [700, 727] width 389 height 48
drag, startPoint x: 705, startPoint y: 736, endPoint x: 724, endPoint y: 741, distance: 19.6
click at [724, 741] on span "button" at bounding box center [700, 727] width 56 height 35
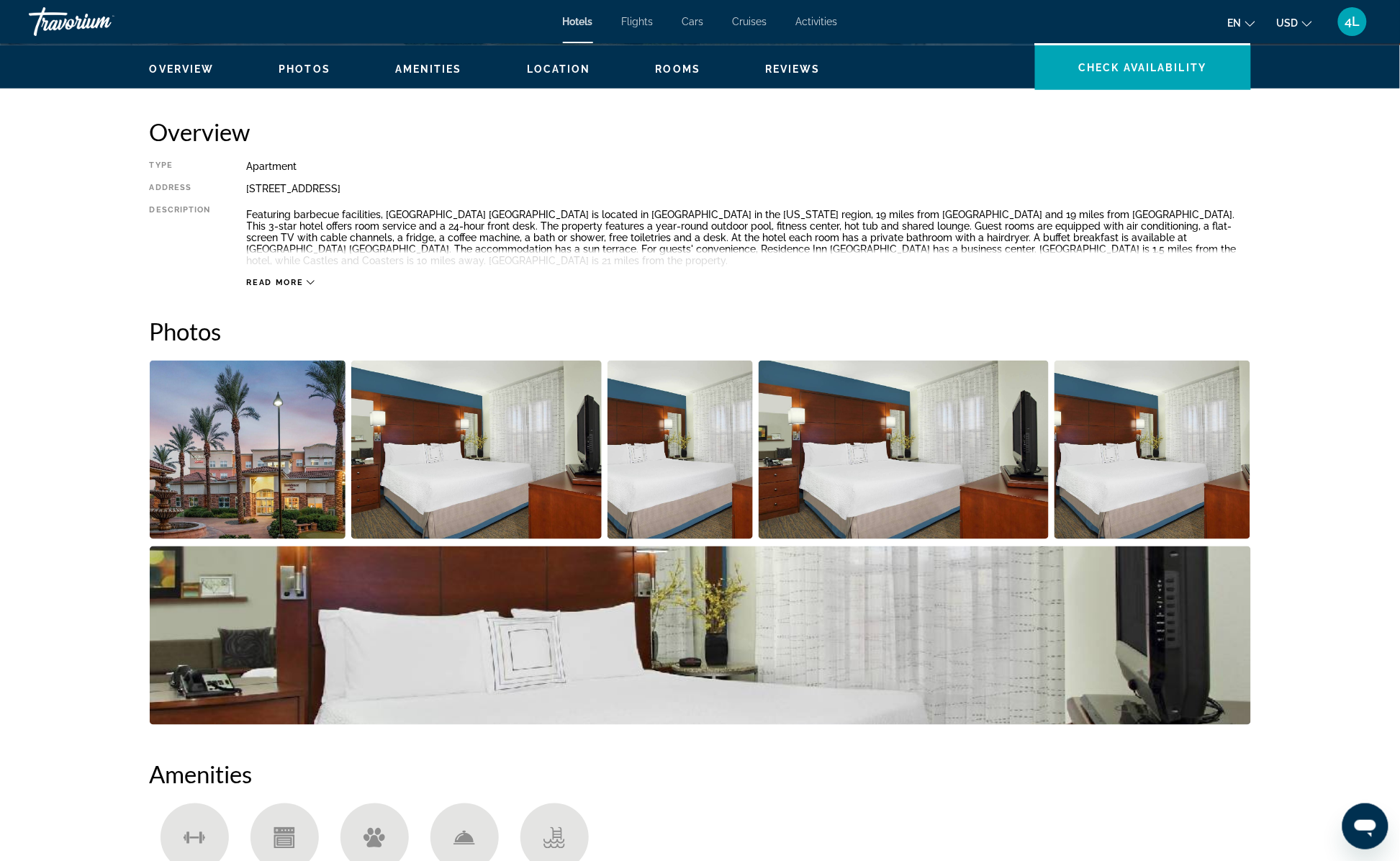
scroll to position [288, 0]
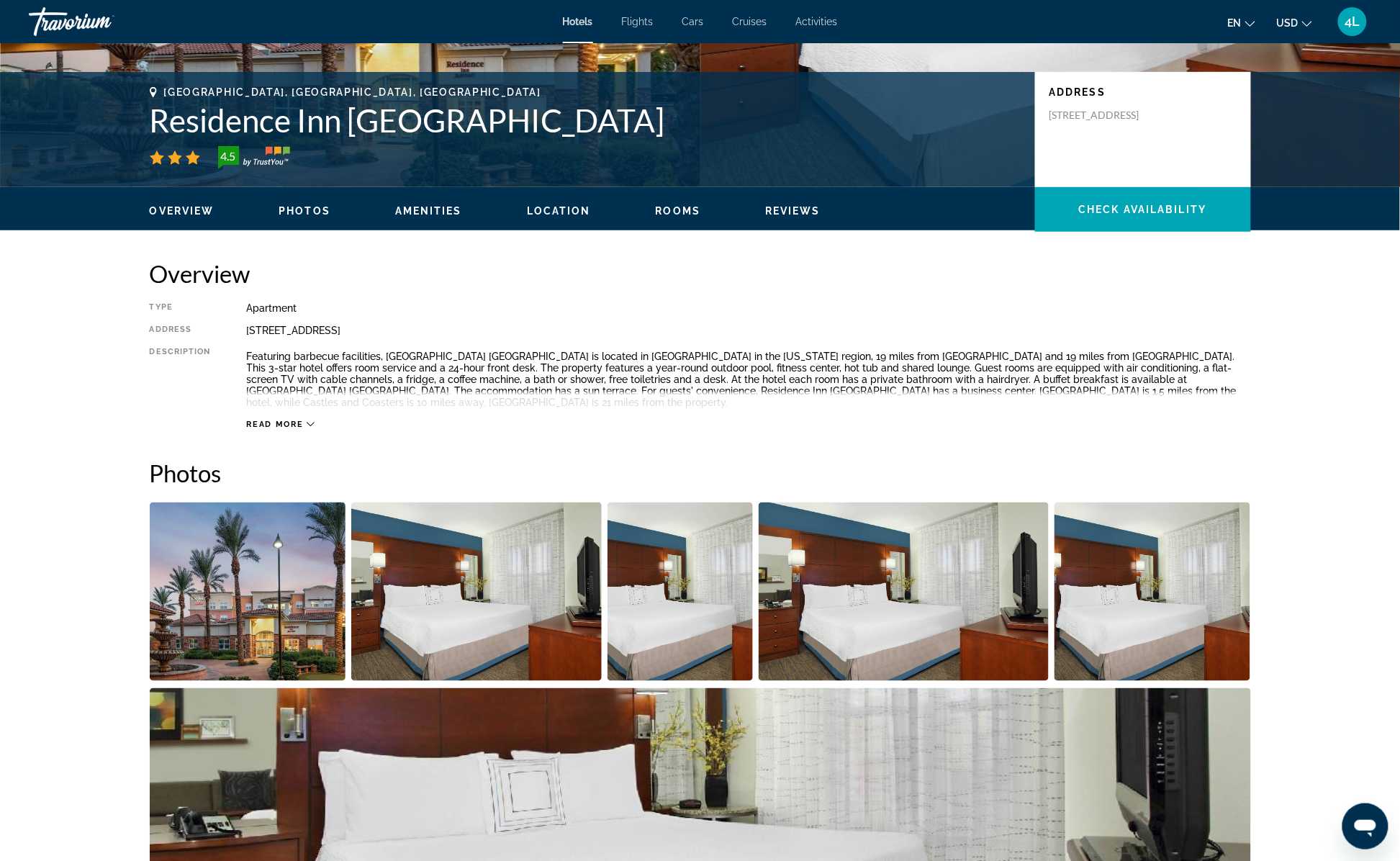
click at [291, 428] on span "Read more" at bounding box center [275, 424] width 57 height 9
click at [291, 420] on span "Read less" at bounding box center [273, 424] width 53 height 9
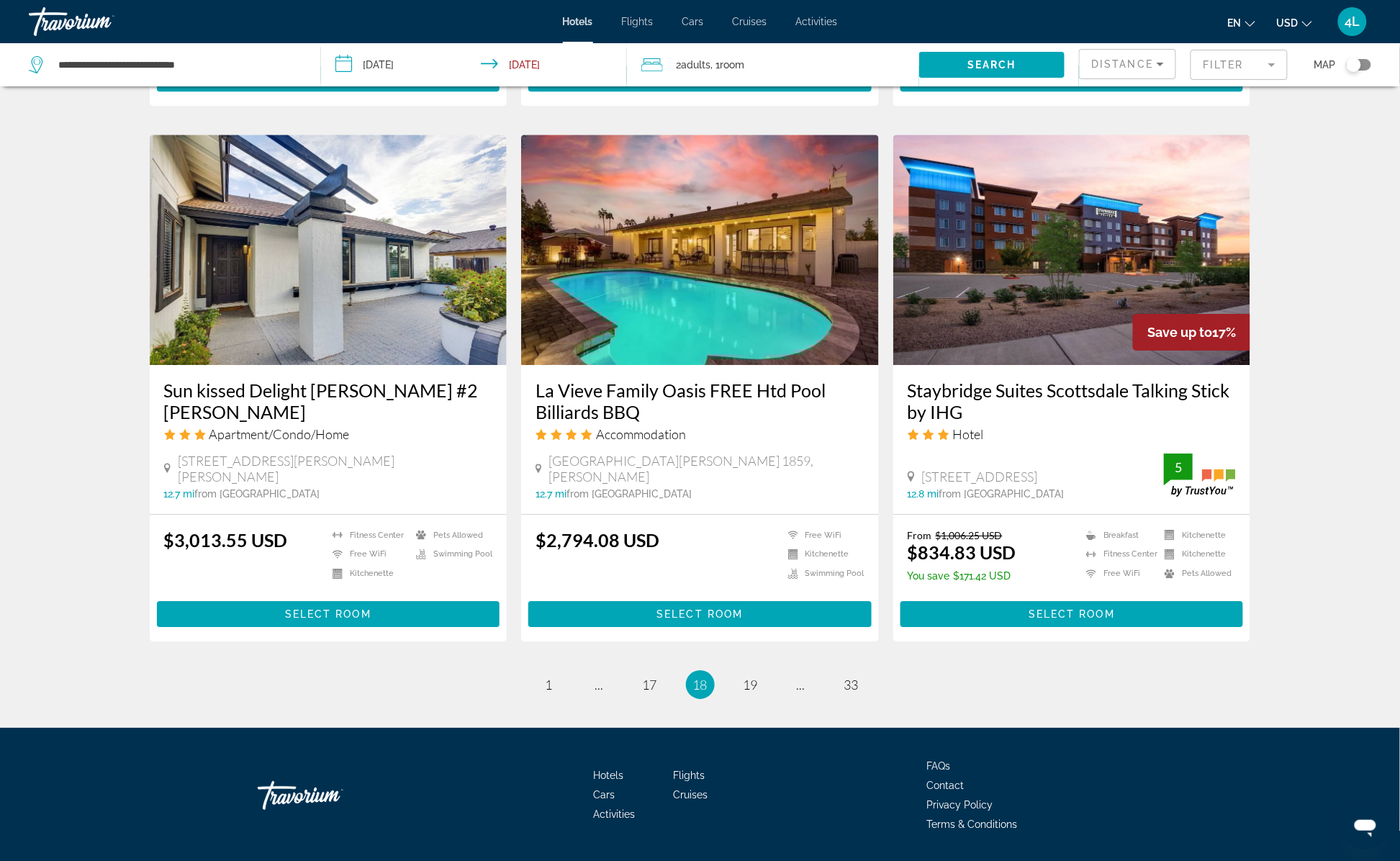
scroll to position [1613, 0]
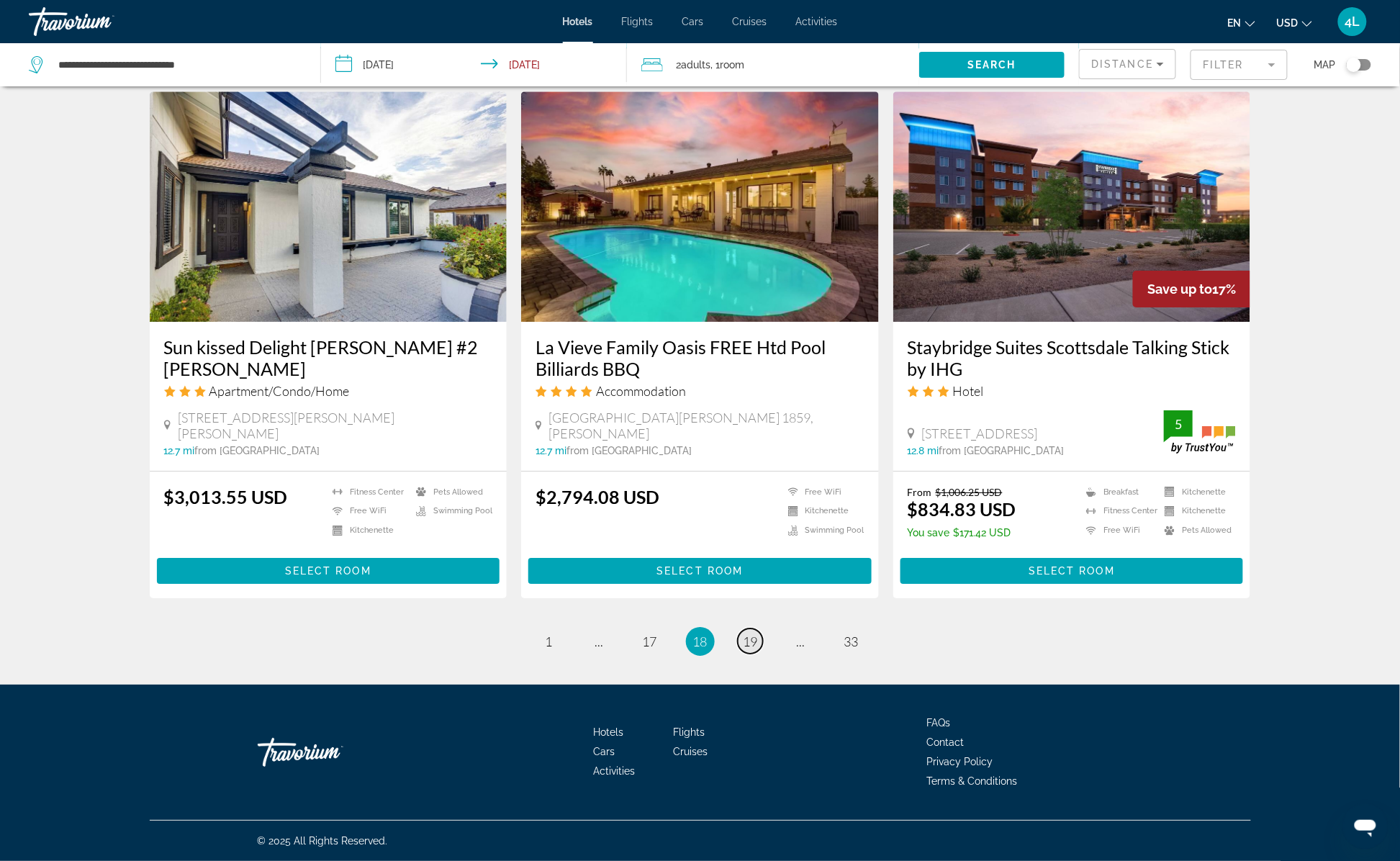
click at [747, 643] on span "19" at bounding box center [751, 641] width 15 height 15
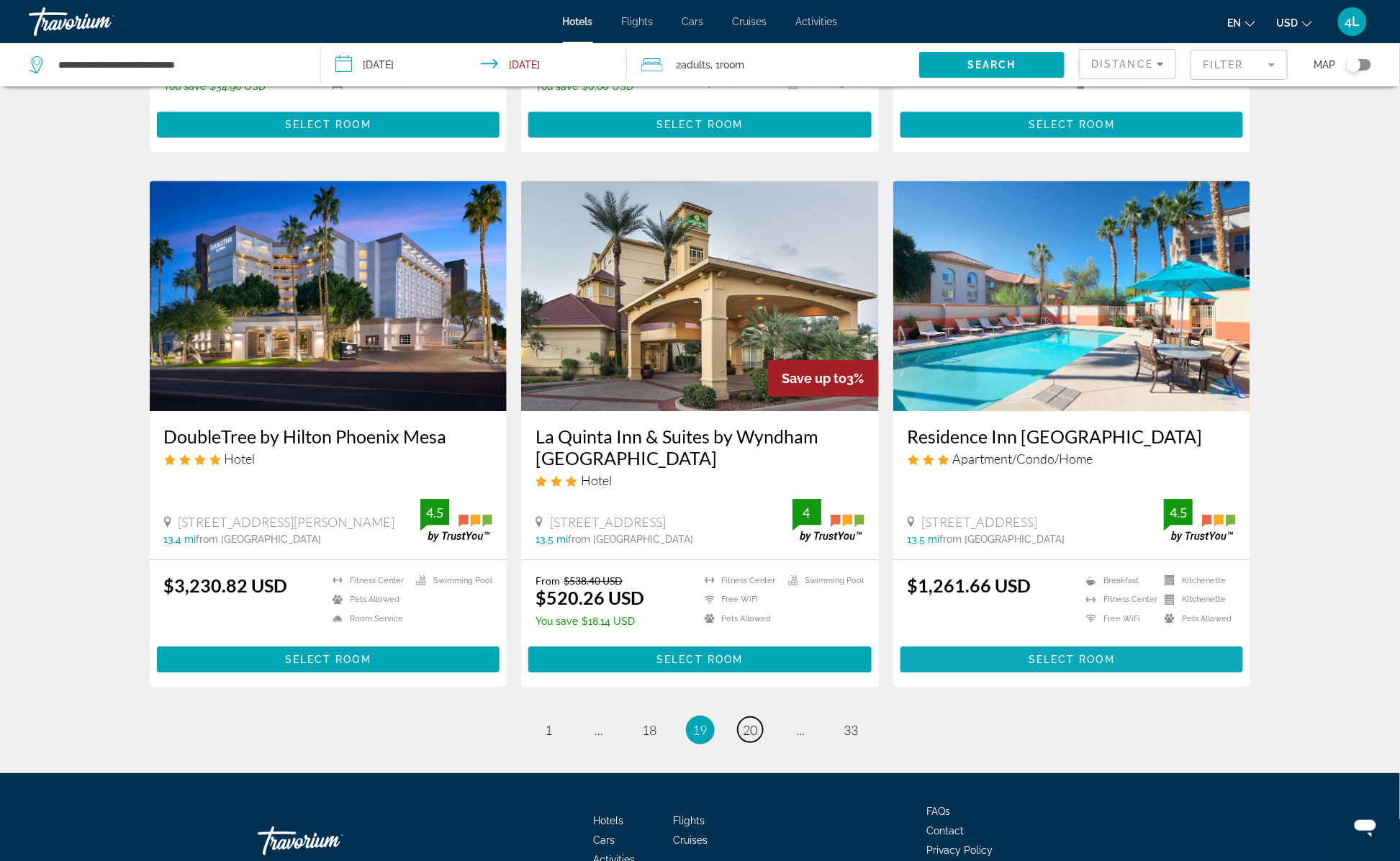
scroll to position [1649, 0]
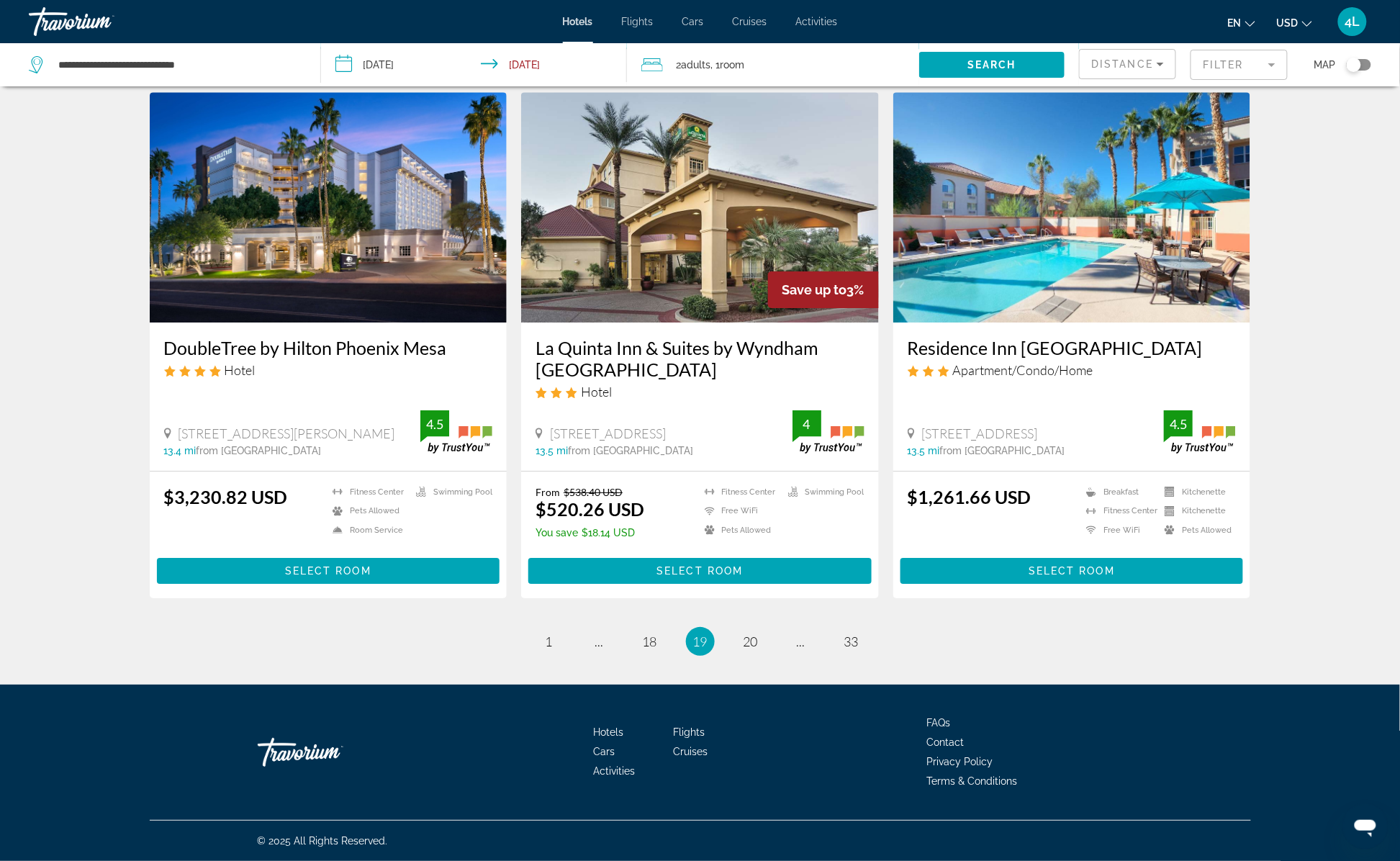
click at [1231, 70] on mat-form-field "Filter" at bounding box center [1239, 64] width 97 height 30
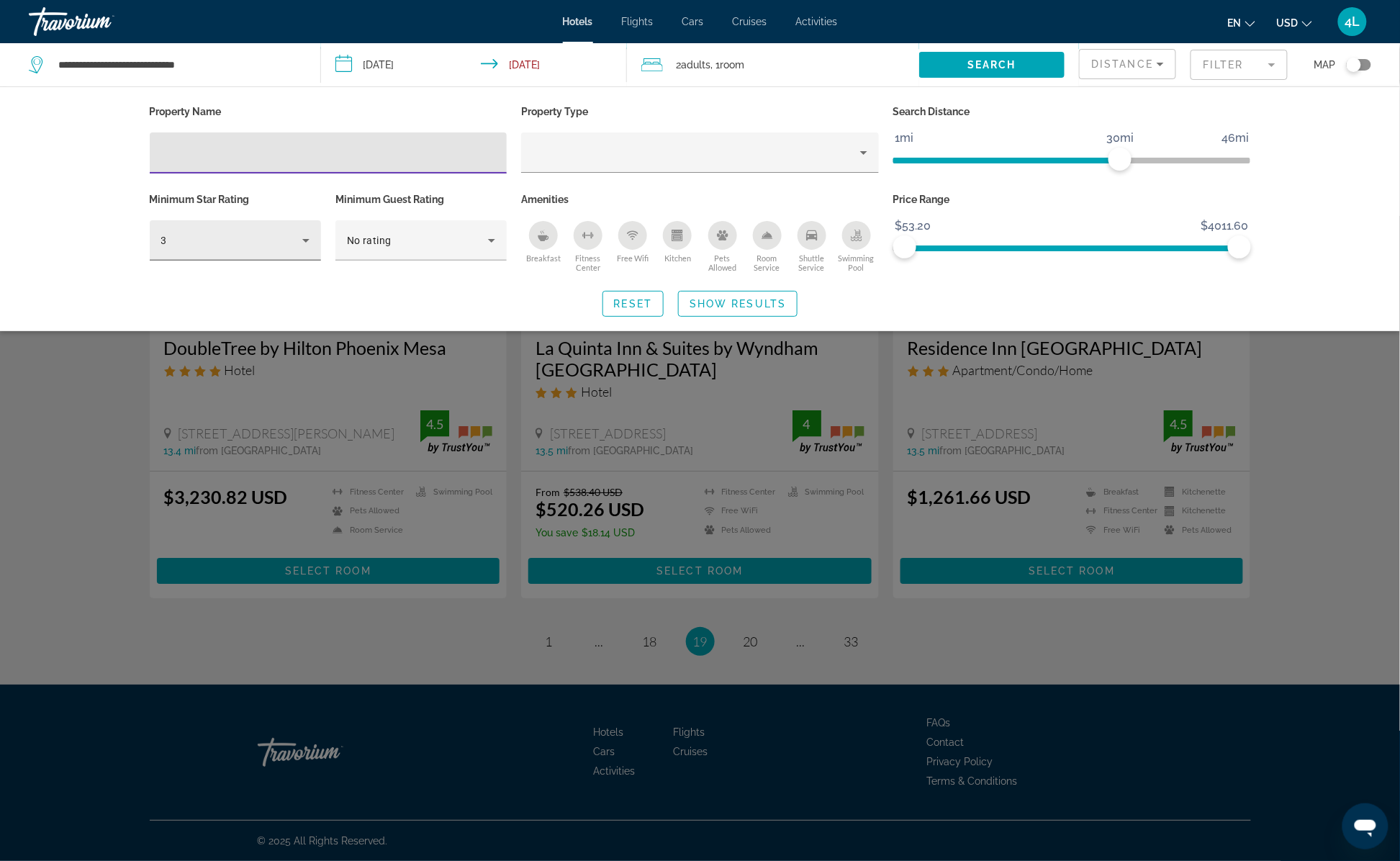
click at [216, 232] on div "3" at bounding box center [232, 240] width 141 height 17
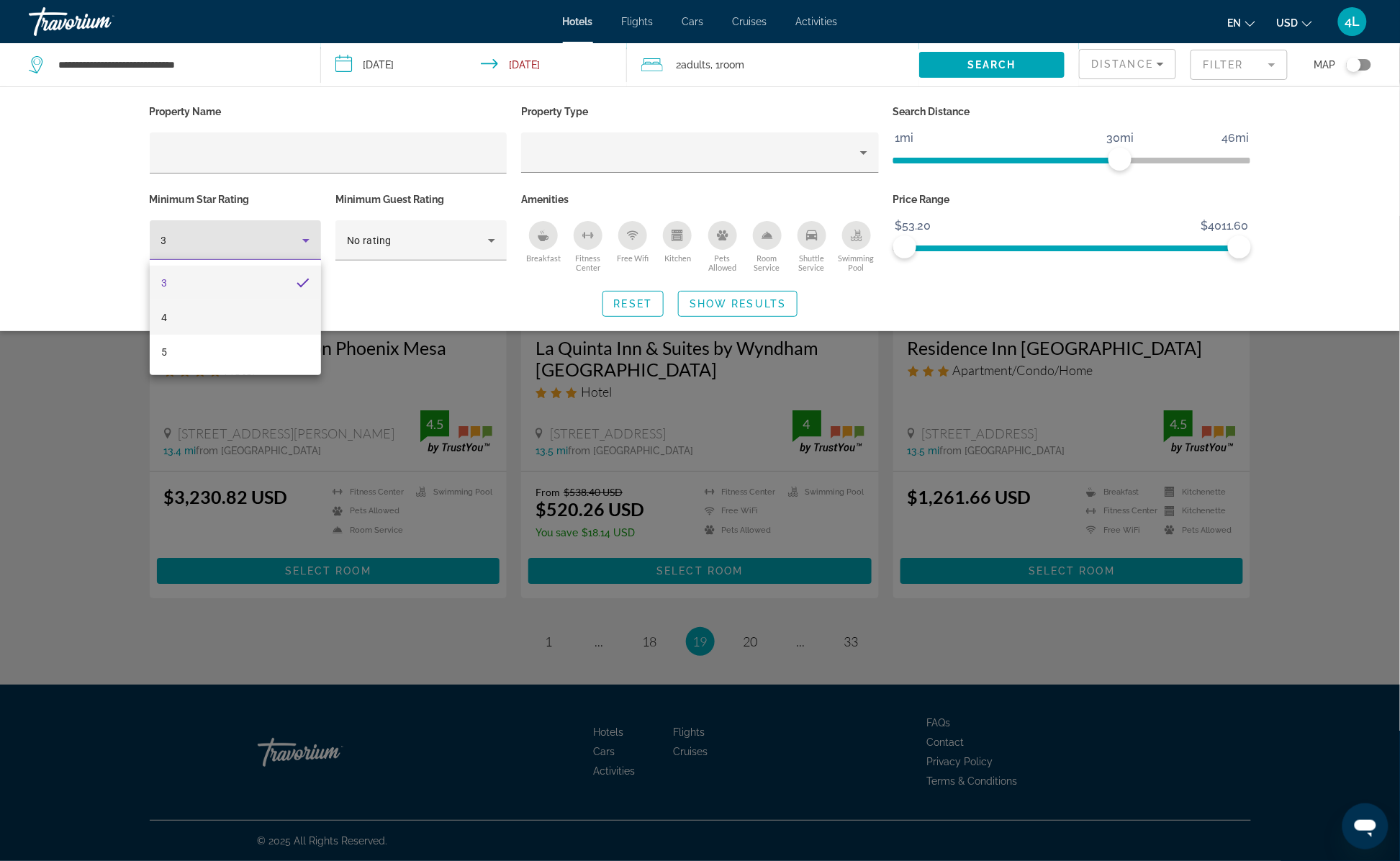
click at [206, 313] on mat-option "4" at bounding box center [236, 317] width 172 height 35
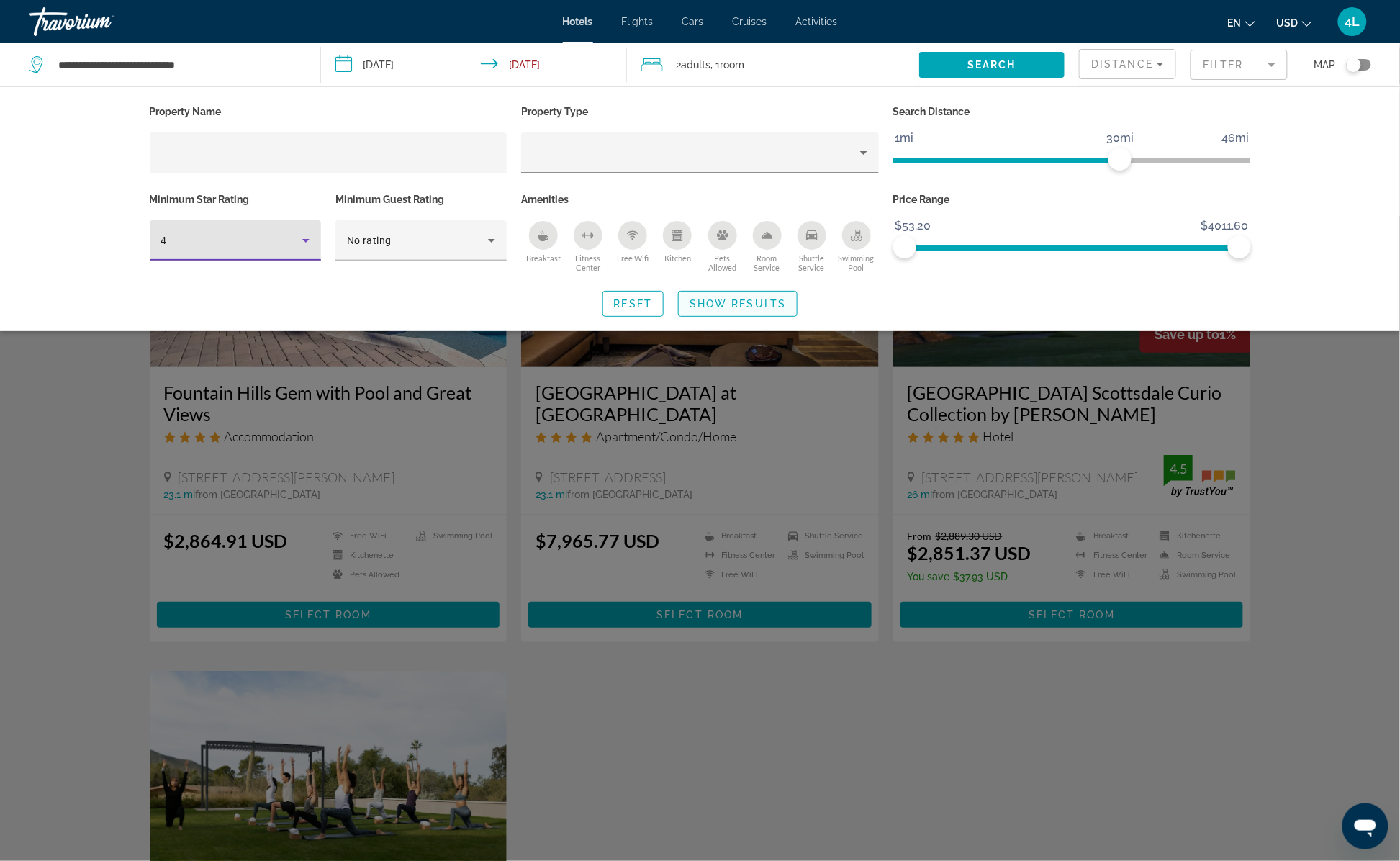
click at [693, 305] on span "Show Results" at bounding box center [737, 303] width 97 height 12
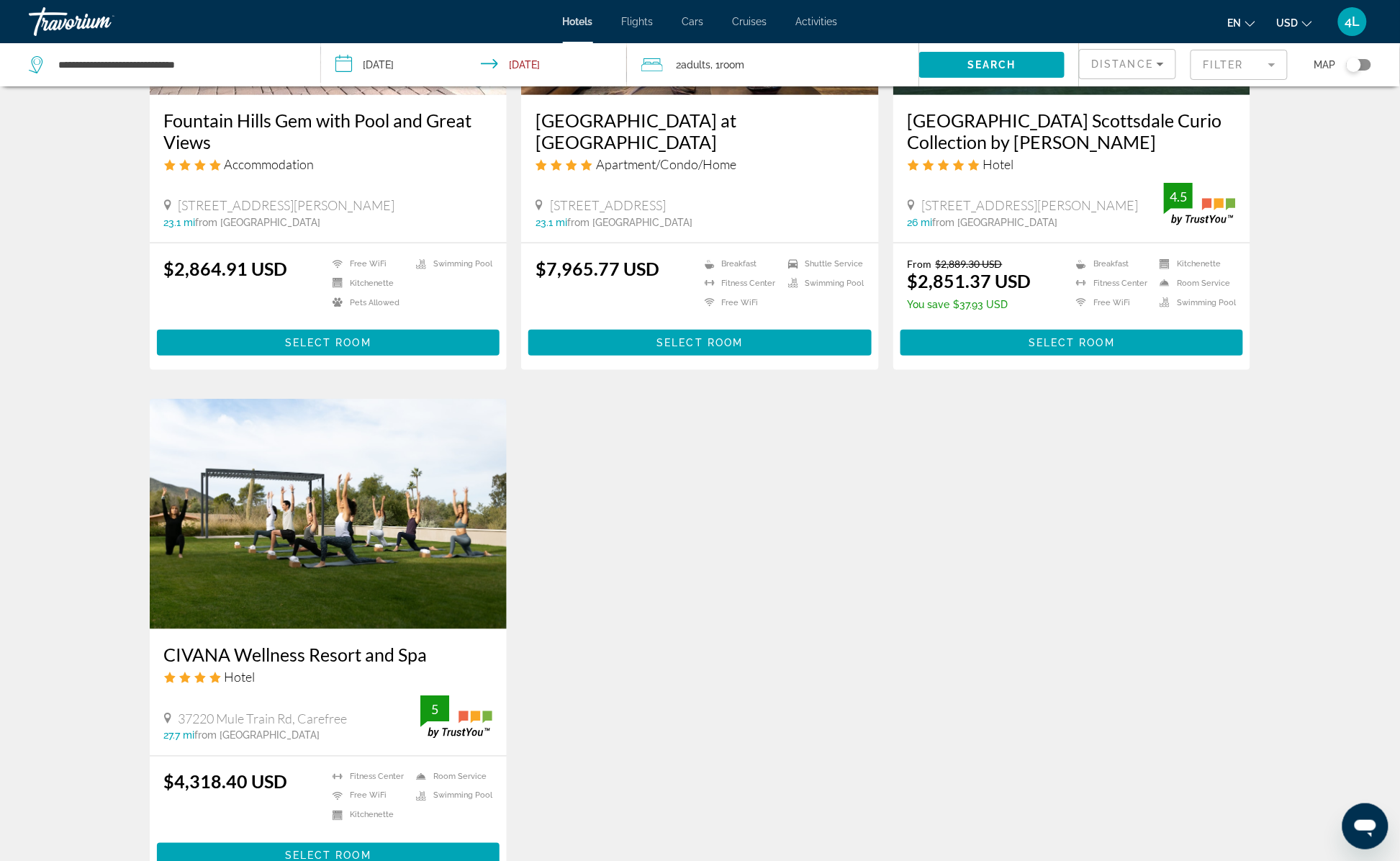
scroll to position [432, 0]
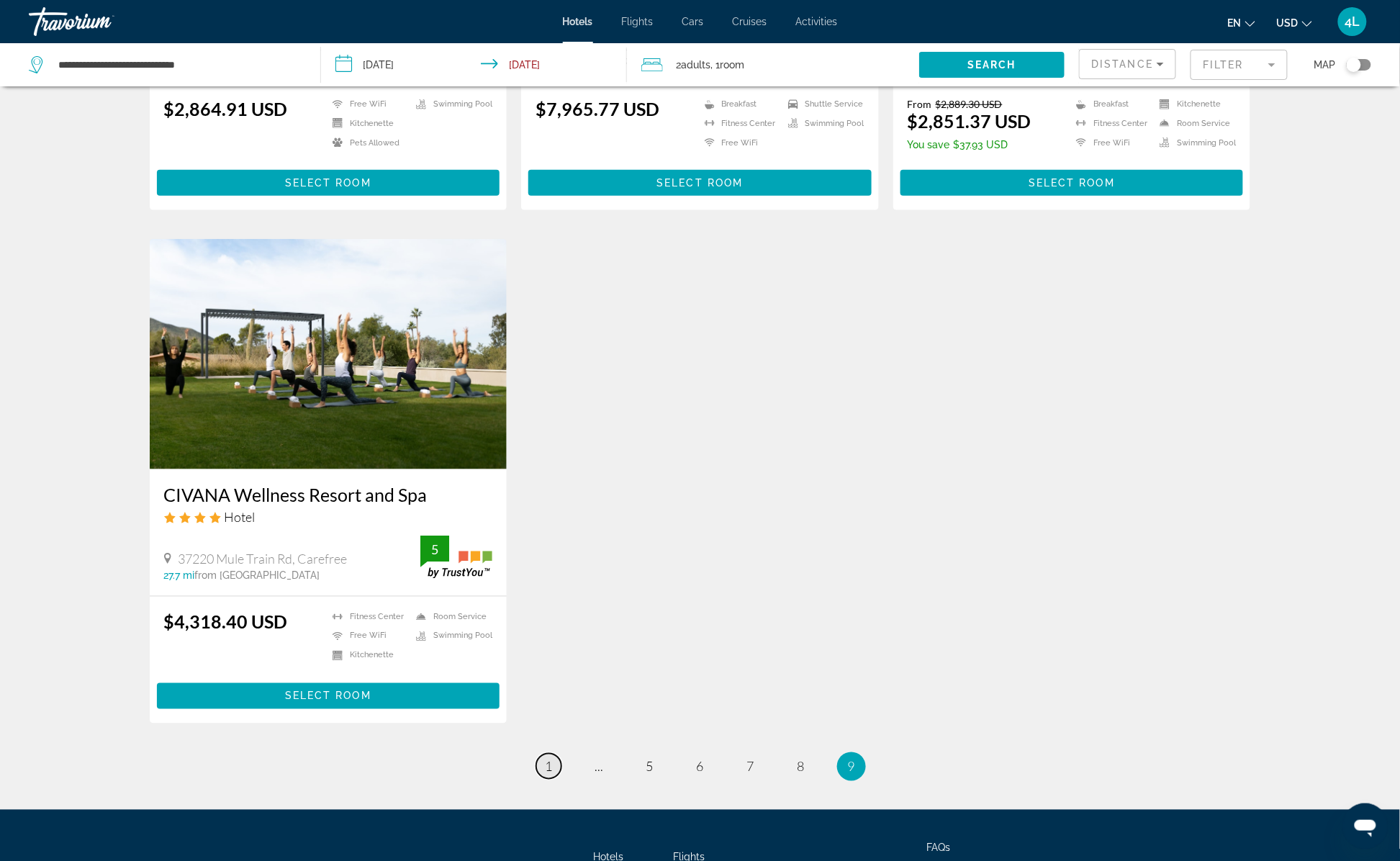
click at [554, 777] on link "page 1" at bounding box center [549, 766] width 26 height 26
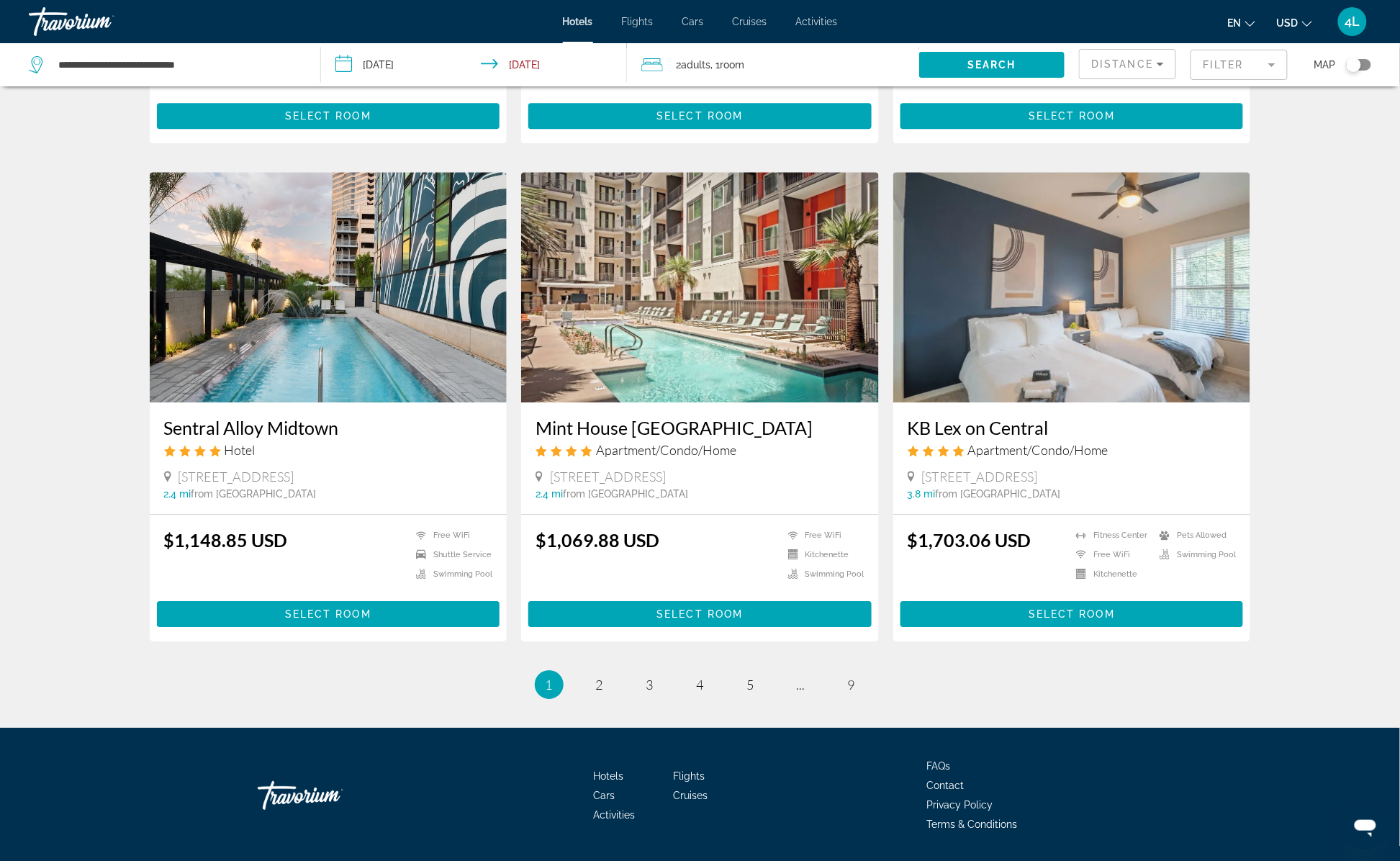
scroll to position [1576, 0]
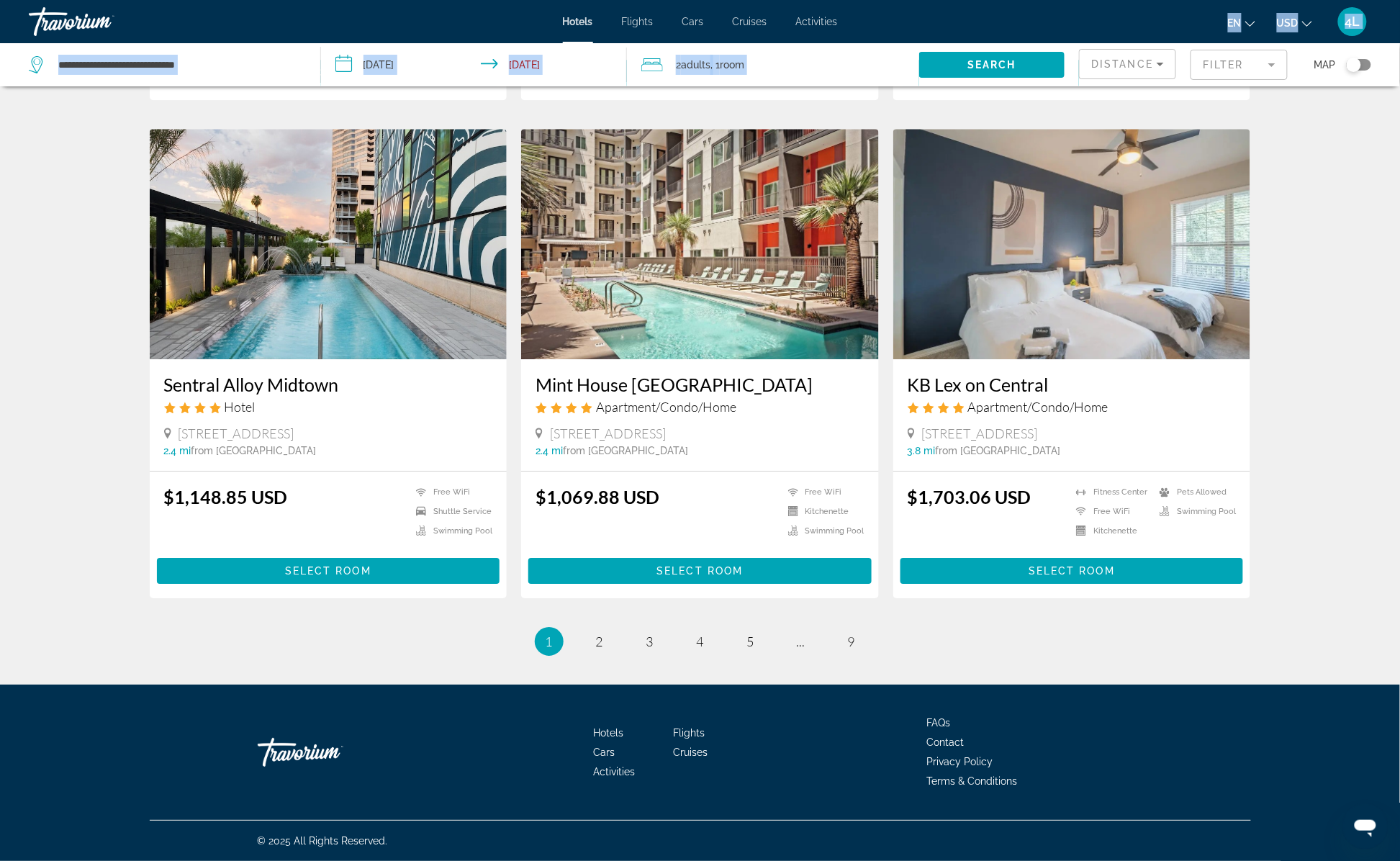
drag, startPoint x: 1161, startPoint y: 43, endPoint x: 1151, endPoint y: 60, distance: 19.7
click at [1151, 60] on div "Distance" at bounding box center [1127, 64] width 73 height 17
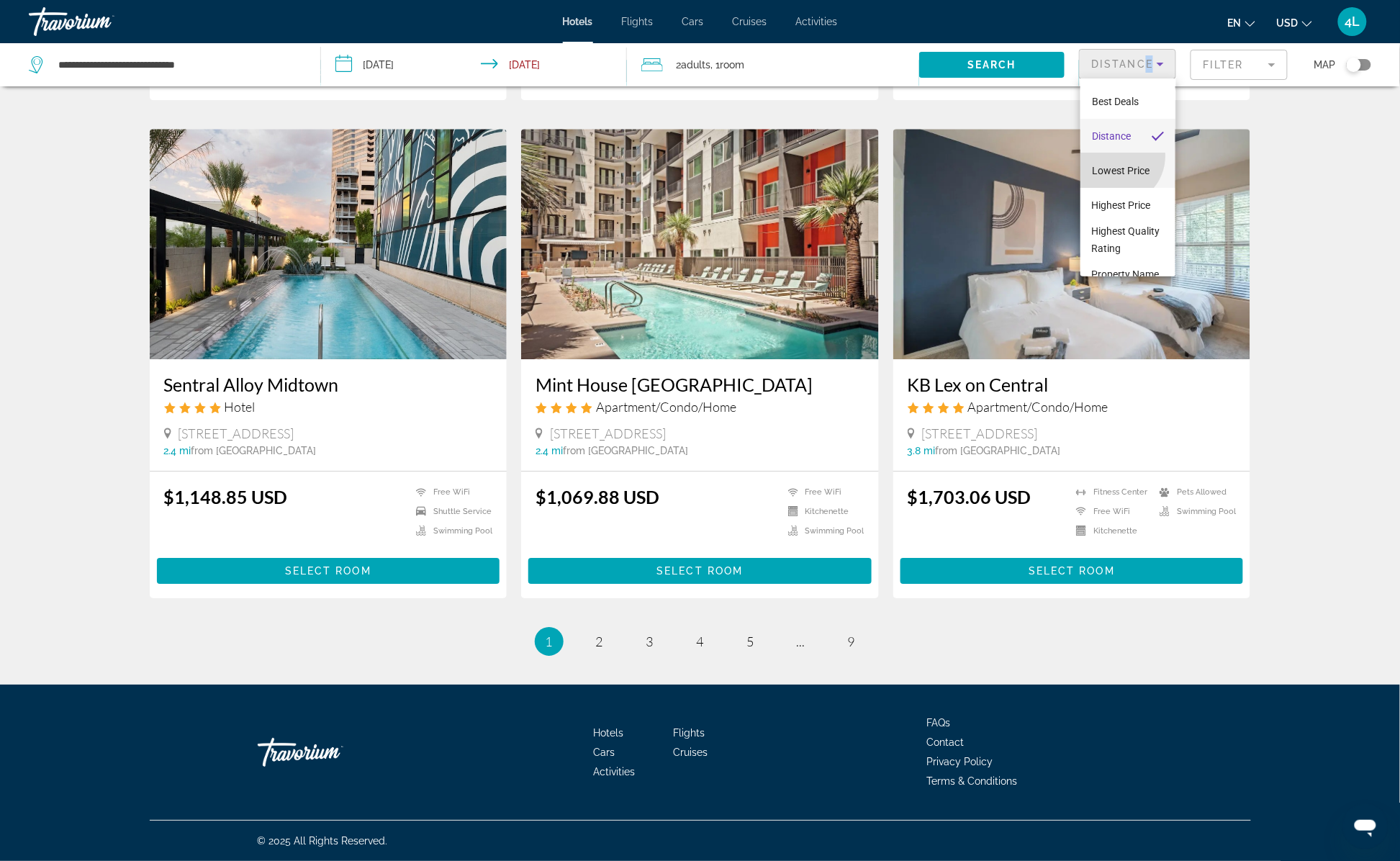
drag, startPoint x: 1151, startPoint y: 60, endPoint x: 1118, endPoint y: 158, distance: 103.4
click at [1118, 165] on span "Lowest Price" at bounding box center [1120, 170] width 57 height 12
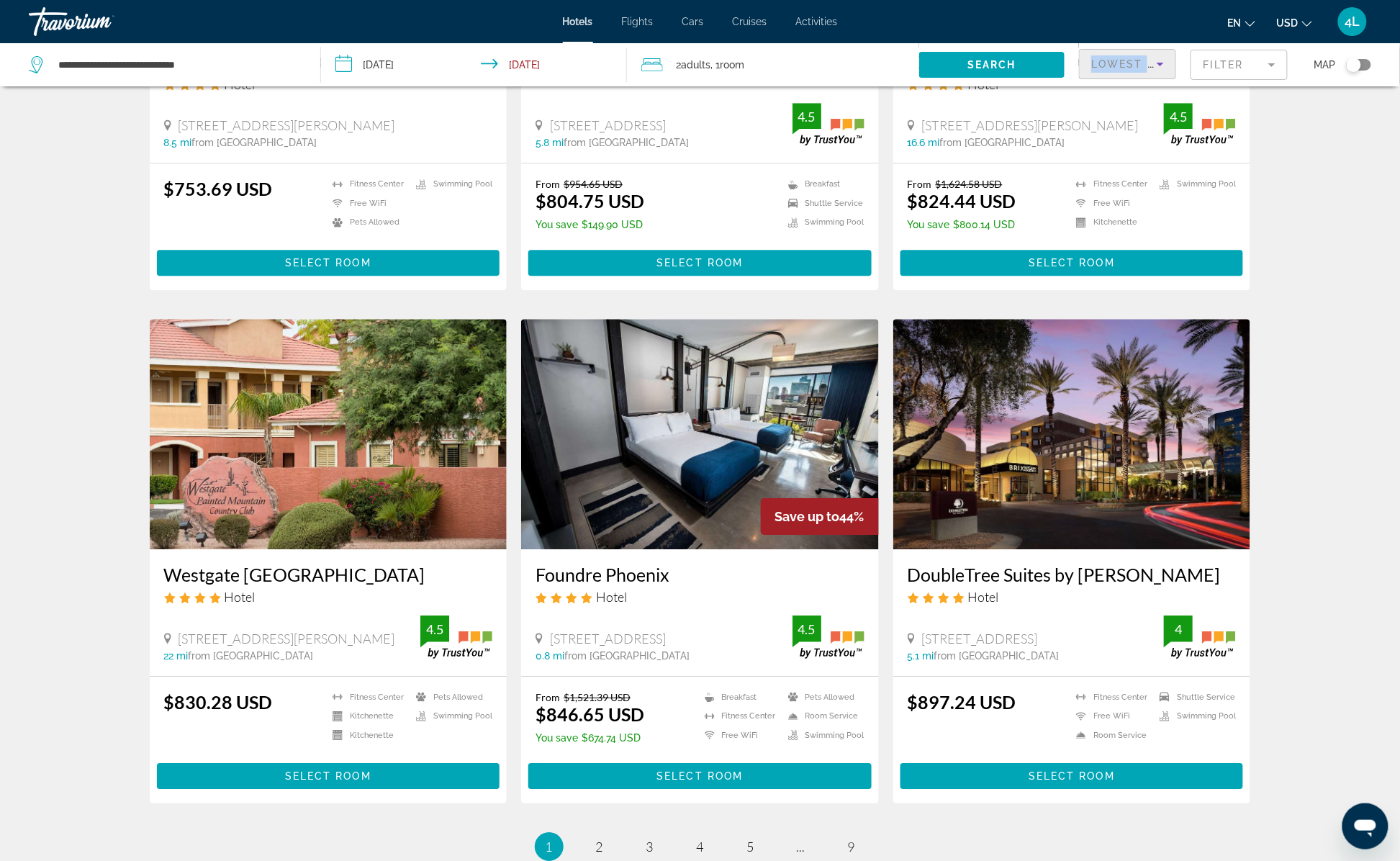
scroll to position [1439, 0]
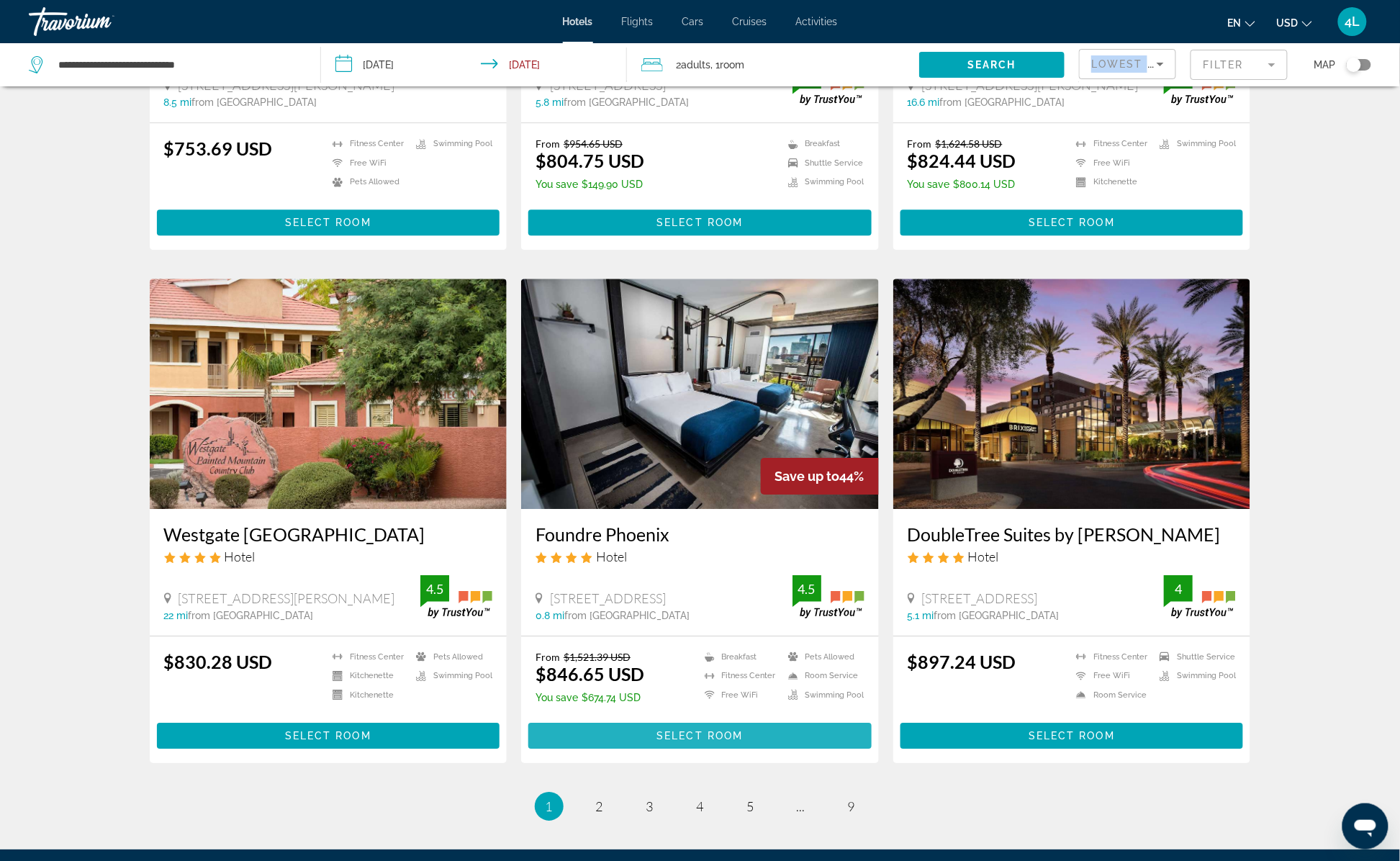
click at [721, 718] on span "Main content" at bounding box center [700, 735] width 343 height 35
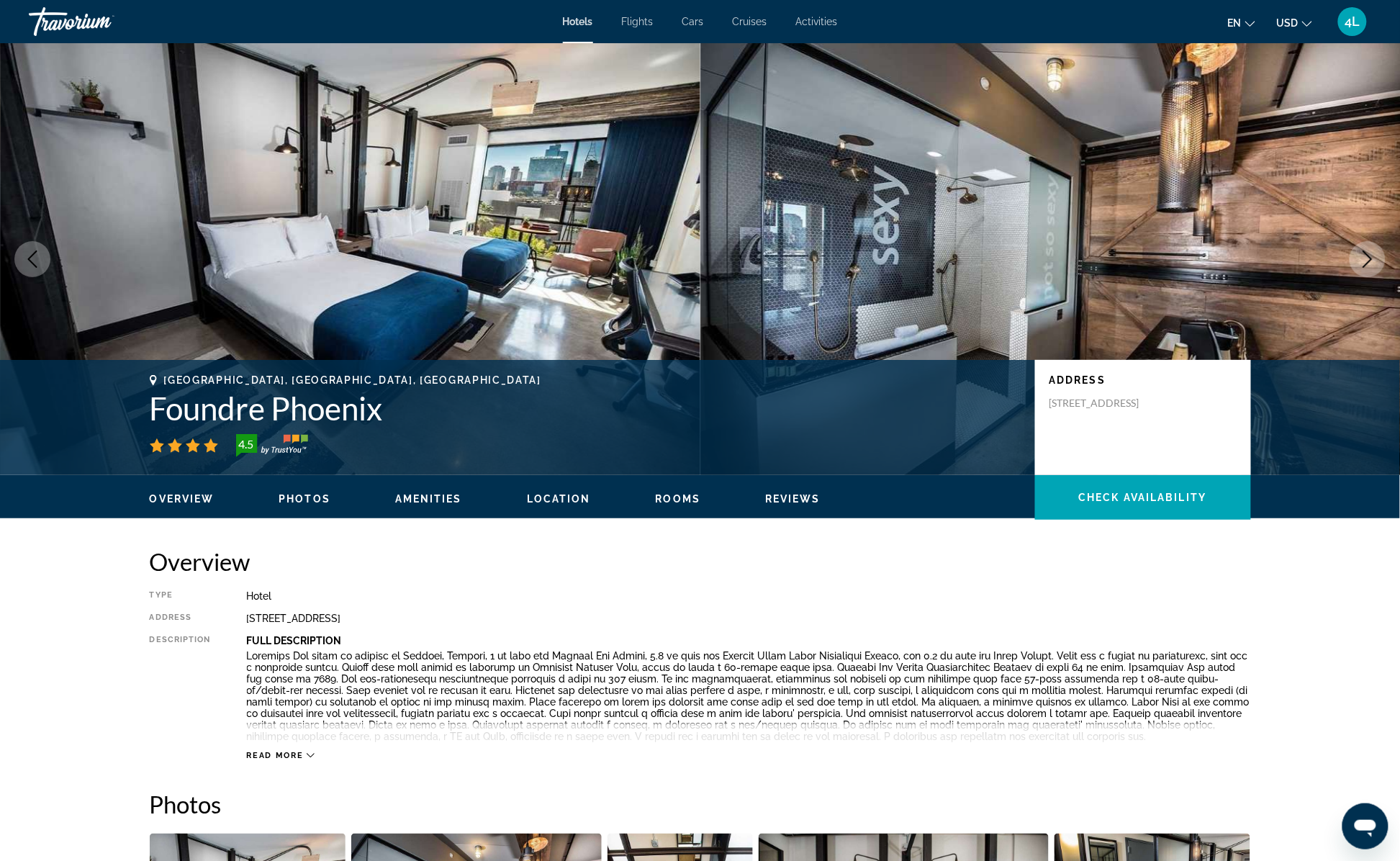
click at [1370, 254] on icon "Next image" at bounding box center [1368, 259] width 17 height 17
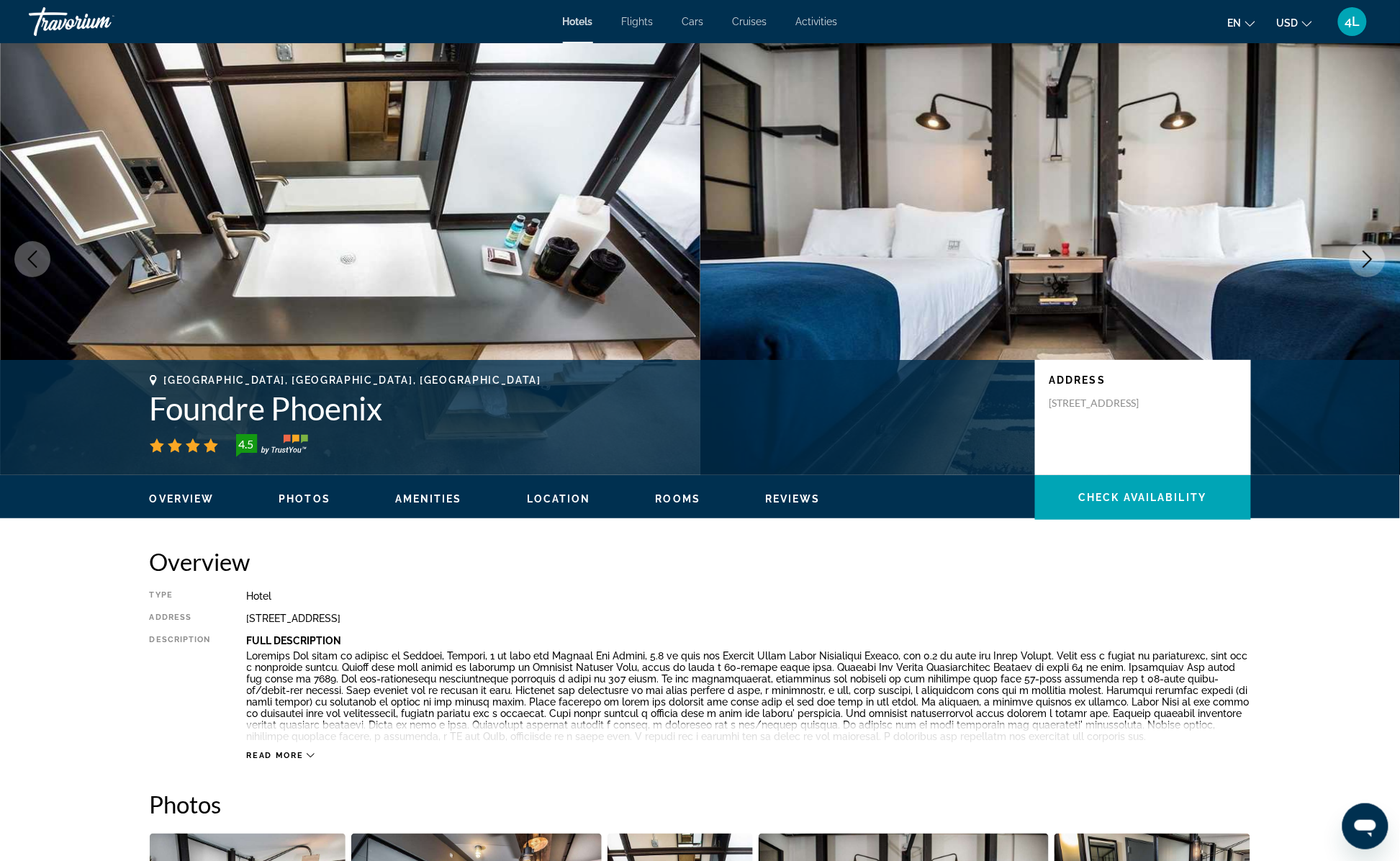
click at [1370, 254] on icon "Next image" at bounding box center [1368, 259] width 17 height 17
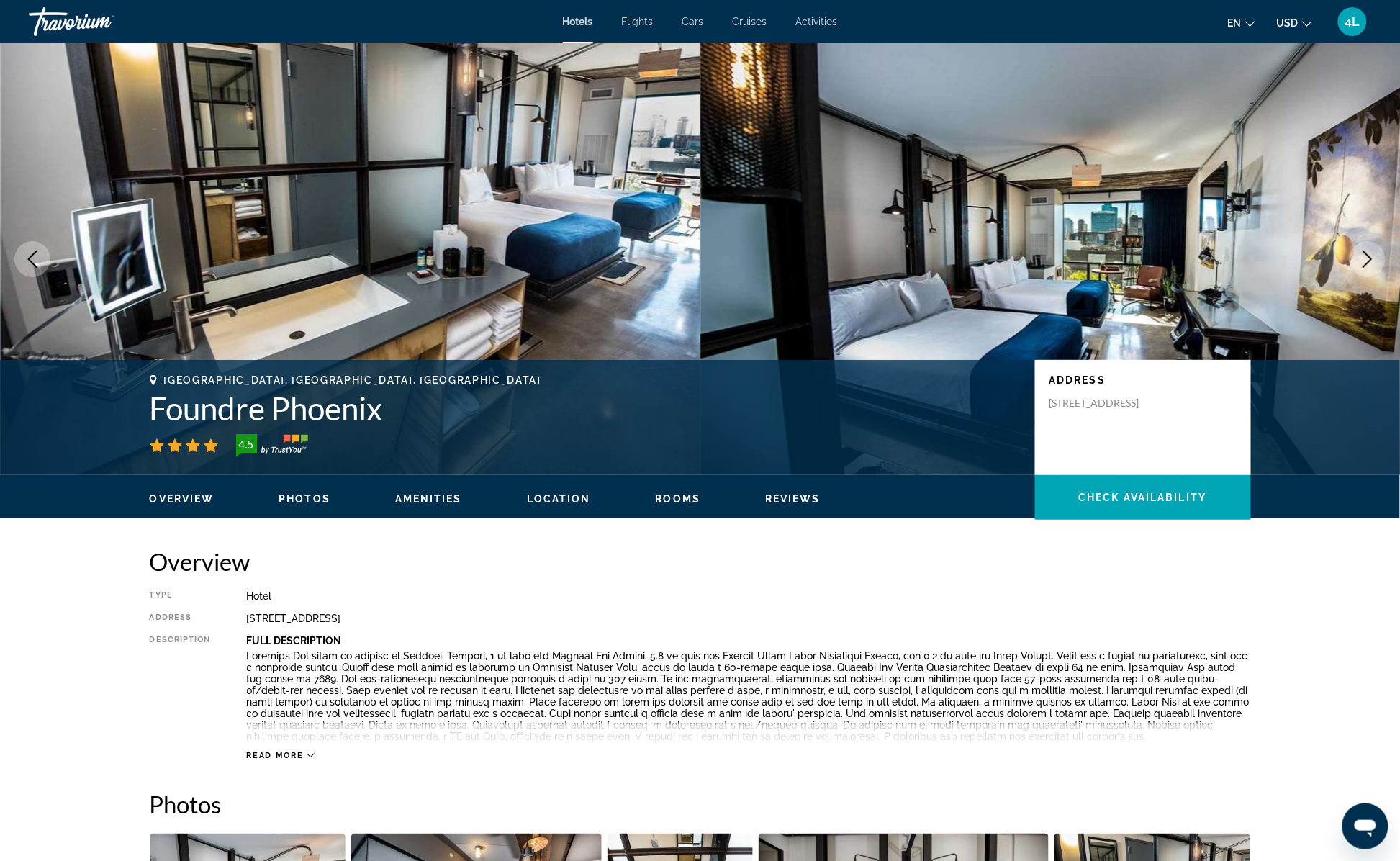
click at [1373, 256] on icon "Next image" at bounding box center [1368, 259] width 17 height 17
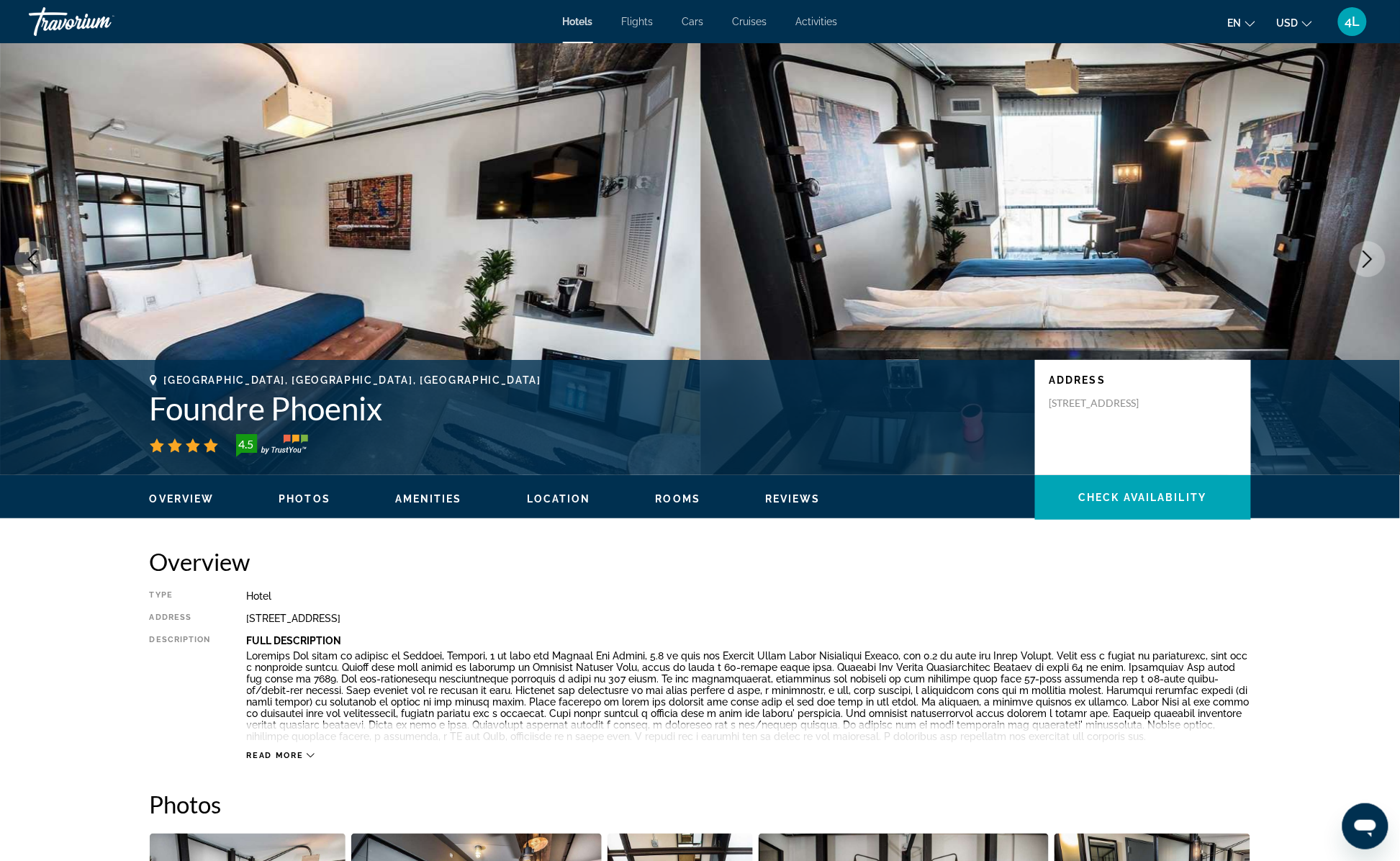
click at [1373, 256] on icon "Next image" at bounding box center [1368, 259] width 17 height 17
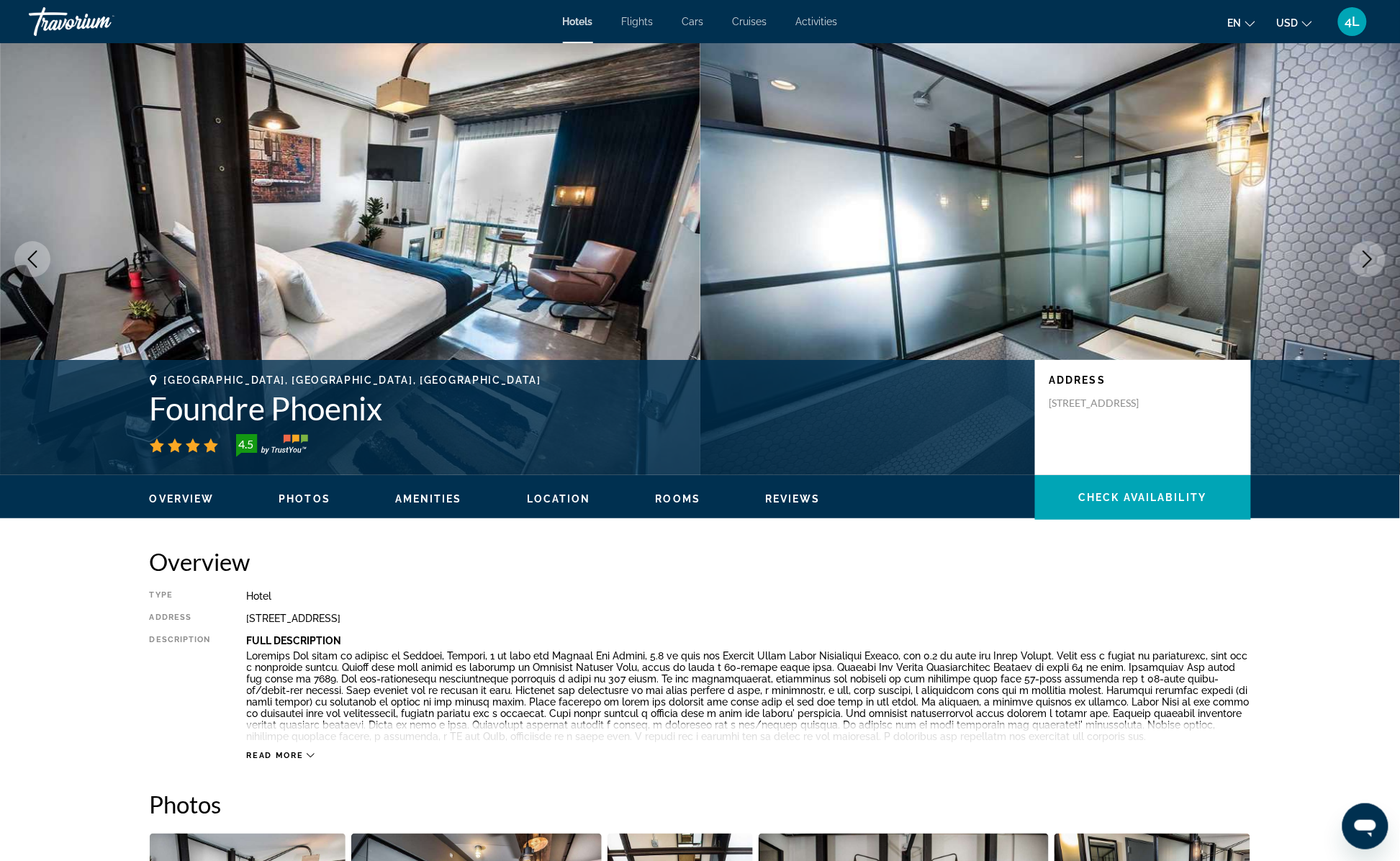
drag, startPoint x: 1373, startPoint y: 256, endPoint x: 1390, endPoint y: 273, distance: 24.0
click at [1390, 273] on div "prev next Phoenix, AZ, United States Foundre Phoenix 4.5 Address 1100 N Central…" at bounding box center [700, 259] width 1400 height 432
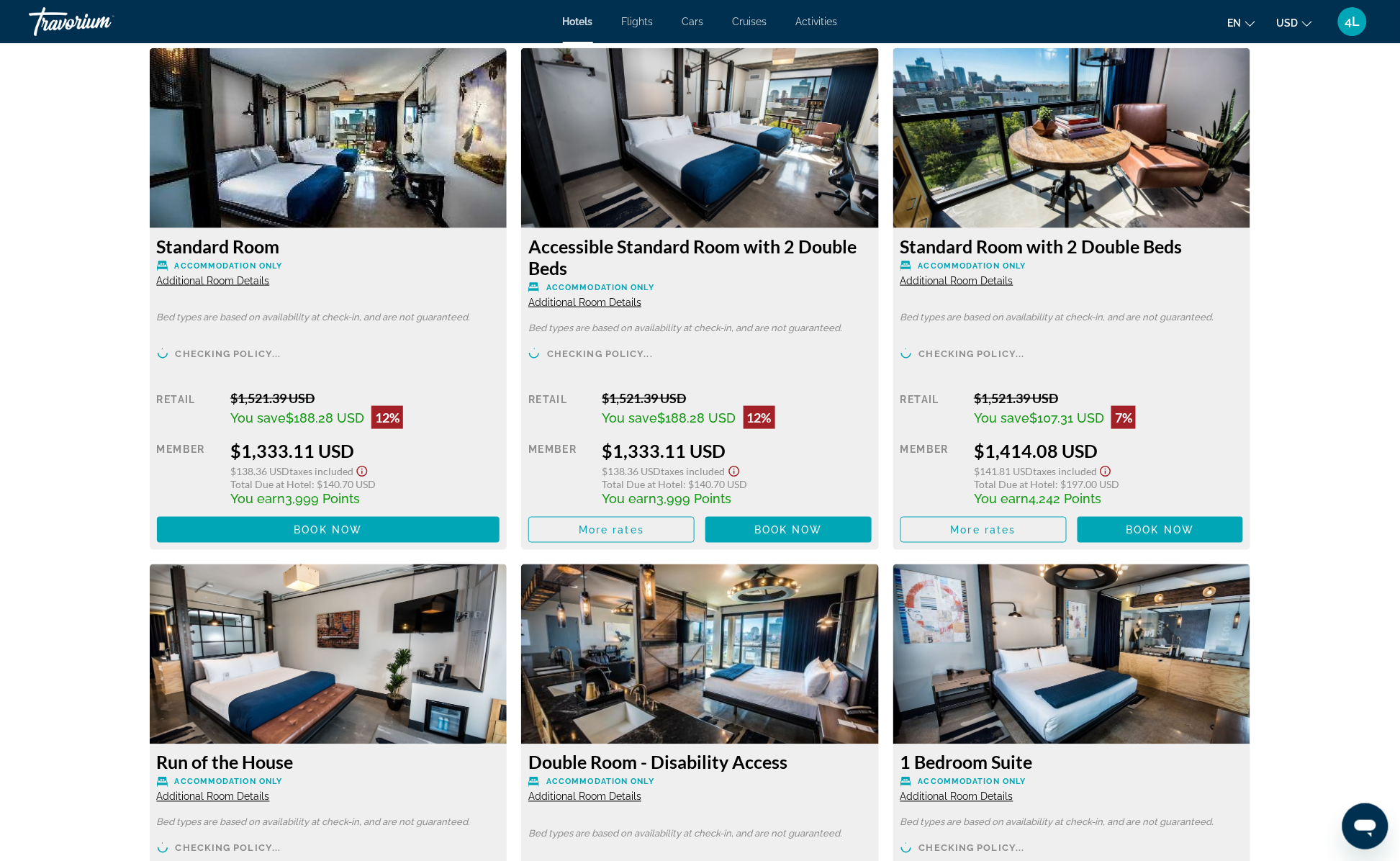
scroll to position [2734, 0]
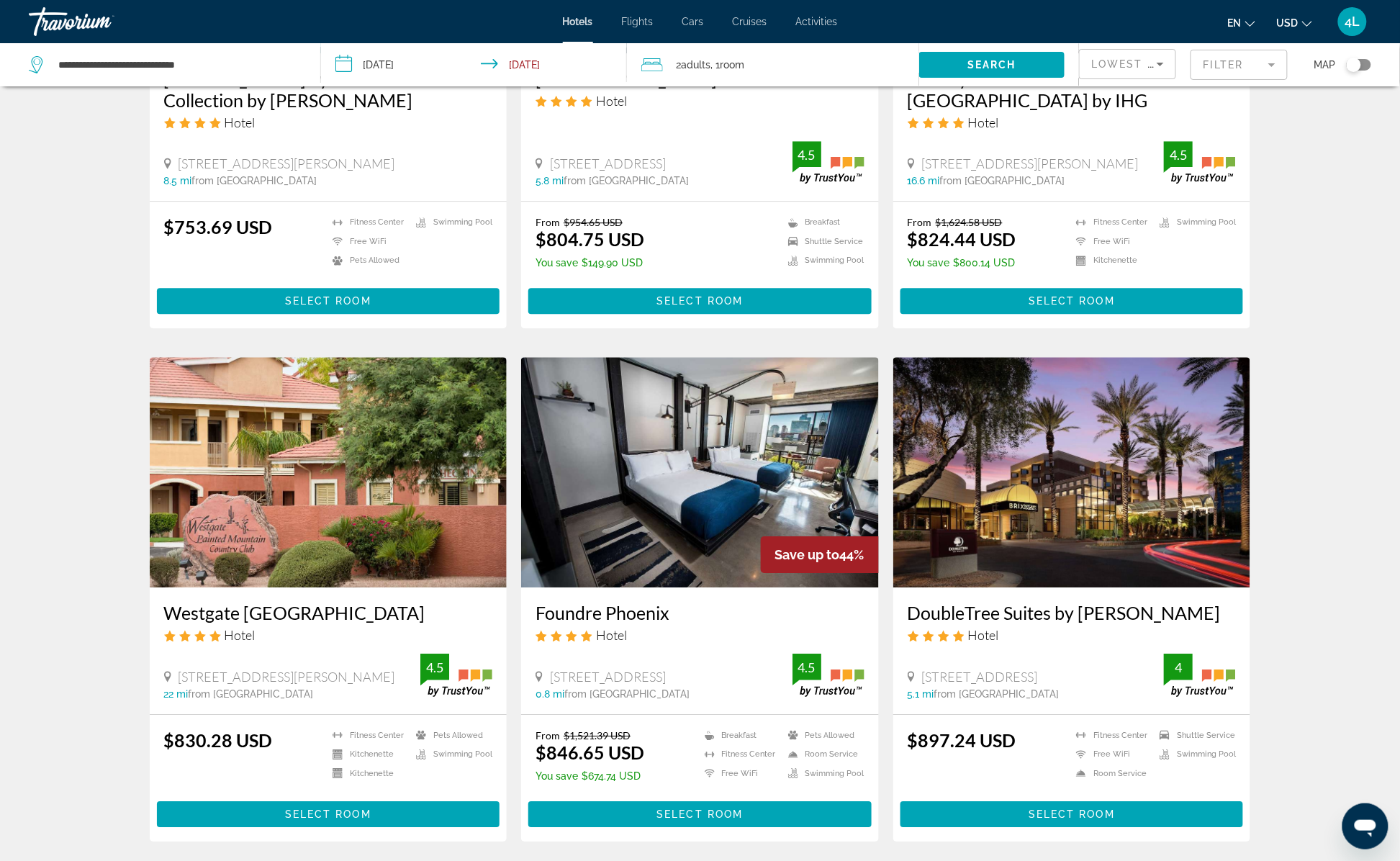
scroll to position [1439, 0]
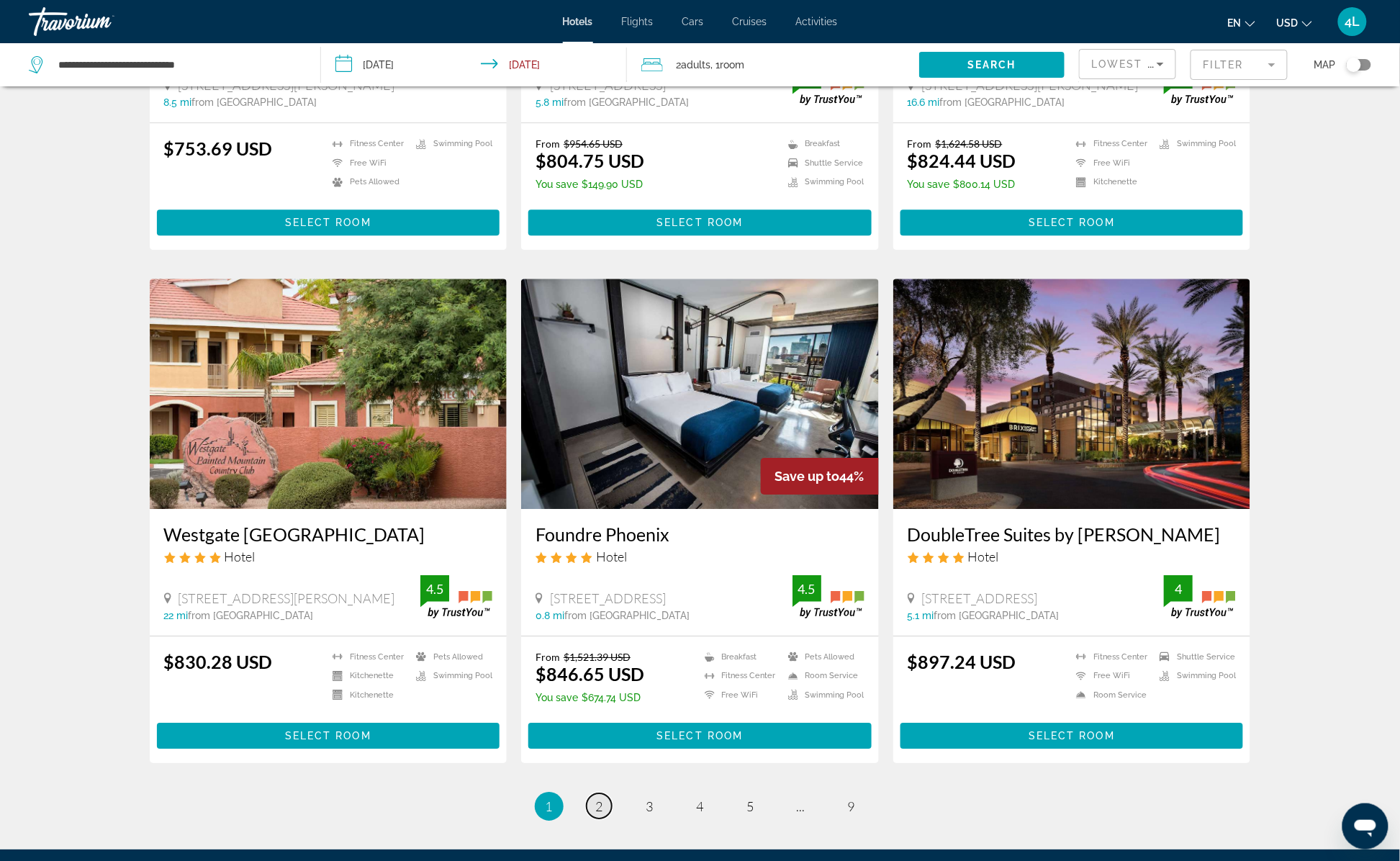
click at [596, 798] on span "2" at bounding box center [599, 806] width 7 height 15
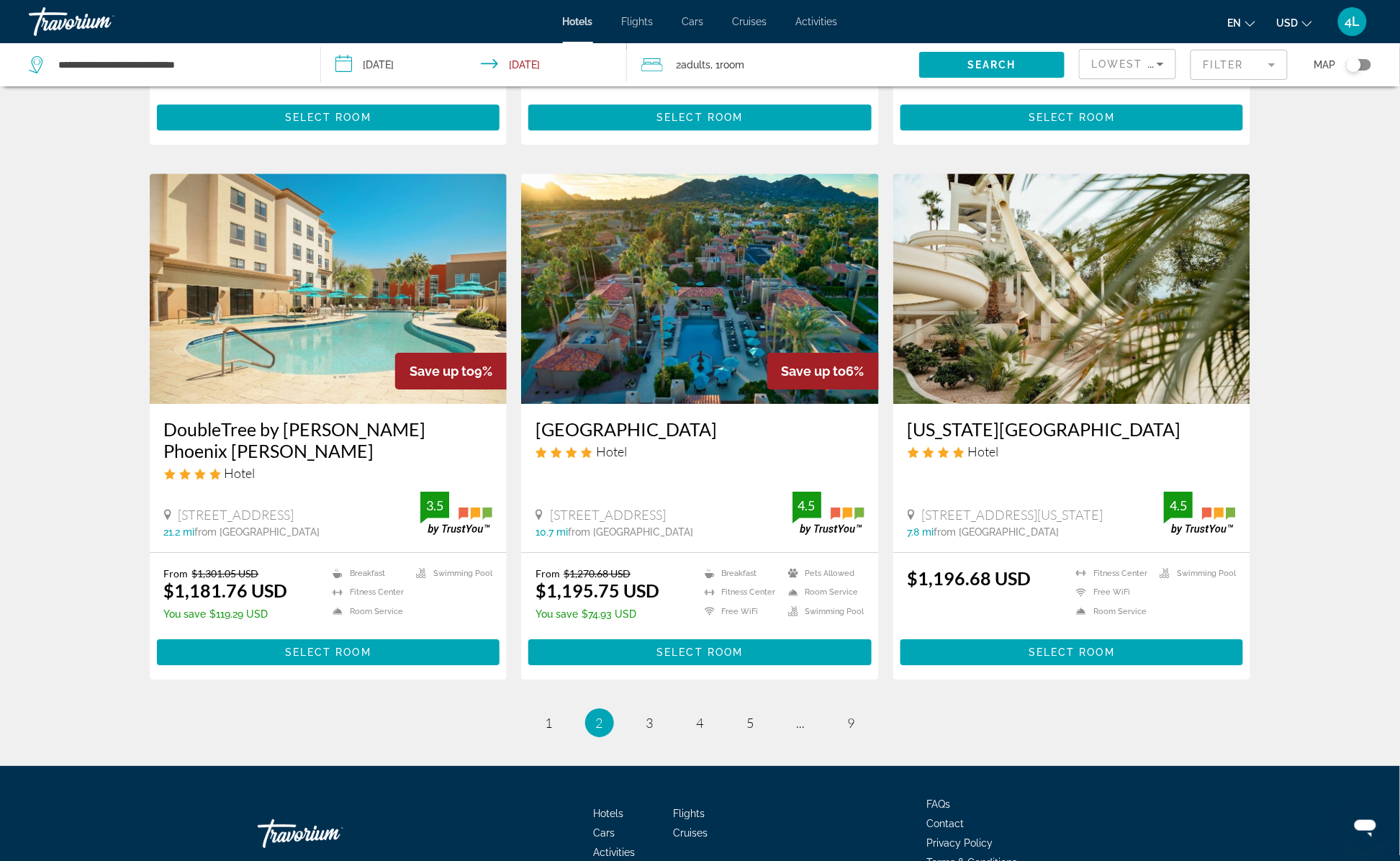
scroll to position [1564, 0]
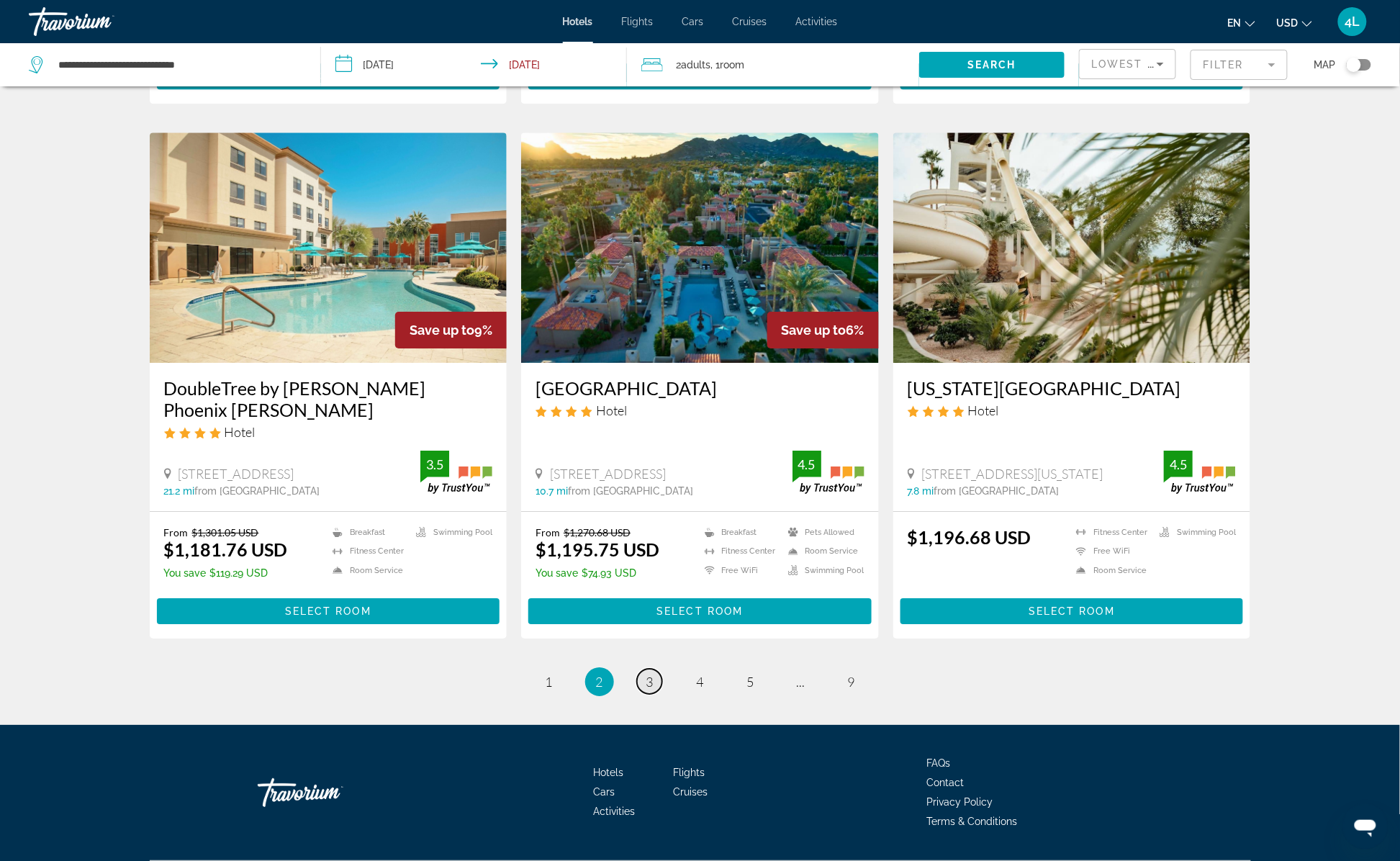
click at [654, 669] on link "page 3" at bounding box center [649, 681] width 26 height 26
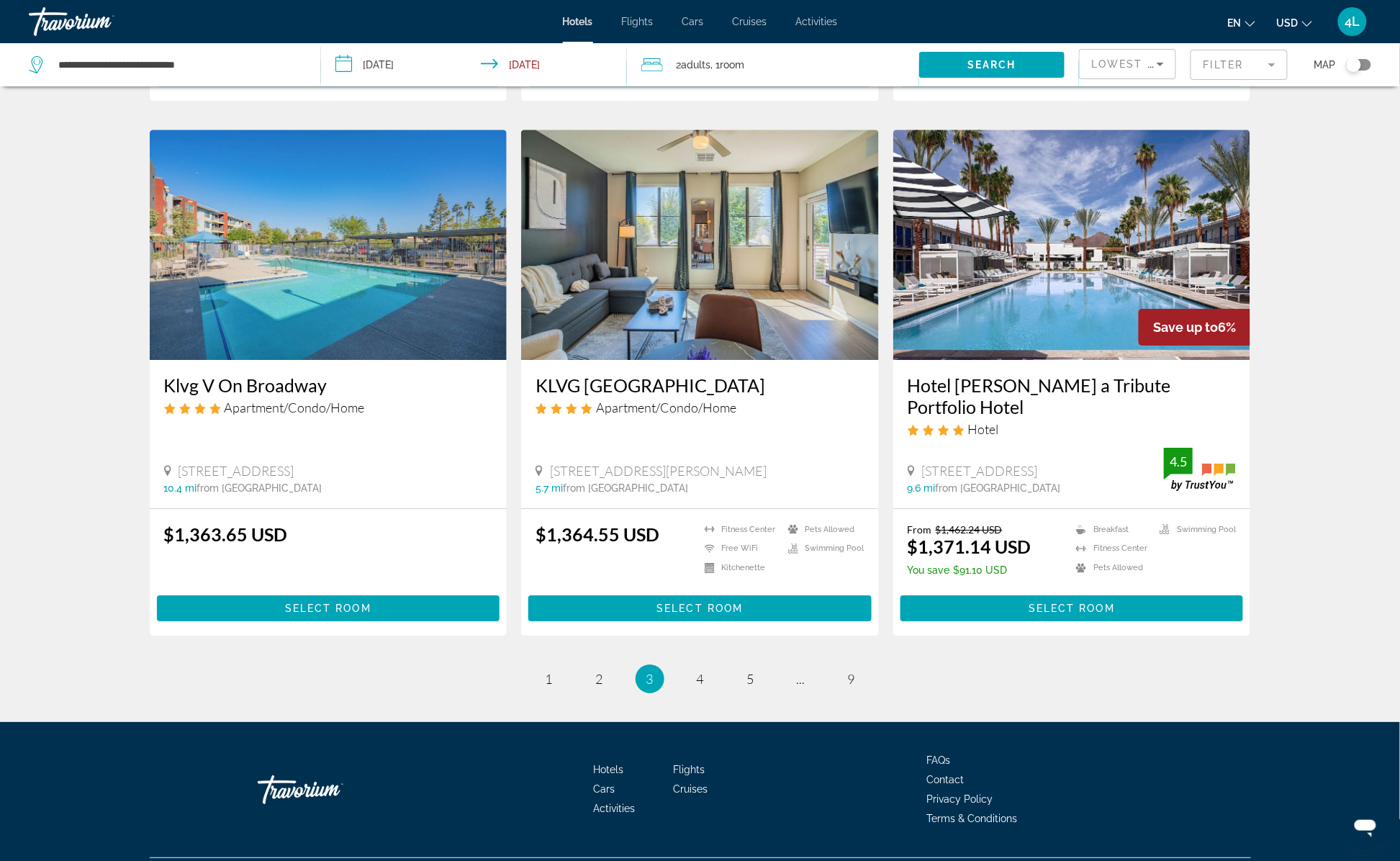
scroll to position [1583, 0]
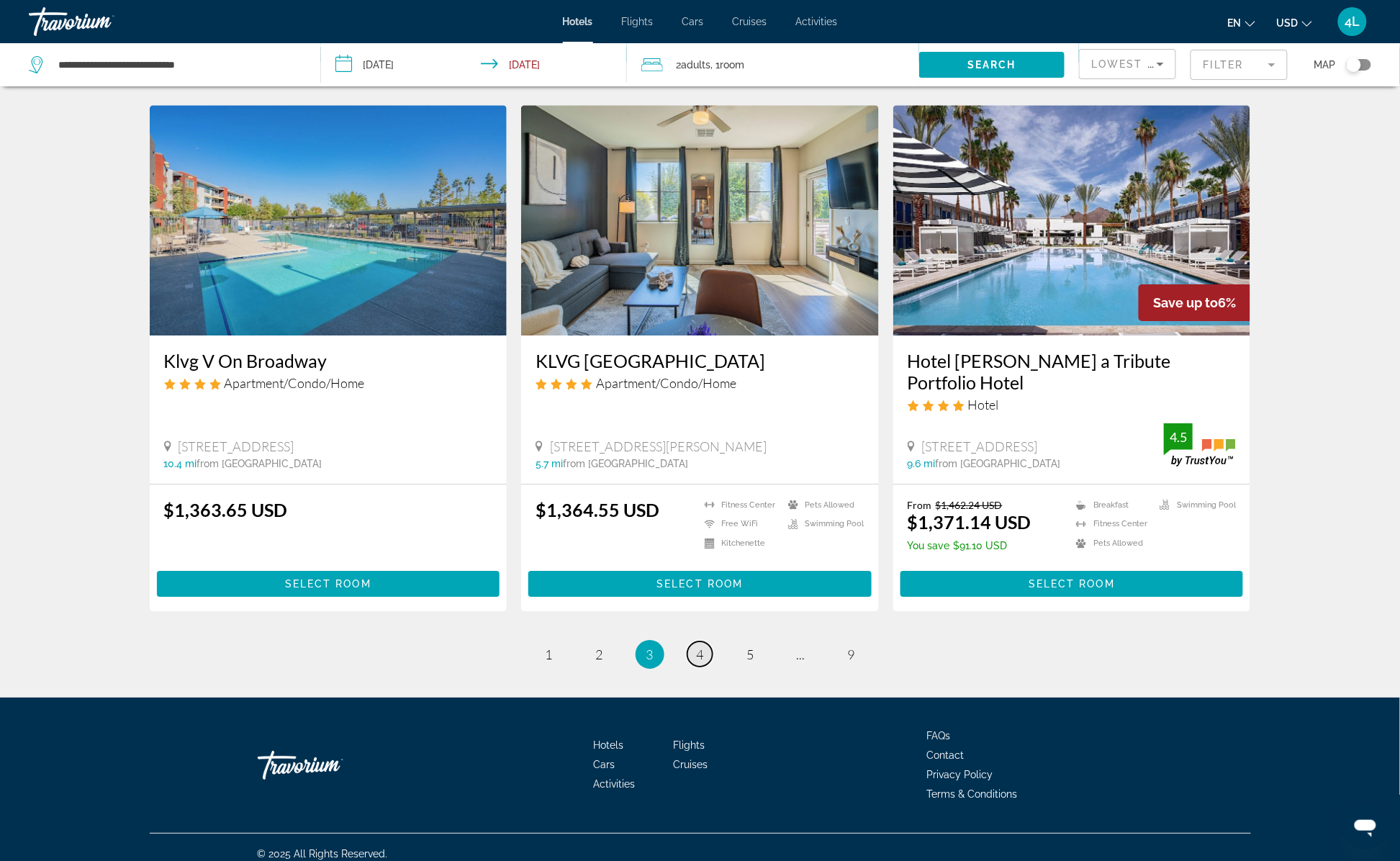
click at [703, 657] on span "4" at bounding box center [700, 654] width 7 height 15
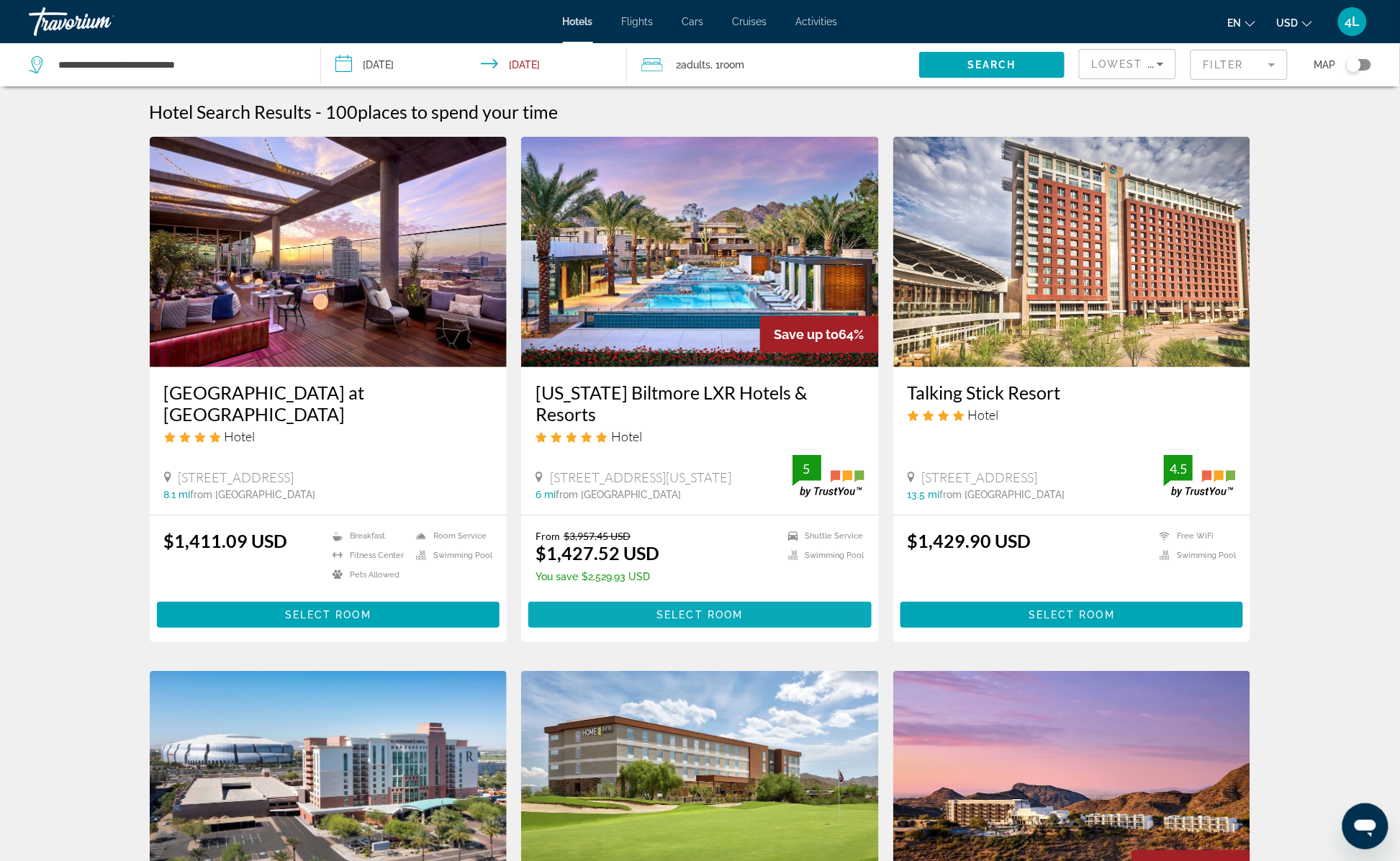
click at [712, 609] on span "Select Room" at bounding box center [700, 614] width 87 height 12
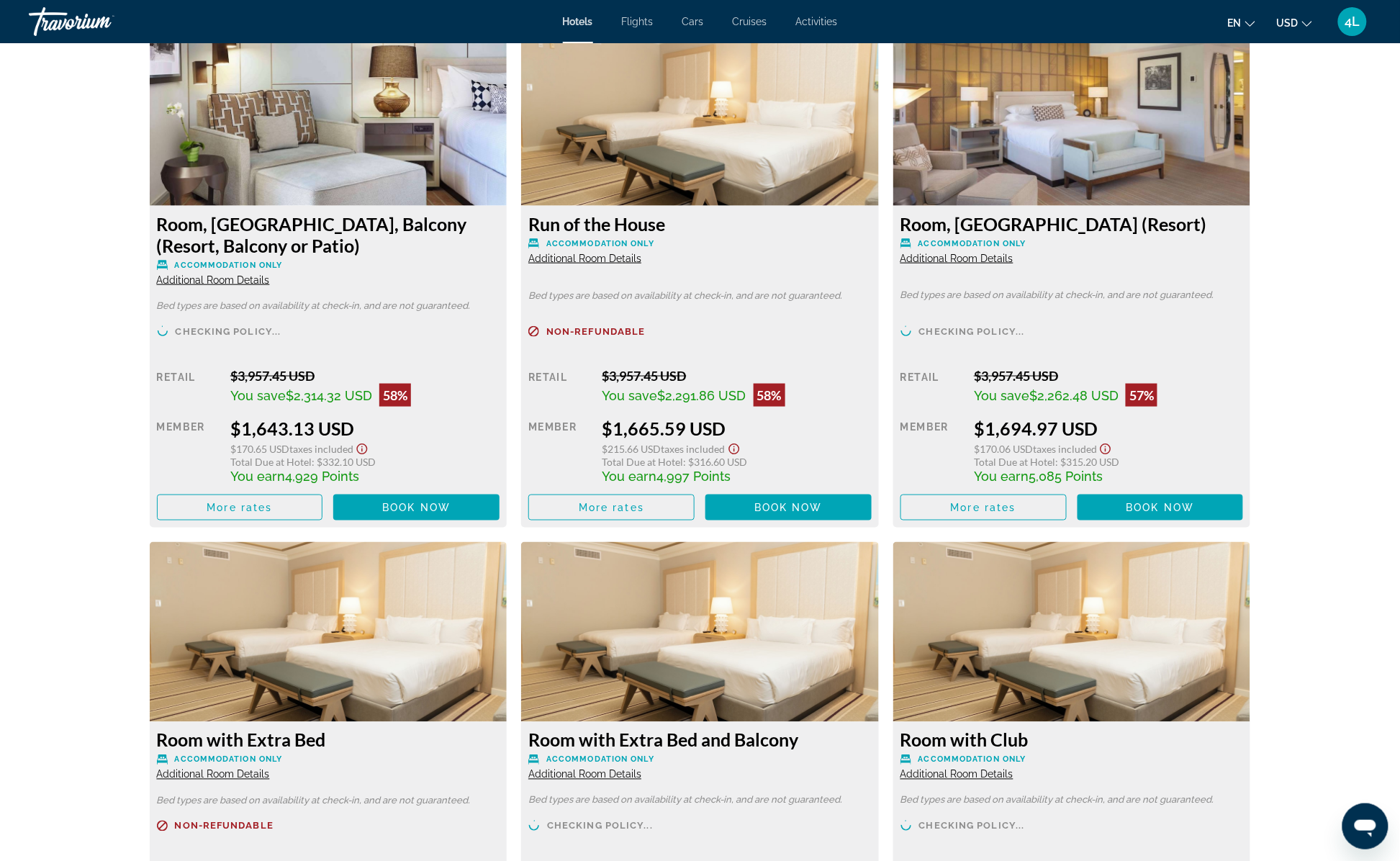
scroll to position [2540, 0]
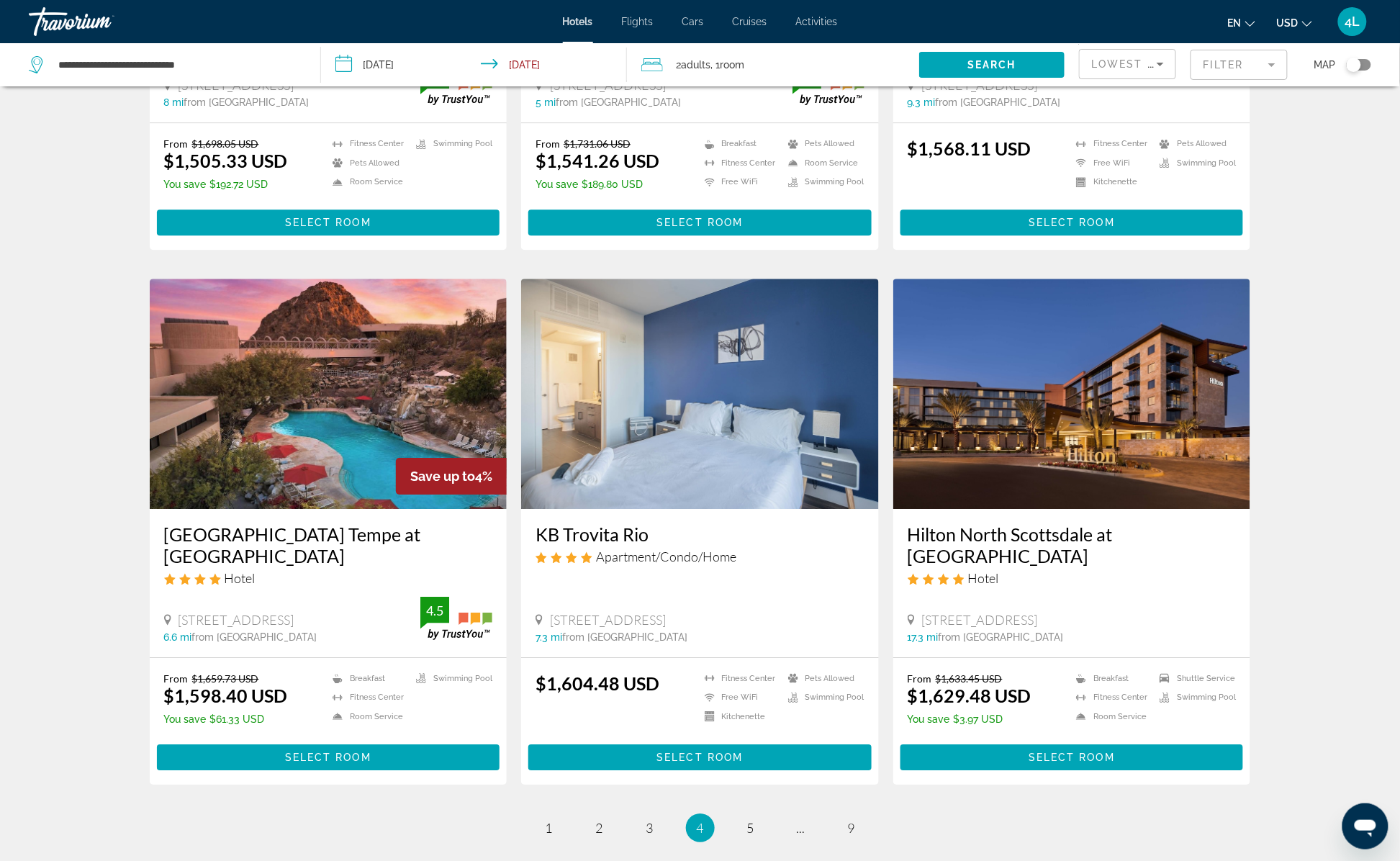
scroll to position [1583, 0]
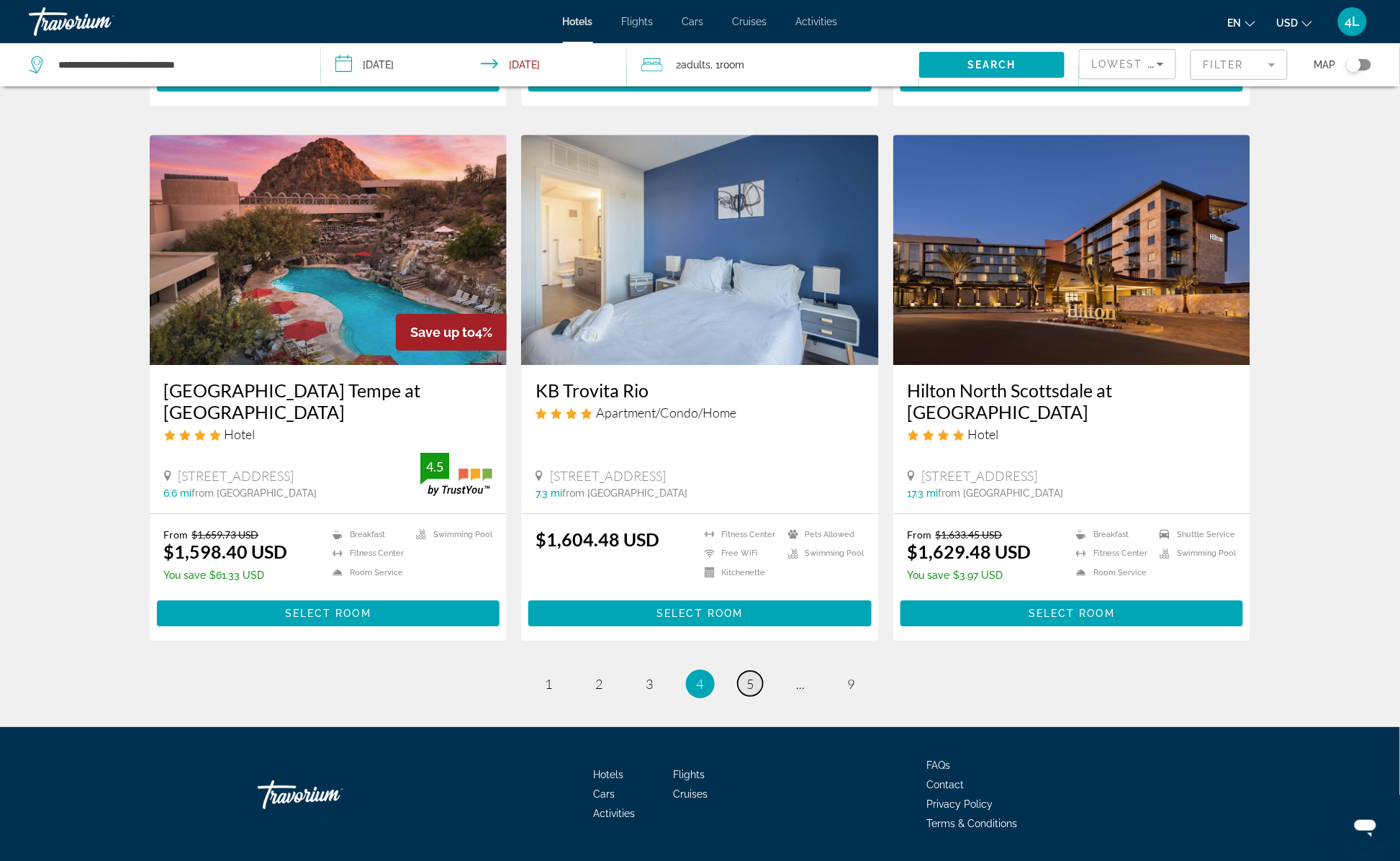
click at [757, 671] on link "page 5" at bounding box center [750, 683] width 26 height 26
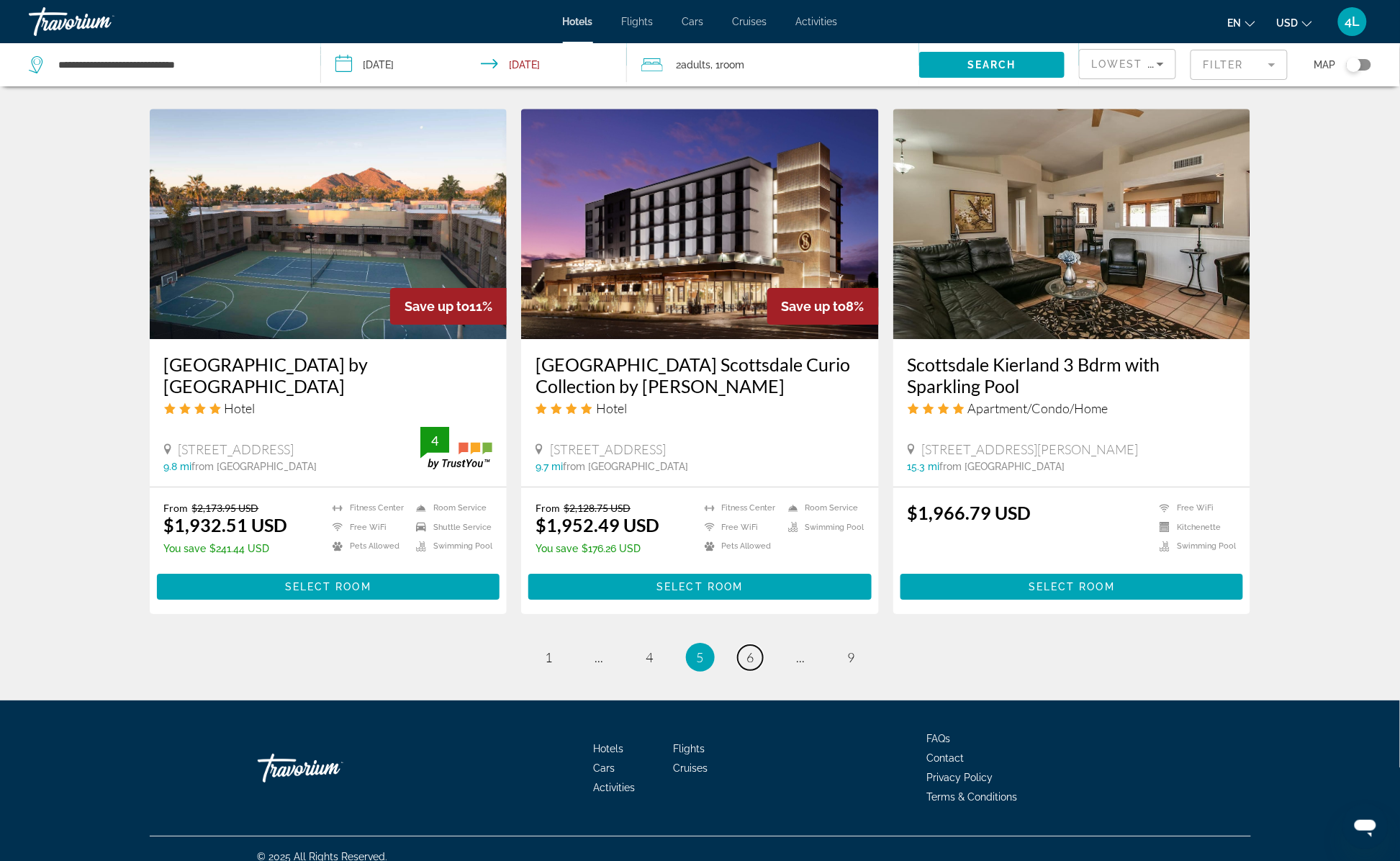
scroll to position [1613, 0]
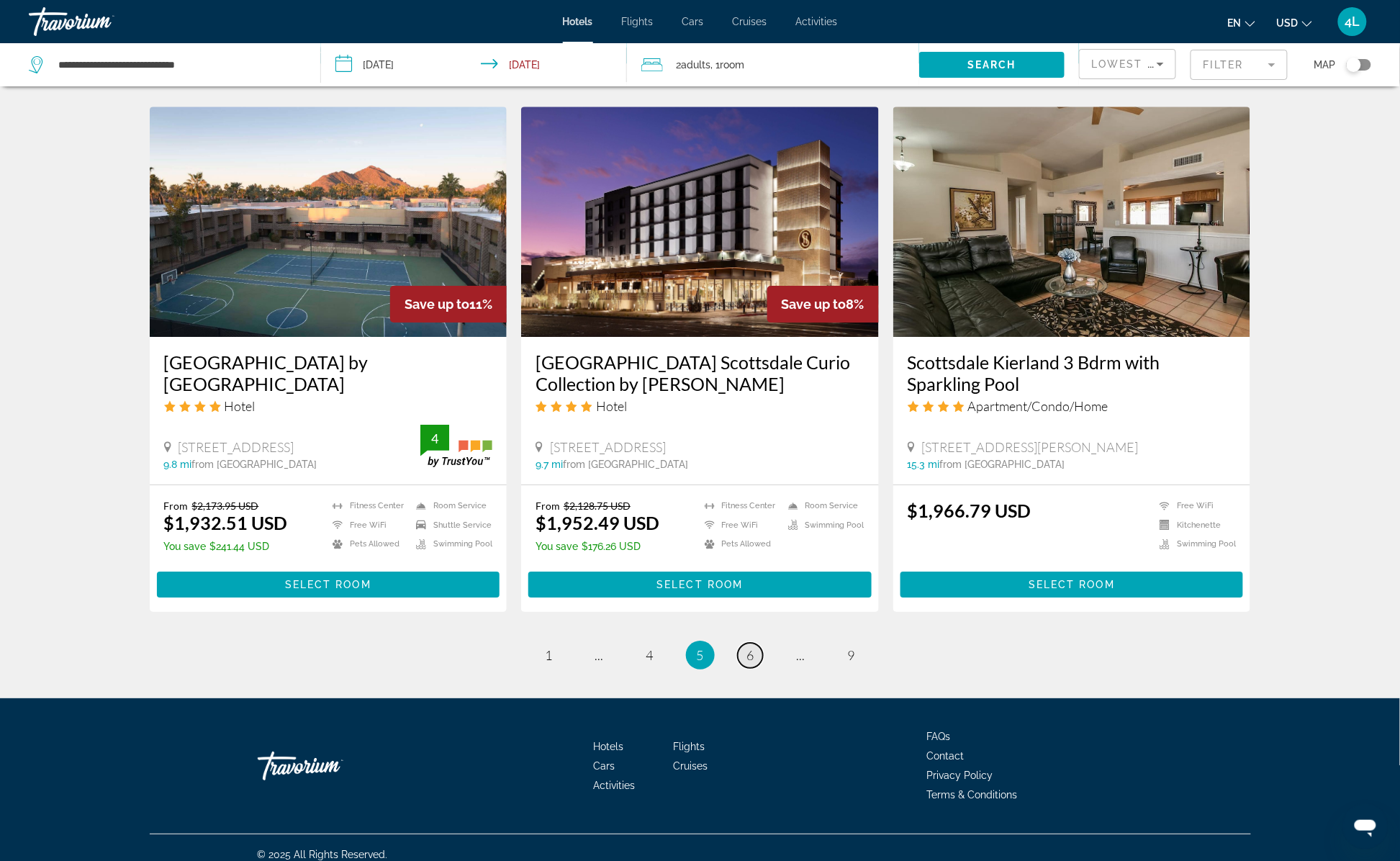
click at [751, 647] on span "6" at bounding box center [750, 655] width 7 height 15
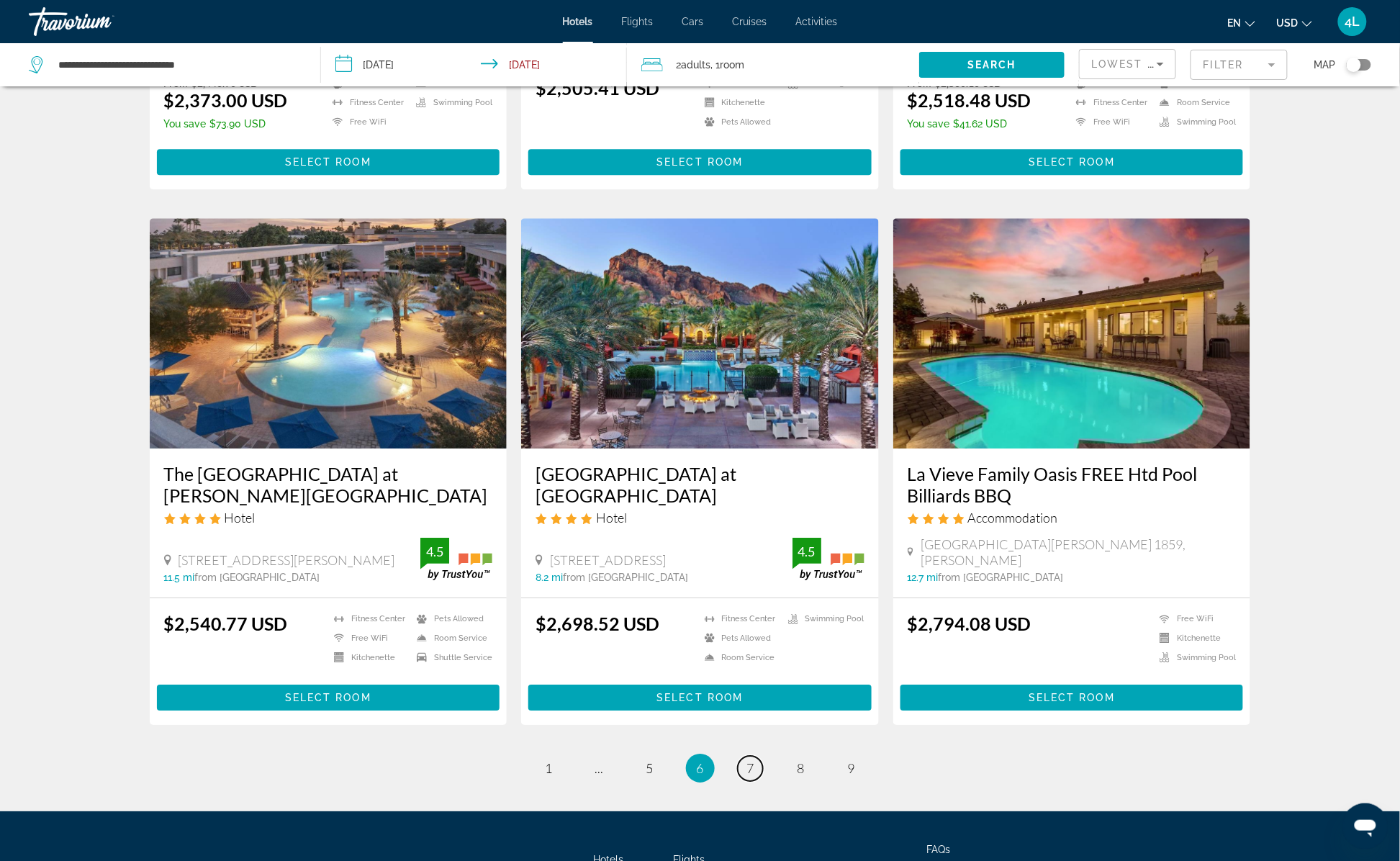
scroll to position [1597, 0]
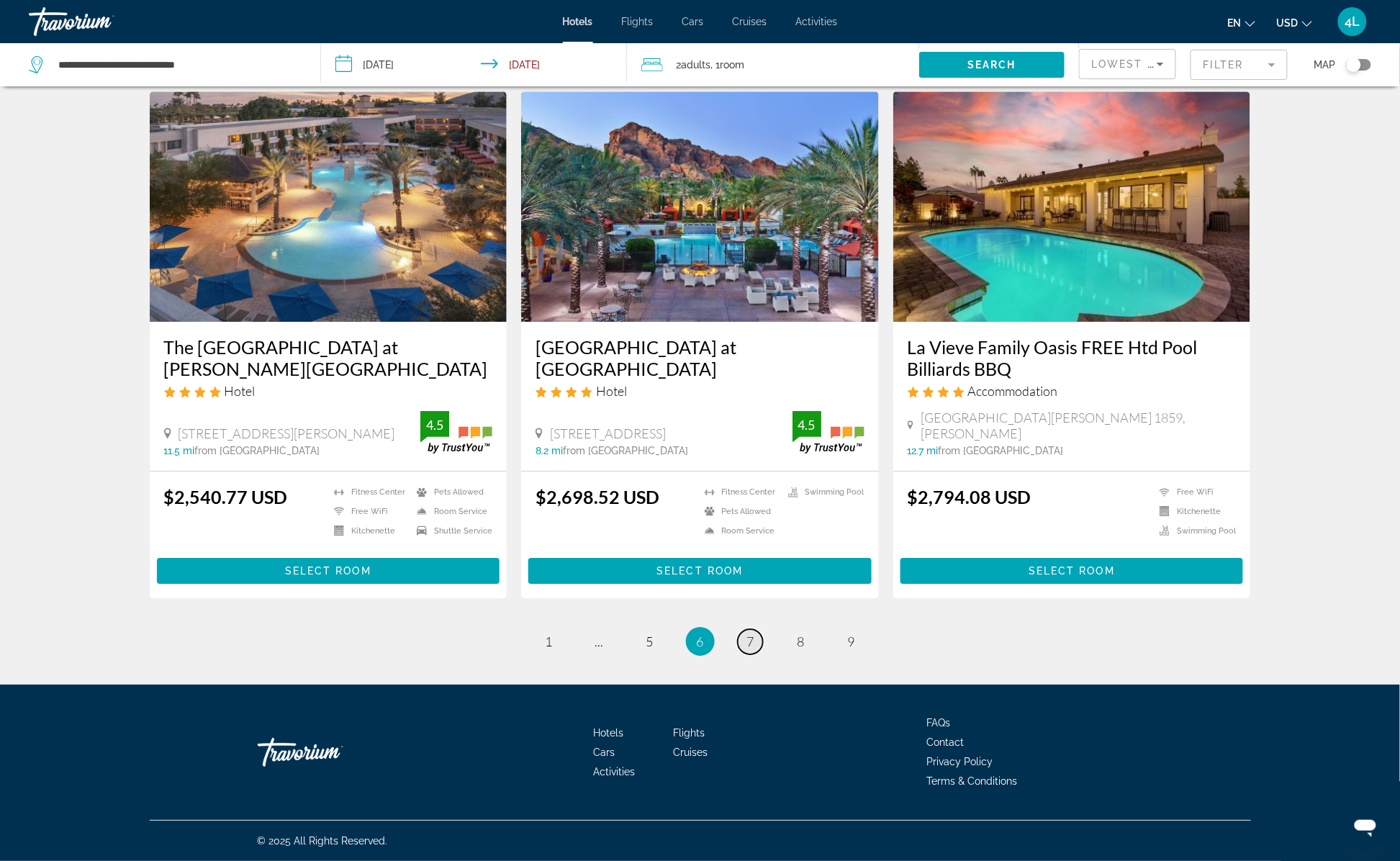
click at [756, 639] on link "page 7" at bounding box center [750, 641] width 26 height 26
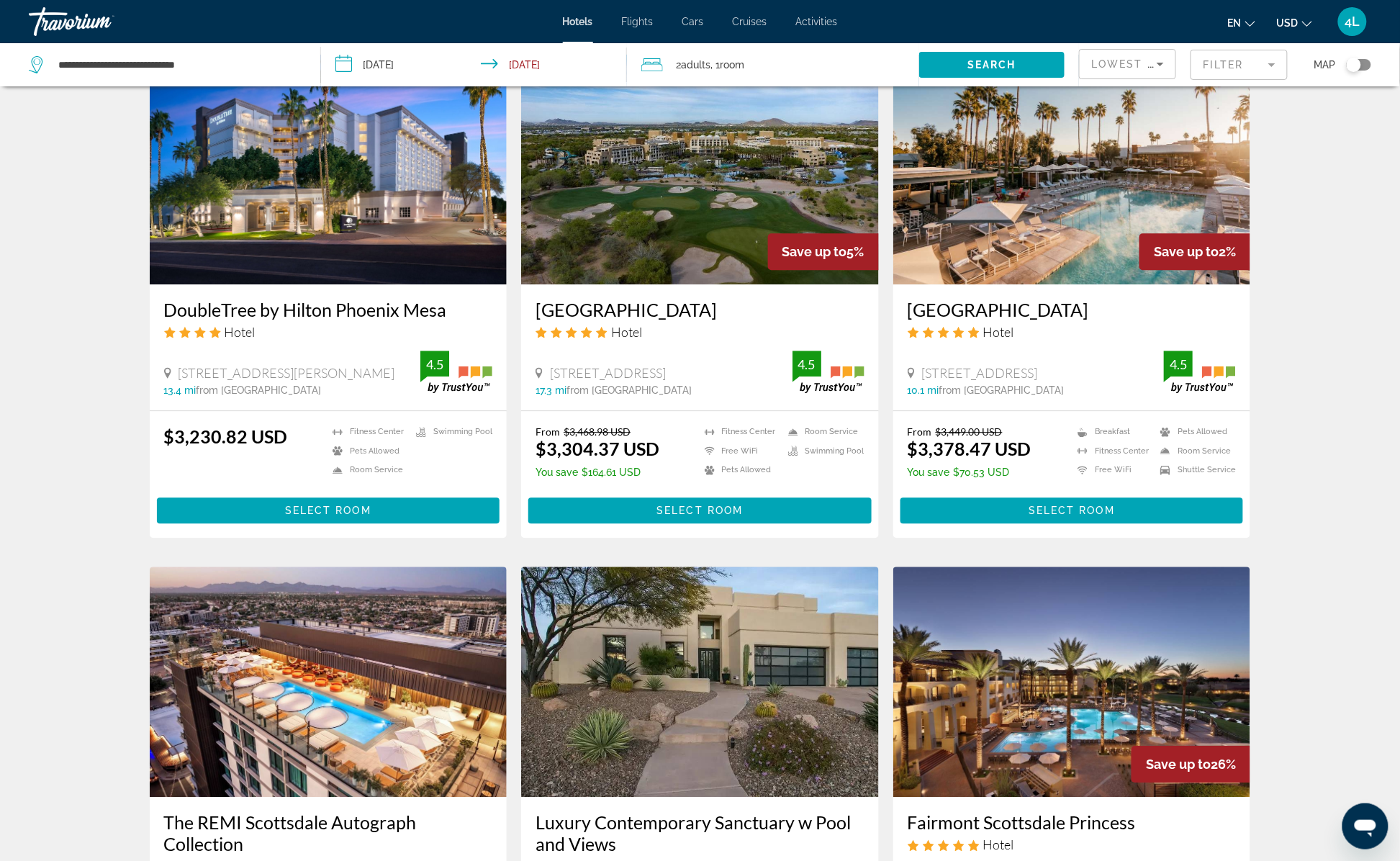
scroll to position [1295, 0]
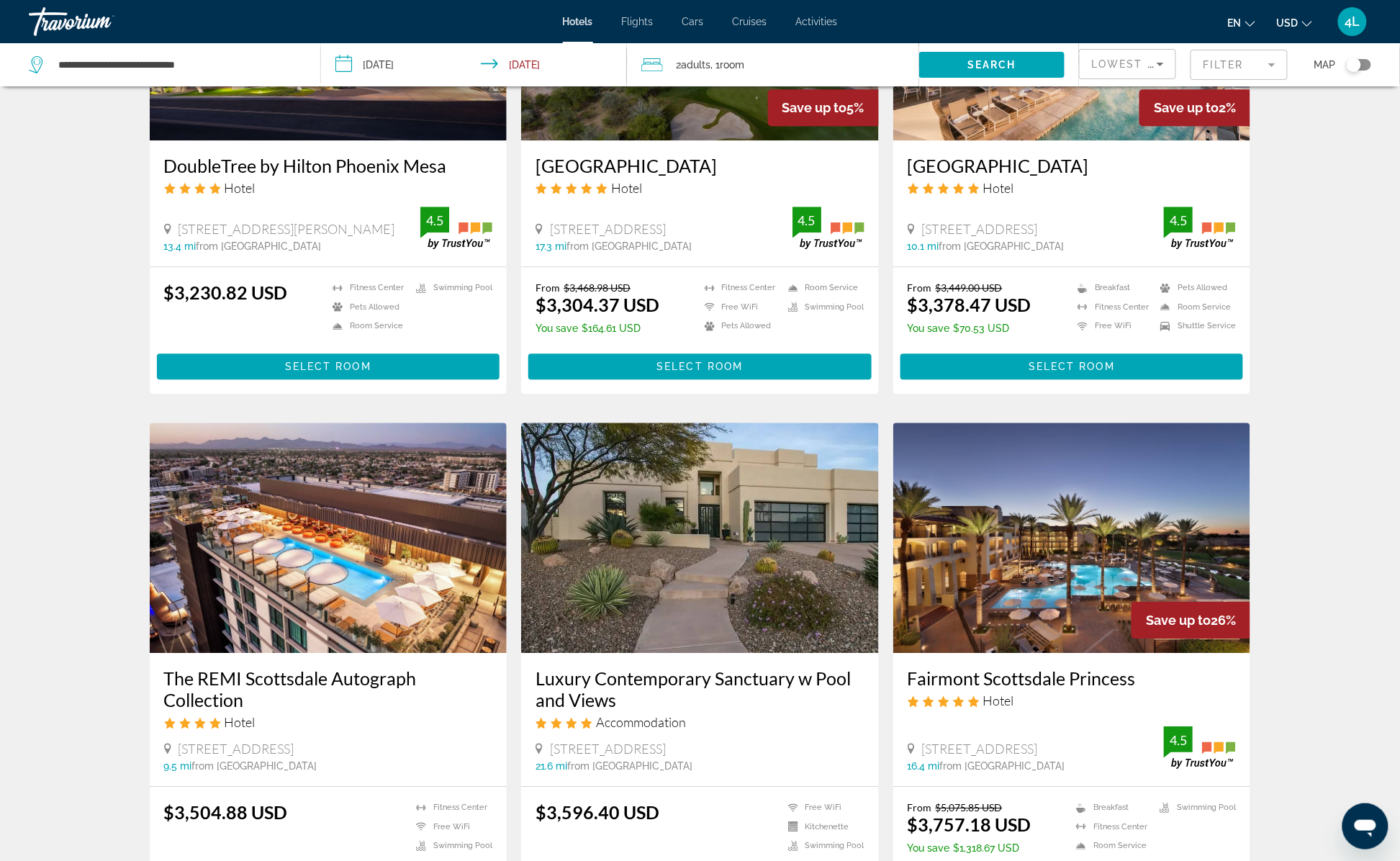
click at [385, 532] on img "Main content" at bounding box center [329, 538] width 358 height 230
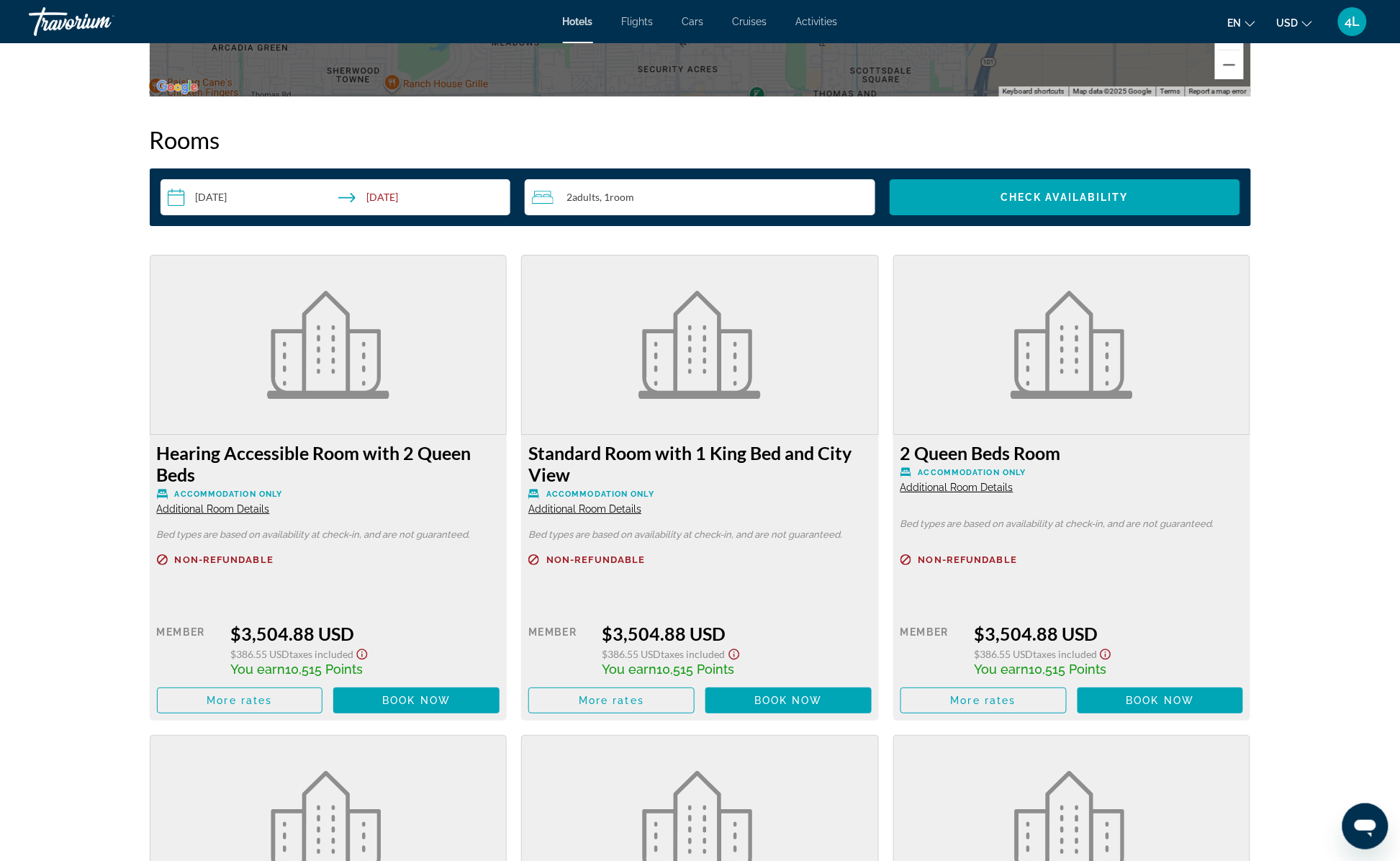
scroll to position [1727, 0]
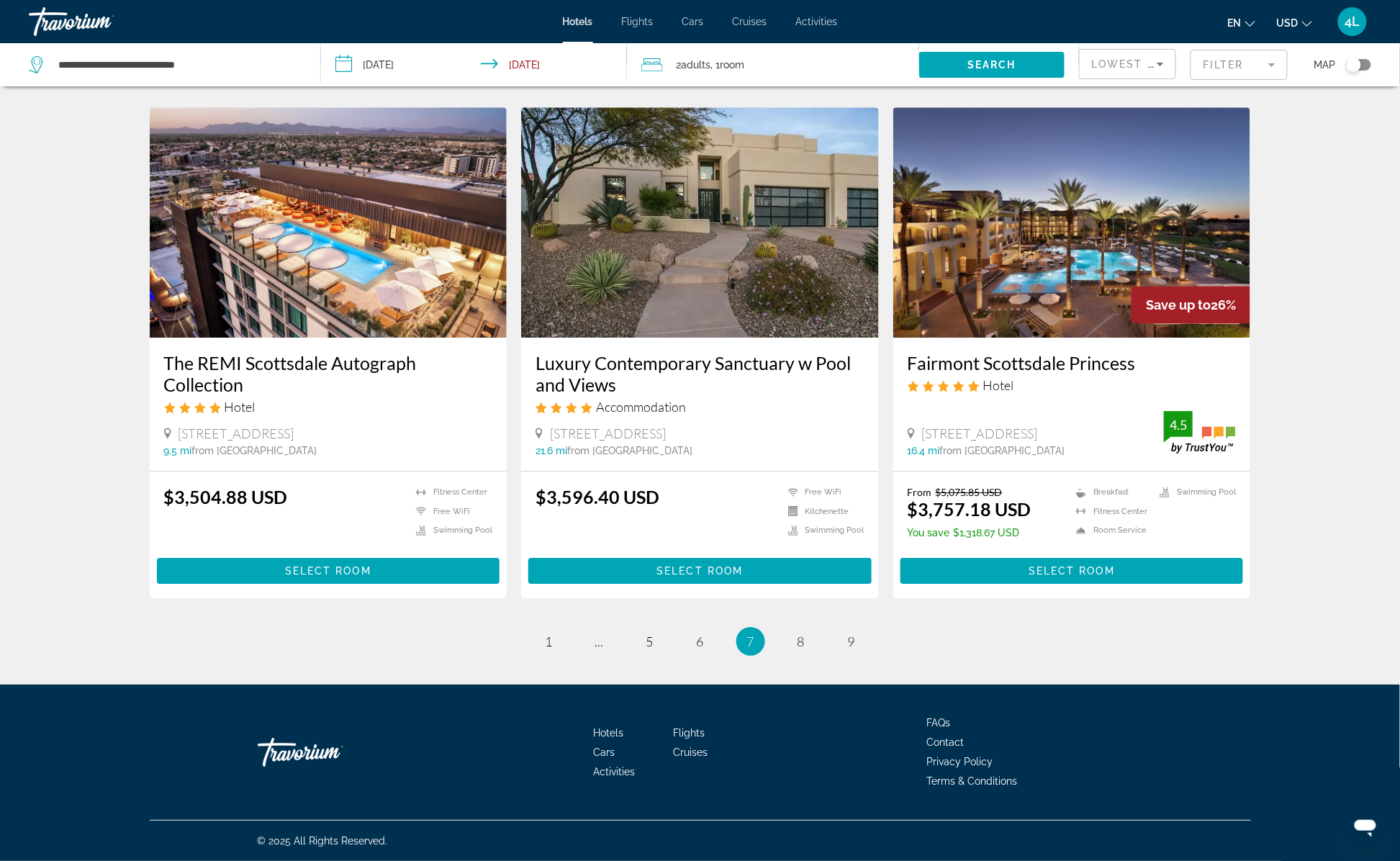
scroll to position [1613, 0]
click at [825, 230] on img "Main content" at bounding box center [700, 223] width 358 height 230
